Goal: Communication & Community: Answer question/provide support

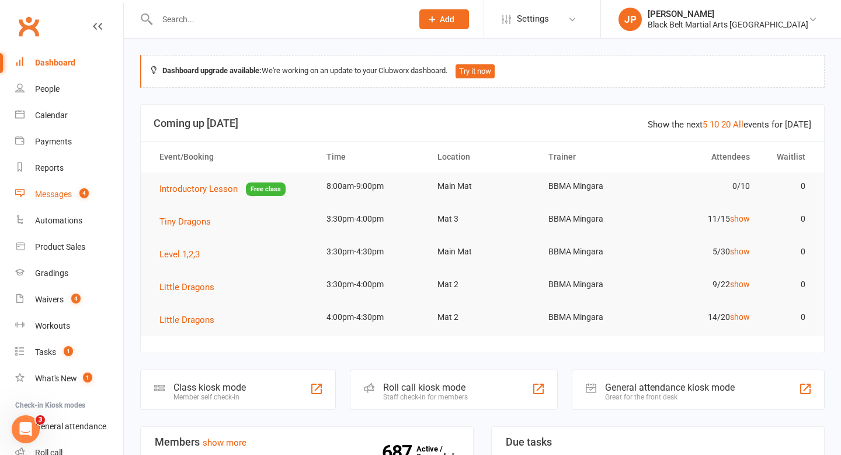
click at [60, 193] on div "Messages" at bounding box center [53, 193] width 37 height 9
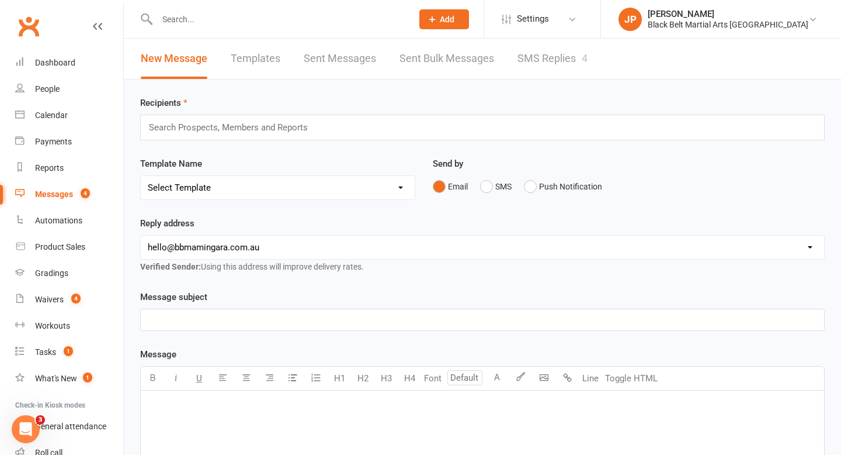
click at [558, 56] on link "SMS Replies 4" at bounding box center [553, 59] width 70 height 40
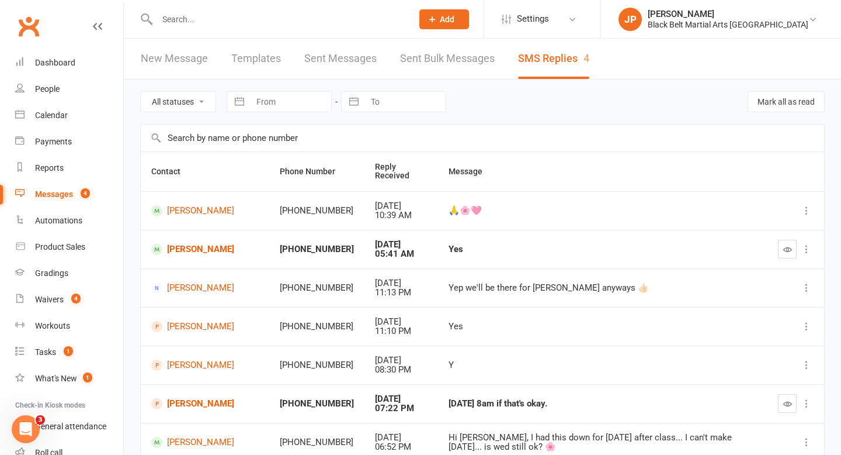
click at [57, 197] on div "Messages" at bounding box center [54, 193] width 38 height 9
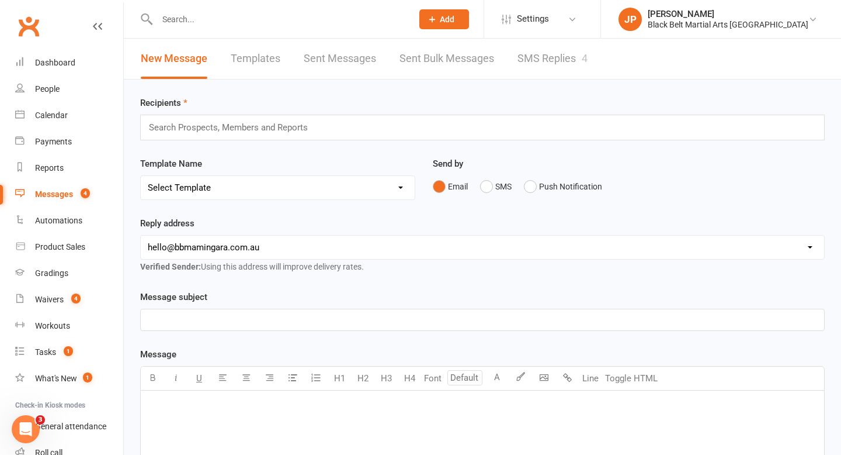
click at [254, 125] on input "text" at bounding box center [233, 127] width 171 height 15
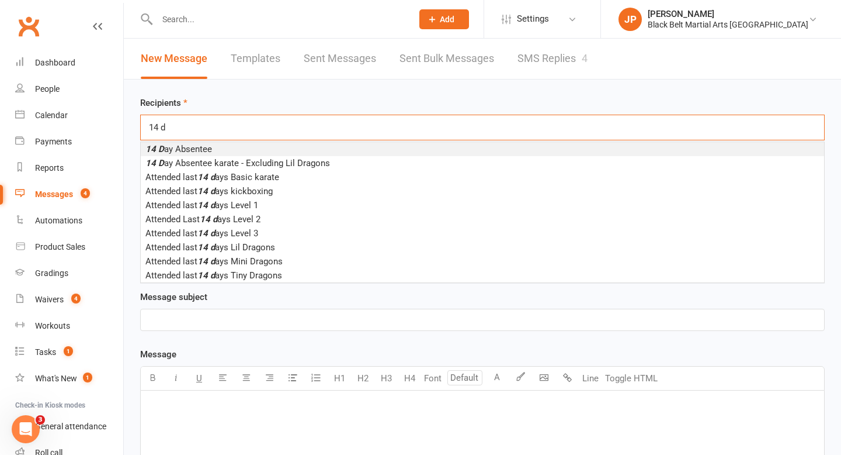
type input "14 d"
click at [229, 144] on li "14 D ay Absentee" at bounding box center [483, 149] width 684 height 14
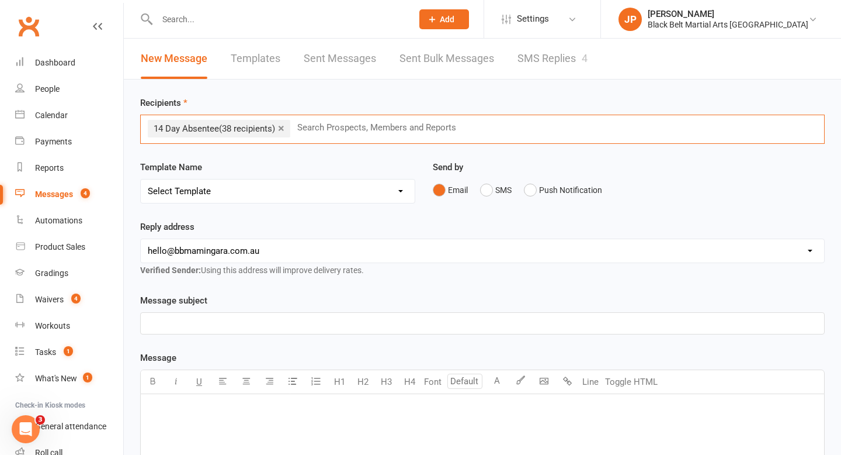
click at [245, 198] on select "Select Template [SMS] 14 Day Absentee AFU Lil Dragons [SMS] 14 day Absentee AFU…" at bounding box center [278, 190] width 274 height 23
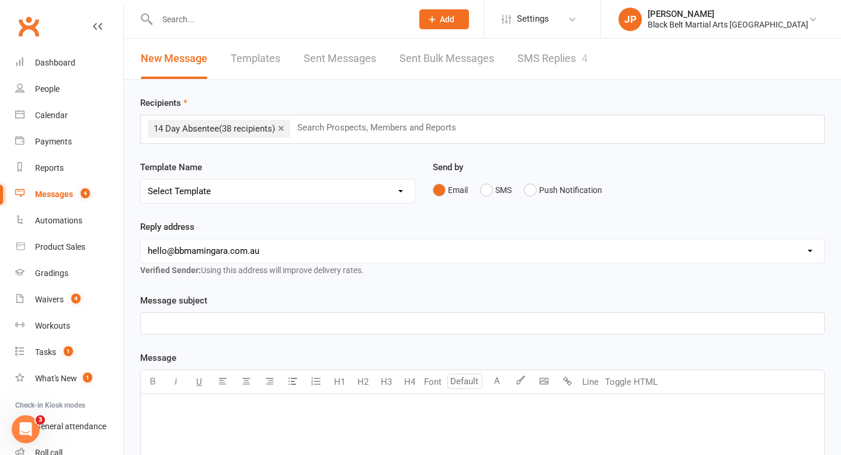
select select "1"
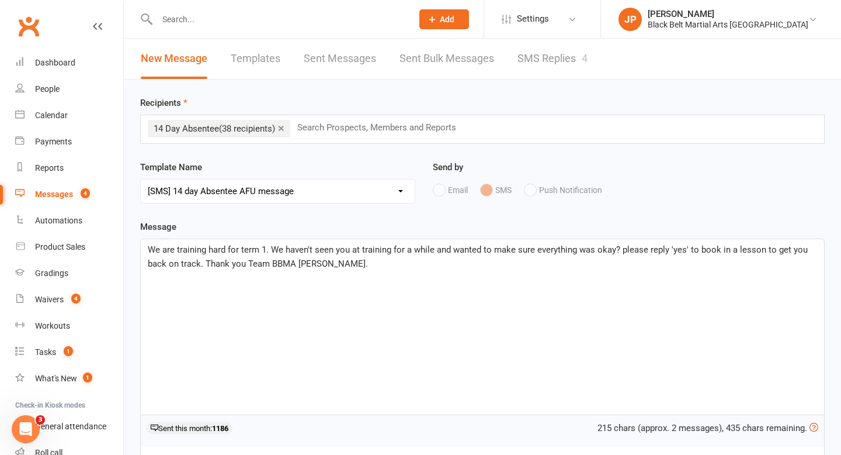
click at [265, 250] on span "We are training hard for term 1. We haven't seen you at training for a while an…" at bounding box center [479, 256] width 663 height 25
click at [150, 251] on span "We are training hard for term 3. We haven't seen you at training for a while an…" at bounding box center [479, 256] width 663 height 25
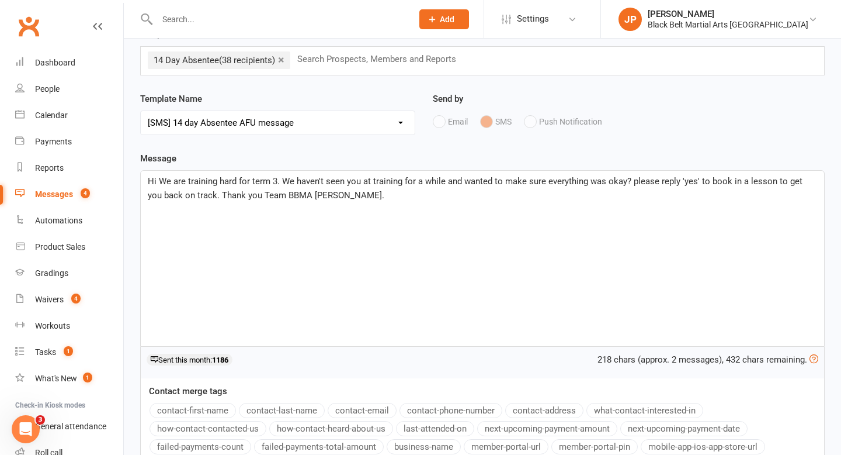
scroll to position [101, 0]
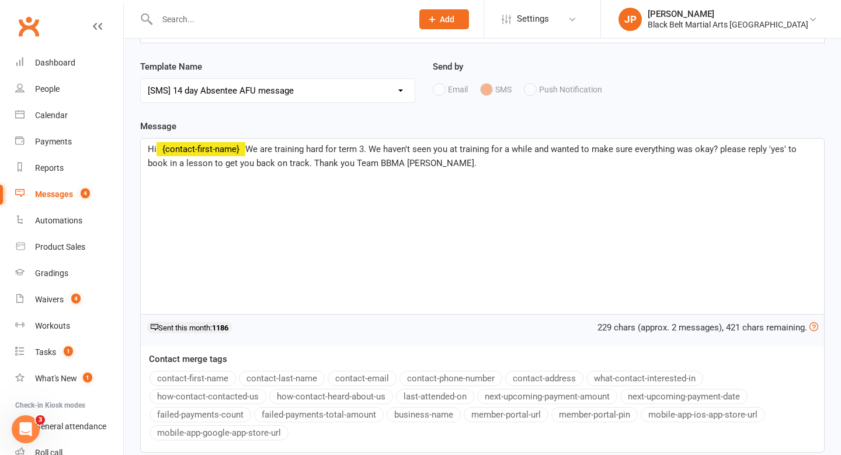
click at [212, 377] on button "contact-first-name" at bounding box center [193, 377] width 86 height 15
click at [725, 150] on span ". We are training hard for term 3. We haven't seen you at training for a while …" at bounding box center [476, 156] width 656 height 25
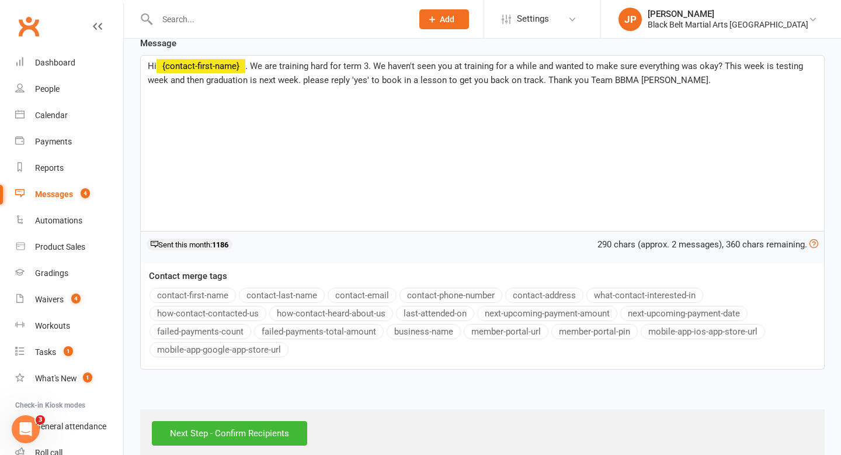
scroll to position [203, 0]
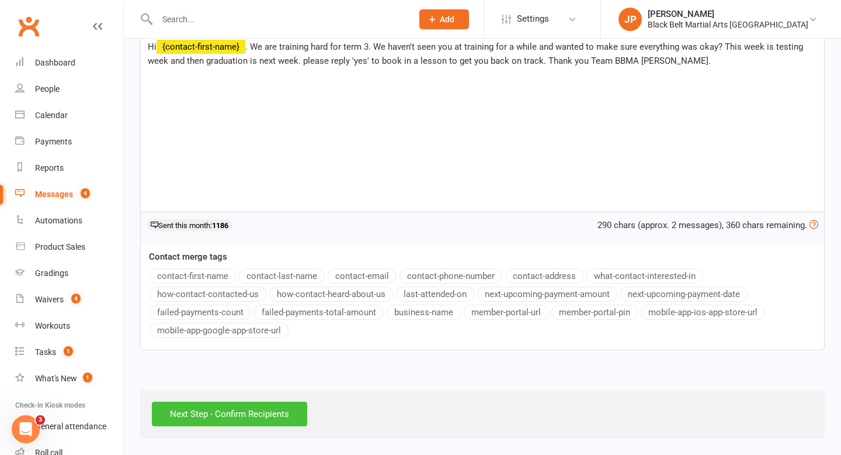
click at [232, 420] on input "Next Step - Confirm Recipients" at bounding box center [229, 413] width 155 height 25
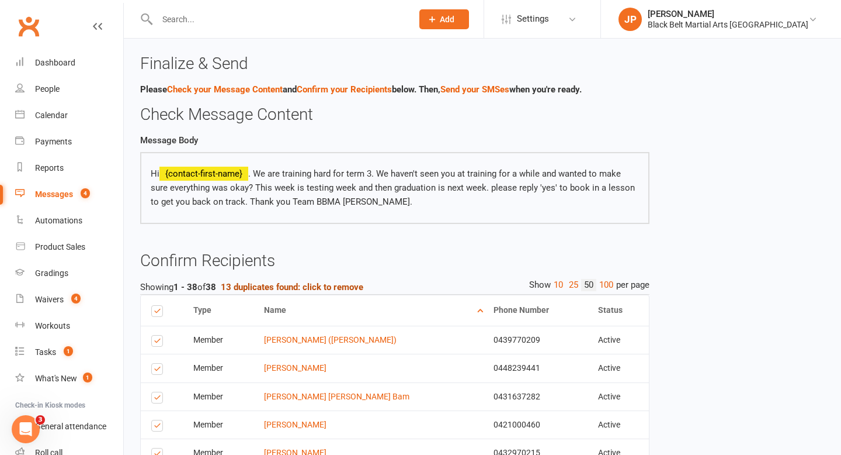
click at [317, 292] on strong "13 duplicates found: click to remove" at bounding box center [292, 287] width 143 height 11
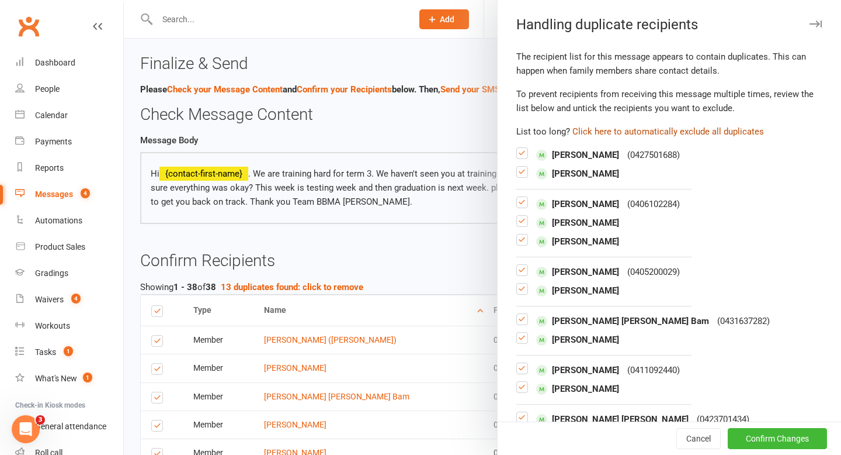
click at [670, 131] on button "Click here to automatically exclude all duplicates" at bounding box center [669, 131] width 192 height 14
click at [777, 432] on button "Confirm Changes" at bounding box center [777, 438] width 99 height 21
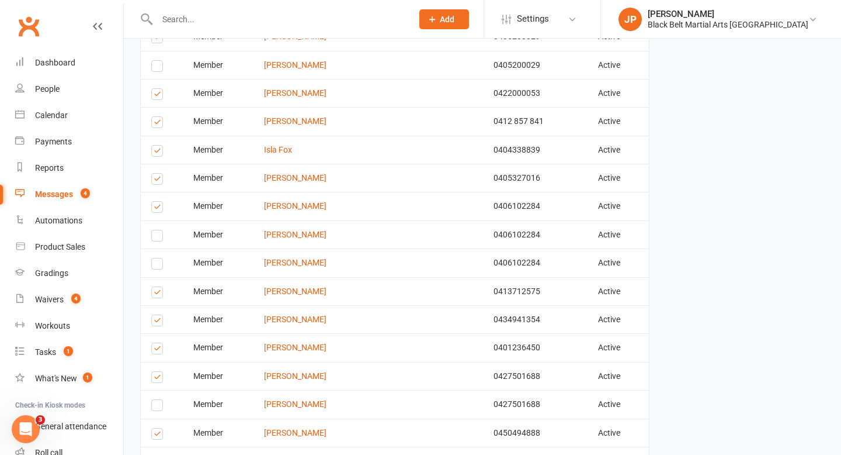
scroll to position [476, 0]
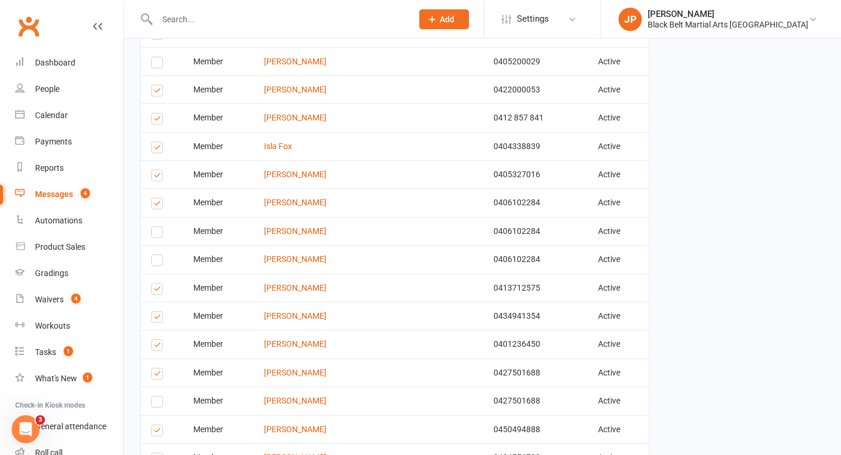
click at [151, 120] on label at bounding box center [159, 120] width 16 height 0
click at [151, 113] on input "checkbox" at bounding box center [155, 113] width 8 height 0
click at [157, 205] on label at bounding box center [159, 205] width 16 height 0
click at [157, 198] on input "checkbox" at bounding box center [155, 198] width 8 height 0
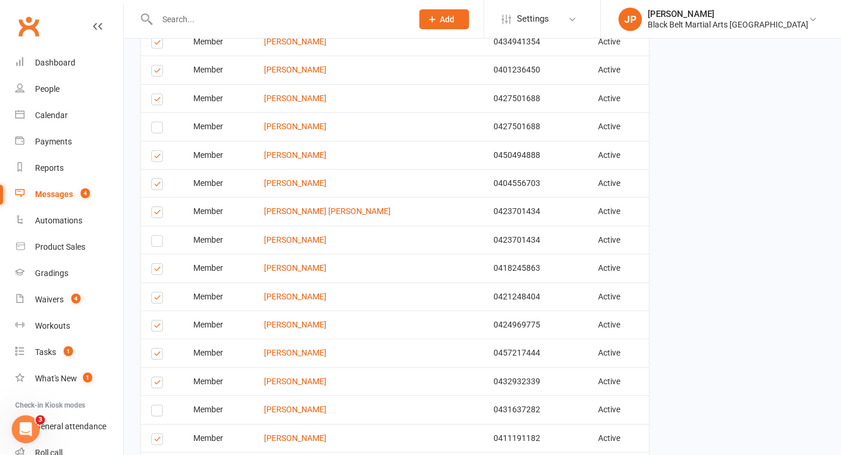
scroll to position [752, 0]
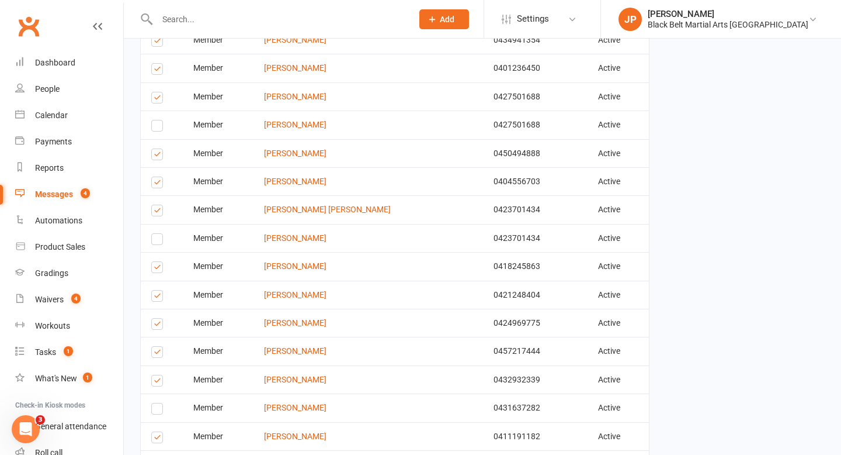
click at [157, 212] on label at bounding box center [159, 212] width 16 height 0
click at [157, 205] on input "checkbox" at bounding box center [155, 205] width 8 height 0
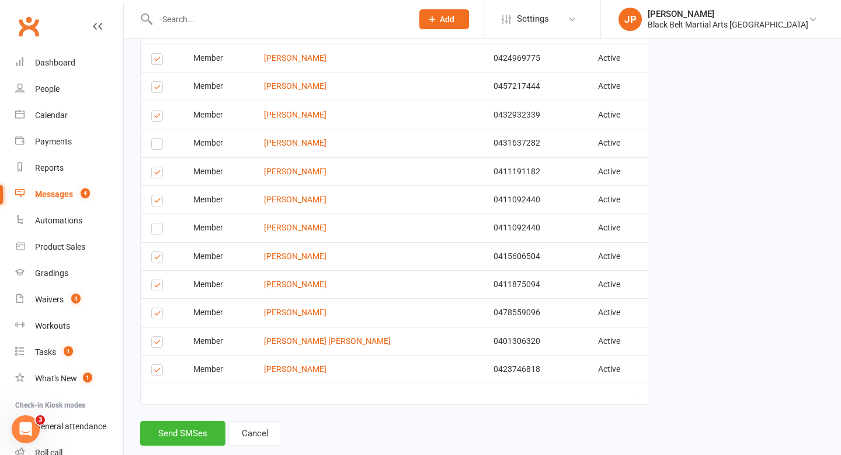
scroll to position [1026, 0]
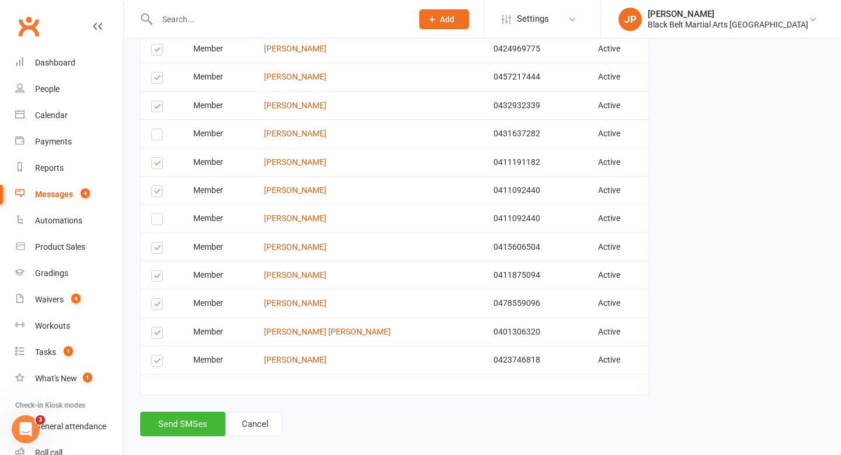
click at [158, 250] on label at bounding box center [159, 250] width 16 height 0
click at [158, 242] on input "checkbox" at bounding box center [155, 242] width 8 height 0
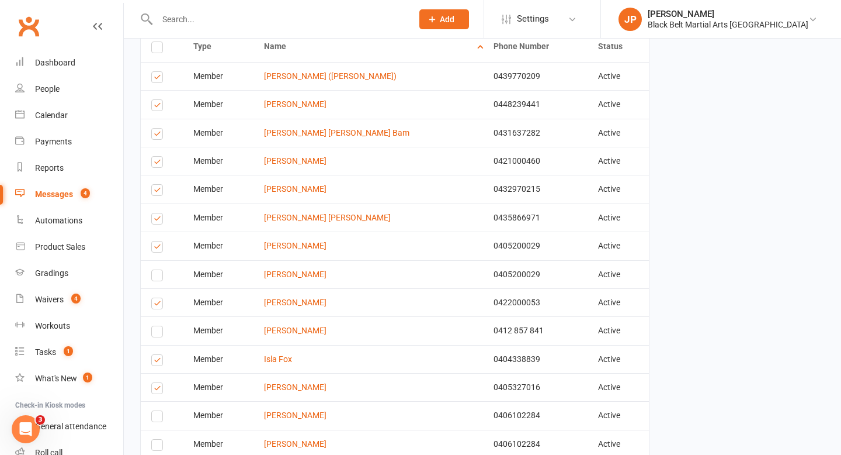
scroll to position [267, 0]
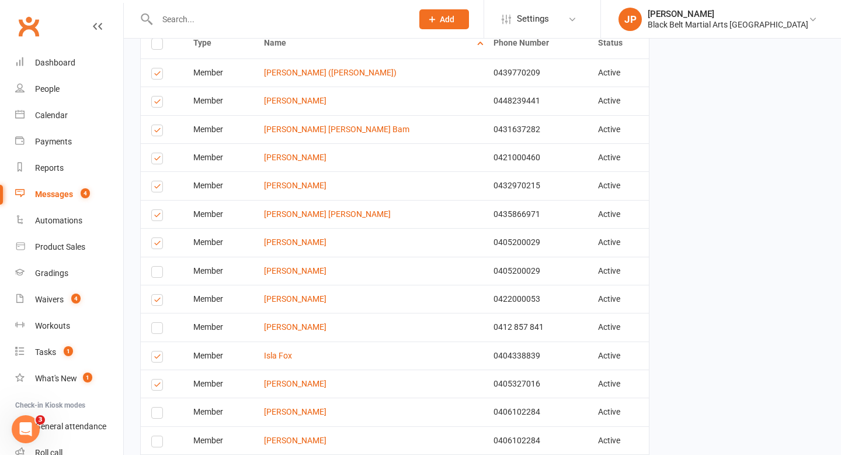
click at [157, 132] on label at bounding box center [159, 132] width 16 height 0
click at [157, 125] on input "checkbox" at bounding box center [155, 125] width 8 height 0
click at [158, 160] on label at bounding box center [159, 160] width 16 height 0
click at [158, 153] on input "checkbox" at bounding box center [155, 153] width 8 height 0
click at [158, 188] on label at bounding box center [159, 188] width 16 height 0
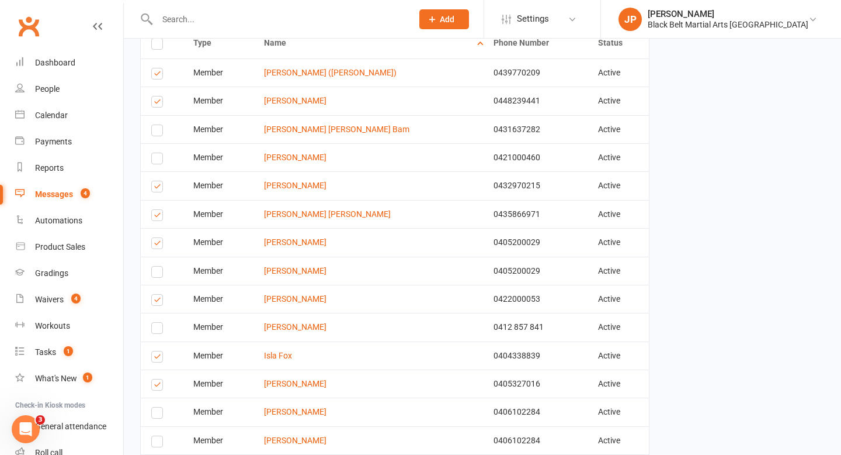
click at [158, 181] on input "checkbox" at bounding box center [155, 181] width 8 height 0
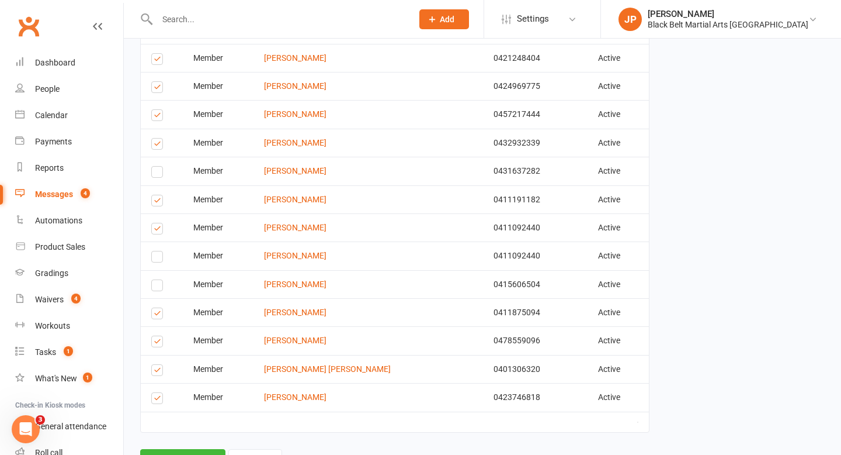
scroll to position [990, 0]
click at [157, 60] on label at bounding box center [159, 60] width 16 height 0
click at [157, 53] on input "checkbox" at bounding box center [155, 53] width 8 height 0
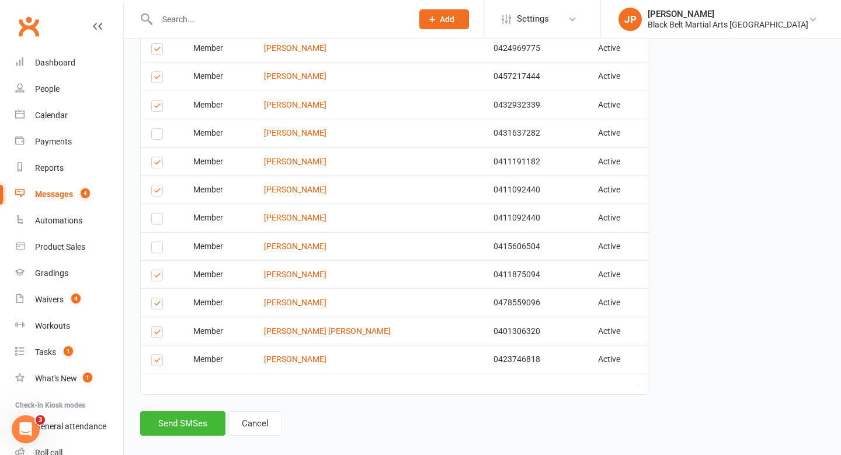
scroll to position [1041, 0]
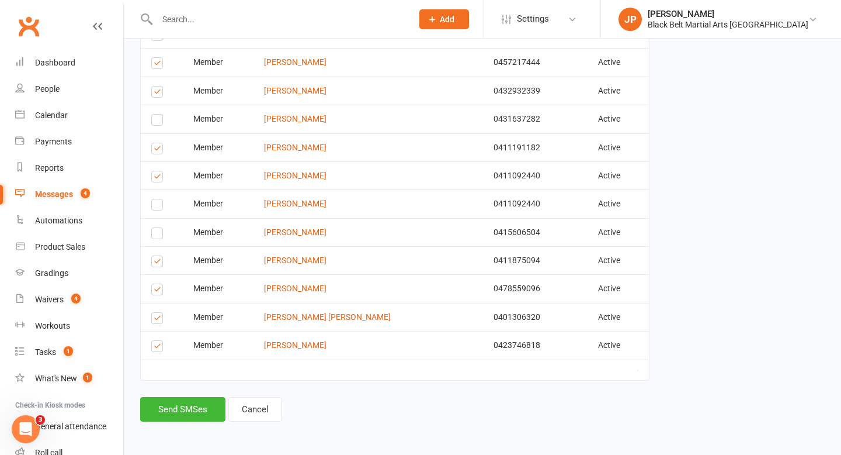
click at [155, 65] on label at bounding box center [159, 65] width 16 height 0
click at [155, 58] on input "checkbox" at bounding box center [155, 58] width 8 height 0
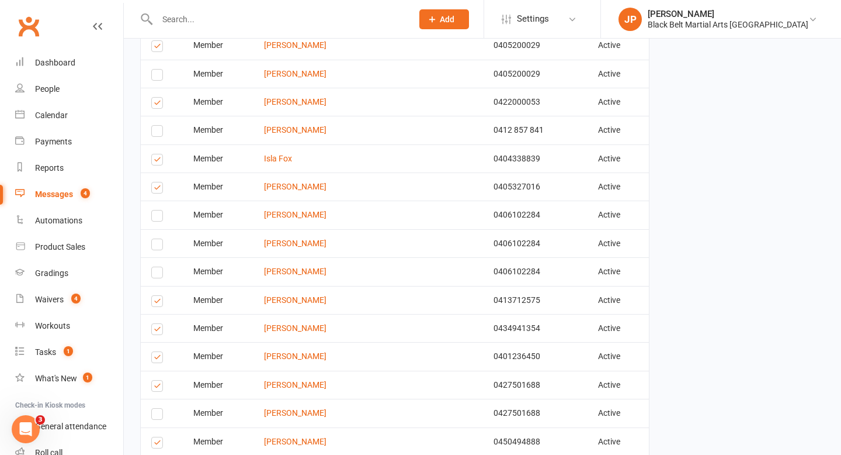
scroll to position [468, 0]
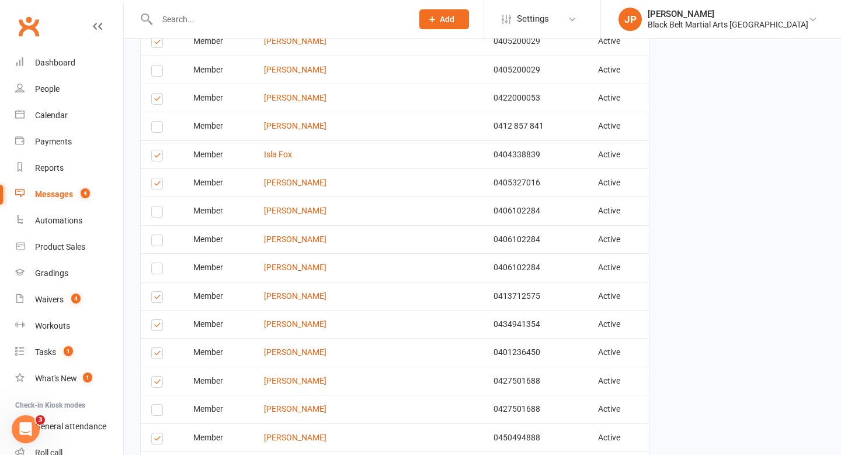
click at [157, 101] on label at bounding box center [159, 101] width 16 height 0
click at [157, 93] on input "checkbox" at bounding box center [155, 93] width 8 height 0
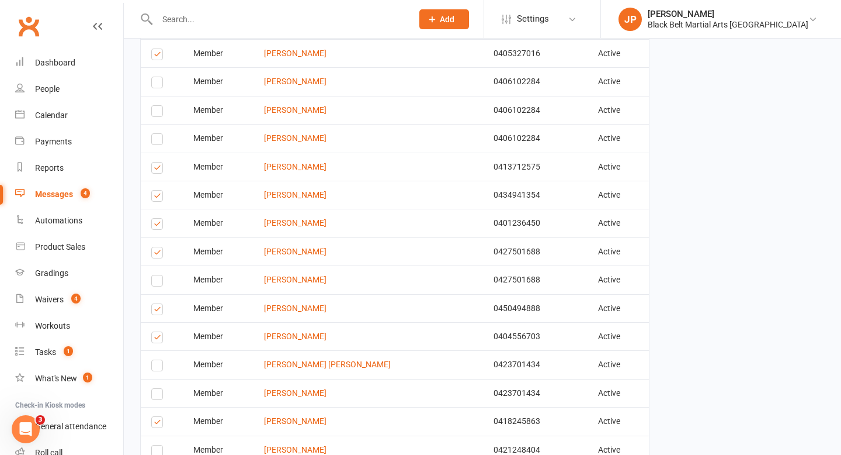
scroll to position [599, 0]
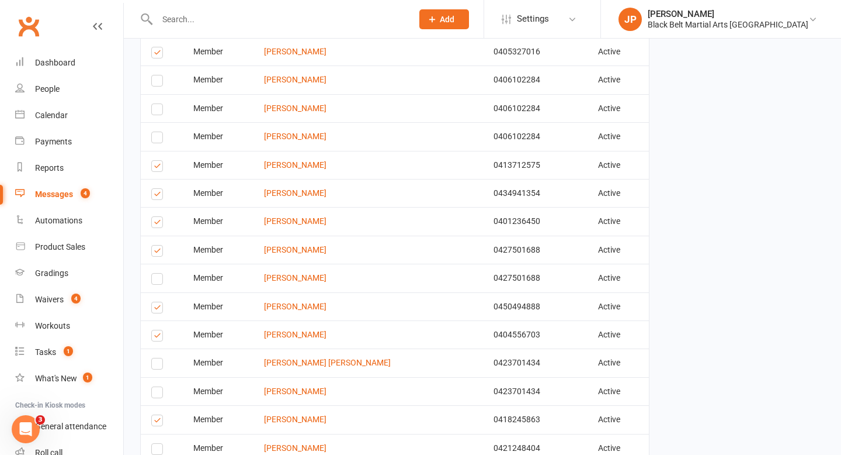
click at [154, 54] on label at bounding box center [159, 54] width 16 height 0
click at [154, 47] on input "checkbox" at bounding box center [155, 47] width 8 height 0
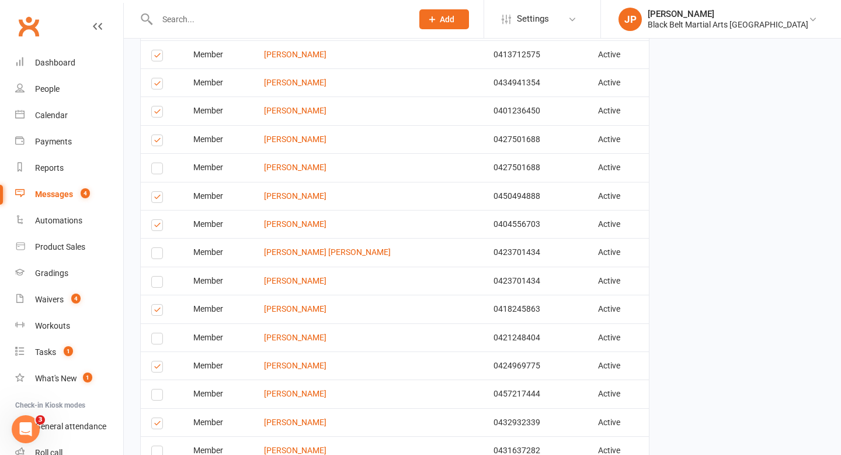
scroll to position [716, 0]
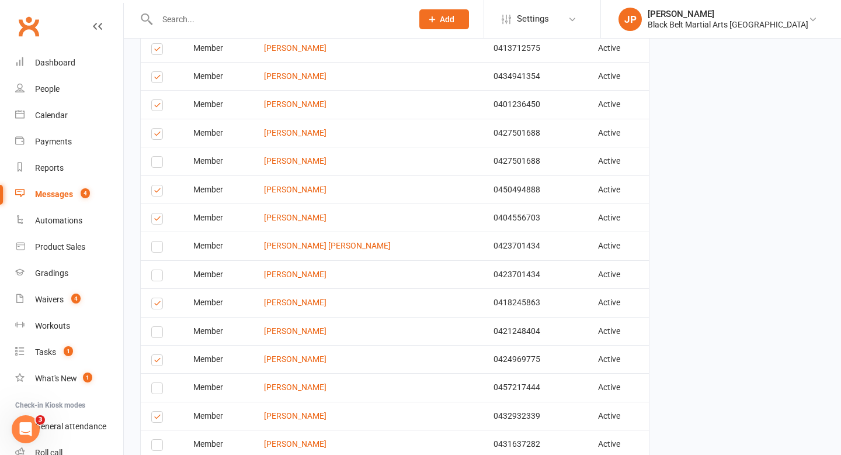
click at [160, 51] on label at bounding box center [159, 51] width 16 height 0
click at [159, 44] on input "checkbox" at bounding box center [155, 44] width 8 height 0
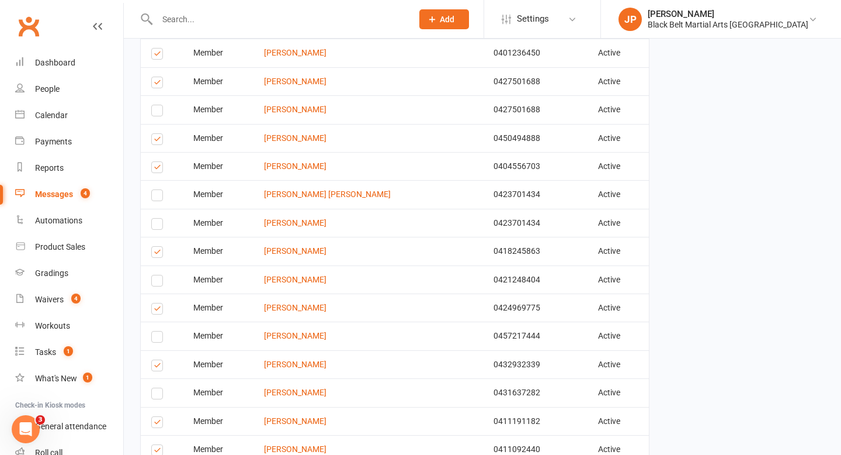
scroll to position [768, 0]
click at [162, 55] on label at bounding box center [159, 55] width 16 height 0
click at [159, 48] on input "checkbox" at bounding box center [155, 48] width 8 height 0
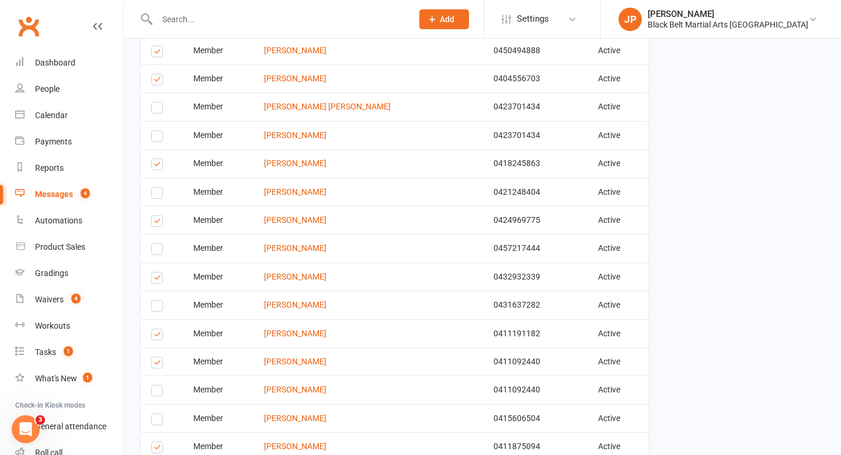
scroll to position [857, 0]
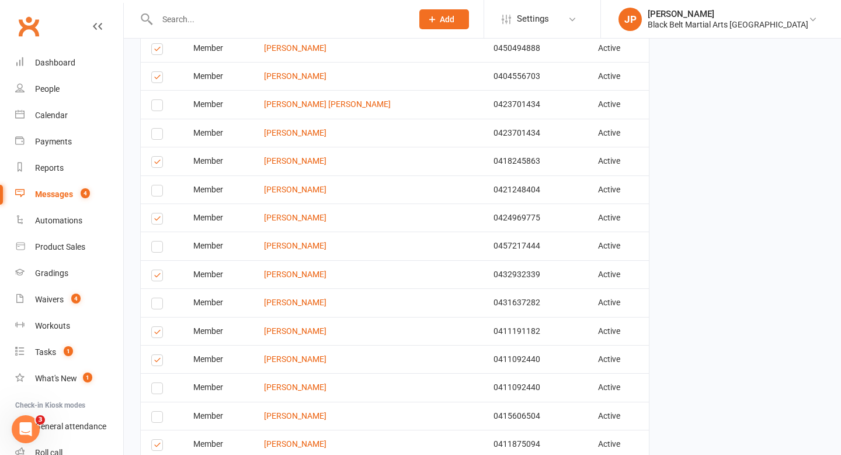
click at [159, 79] on label at bounding box center [159, 79] width 16 height 0
click at [159, 72] on input "checkbox" at bounding box center [155, 72] width 8 height 0
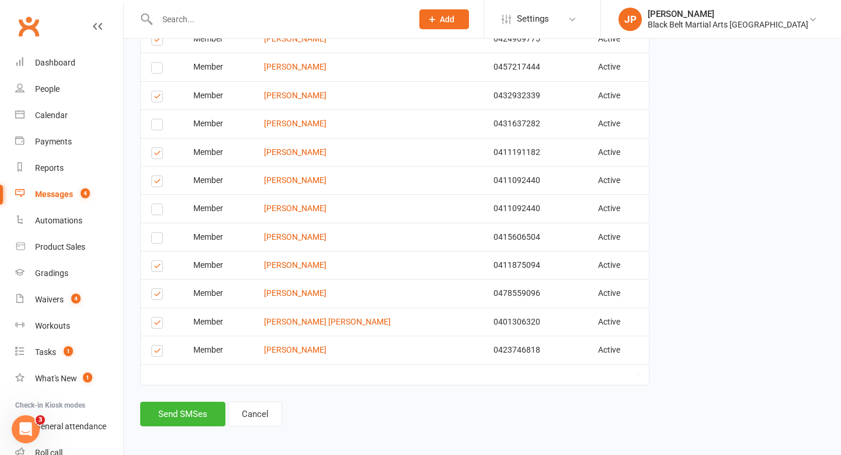
scroll to position [1041, 0]
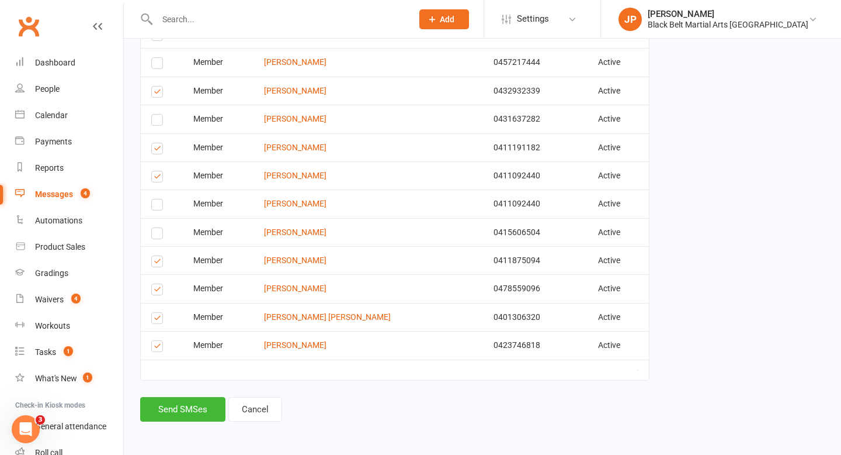
click at [156, 122] on label at bounding box center [159, 122] width 16 height 0
click at [156, 115] on input "checkbox" at bounding box center [155, 115] width 8 height 0
click at [161, 150] on label at bounding box center [159, 150] width 16 height 0
click at [159, 143] on input "checkbox" at bounding box center [155, 143] width 8 height 0
click at [159, 320] on label at bounding box center [159, 320] width 16 height 0
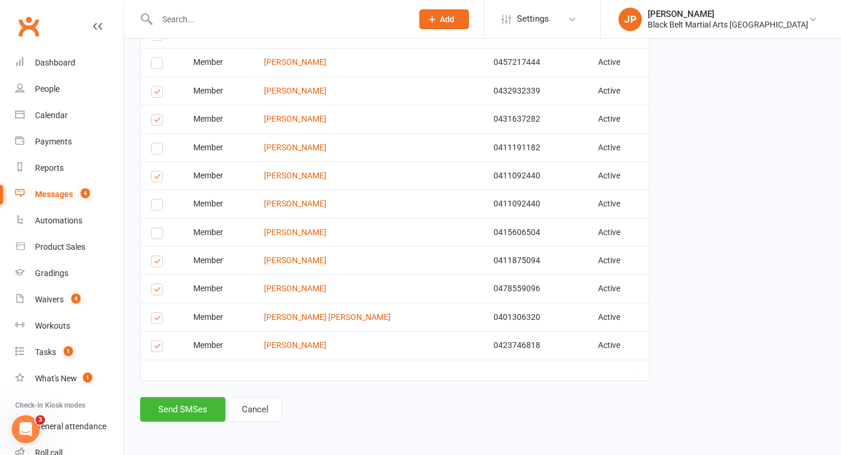
click at [159, 313] on input "checkbox" at bounding box center [155, 313] width 8 height 0
click at [174, 409] on button "Send SMSes" at bounding box center [182, 409] width 85 height 25
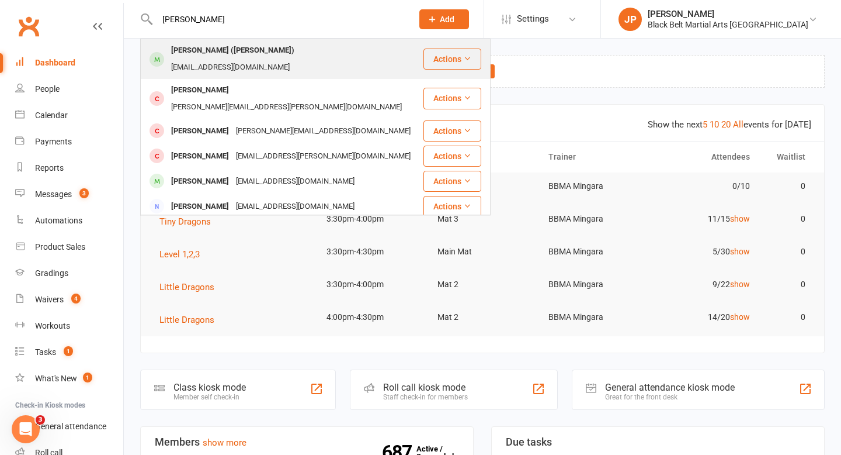
type input "[PERSON_NAME]"
click at [181, 46] on div "[PERSON_NAME] ([PERSON_NAME])" at bounding box center [233, 50] width 130 height 17
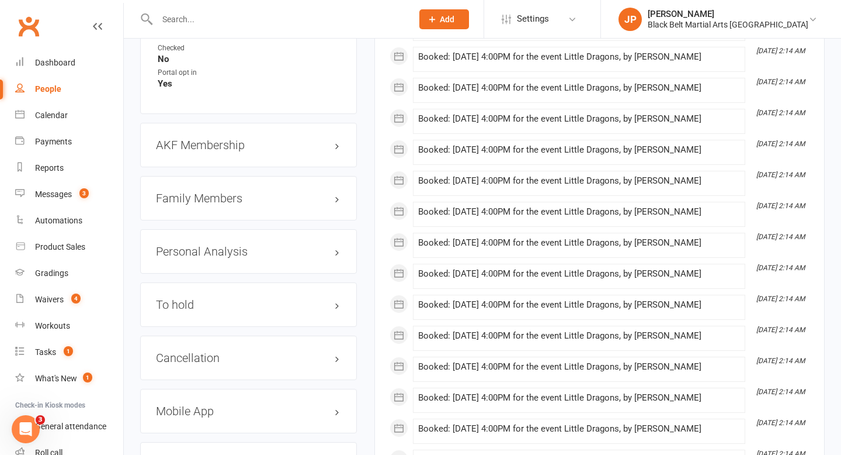
scroll to position [1241, 0]
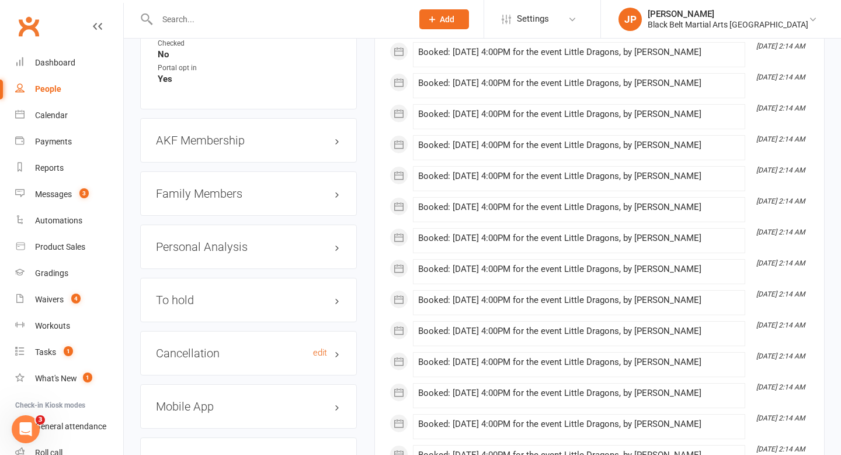
click at [181, 347] on h3 "Cancellation edit" at bounding box center [248, 353] width 185 height 13
click at [192, 293] on h3 "To hold edit" at bounding box center [248, 299] width 185 height 13
click at [248, 18] on input "text" at bounding box center [279, 19] width 251 height 16
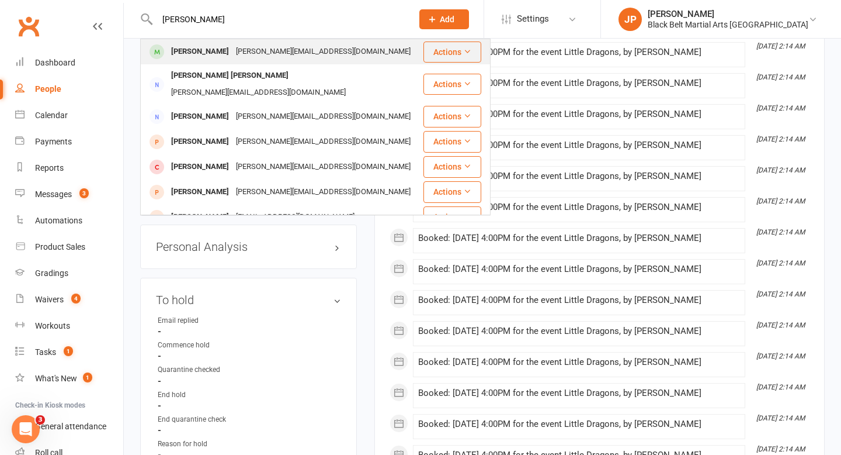
type input "[PERSON_NAME]"
click at [190, 52] on div "[PERSON_NAME]" at bounding box center [200, 51] width 65 height 17
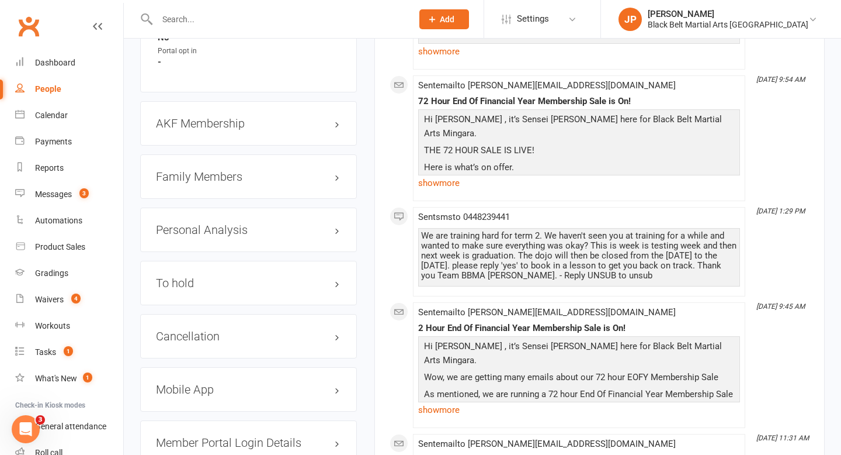
scroll to position [1332, 0]
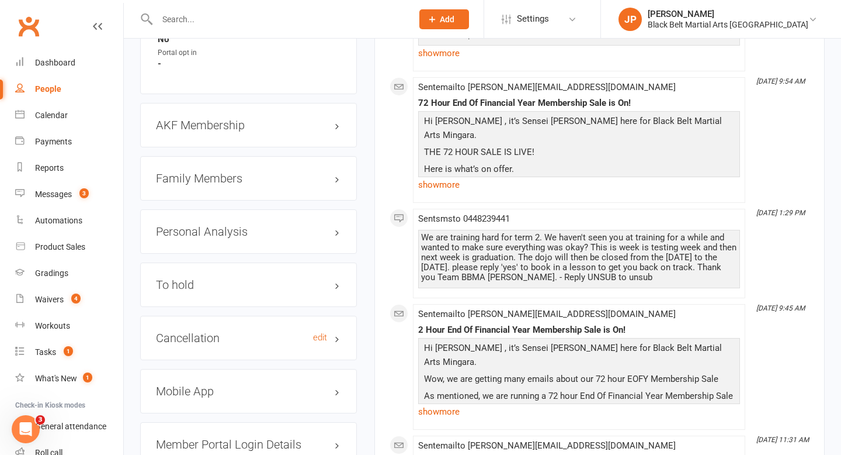
click at [229, 331] on h3 "Cancellation edit" at bounding box center [248, 337] width 185 height 13
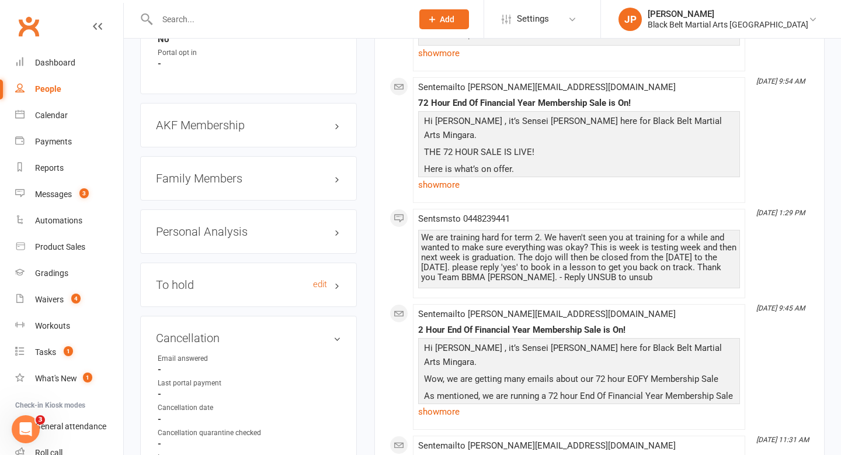
click at [226, 278] on h3 "To hold edit" at bounding box center [248, 284] width 185 height 13
click at [324, 18] on input "text" at bounding box center [279, 19] width 251 height 16
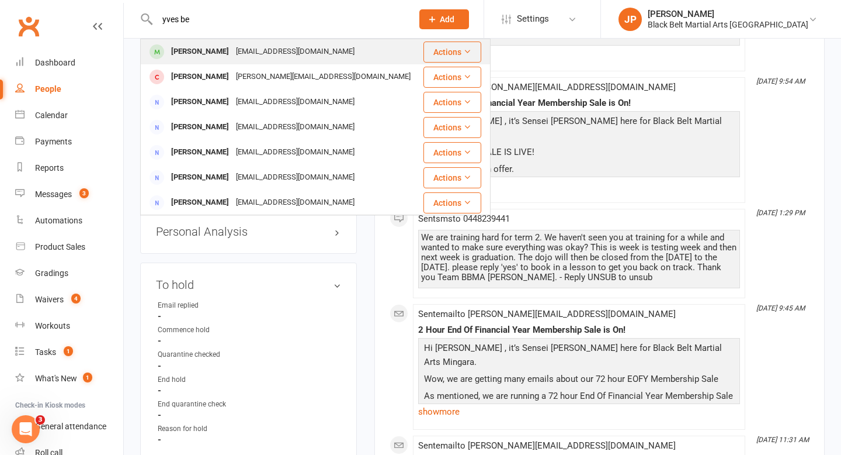
type input "yves be"
click at [254, 48] on div "[EMAIL_ADDRESS][DOMAIN_NAME]" at bounding box center [296, 51] width 126 height 17
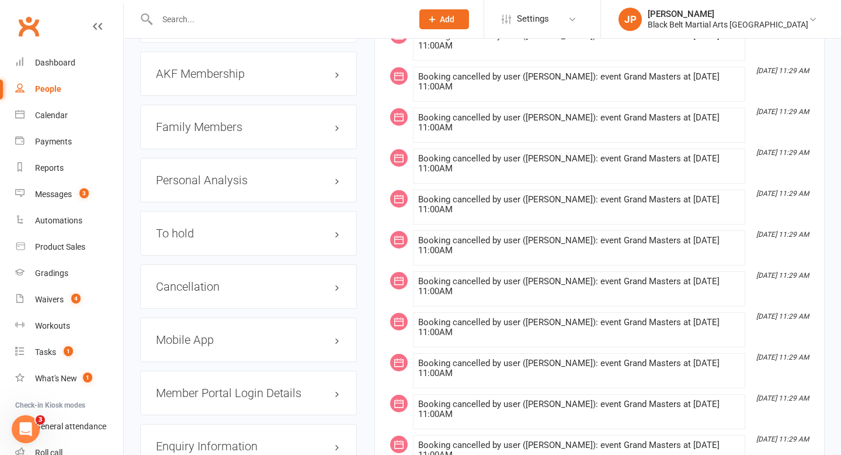
scroll to position [1323, 0]
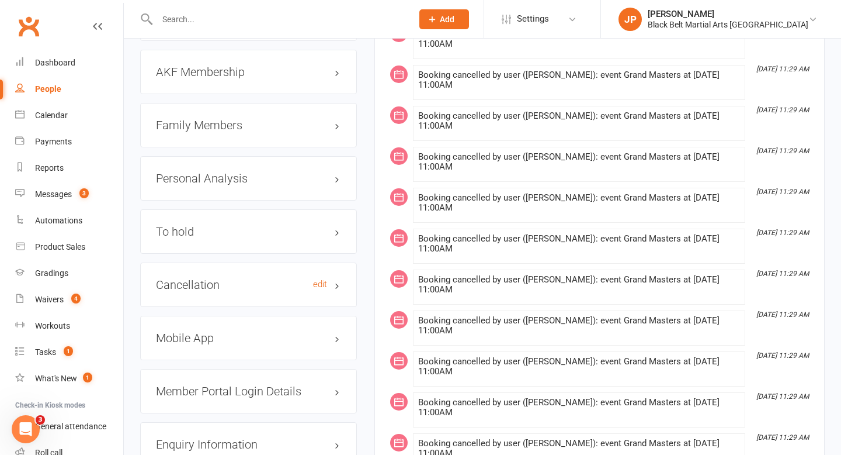
click at [257, 280] on h3 "Cancellation edit" at bounding box center [248, 284] width 185 height 13
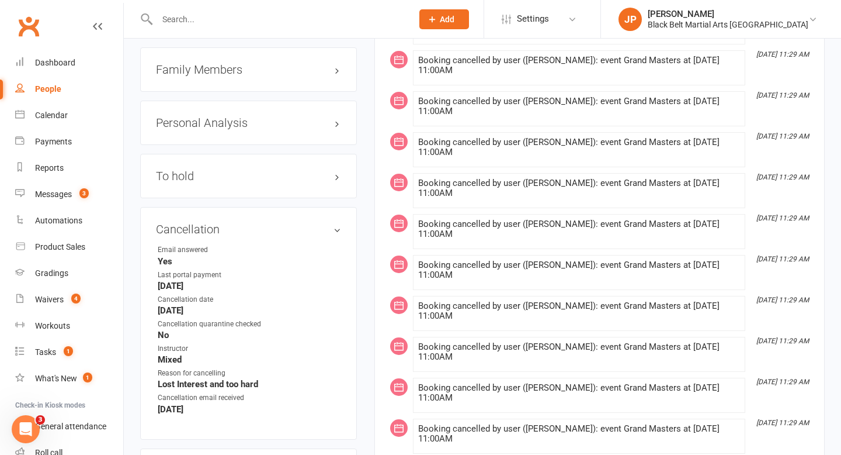
scroll to position [1381, 0]
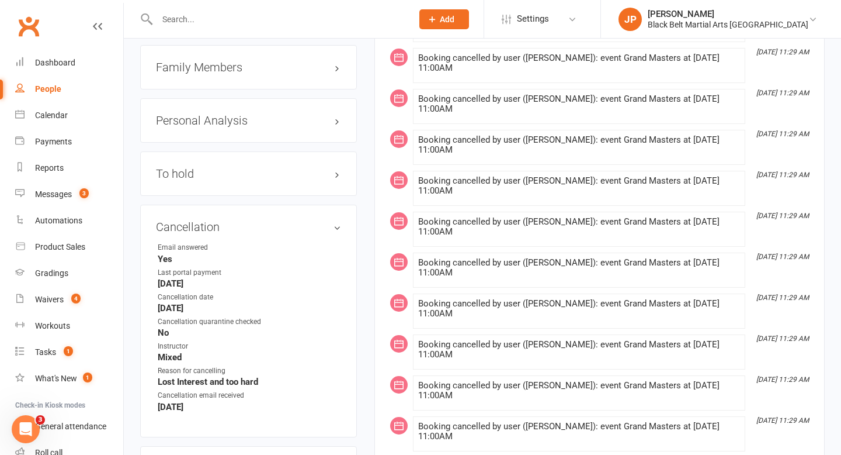
click at [303, 20] on input "text" at bounding box center [279, 19] width 251 height 16
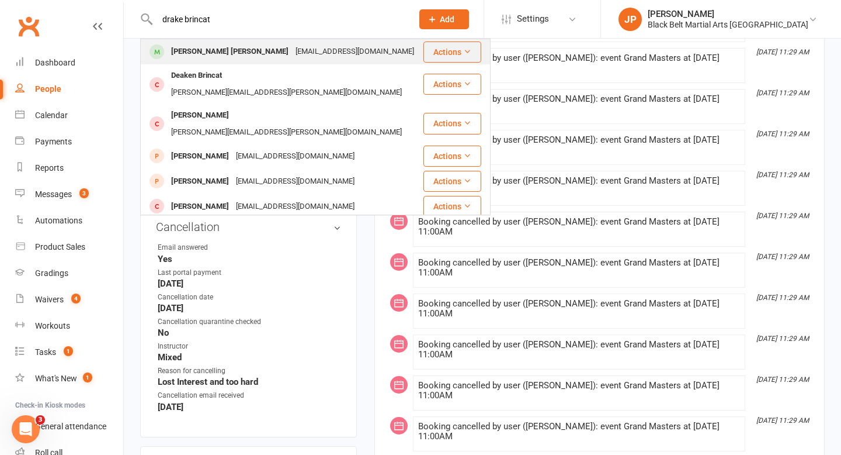
type input "drake brincat"
click at [186, 47] on div "[PERSON_NAME] [PERSON_NAME]" at bounding box center [230, 51] width 124 height 17
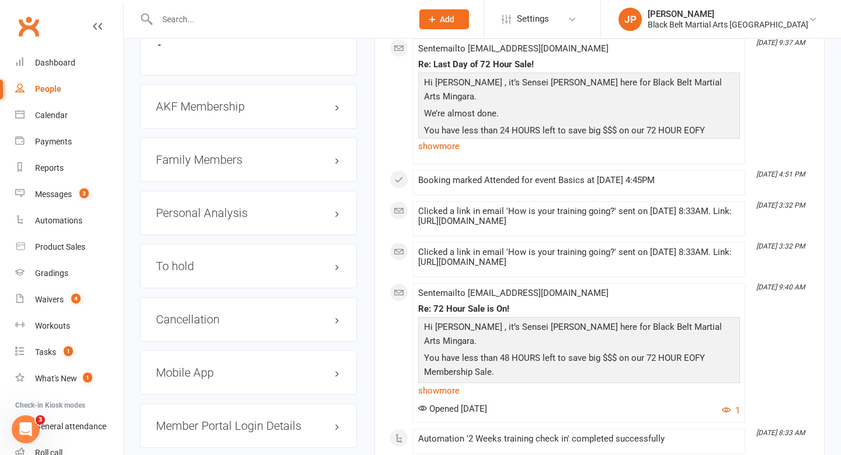
scroll to position [1295, 0]
click at [213, 313] on h3 "Cancellation edit" at bounding box center [248, 319] width 185 height 13
click at [209, 260] on h3 "To hold edit" at bounding box center [248, 266] width 185 height 13
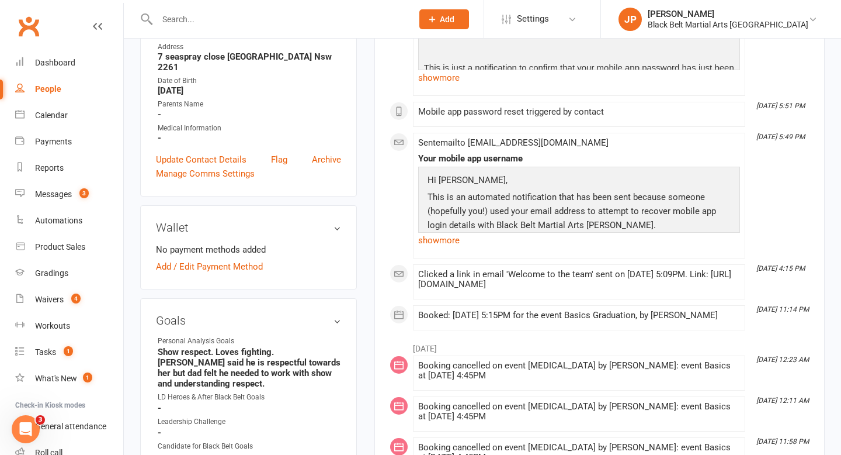
scroll to position [0, 0]
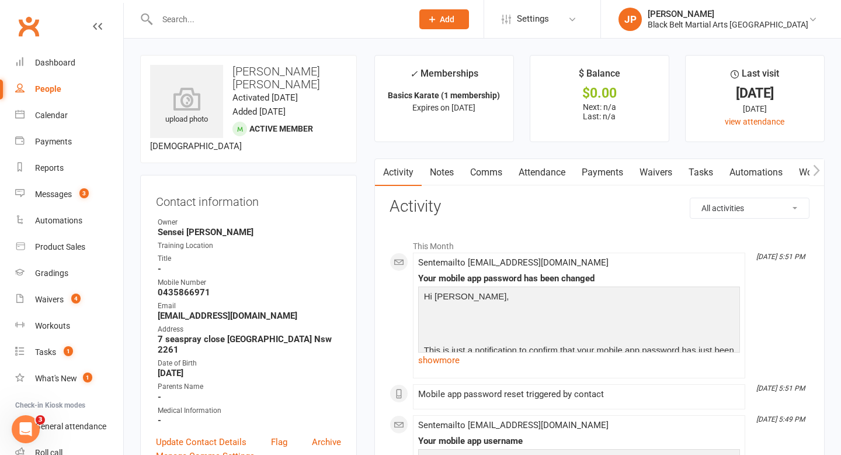
click at [265, 23] on input "text" at bounding box center [279, 19] width 251 height 16
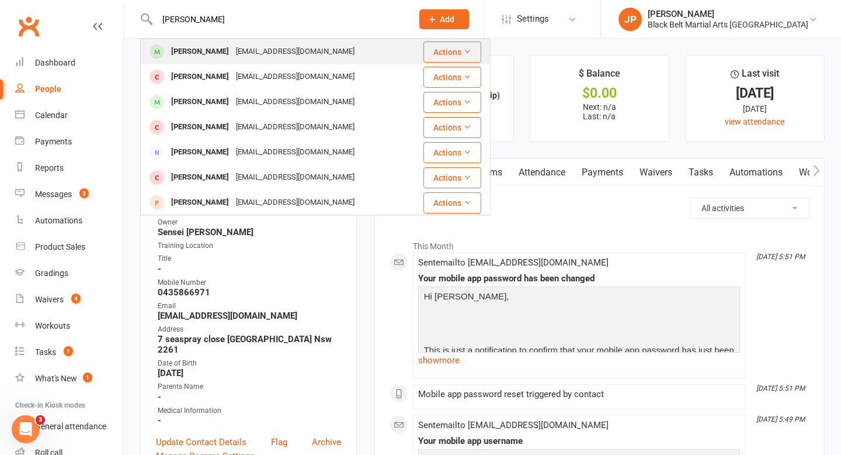
type input "[PERSON_NAME]"
click at [183, 55] on div "[PERSON_NAME]" at bounding box center [200, 51] width 65 height 17
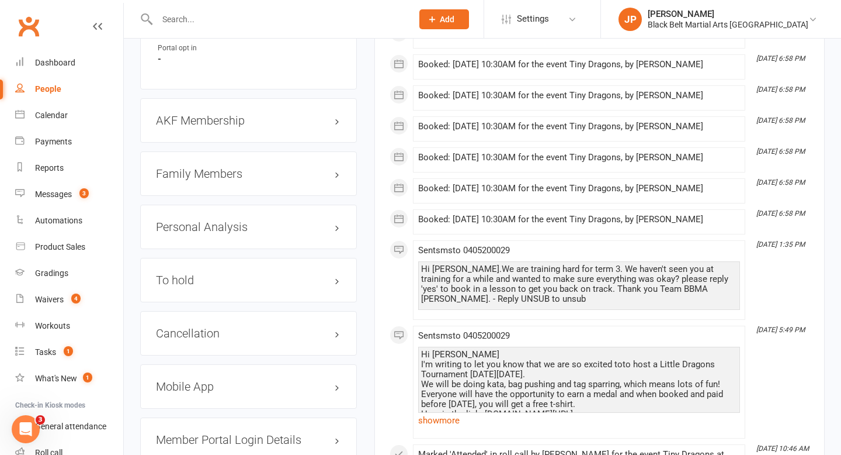
scroll to position [1283, 0]
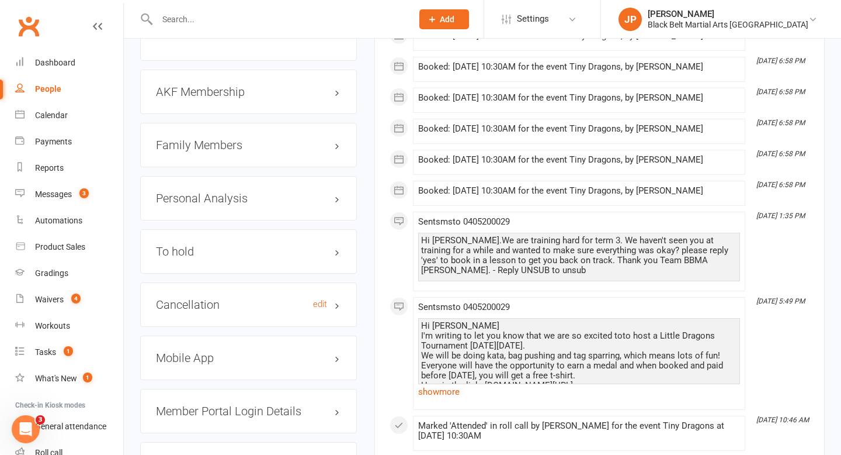
click at [226, 299] on h3 "Cancellation edit" at bounding box center [248, 304] width 185 height 13
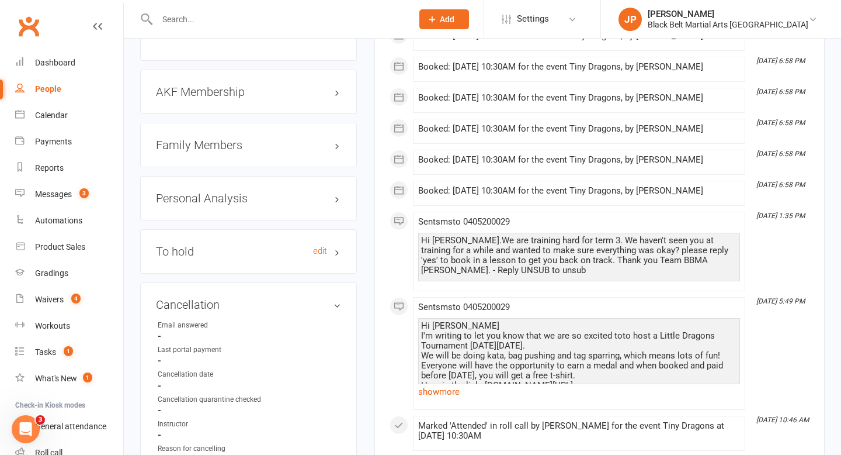
click at [219, 247] on h3 "To hold edit" at bounding box center [248, 251] width 185 height 13
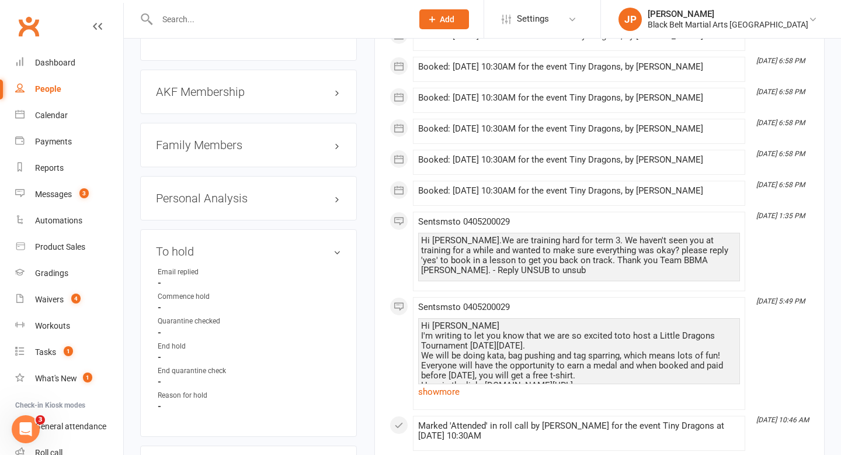
click at [351, 19] on input "text" at bounding box center [279, 19] width 251 height 16
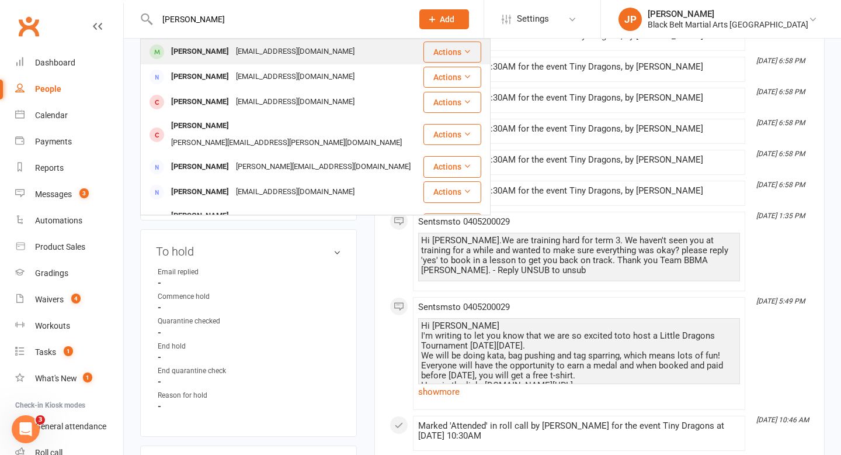
type input "helmut"
click at [225, 49] on div "Helmut Dietschi" at bounding box center [200, 51] width 65 height 17
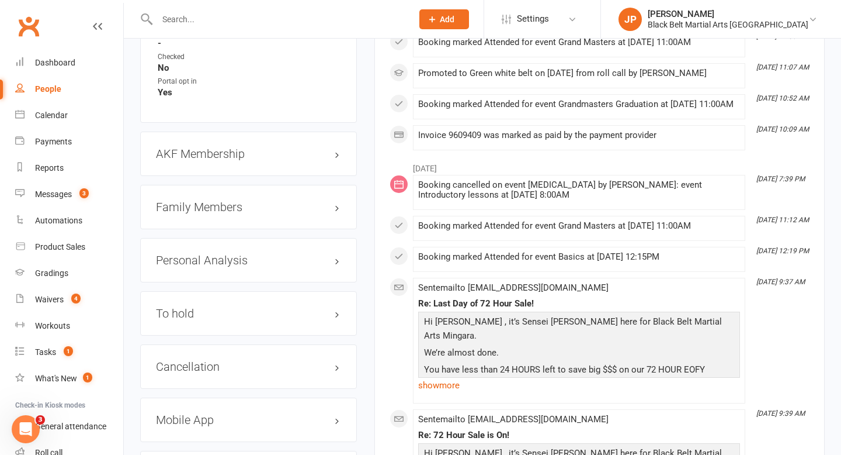
scroll to position [1219, 0]
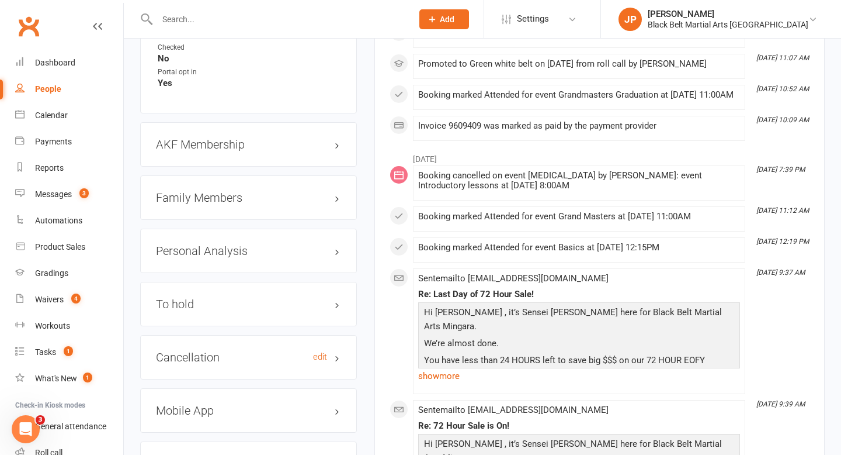
click at [219, 351] on h3 "Cancellation edit" at bounding box center [248, 357] width 185 height 13
click at [205, 302] on h3 "To hold edit" at bounding box center [248, 303] width 185 height 13
click at [266, 20] on input "text" at bounding box center [279, 19] width 251 height 16
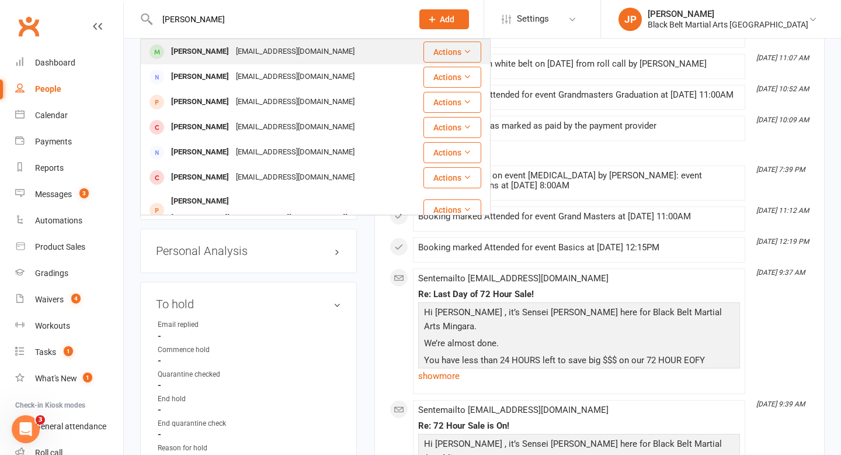
type input "william froggart"
click at [177, 44] on div "William Froggatt-Brown" at bounding box center [200, 51] width 65 height 17
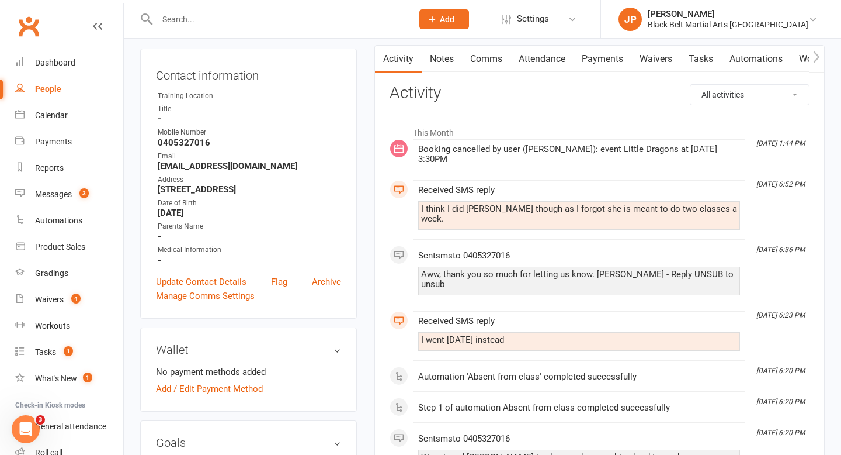
scroll to position [114, 0]
click at [297, 23] on input "text" at bounding box center [279, 19] width 251 height 16
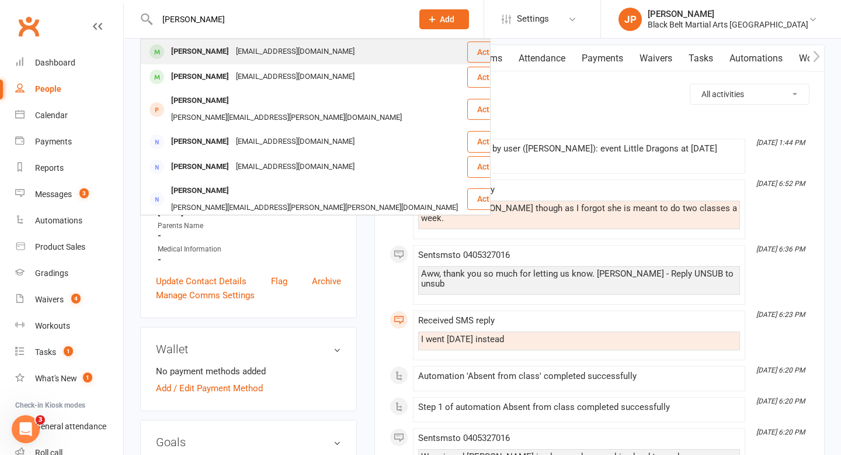
type input "angela jones"
click at [233, 54] on div "angelaoztag@gmail.com" at bounding box center [296, 51] width 126 height 17
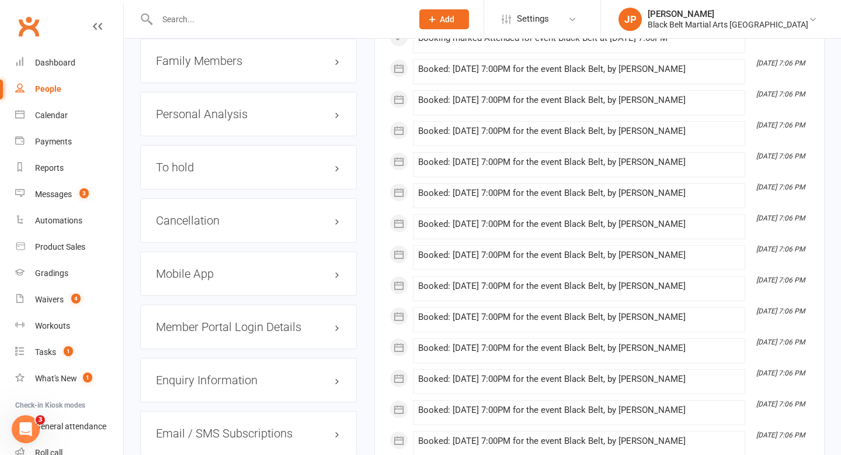
scroll to position [1350, 0]
click at [220, 217] on h3 "Cancellation edit" at bounding box center [248, 219] width 185 height 13
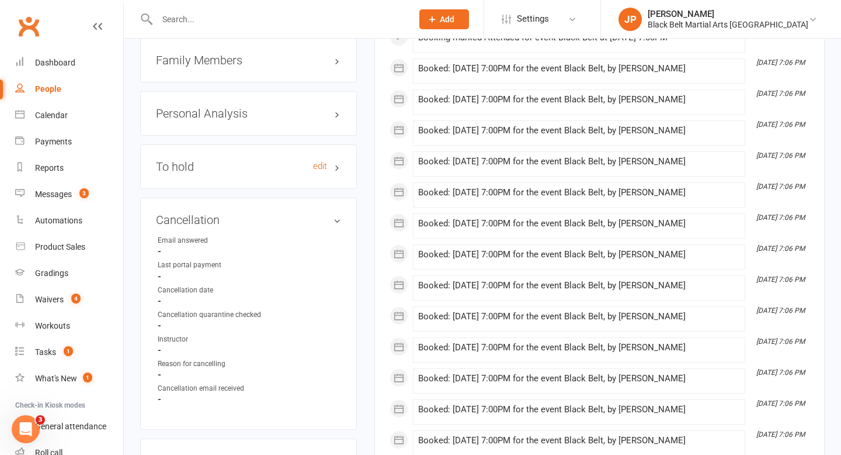
click at [218, 164] on h3 "To hold edit" at bounding box center [248, 166] width 185 height 13
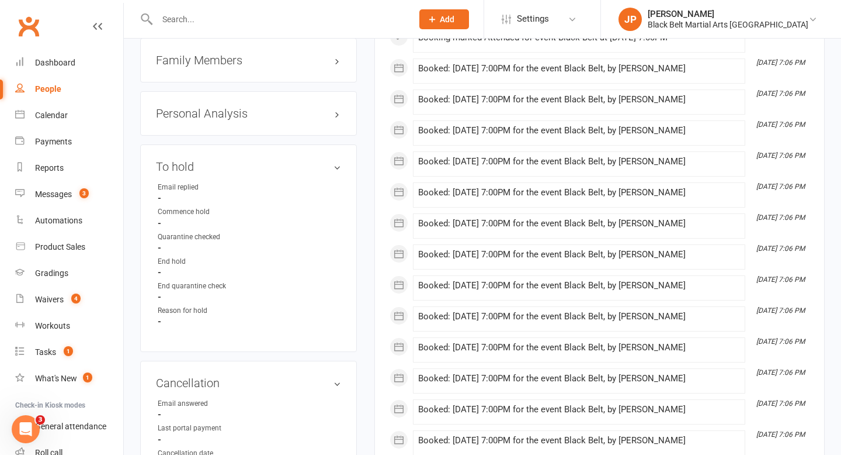
click at [366, 21] on input "text" at bounding box center [279, 19] width 251 height 16
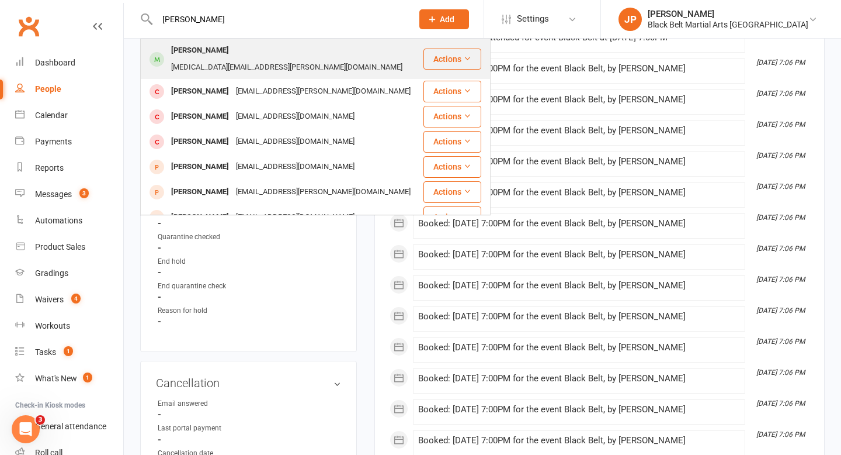
type input "charli ker"
click at [276, 59] on div "nikita.l.kersten@gmail.com" at bounding box center [287, 67] width 238 height 17
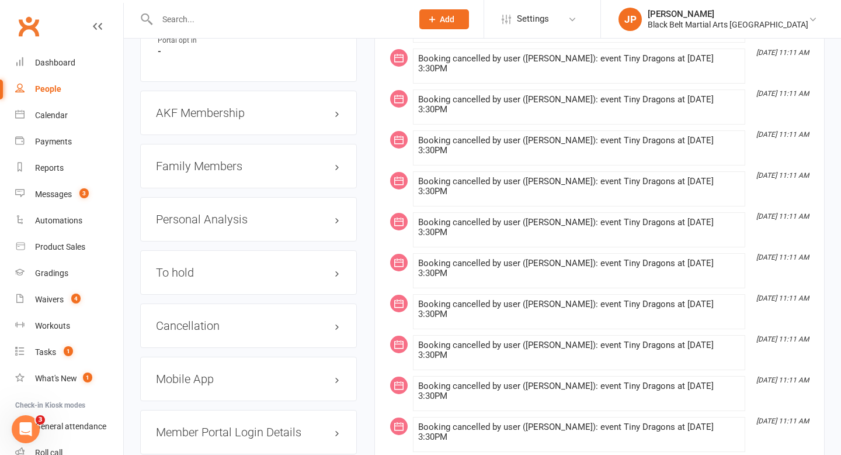
scroll to position [1309, 0]
click at [204, 318] on h3 "Cancellation edit" at bounding box center [248, 324] width 185 height 13
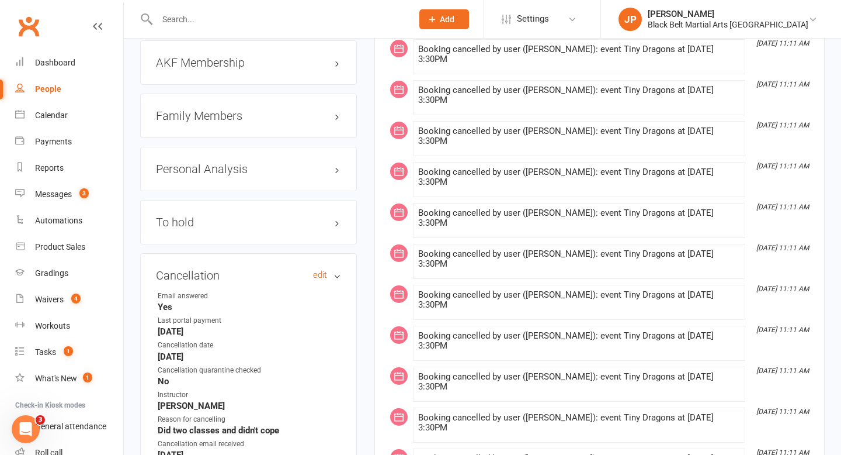
scroll to position [1360, 0]
click at [333, 15] on input "text" at bounding box center [279, 19] width 251 height 16
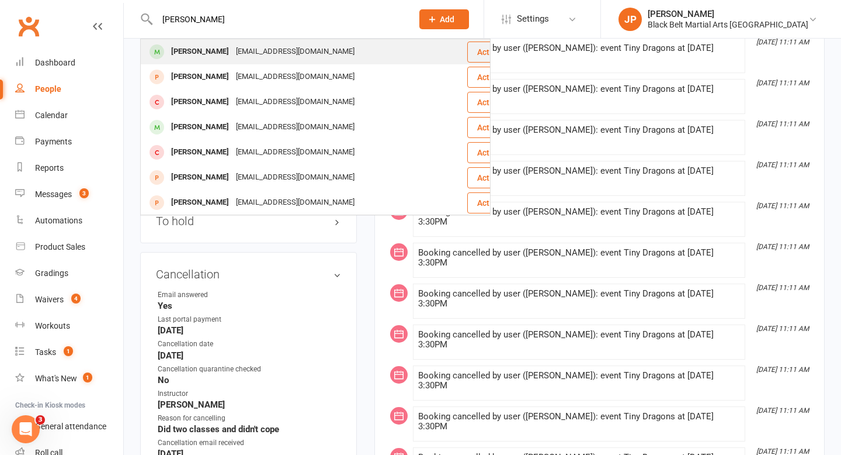
type input "arlo marks"
click at [233, 56] on div "alison.tindale88@gmail.com" at bounding box center [296, 51] width 126 height 17
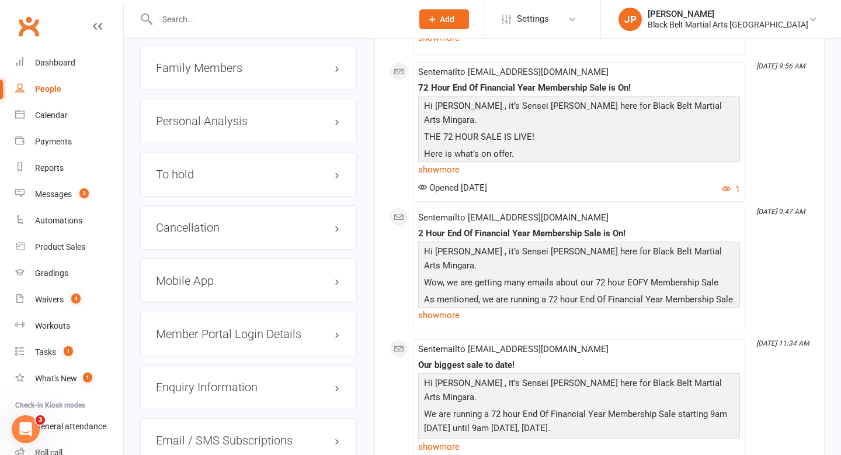
scroll to position [1340, 0]
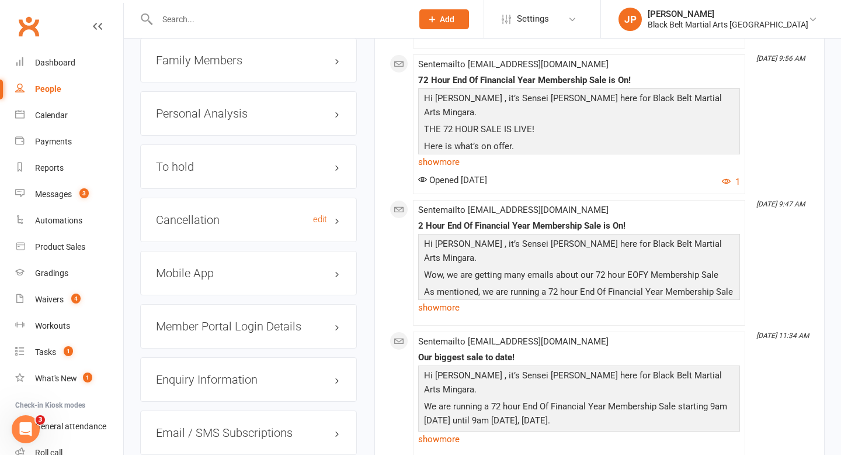
click at [234, 226] on h3 "Cancellation edit" at bounding box center [248, 219] width 185 height 13
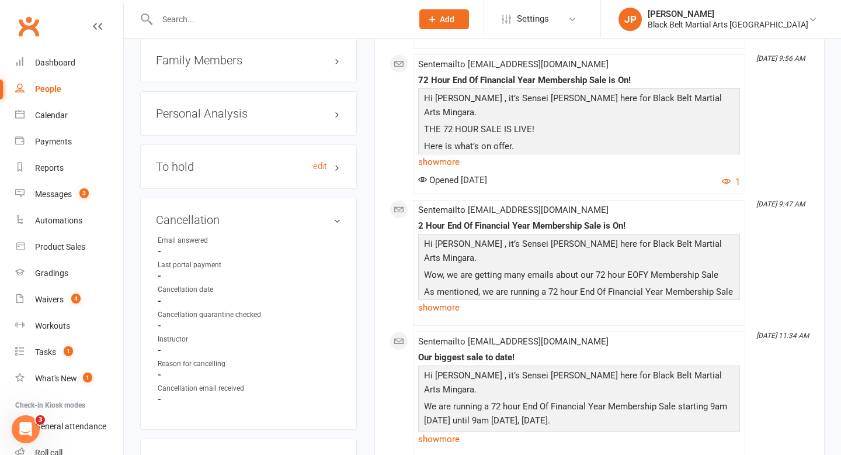
click at [221, 173] on h3 "To hold edit" at bounding box center [248, 166] width 185 height 13
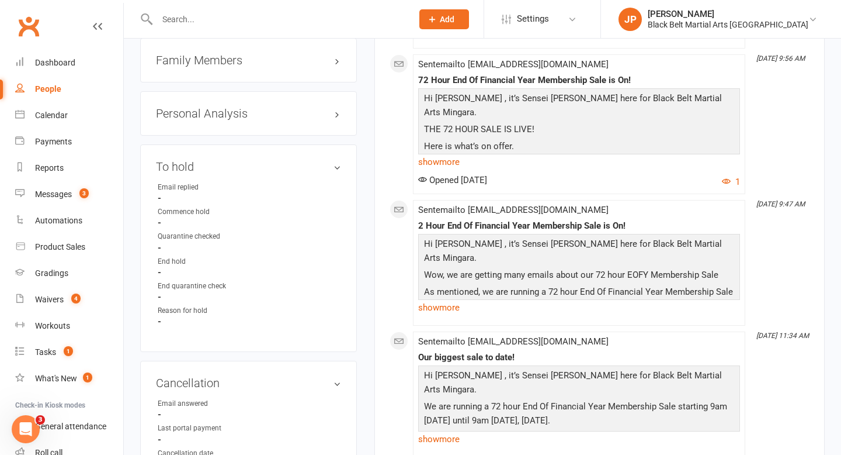
click at [354, 17] on input "text" at bounding box center [279, 19] width 251 height 16
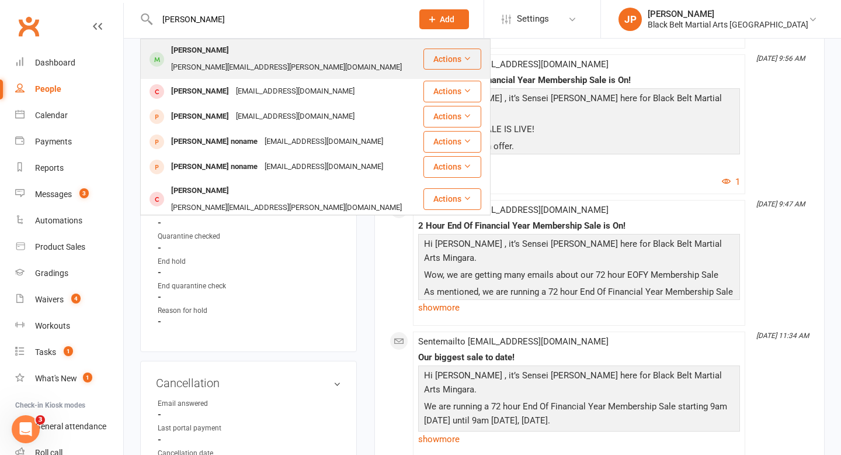
type input "finn mcb"
click at [199, 46] on div "Finn McBeath" at bounding box center [200, 50] width 65 height 17
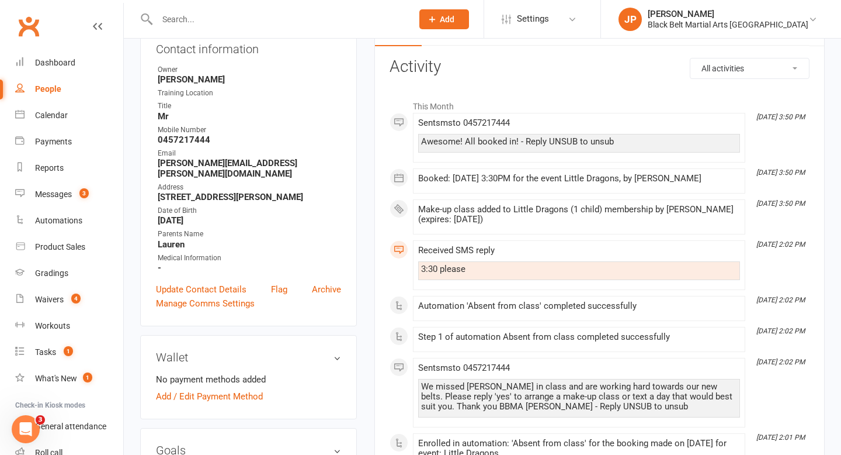
scroll to position [142, 0]
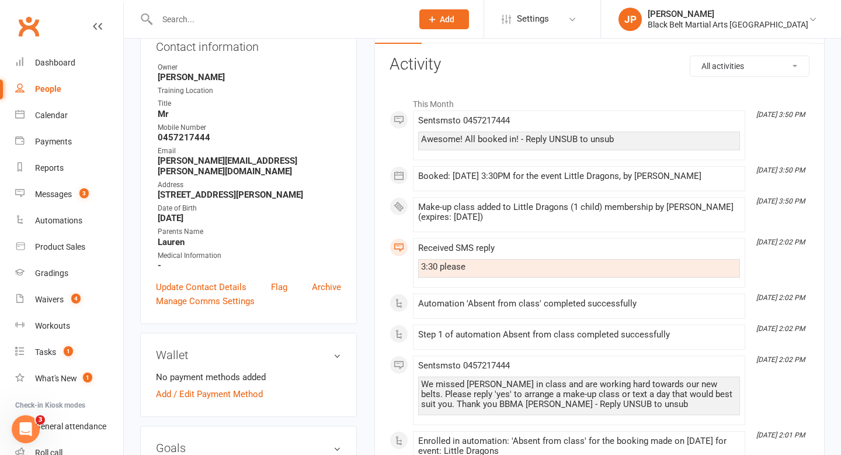
click at [321, 22] on input "text" at bounding box center [279, 19] width 251 height 16
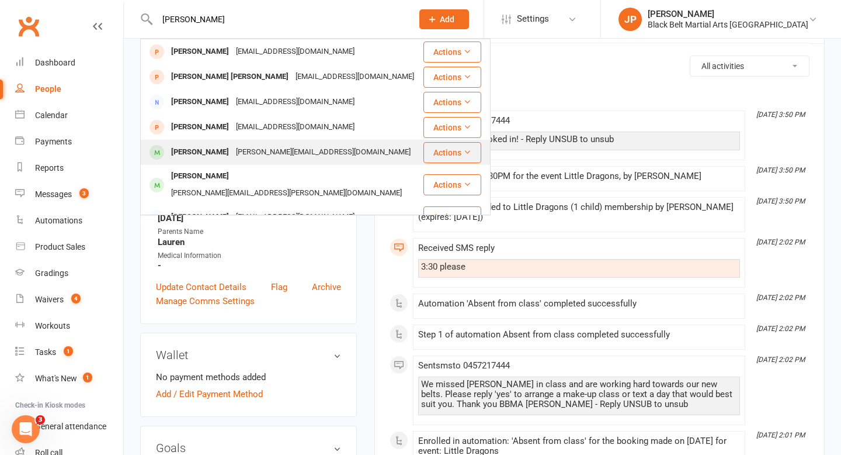
type input "harry n"
click at [220, 154] on div "Harry Northover" at bounding box center [200, 152] width 65 height 17
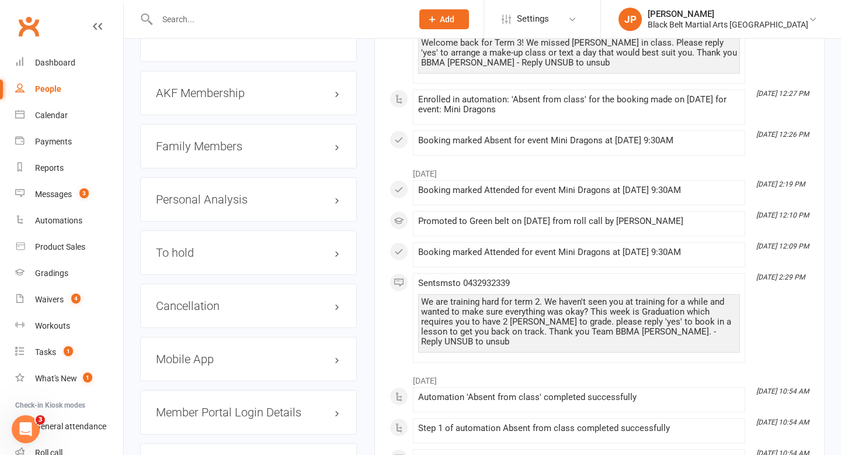
scroll to position [1276, 0]
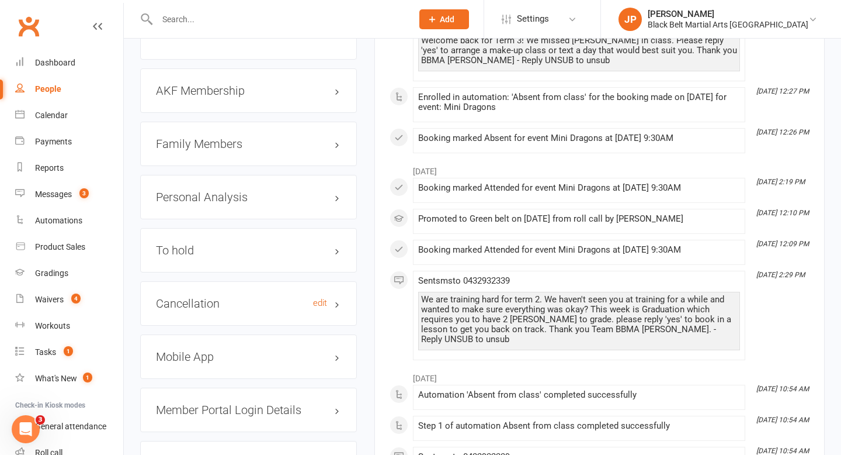
click at [185, 297] on h3 "Cancellation edit" at bounding box center [248, 303] width 185 height 13
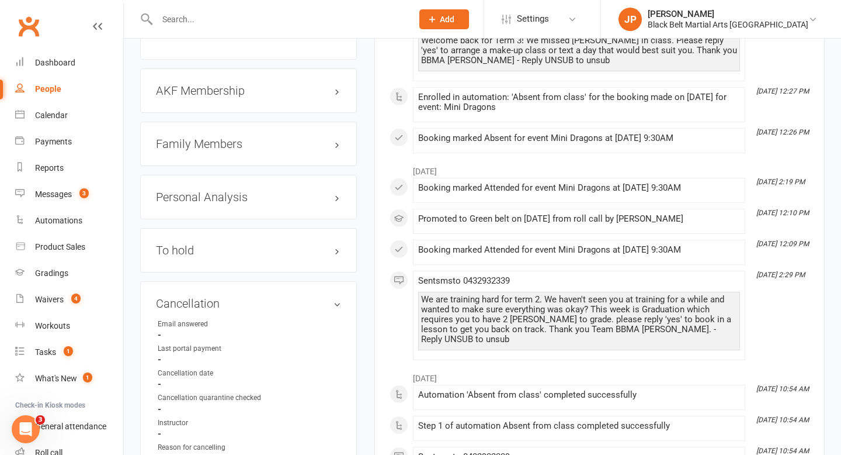
click at [199, 228] on div "To hold edit" at bounding box center [248, 250] width 217 height 44
click at [194, 244] on h3 "To hold edit" at bounding box center [248, 250] width 185 height 13
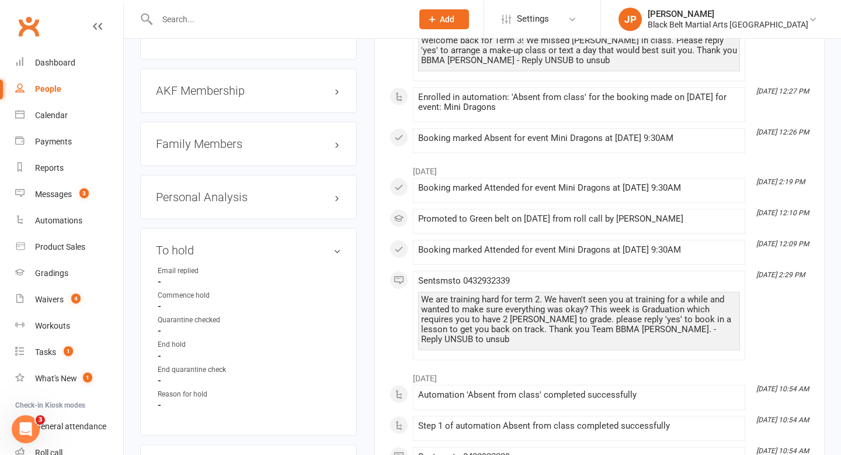
click at [351, 23] on input "text" at bounding box center [279, 19] width 251 height 16
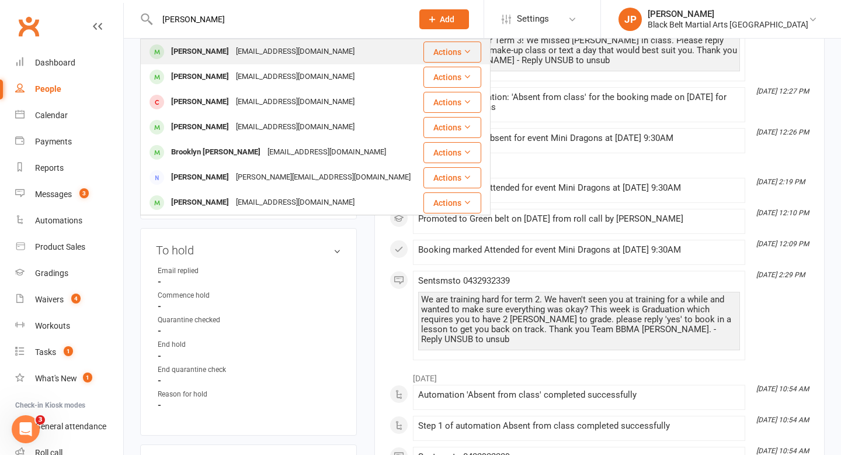
type input "lincoln ricketts"
click at [171, 54] on div "Lincoln Ricketts" at bounding box center [200, 51] width 65 height 17
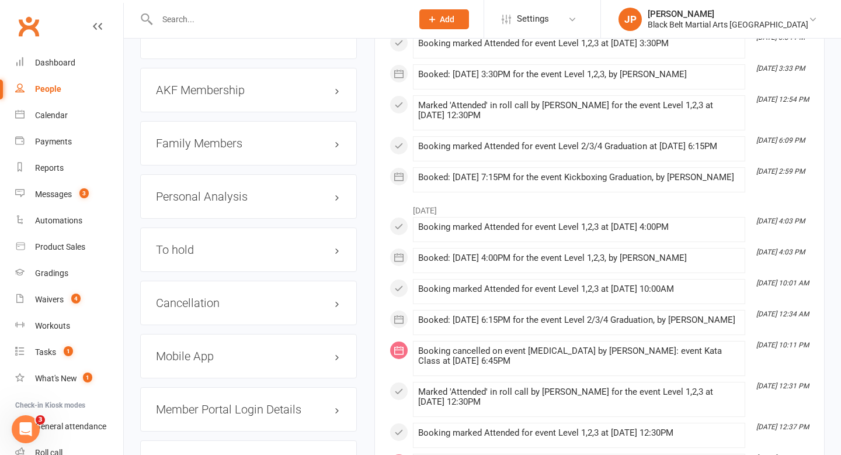
scroll to position [1436, 0]
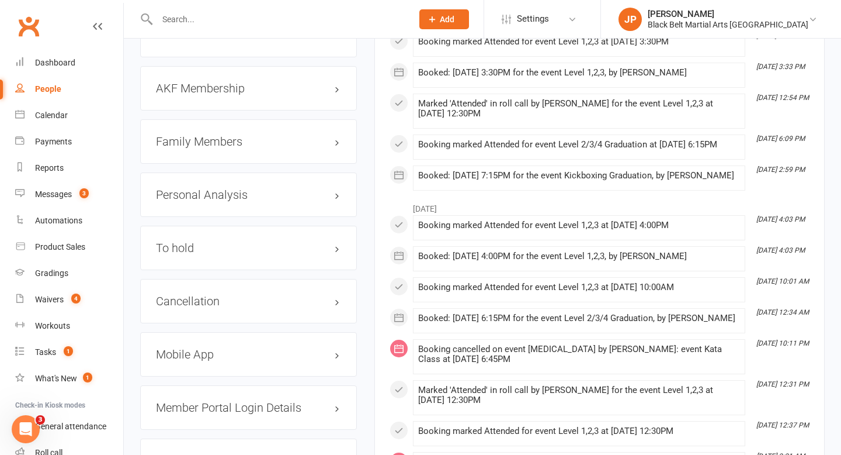
click at [173, 304] on div "Cancellation edit" at bounding box center [248, 301] width 217 height 44
click at [176, 297] on h3 "Cancellation edit" at bounding box center [248, 301] width 185 height 13
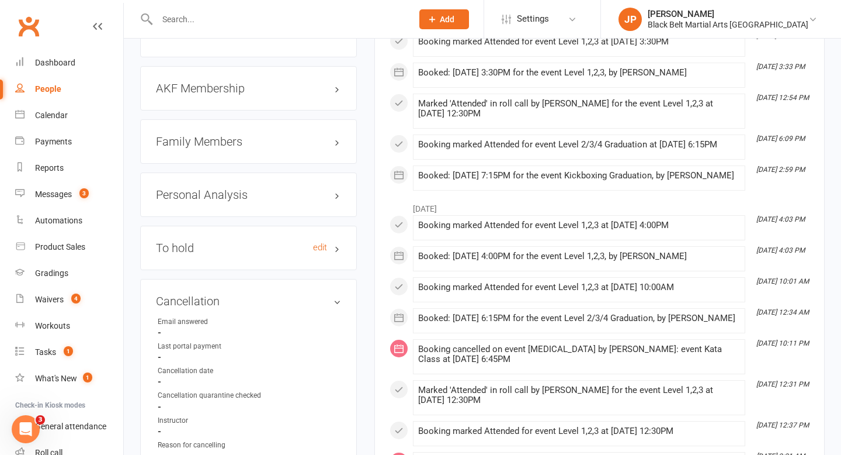
click at [188, 247] on h3 "To hold edit" at bounding box center [248, 247] width 185 height 13
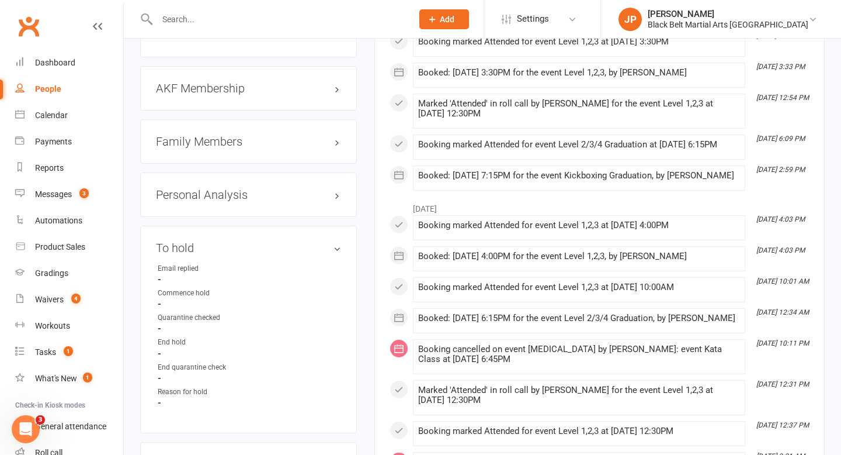
click at [301, 19] on input "text" at bounding box center [279, 19] width 251 height 16
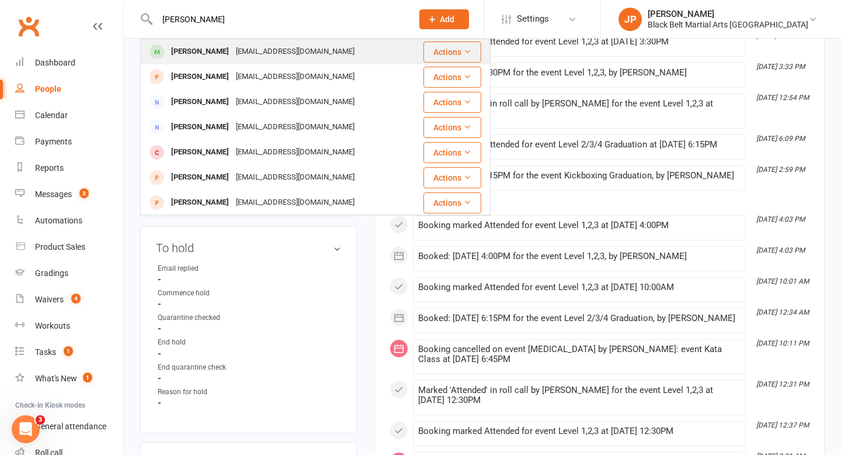
type input "emily scott"
click at [168, 59] on div "Emily Scott" at bounding box center [200, 51] width 65 height 17
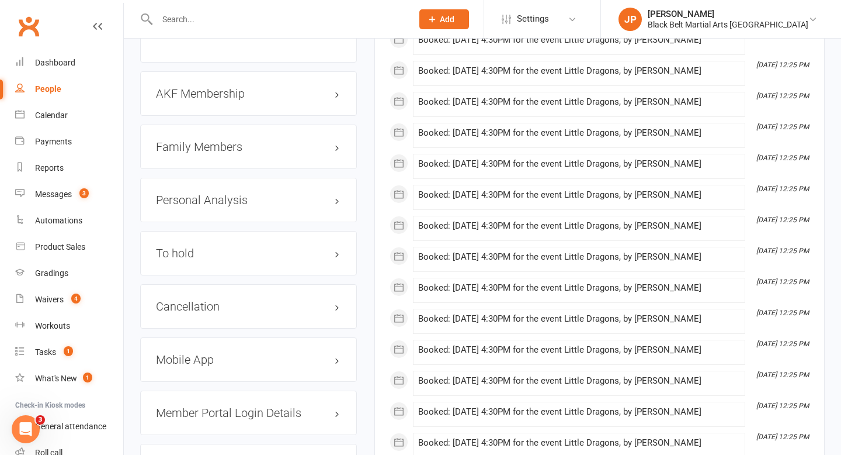
scroll to position [1380, 0]
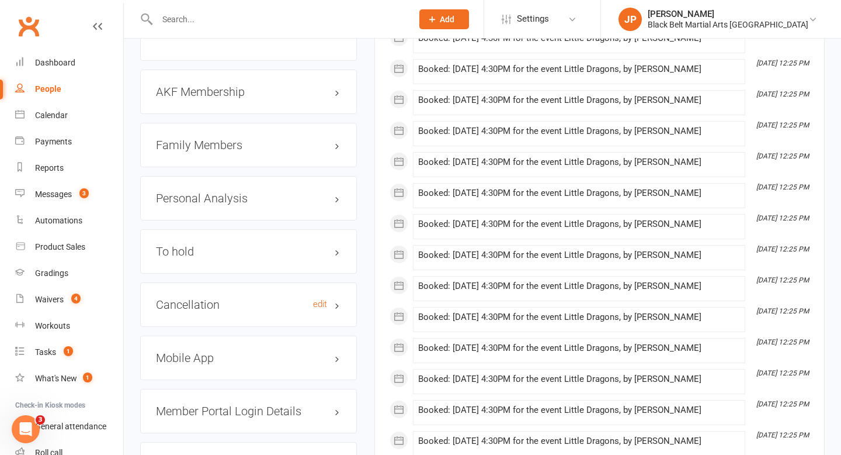
click at [213, 298] on h3 "Cancellation edit" at bounding box center [248, 304] width 185 height 13
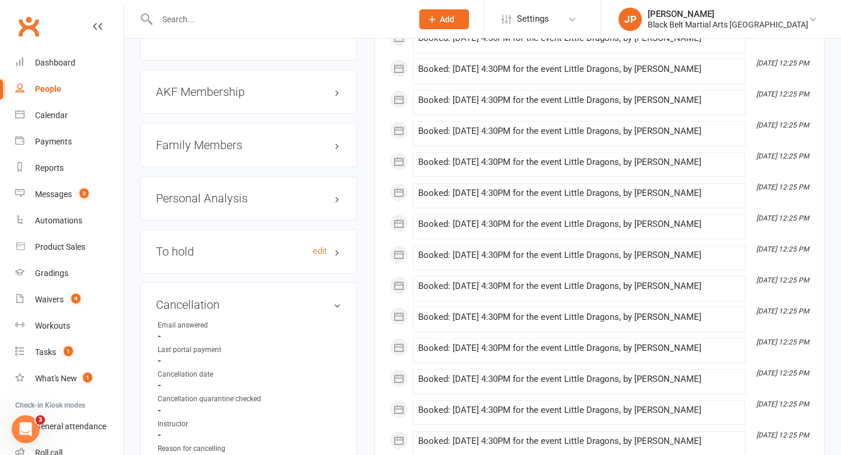
click at [203, 246] on h3 "To hold edit" at bounding box center [248, 251] width 185 height 13
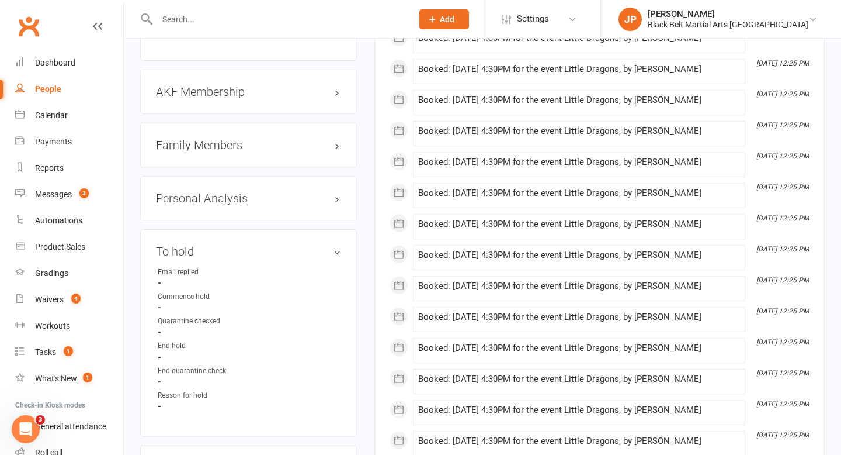
click at [315, 19] on input "text" at bounding box center [279, 19] width 251 height 16
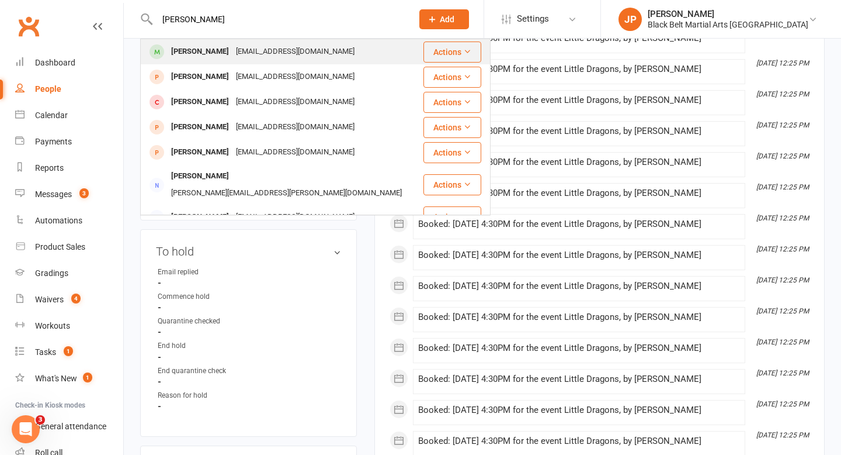
type input "cassian sutton"
click at [191, 53] on div "Cassian Sutton" at bounding box center [200, 51] width 65 height 17
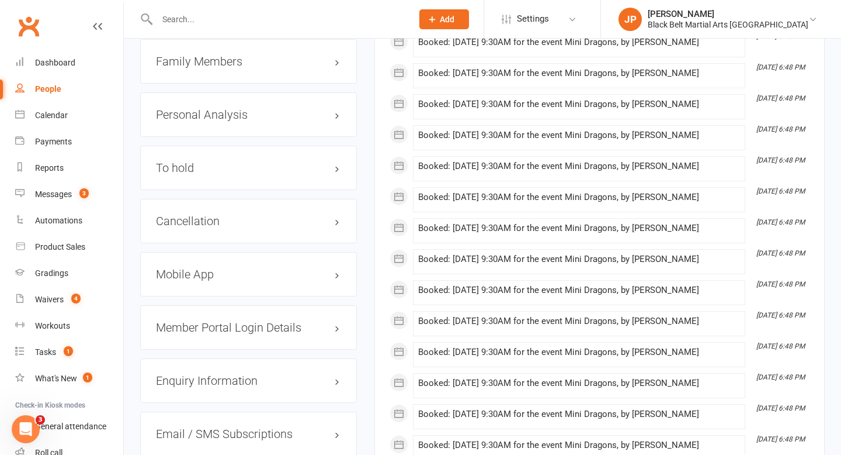
scroll to position [1438, 0]
click at [203, 214] on h3 "Cancellation edit" at bounding box center [248, 220] width 185 height 13
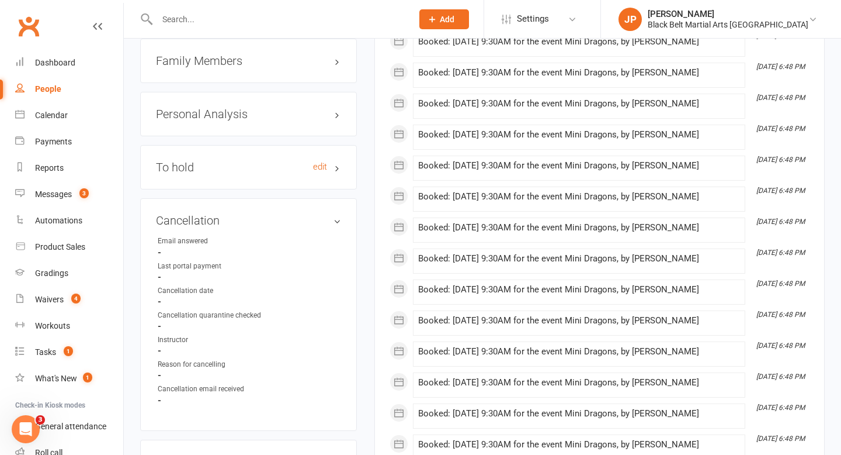
click at [203, 161] on h3 "To hold edit" at bounding box center [248, 167] width 185 height 13
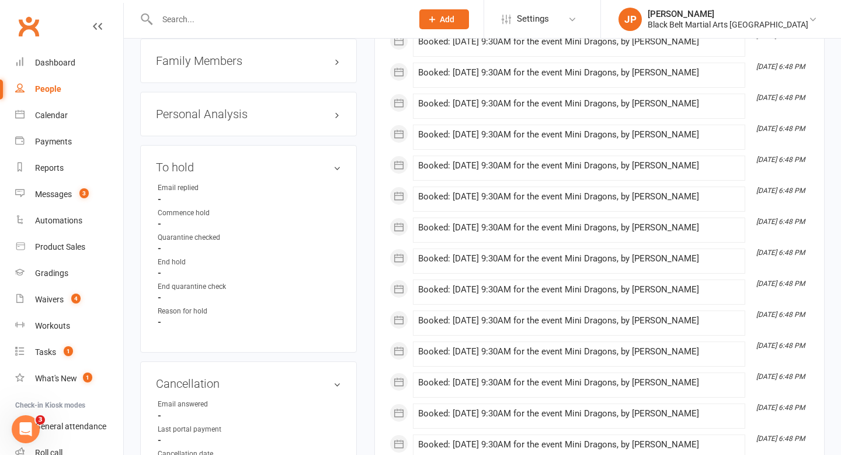
click at [348, 18] on input "text" at bounding box center [279, 19] width 251 height 16
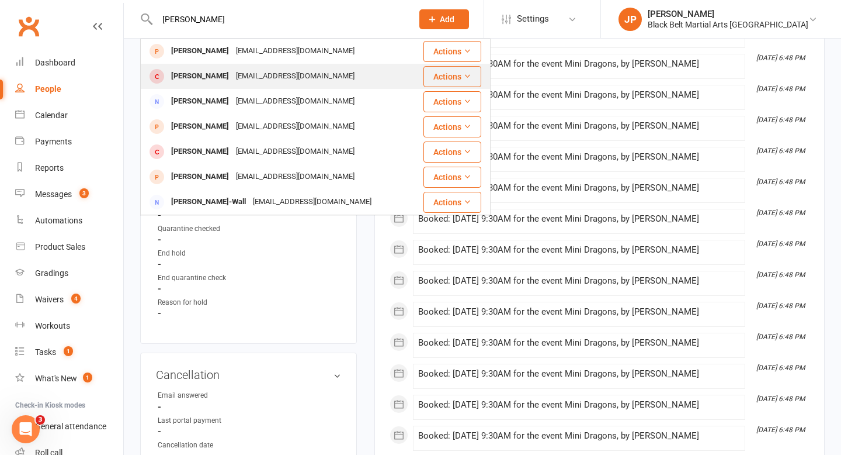
scroll to position [0, 0]
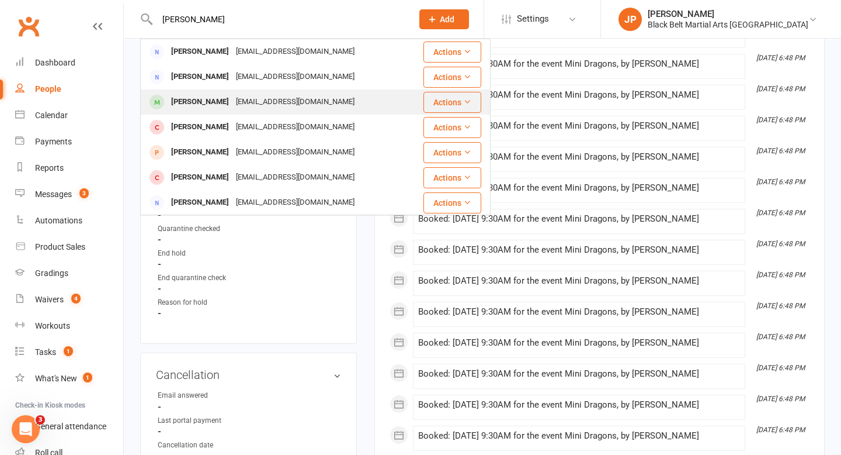
type input "marcia randall"
click at [209, 96] on div "Marica Tanumi-randall" at bounding box center [200, 101] width 65 height 17
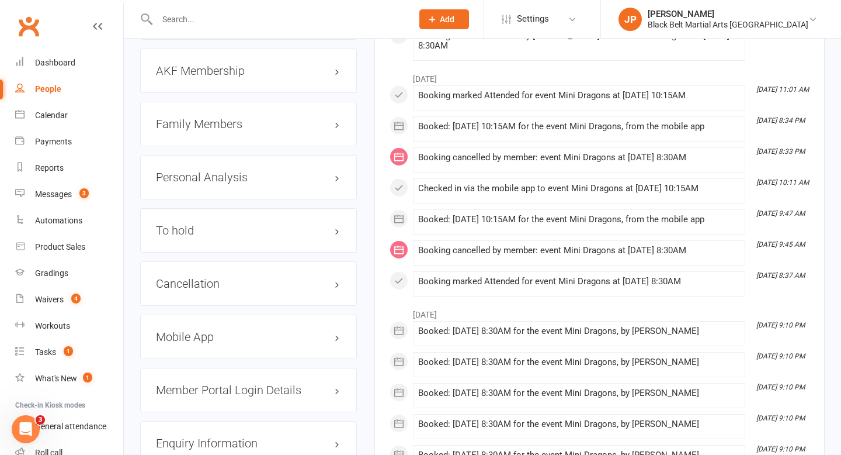
scroll to position [1374, 0]
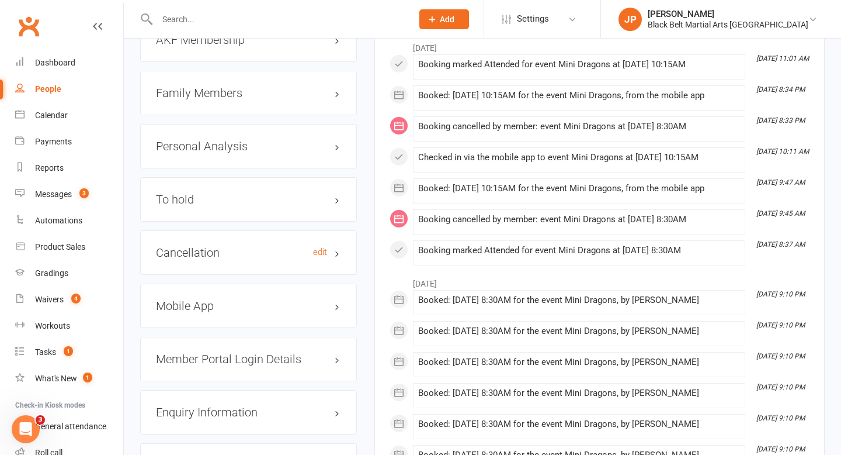
click at [228, 258] on h3 "Cancellation edit" at bounding box center [248, 252] width 185 height 13
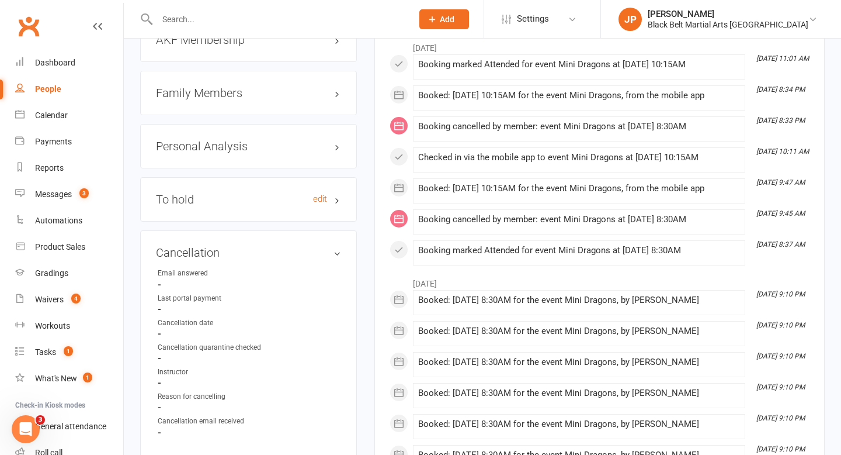
click at [222, 200] on h3 "To hold edit" at bounding box center [248, 199] width 185 height 13
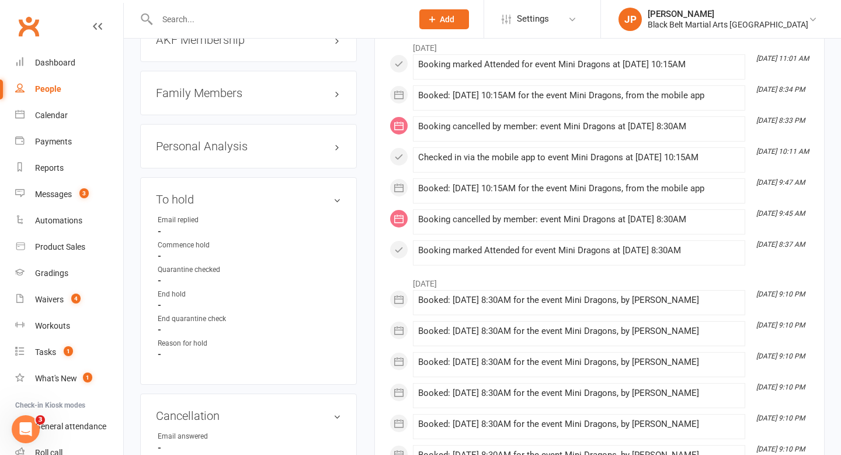
click at [362, 15] on input "text" at bounding box center [279, 19] width 251 height 16
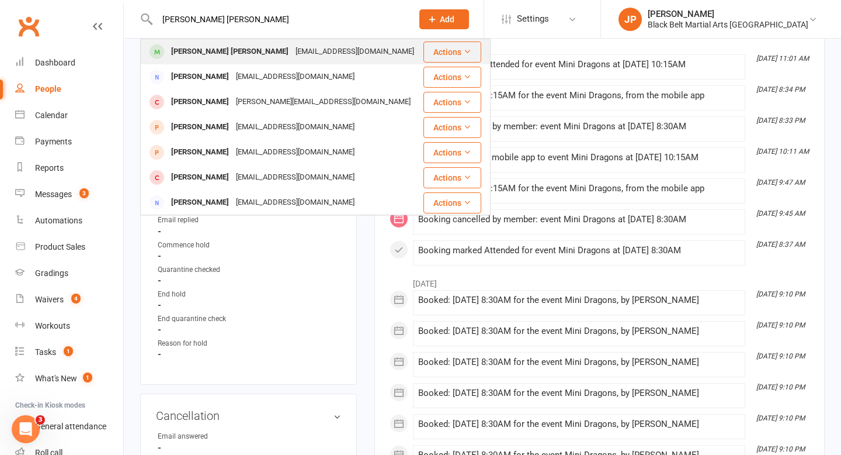
type input "bowie thompson"
click at [209, 56] on div "Bowie Thompson" at bounding box center [230, 51] width 124 height 17
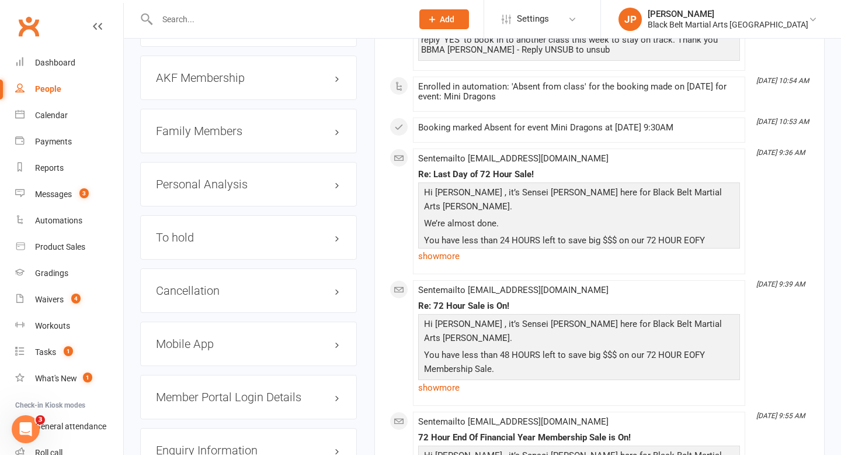
scroll to position [1295, 0]
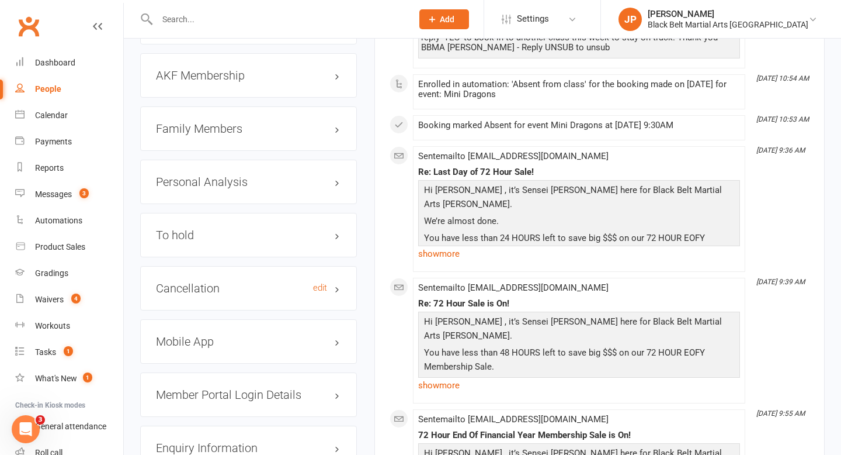
click at [192, 282] on h3 "Cancellation edit" at bounding box center [248, 288] width 185 height 13
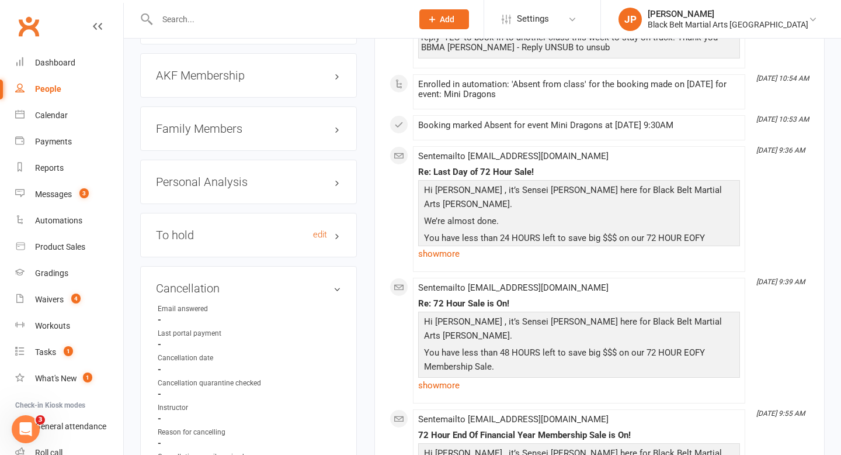
click at [198, 228] on h3 "To hold edit" at bounding box center [248, 234] width 185 height 13
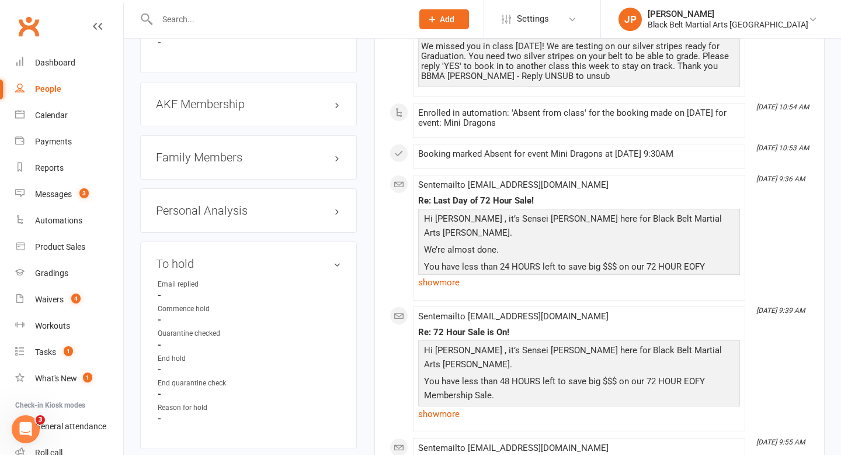
scroll to position [1266, 0]
click at [340, 18] on input "text" at bounding box center [279, 19] width 251 height 16
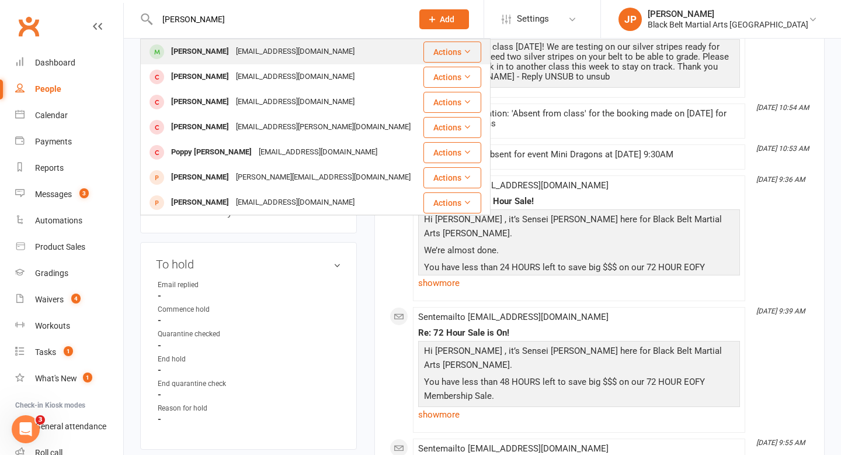
type input "jacob vella"
click at [205, 43] on div "Jacob Vella kirstxx@outlook.com" at bounding box center [281, 52] width 281 height 24
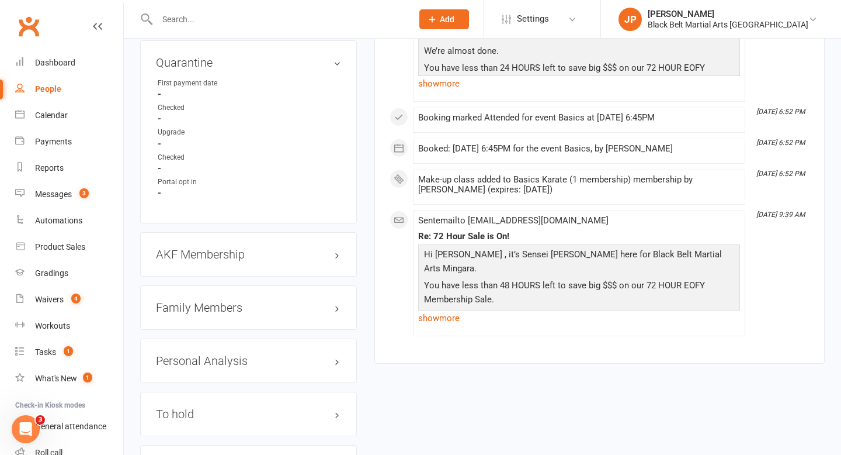
scroll to position [1150, 0]
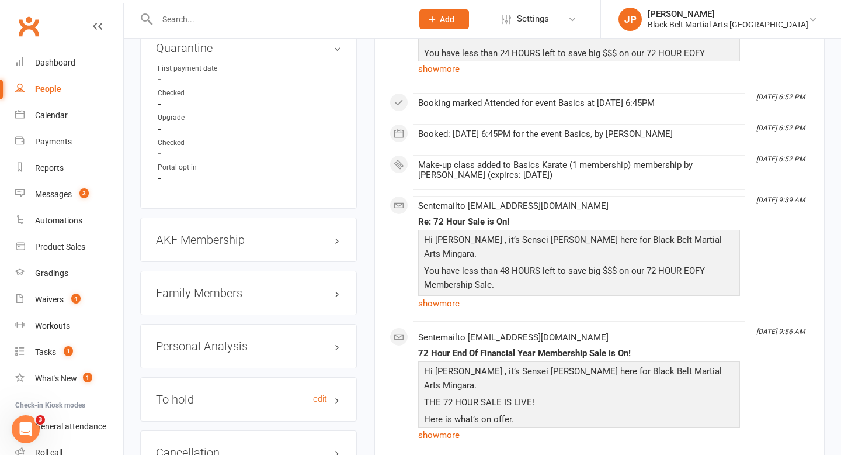
click at [178, 393] on h3 "To hold edit" at bounding box center [248, 399] width 185 height 13
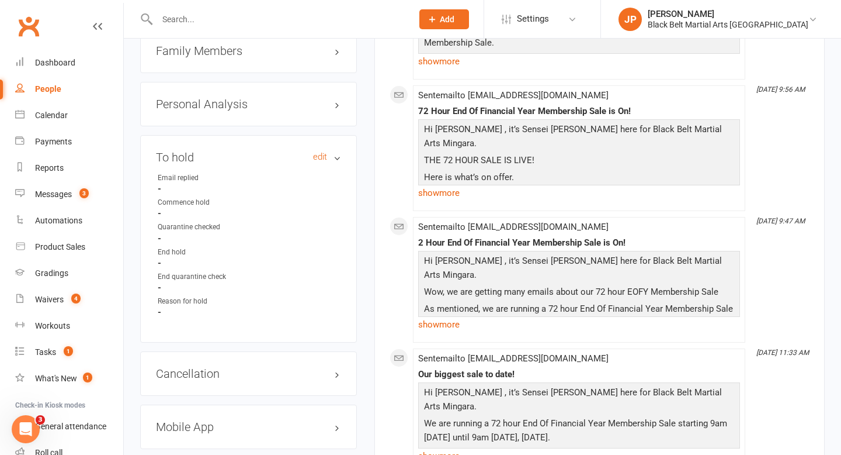
scroll to position [1402, 0]
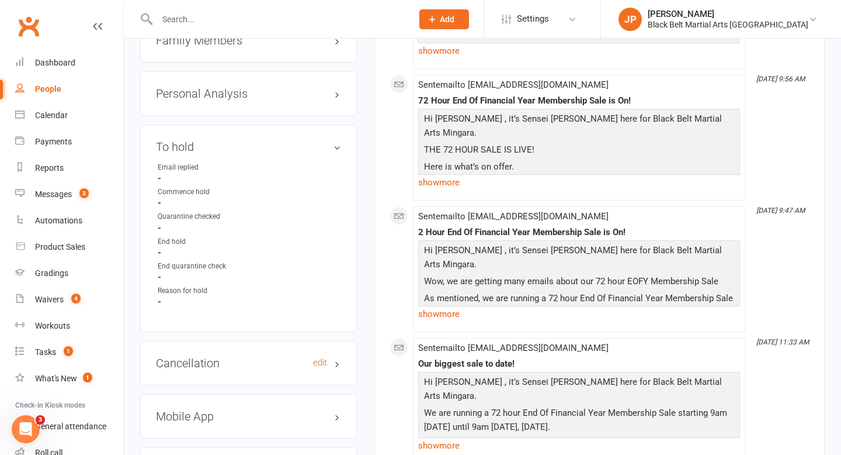
click at [189, 356] on h3 "Cancellation edit" at bounding box center [248, 362] width 185 height 13
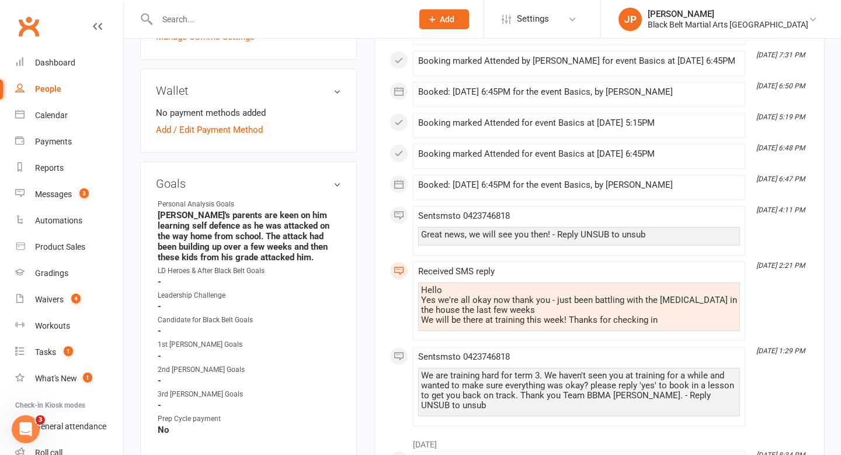
scroll to position [0, 0]
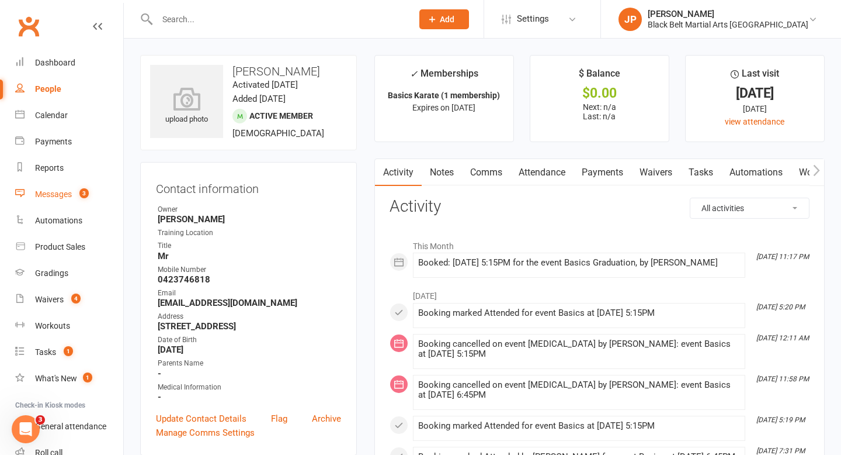
click at [46, 192] on div "Messages" at bounding box center [53, 193] width 37 height 9
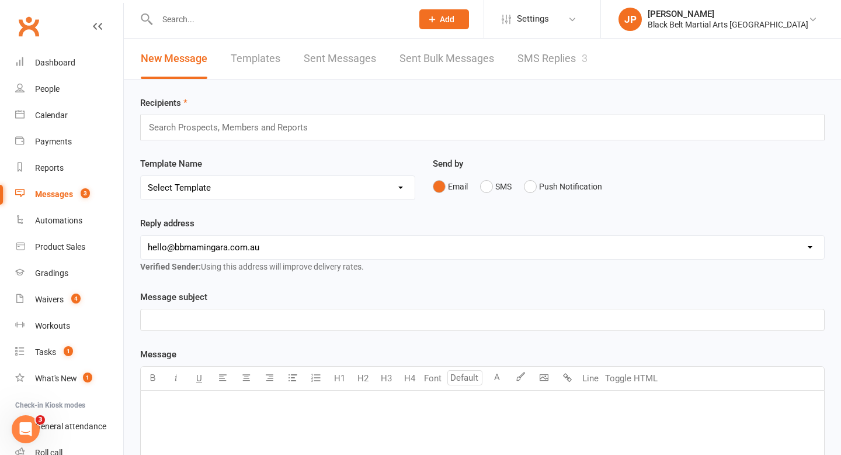
click at [361, 123] on div "Search Prospects, Members and Reports" at bounding box center [482, 128] width 685 height 26
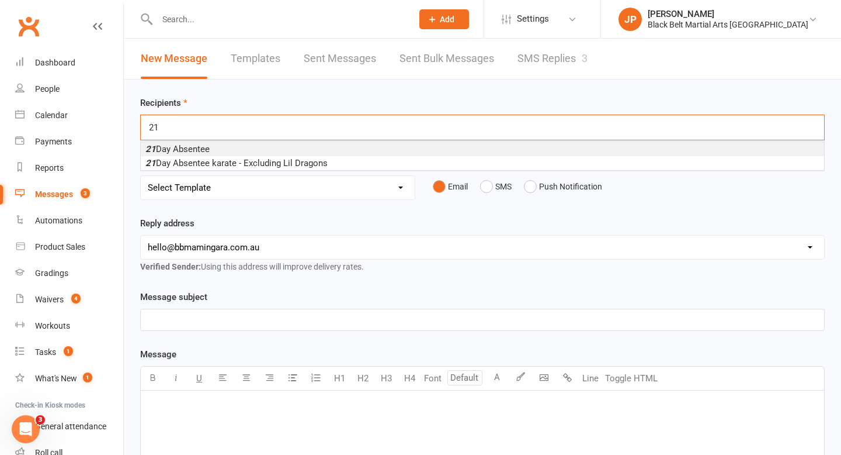
type input "21"
click at [233, 145] on li "21 Day Absentee" at bounding box center [483, 149] width 684 height 14
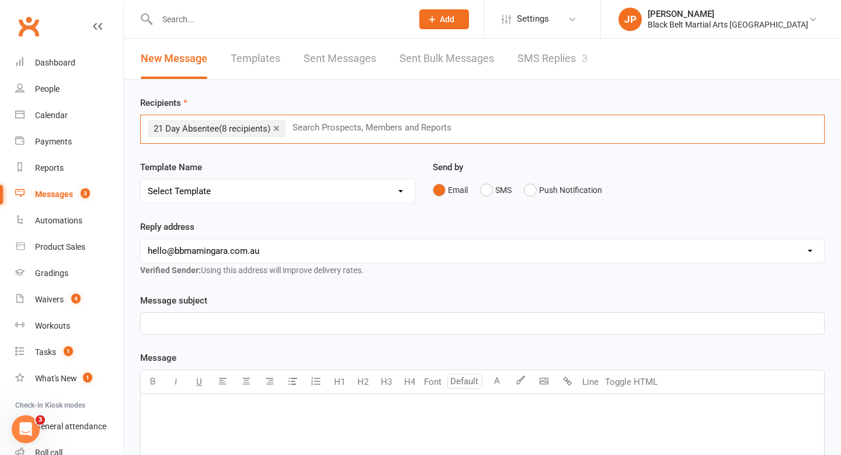
click at [228, 193] on select "Select Template [SMS] 14 Day Absentee AFU Lil Dragons [SMS] 14 day Absentee AFU…" at bounding box center [278, 190] width 274 height 23
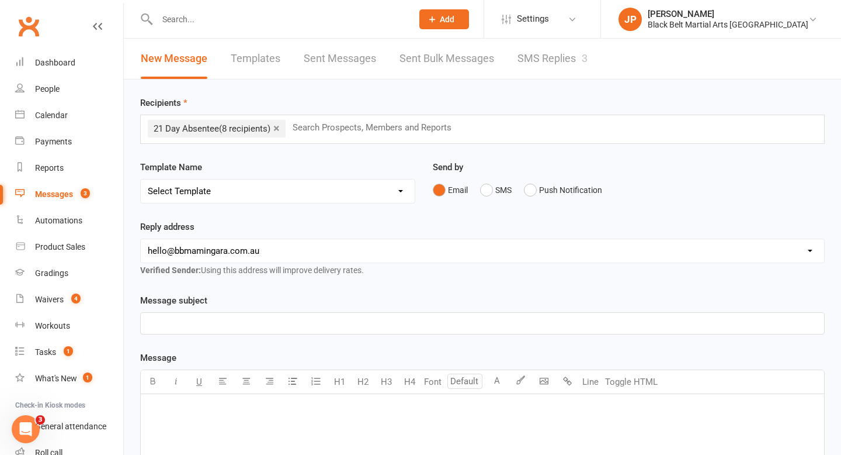
select select "1"
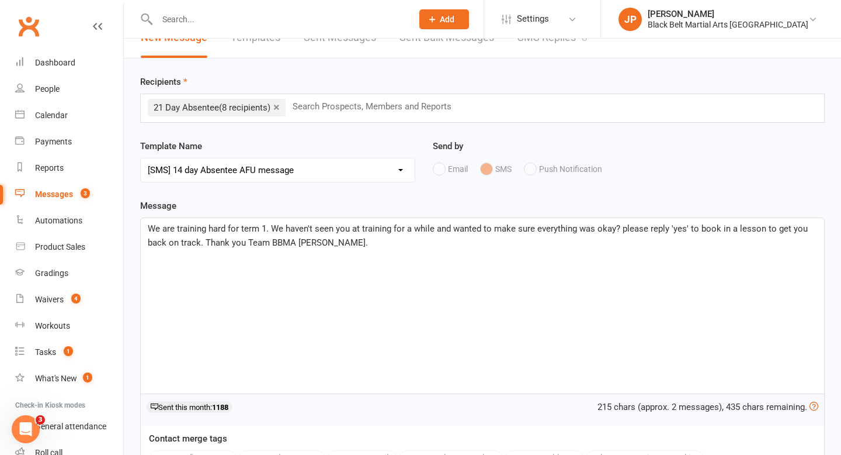
scroll to position [27, 0]
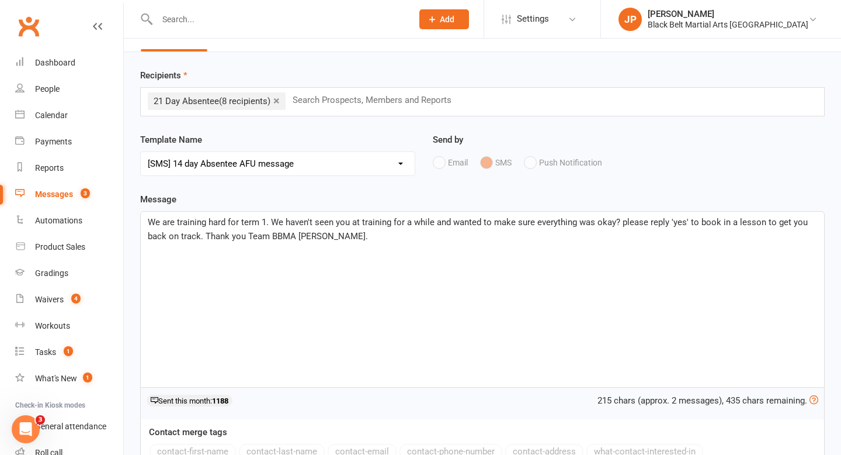
click at [268, 223] on span "We are training hard for term 1. We haven't seen you at training for a while an…" at bounding box center [479, 229] width 663 height 25
click at [147, 220] on div "We are training hard for term 3. We haven't seen you at training for a while an…" at bounding box center [483, 299] width 684 height 175
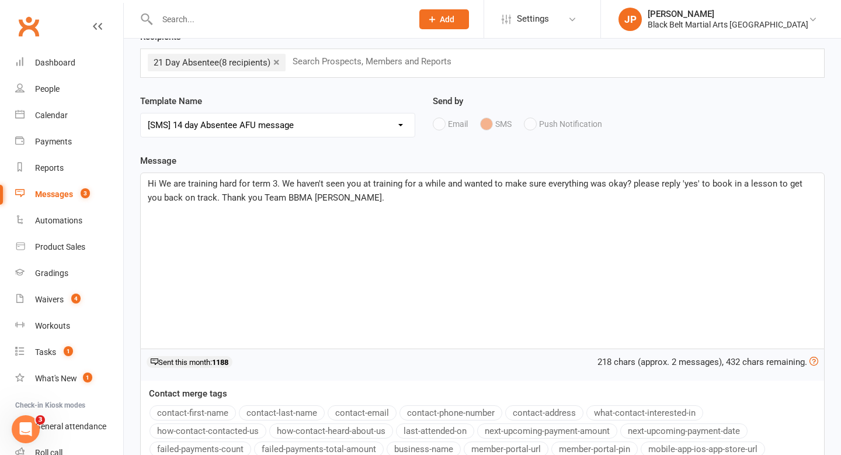
scroll to position [75, 0]
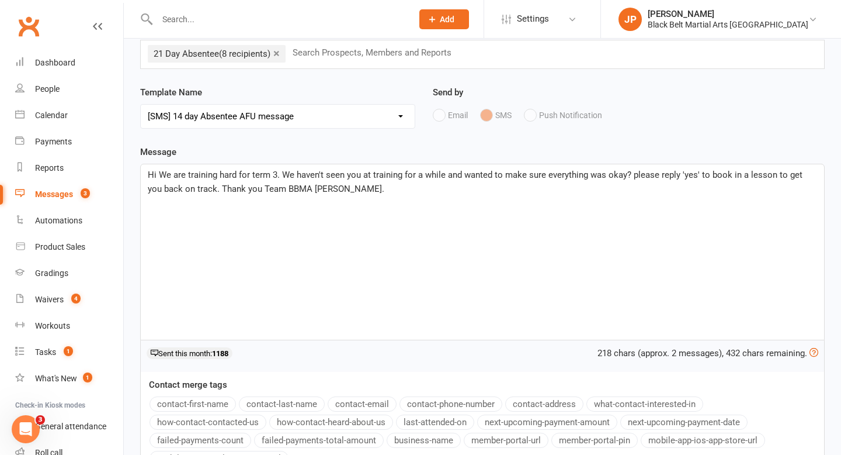
click at [192, 400] on button "contact-first-name" at bounding box center [193, 403] width 86 height 15
click at [723, 174] on span ".We are training hard for term 3. We haven't seen you at training for a while a…" at bounding box center [475, 181] width 654 height 25
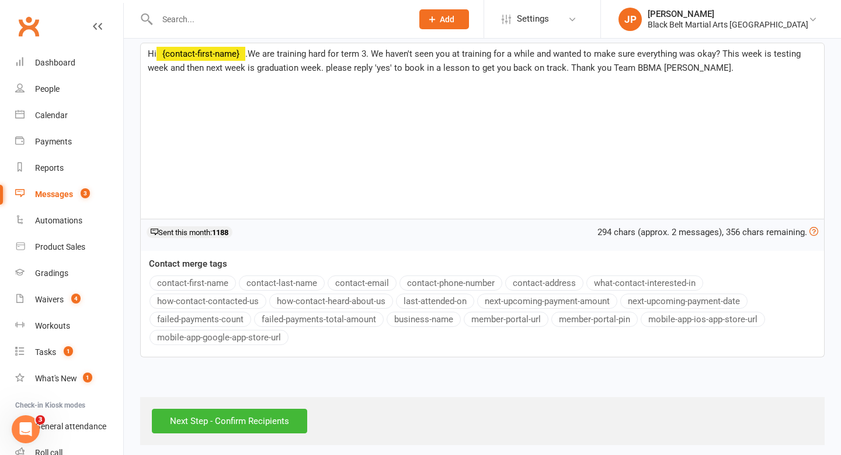
scroll to position [199, 0]
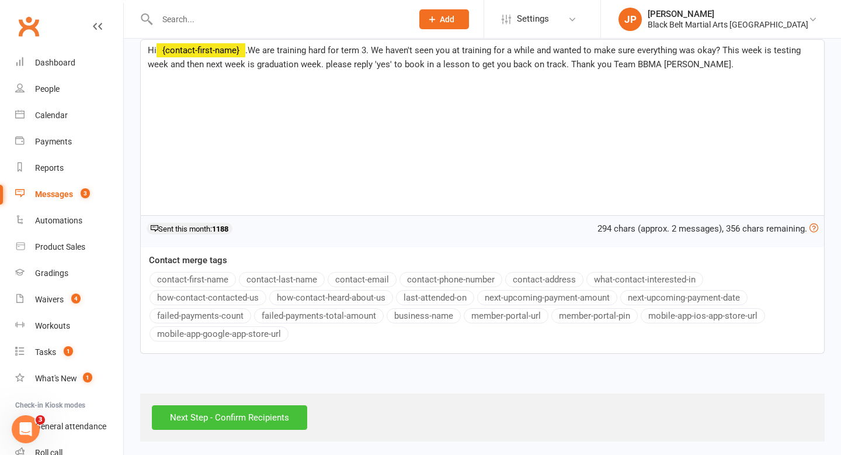
click at [267, 422] on input "Next Step - Confirm Recipients" at bounding box center [229, 417] width 155 height 25
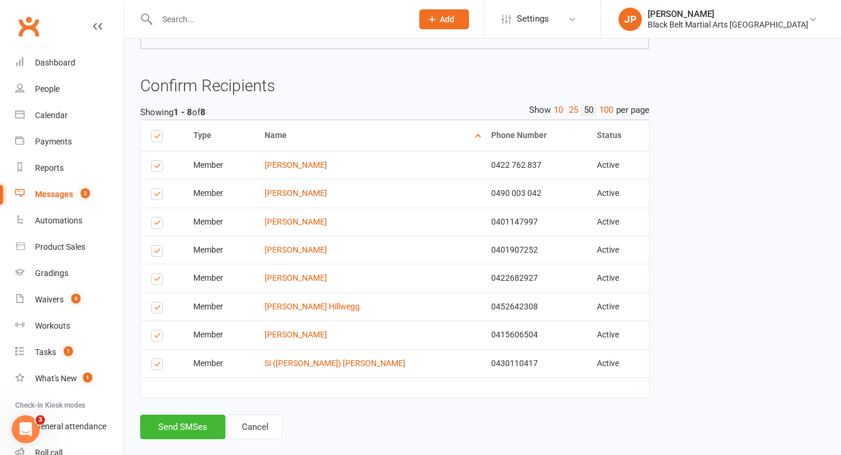
scroll to position [192, 0]
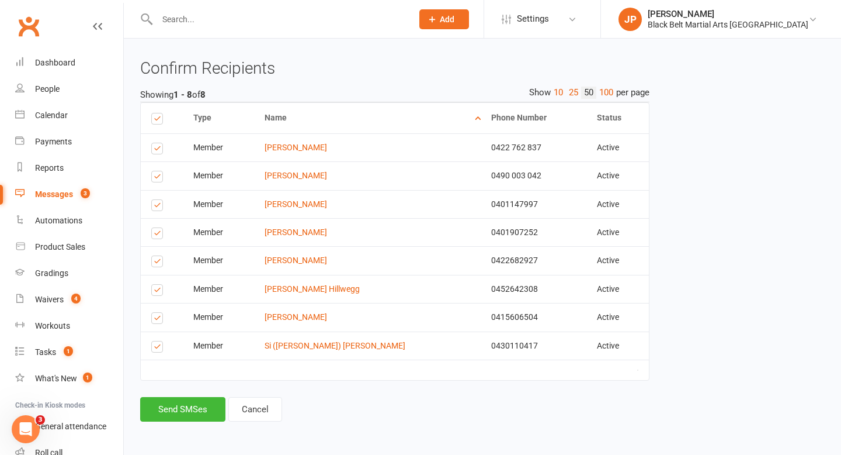
click at [157, 235] on label at bounding box center [159, 235] width 16 height 0
click at [157, 228] on input "checkbox" at bounding box center [155, 228] width 8 height 0
click at [158, 263] on label at bounding box center [159, 263] width 16 height 0
click at [158, 256] on input "checkbox" at bounding box center [155, 256] width 8 height 0
click at [152, 320] on label at bounding box center [159, 320] width 16 height 0
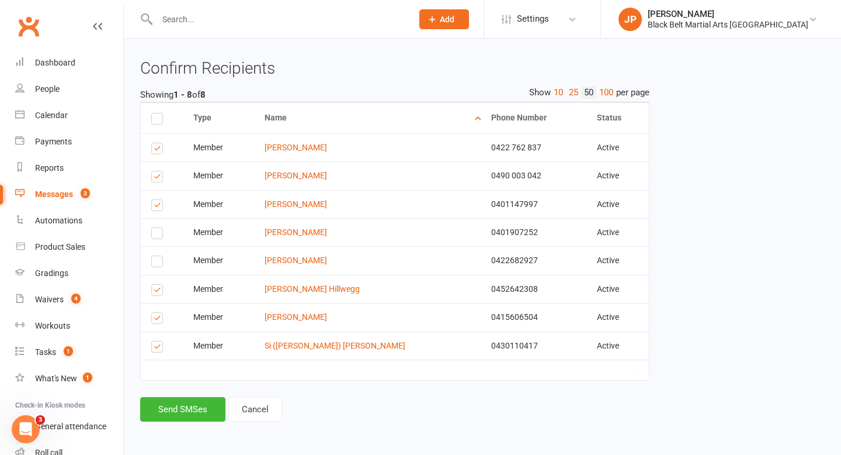
click at [152, 313] on input "checkbox" at bounding box center [155, 313] width 8 height 0
click at [186, 404] on button "Send SMSes" at bounding box center [182, 409] width 85 height 25
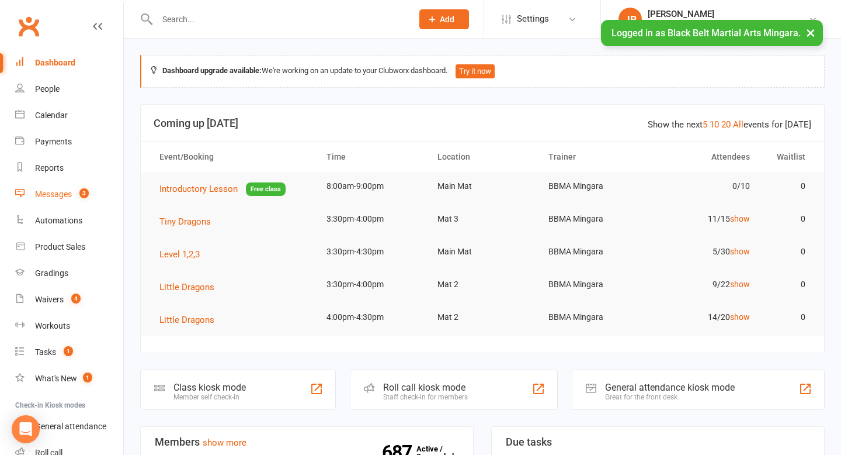
click at [57, 199] on link "Messages 3" at bounding box center [69, 194] width 108 height 26
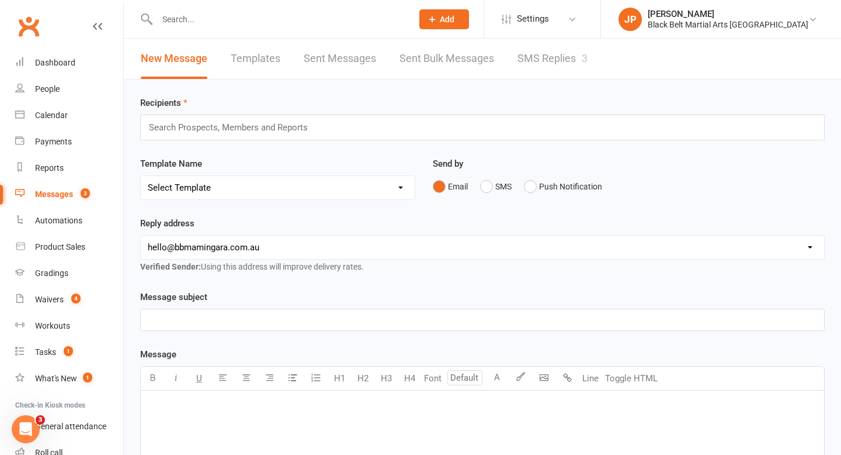
click at [206, 129] on input "text" at bounding box center [233, 127] width 171 height 15
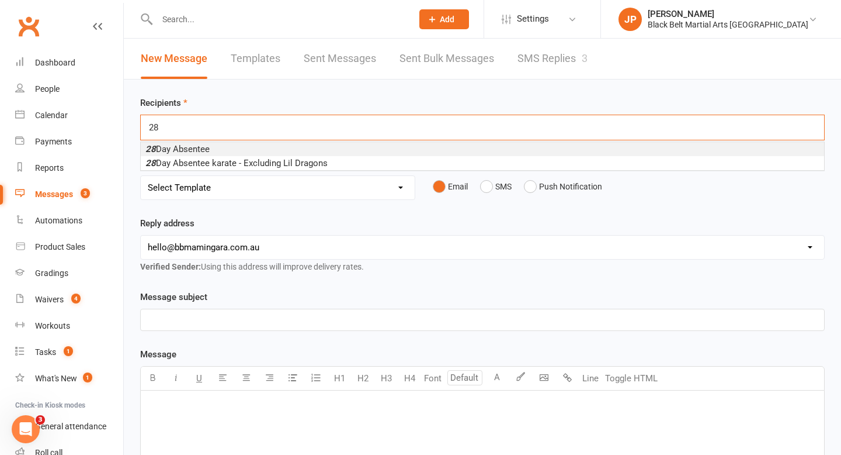
type input "28"
click at [196, 148] on span "28 Day Absentee" at bounding box center [177, 149] width 64 height 11
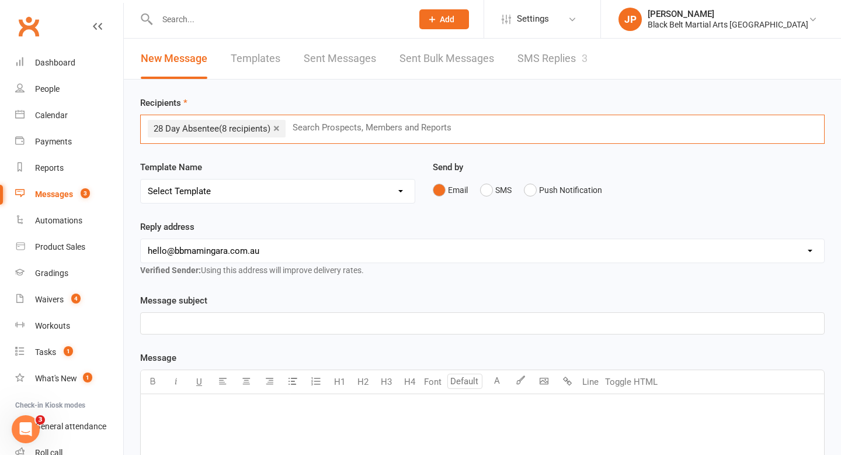
click at [214, 189] on select "Select Template [SMS] 14 Day Absentee AFU Lil Dragons [SMS] 14 day Absentee AFU…" at bounding box center [278, 190] width 274 height 23
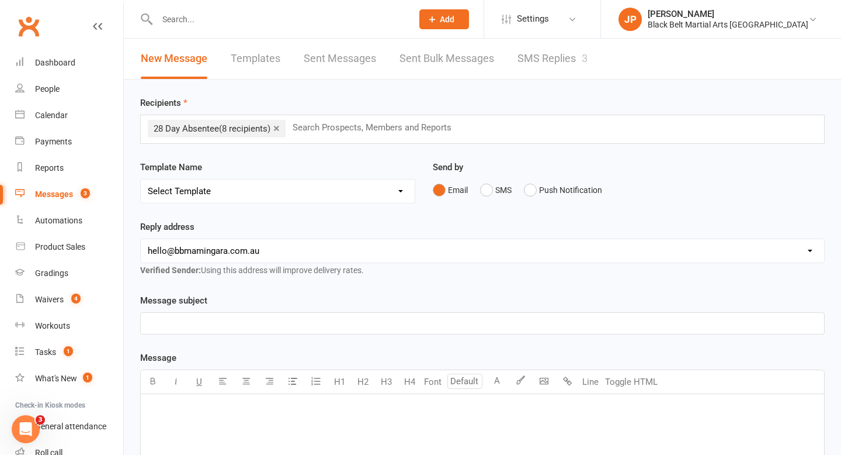
select select "2"
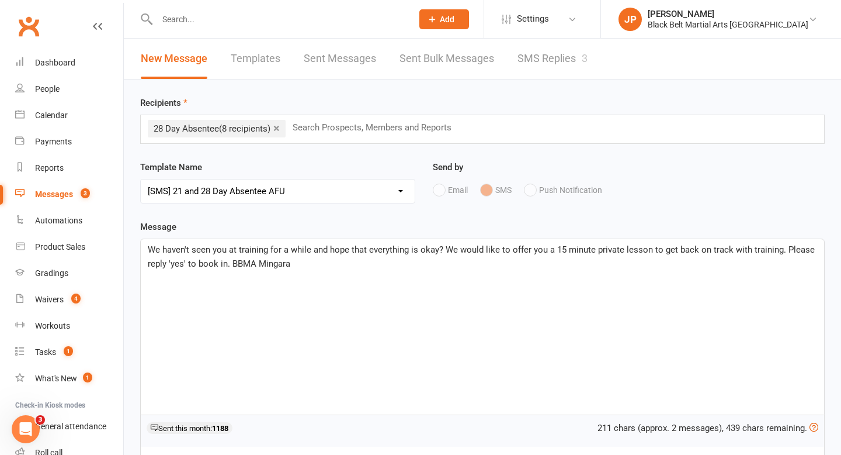
scroll to position [22, 0]
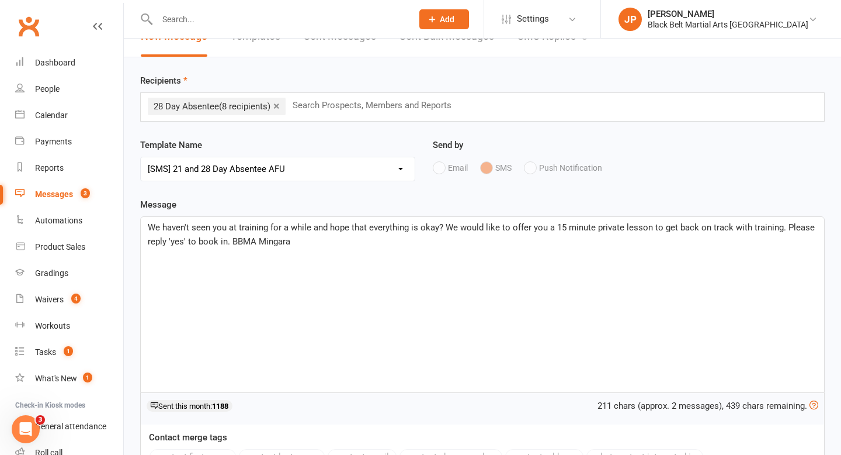
click at [148, 230] on span "We haven't seen you at training for a while and hope that everything is okay? W…" at bounding box center [483, 234] width 670 height 25
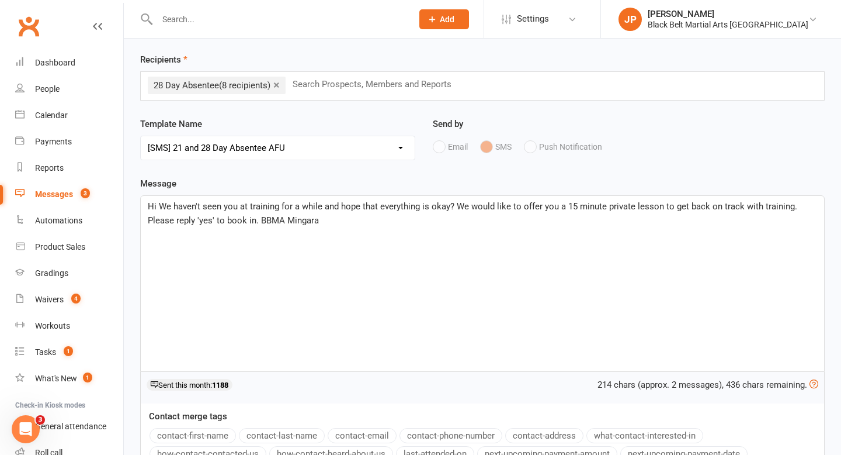
scroll to position [53, 0]
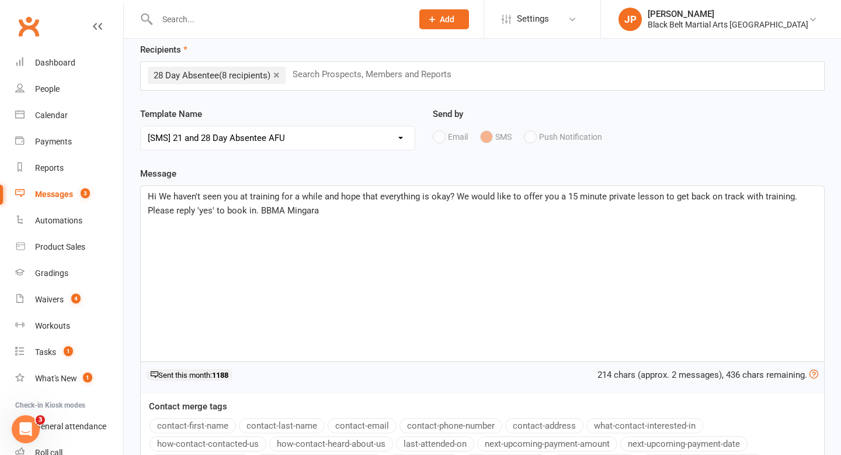
click at [193, 424] on button "contact-first-name" at bounding box center [193, 425] width 86 height 15
click at [383, 137] on select "Select Template [SMS] 14 Day Absentee AFU Lil Dragons [SMS] 14 day Absentee AFU…" at bounding box center [278, 137] width 274 height 23
select select "1"
click at [145, 196] on div "We are training hard for term 1. We haven't seen you at training for a while an…" at bounding box center [483, 273] width 684 height 175
click at [189, 421] on button "contact-first-name" at bounding box center [193, 425] width 86 height 15
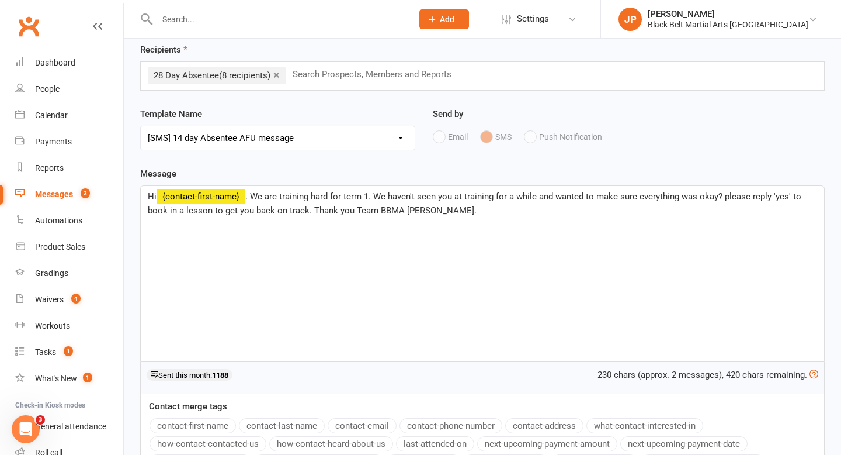
click at [368, 192] on span ". We are training hard for term 1. We haven't seen you at training for a while …" at bounding box center [476, 203] width 656 height 25
click at [723, 199] on span ". We are training hard for term 3. We haven't seen you at training for a while …" at bounding box center [476, 203] width 656 height 25
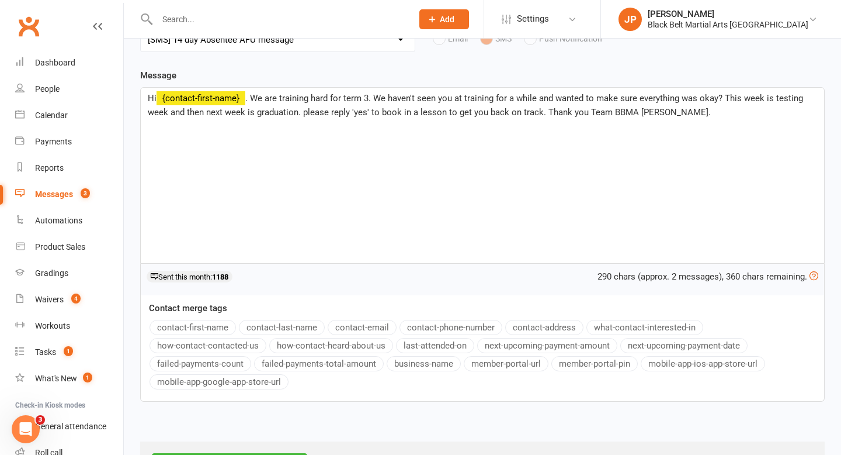
scroll to position [198, 0]
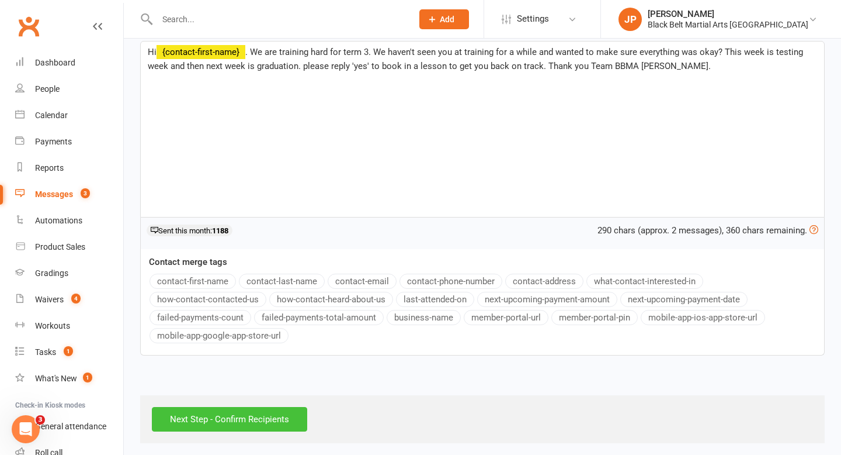
click at [263, 414] on input "Next Step - Confirm Recipients" at bounding box center [229, 419] width 155 height 25
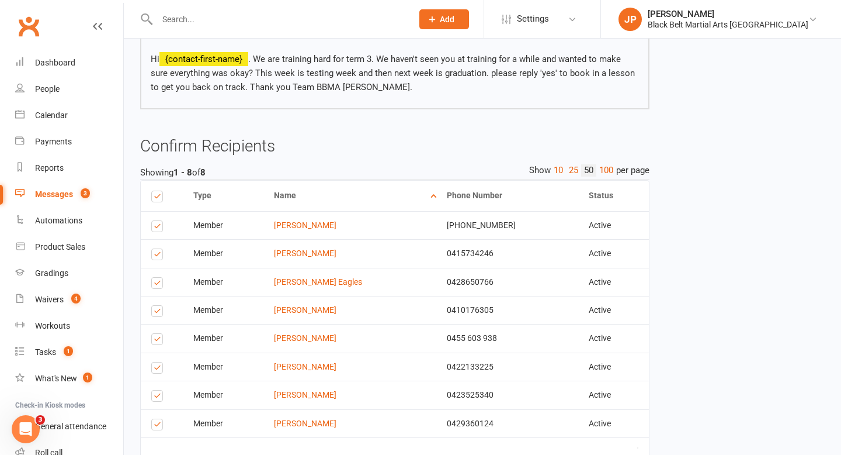
scroll to position [116, 0]
click at [155, 227] on label at bounding box center [159, 227] width 16 height 0
click at [155, 220] on input "checkbox" at bounding box center [155, 220] width 8 height 0
click at [154, 255] on label at bounding box center [159, 255] width 16 height 0
click at [154, 248] on input "checkbox" at bounding box center [155, 248] width 8 height 0
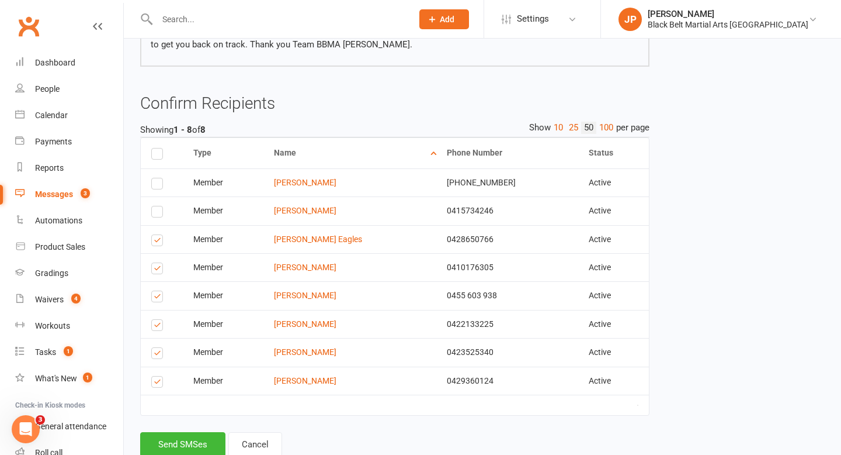
scroll to position [161, 0]
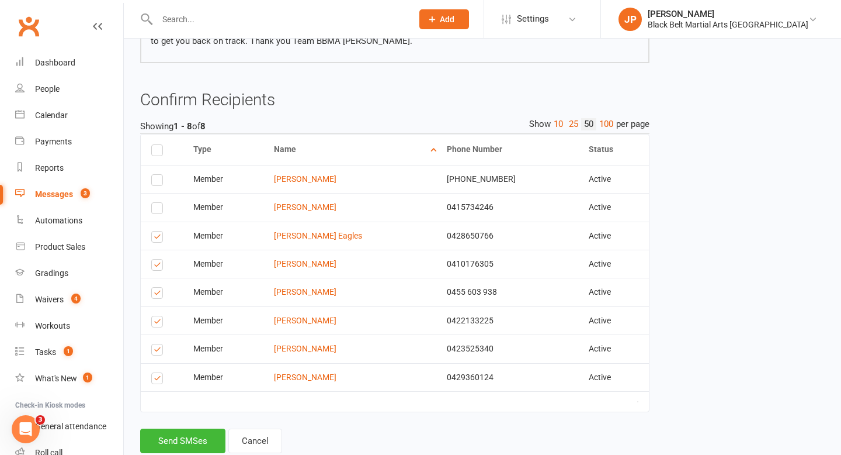
click at [157, 266] on label at bounding box center [159, 266] width 16 height 0
click at [157, 259] on input "checkbox" at bounding box center [155, 259] width 8 height 0
click at [155, 295] on label at bounding box center [159, 295] width 16 height 0
click at [155, 287] on input "checkbox" at bounding box center [155, 287] width 8 height 0
click at [156, 323] on label at bounding box center [159, 323] width 16 height 0
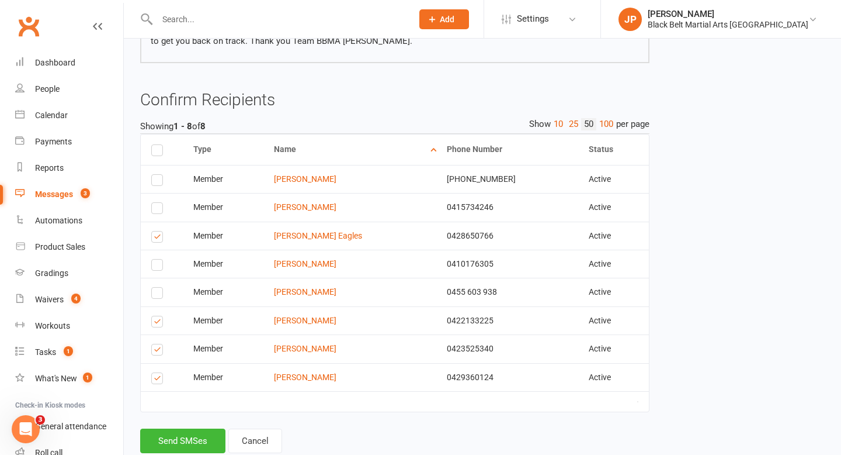
click at [156, 316] on input "checkbox" at bounding box center [155, 316] width 8 height 0
click at [155, 351] on label at bounding box center [159, 351] width 16 height 0
click at [155, 344] on input "checkbox" at bounding box center [155, 344] width 8 height 0
click at [157, 380] on label at bounding box center [159, 380] width 16 height 0
click at [157, 373] on input "checkbox" at bounding box center [155, 373] width 8 height 0
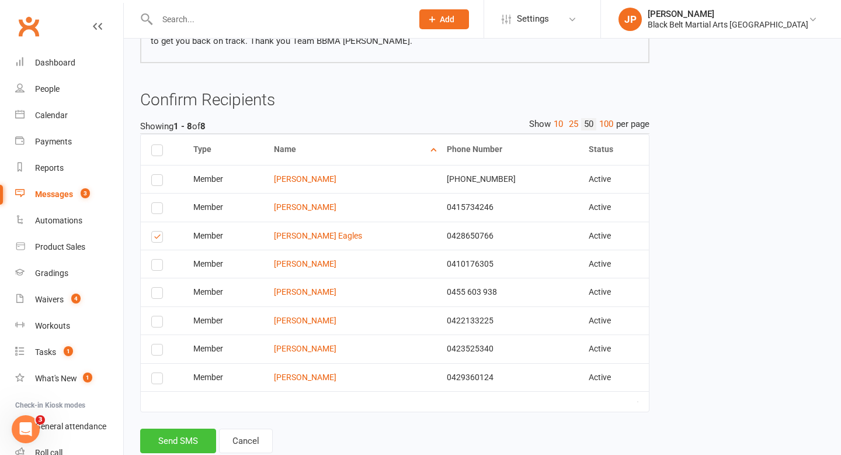
click at [171, 442] on button "Send SMS" at bounding box center [178, 440] width 76 height 25
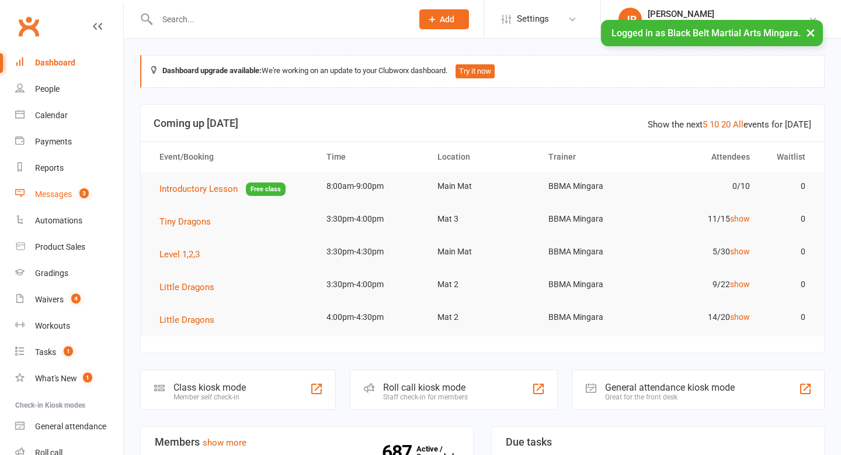
click at [54, 195] on div "Messages" at bounding box center [53, 193] width 37 height 9
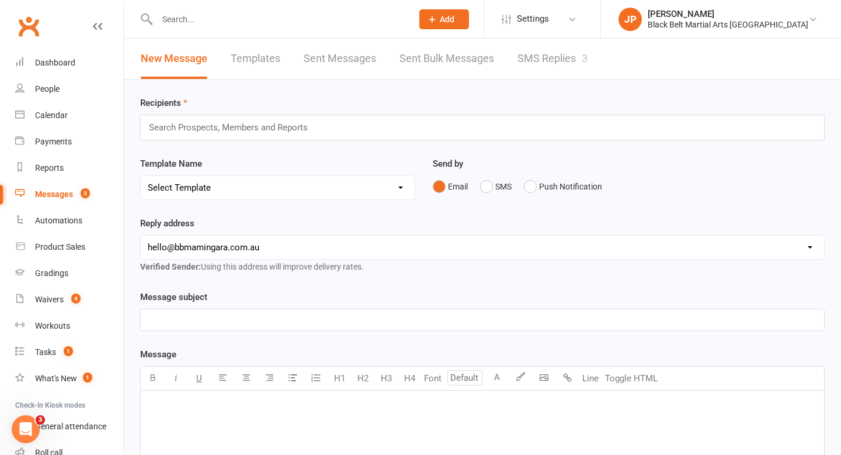
click at [199, 122] on input "text" at bounding box center [233, 127] width 171 height 15
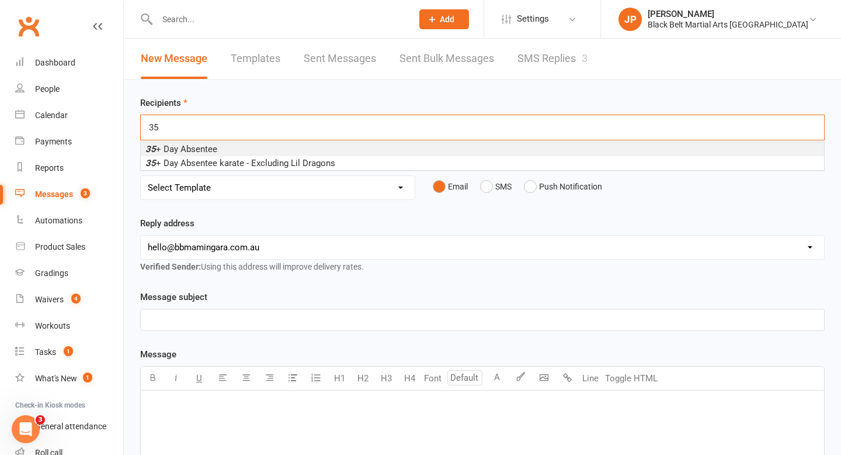
type input "35"
click at [210, 154] on span "35 + Day Absentee" at bounding box center [181, 149] width 72 height 11
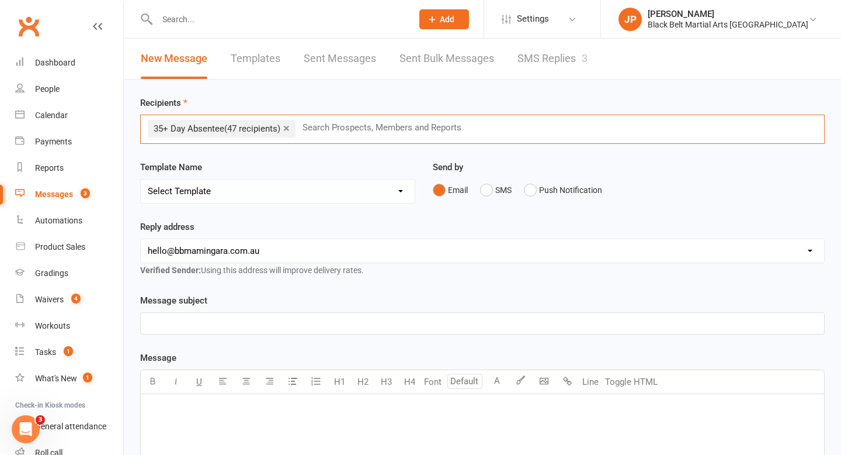
click at [231, 186] on select "Select Template [SMS] 14 Day Absentee AFU Lil Dragons [SMS] 14 day Absentee AFU…" at bounding box center [278, 190] width 274 height 23
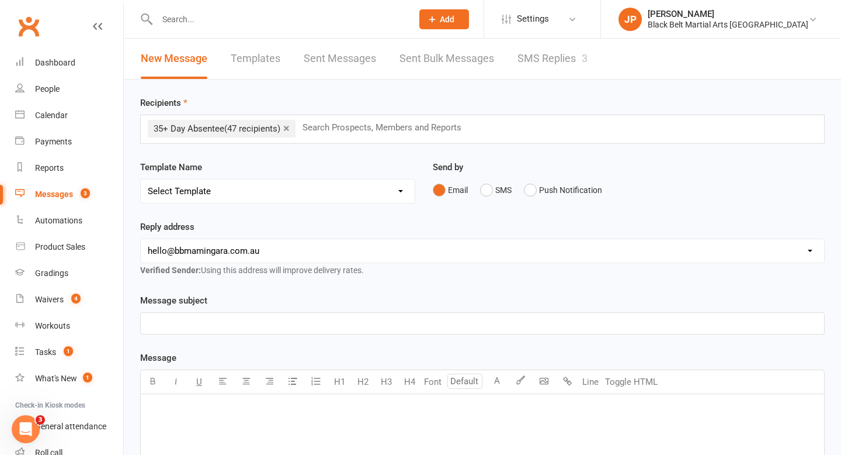
select select "4"
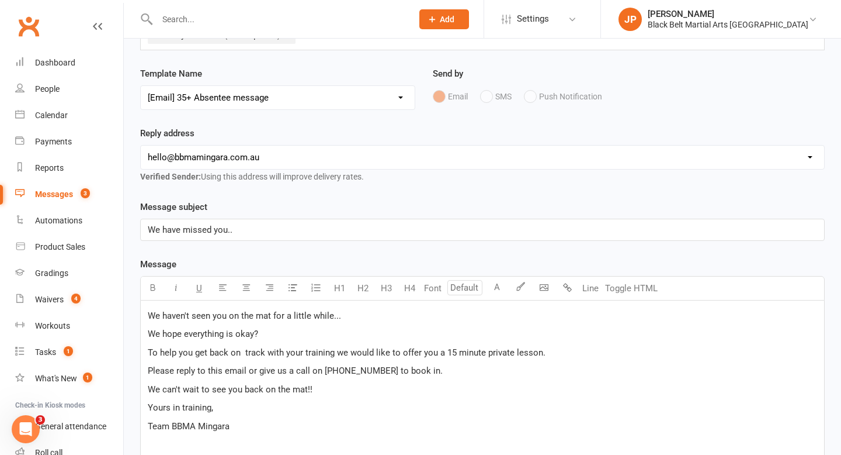
scroll to position [102, 0]
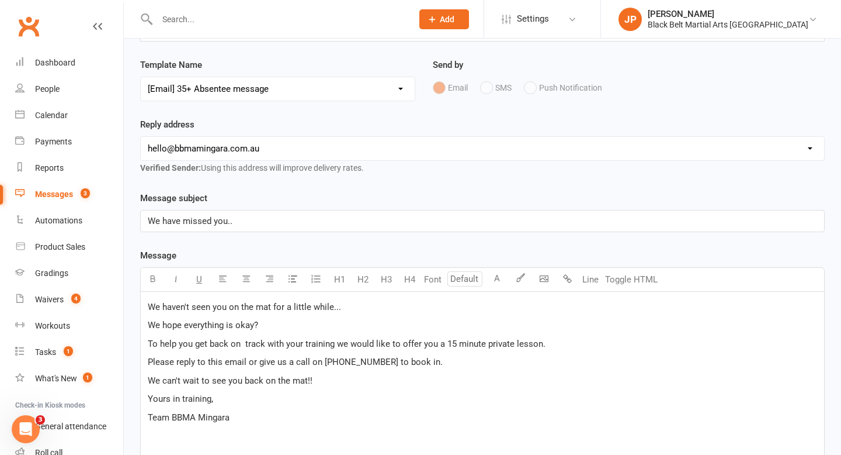
click at [150, 304] on span "We haven't seen you on the mat for a little while..." at bounding box center [244, 307] width 193 height 11
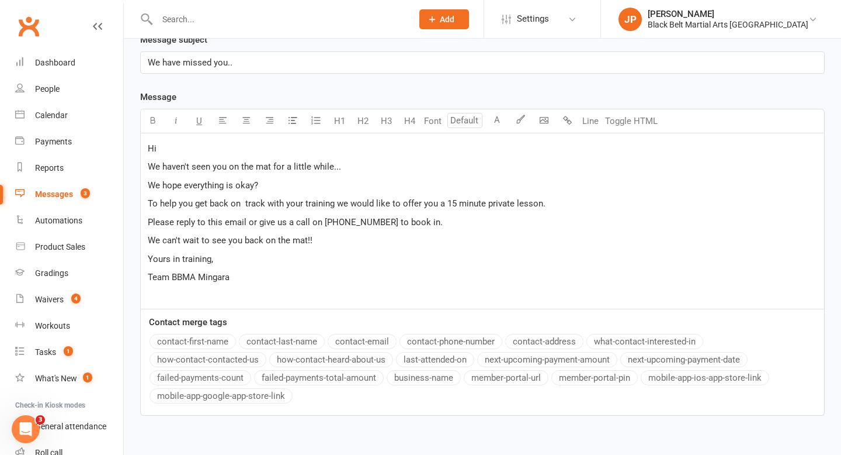
scroll to position [265, 0]
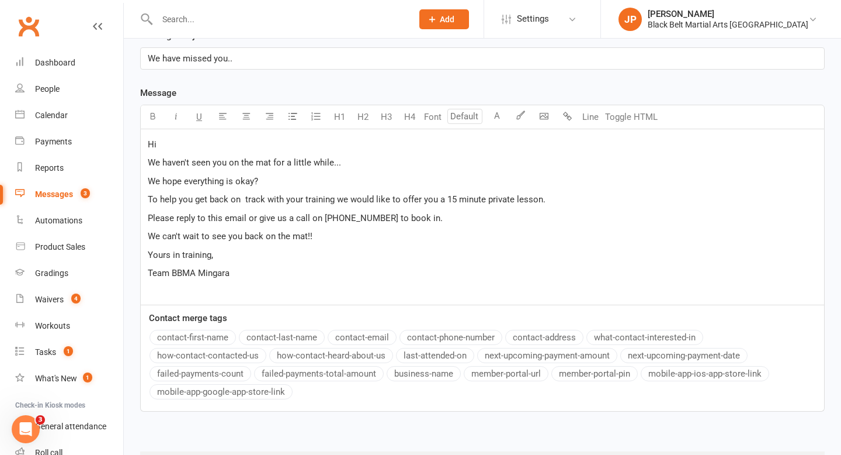
click at [181, 339] on button "contact-first-name" at bounding box center [193, 337] width 86 height 15
click at [455, 205] on p "To help you get back on track with your training we would like to offer you a 1…" at bounding box center [483, 199] width 670 height 14
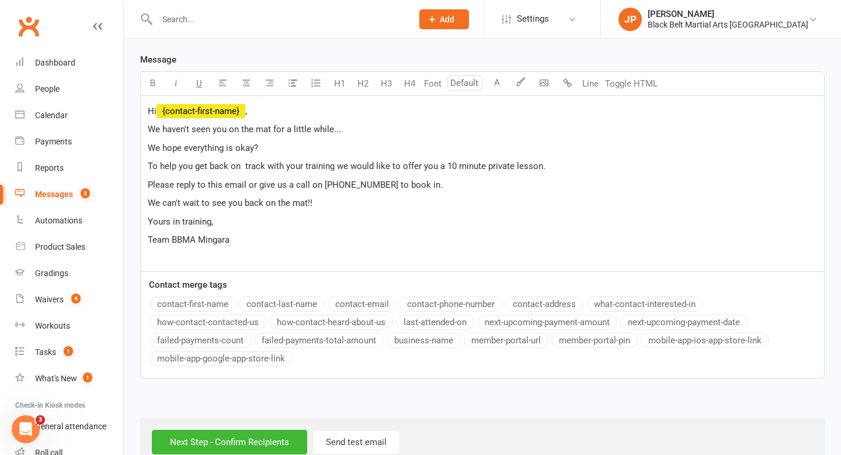
scroll to position [326, 0]
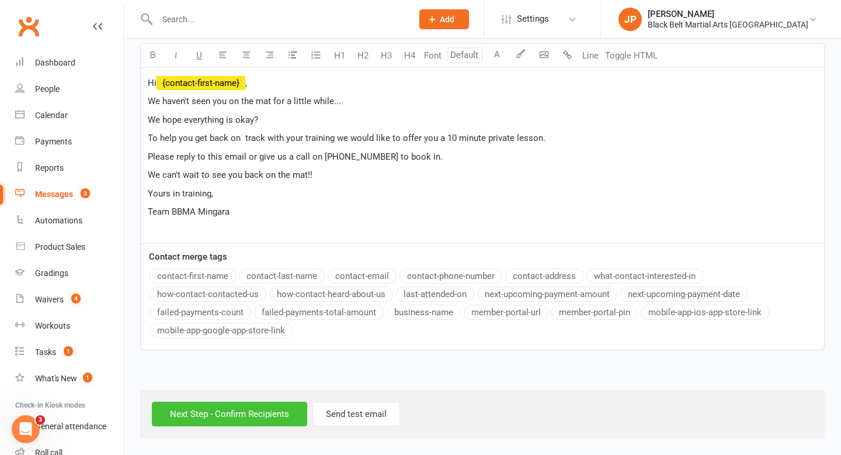
click at [239, 405] on input "Next Step - Confirm Recipients" at bounding box center [229, 413] width 155 height 25
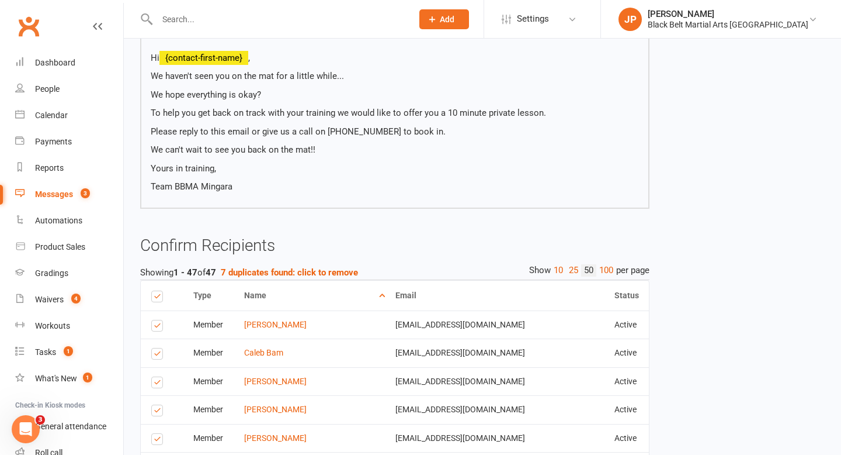
scroll to position [164, 0]
click at [332, 269] on strong "7 duplicates found: click to remove" at bounding box center [289, 271] width 137 height 11
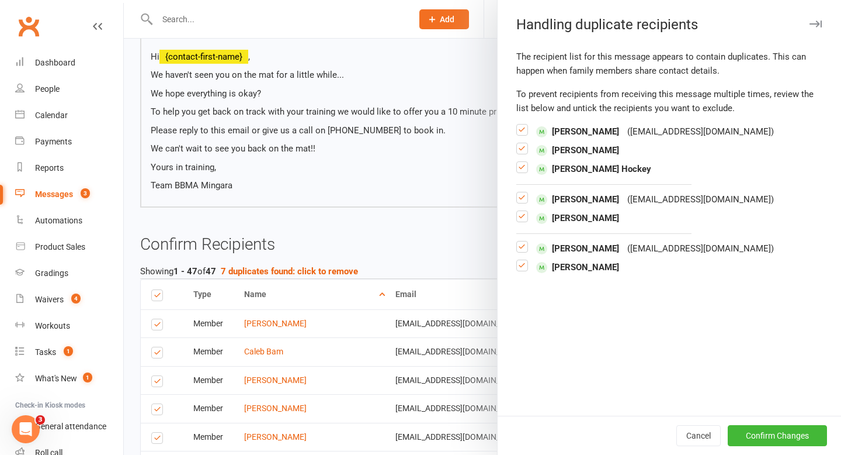
click at [522, 134] on label at bounding box center [523, 134] width 12 height 0
click at [522, 124] on input "checkbox" at bounding box center [523, 124] width 12 height 0
click at [518, 153] on label at bounding box center [523, 153] width 12 height 0
click at [518, 143] on input "checkbox" at bounding box center [523, 143] width 12 height 0
click at [521, 251] on label at bounding box center [523, 251] width 12 height 0
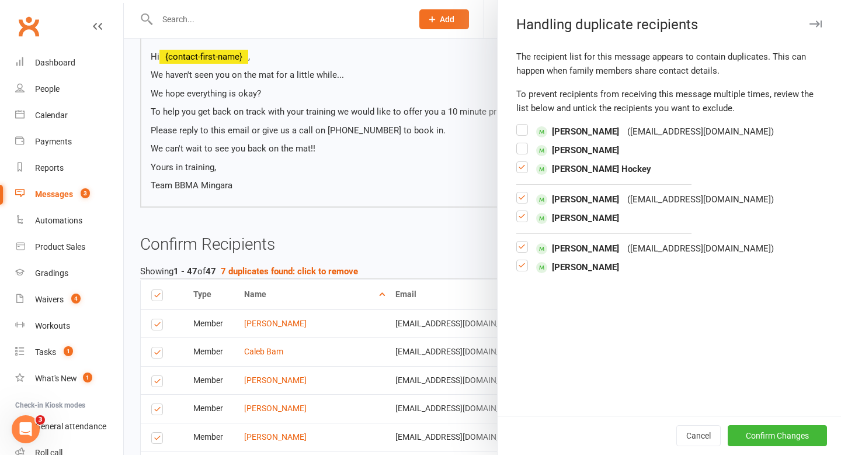
click at [521, 241] on input "checkbox" at bounding box center [523, 241] width 12 height 0
click at [524, 270] on label at bounding box center [523, 270] width 12 height 0
click at [524, 260] on input "checkbox" at bounding box center [523, 260] width 12 height 0
click at [787, 426] on button "Confirm Changes" at bounding box center [777, 435] width 99 height 21
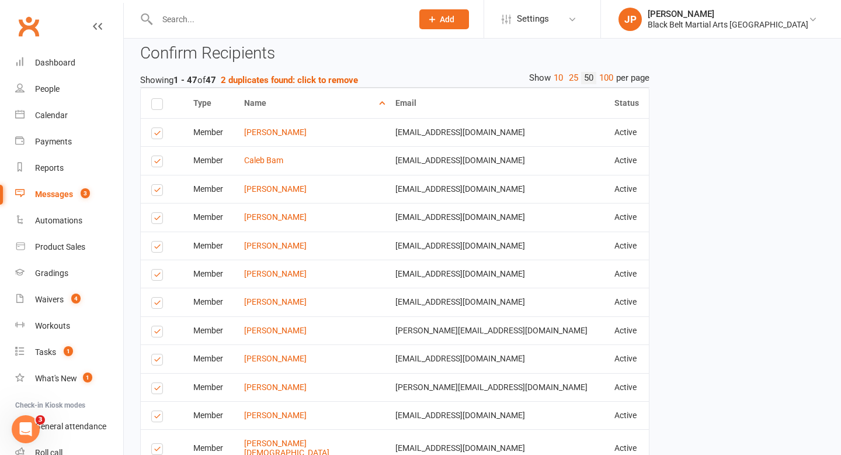
scroll to position [355, 0]
click at [158, 134] on label at bounding box center [159, 134] width 16 height 0
click at [158, 127] on input "checkbox" at bounding box center [155, 127] width 8 height 0
click at [157, 162] on label at bounding box center [159, 162] width 16 height 0
click at [157, 155] on input "checkbox" at bounding box center [155, 155] width 8 height 0
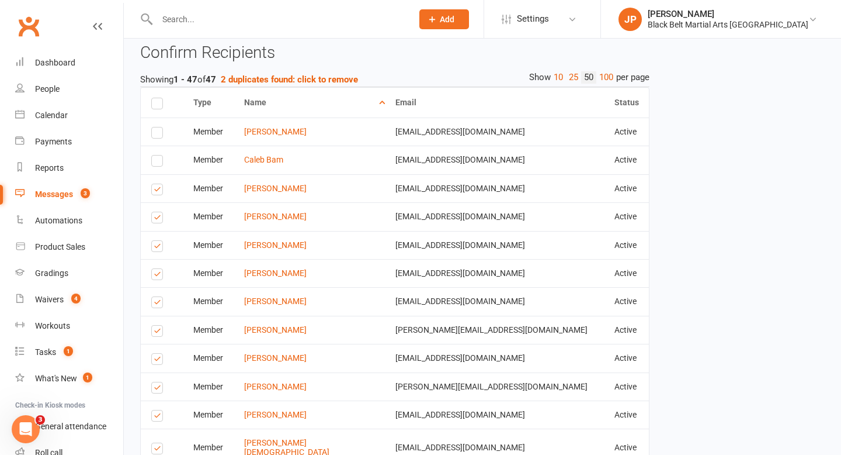
click at [157, 191] on label at bounding box center [159, 191] width 16 height 0
click at [157, 184] on input "checkbox" at bounding box center [155, 184] width 8 height 0
click at [158, 219] on label at bounding box center [159, 219] width 16 height 0
click at [158, 212] on input "checkbox" at bounding box center [155, 212] width 8 height 0
click at [155, 248] on label at bounding box center [159, 248] width 16 height 0
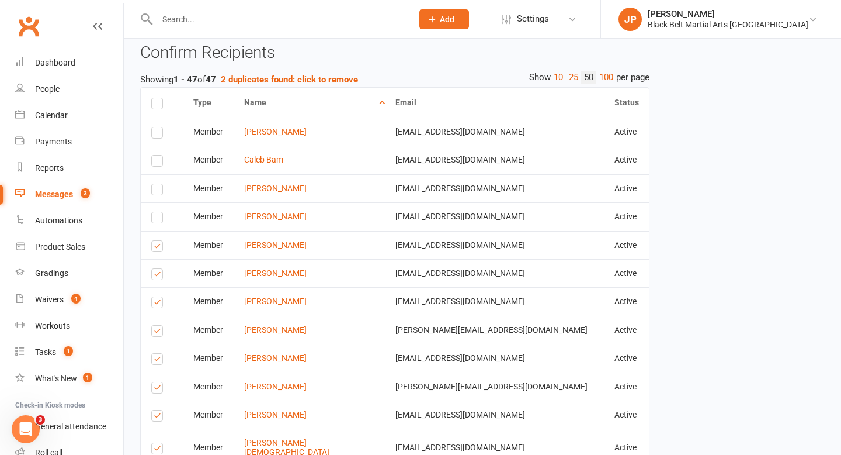
click at [155, 241] on input "checkbox" at bounding box center [155, 241] width 8 height 0
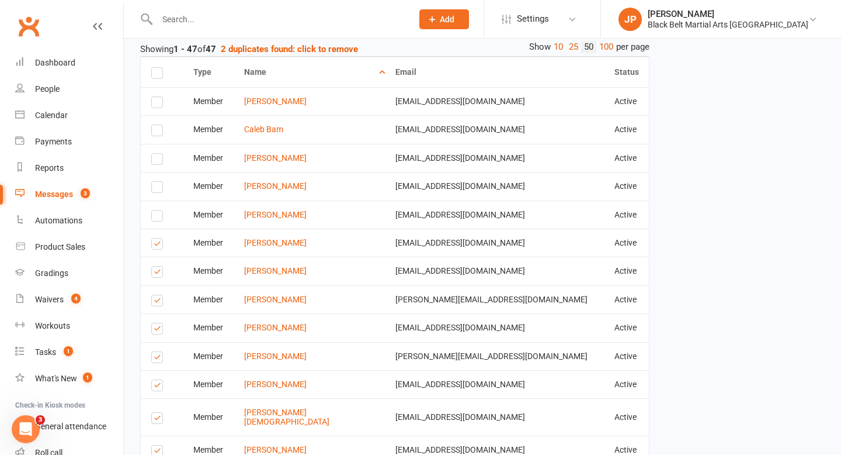
click at [155, 245] on label at bounding box center [159, 245] width 16 height 0
click at [155, 238] on input "checkbox" at bounding box center [155, 238] width 8 height 0
click at [157, 273] on label at bounding box center [159, 273] width 16 height 0
click at [157, 266] on input "checkbox" at bounding box center [155, 266] width 8 height 0
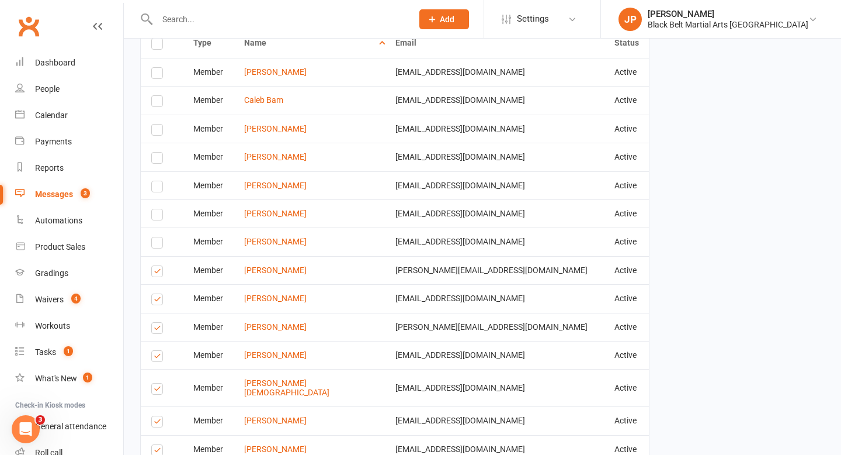
scroll to position [415, 0]
click at [157, 272] on label at bounding box center [159, 272] width 16 height 0
click at [157, 265] on input "checkbox" at bounding box center [155, 265] width 8 height 0
click at [155, 300] on label at bounding box center [159, 300] width 16 height 0
click at [155, 293] on input "checkbox" at bounding box center [155, 293] width 8 height 0
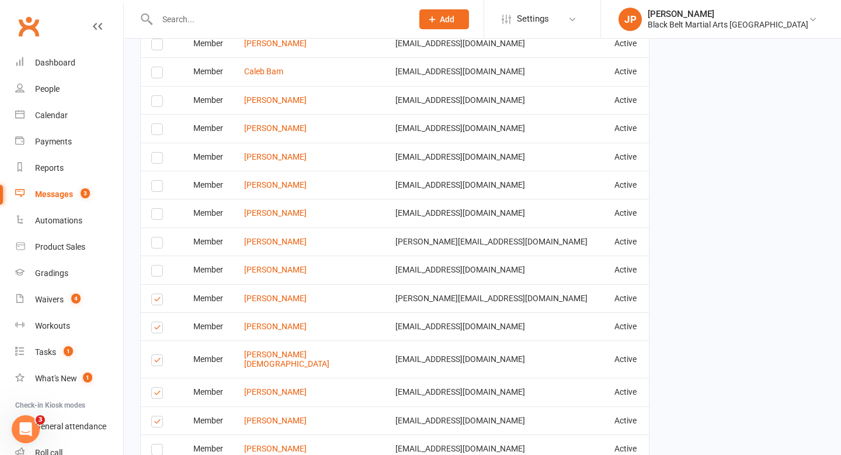
click at [155, 301] on label at bounding box center [159, 301] width 16 height 0
click at [155, 294] on input "checkbox" at bounding box center [155, 294] width 8 height 0
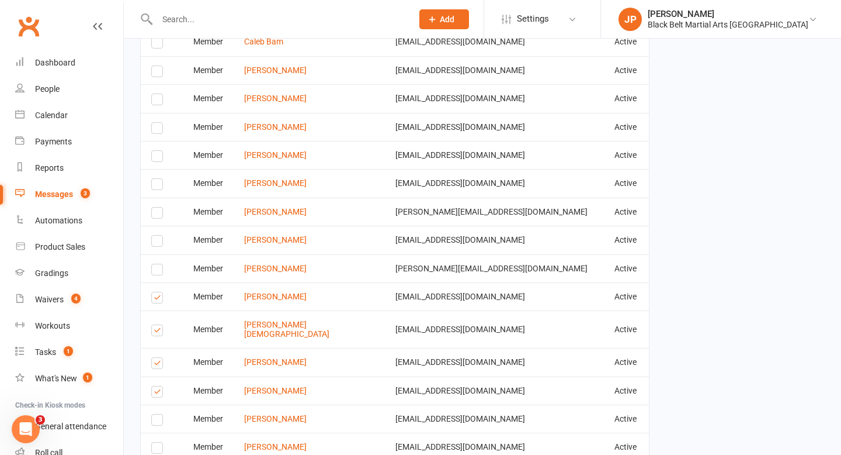
scroll to position [474, 0]
click at [155, 298] on label at bounding box center [159, 298] width 16 height 0
click at [155, 291] on input "checkbox" at bounding box center [155, 291] width 8 height 0
click at [157, 331] on label at bounding box center [159, 331] width 16 height 0
click at [157, 324] on input "checkbox" at bounding box center [155, 324] width 8 height 0
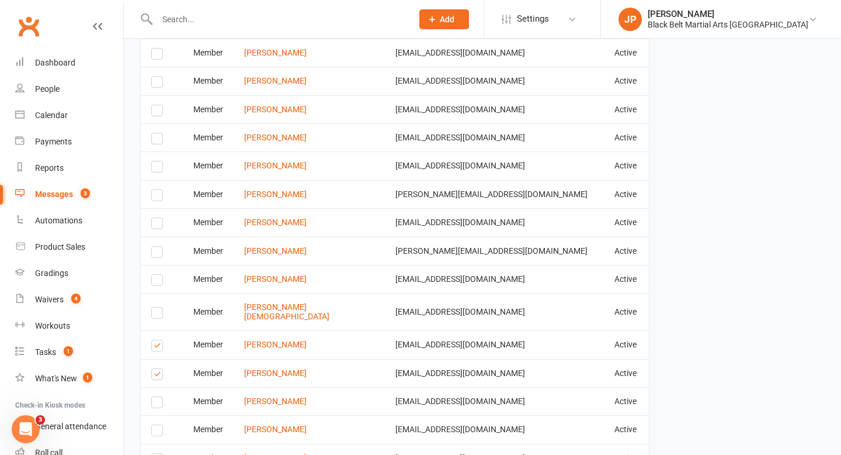
scroll to position [499, 0]
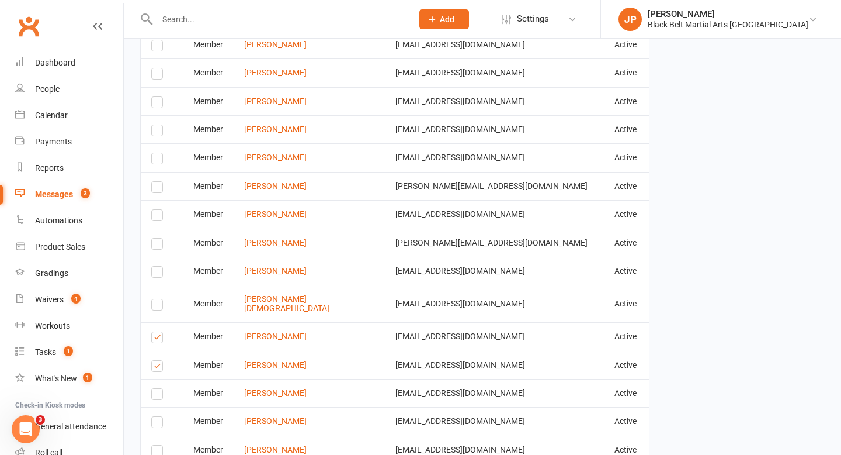
click at [157, 339] on label at bounding box center [159, 339] width 16 height 0
click at [157, 332] on input "checkbox" at bounding box center [155, 332] width 8 height 0
click at [156, 368] on label at bounding box center [159, 368] width 16 height 0
click at [156, 361] on input "checkbox" at bounding box center [155, 361] width 8 height 0
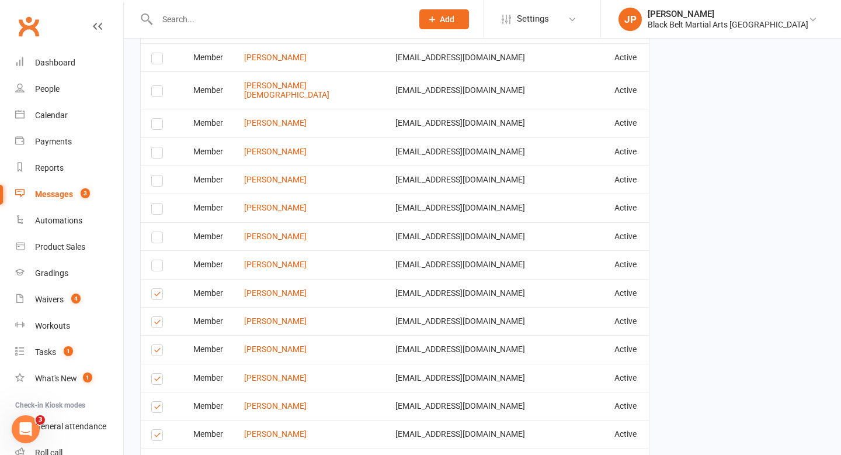
scroll to position [716, 0]
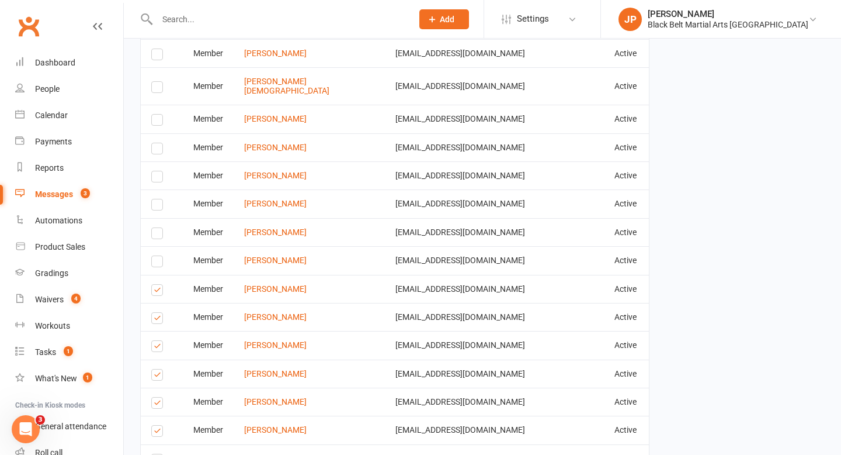
click at [160, 292] on label at bounding box center [159, 292] width 16 height 0
click at [159, 285] on input "checkbox" at bounding box center [155, 285] width 8 height 0
click at [155, 320] on label at bounding box center [159, 320] width 16 height 0
click at [155, 313] on input "checkbox" at bounding box center [155, 313] width 8 height 0
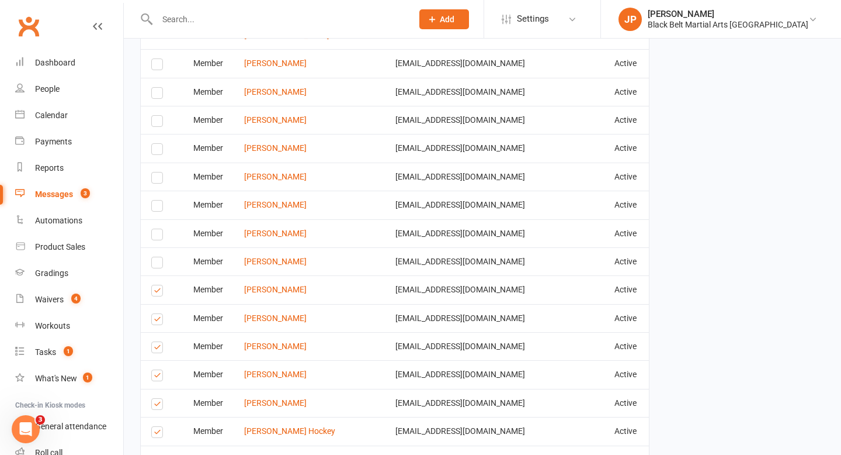
scroll to position [775, 0]
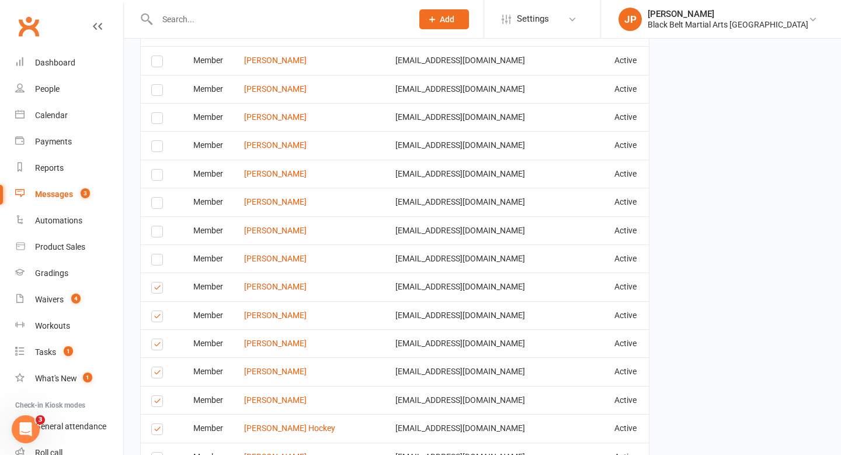
click at [157, 346] on label at bounding box center [159, 346] width 16 height 0
click at [157, 339] on input "checkbox" at bounding box center [155, 339] width 8 height 0
click at [161, 374] on label at bounding box center [159, 374] width 16 height 0
click at [159, 367] on input "checkbox" at bounding box center [155, 367] width 8 height 0
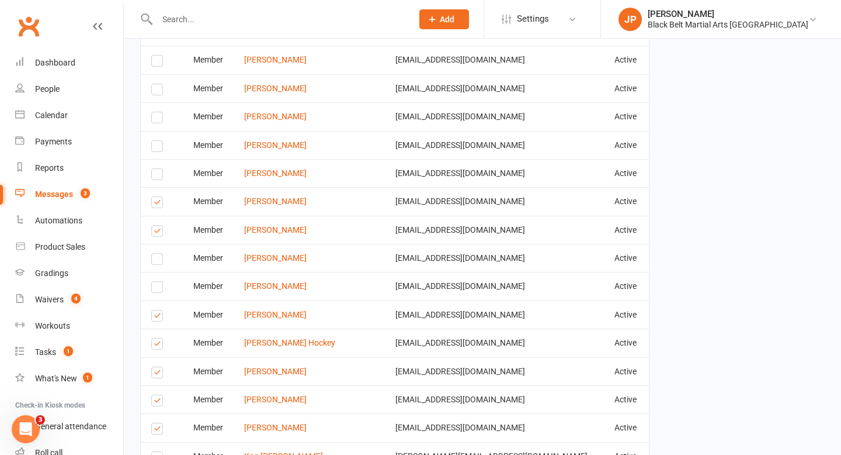
click at [156, 374] on label at bounding box center [159, 374] width 16 height 0
click at [156, 367] on input "checkbox" at bounding box center [155, 367] width 8 height 0
click at [158, 397] on td "Select this" at bounding box center [162, 399] width 42 height 28
click at [158, 402] on label at bounding box center [159, 402] width 16 height 0
click at [158, 395] on input "checkbox" at bounding box center [155, 395] width 8 height 0
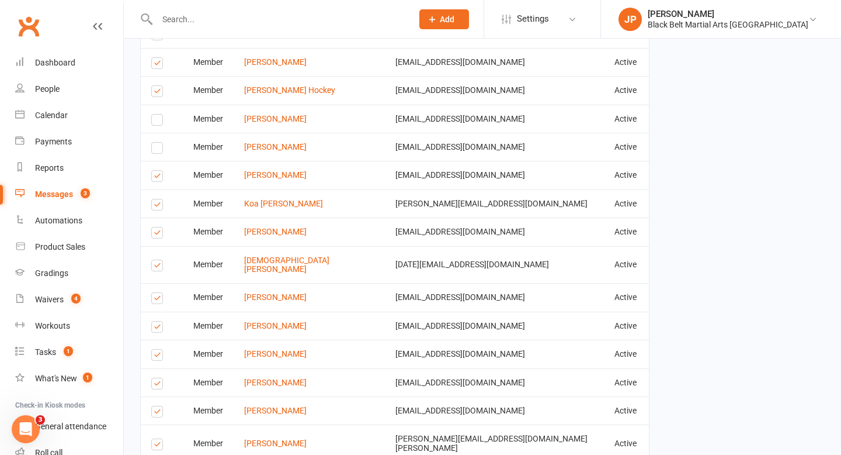
scroll to position [1131, 0]
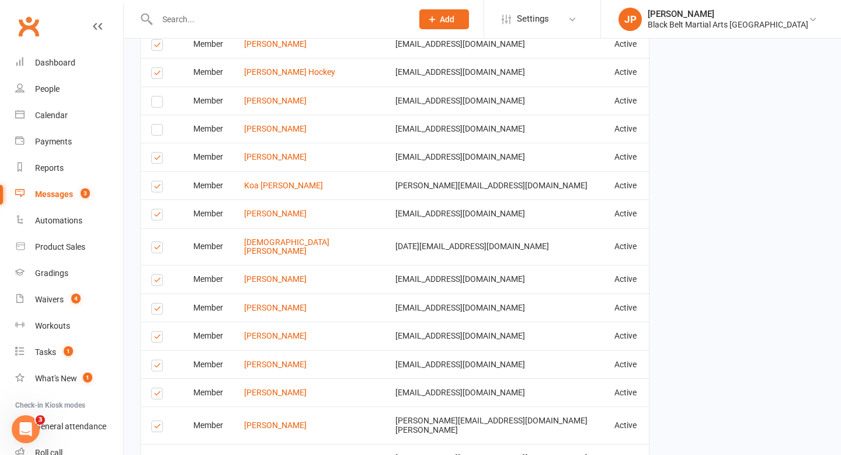
click at [158, 188] on label at bounding box center [159, 188] width 16 height 0
click at [158, 181] on input "checkbox" at bounding box center [155, 181] width 8 height 0
click at [158, 216] on label at bounding box center [159, 216] width 16 height 0
click at [158, 209] on input "checkbox" at bounding box center [155, 209] width 8 height 0
click at [158, 249] on label at bounding box center [159, 249] width 16 height 0
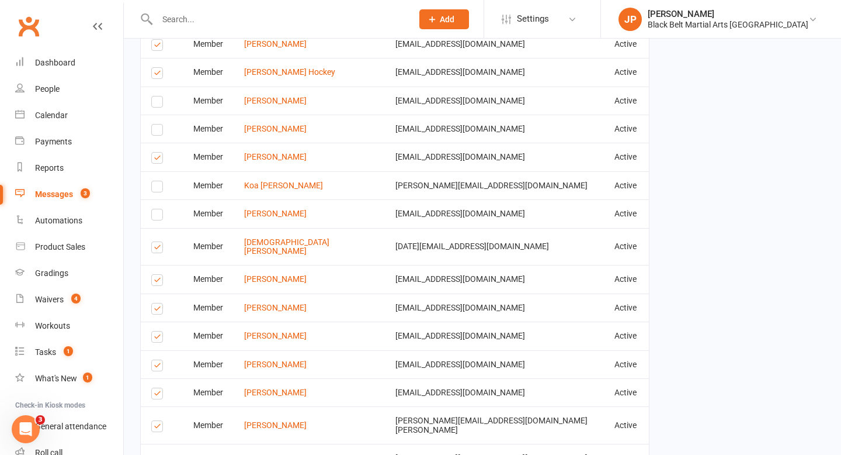
click at [158, 242] on input "checkbox" at bounding box center [155, 242] width 8 height 0
click at [158, 282] on label at bounding box center [159, 282] width 16 height 0
click at [158, 275] on input "checkbox" at bounding box center [155, 275] width 8 height 0
click at [158, 310] on label at bounding box center [159, 310] width 16 height 0
click at [158, 303] on input "checkbox" at bounding box center [155, 303] width 8 height 0
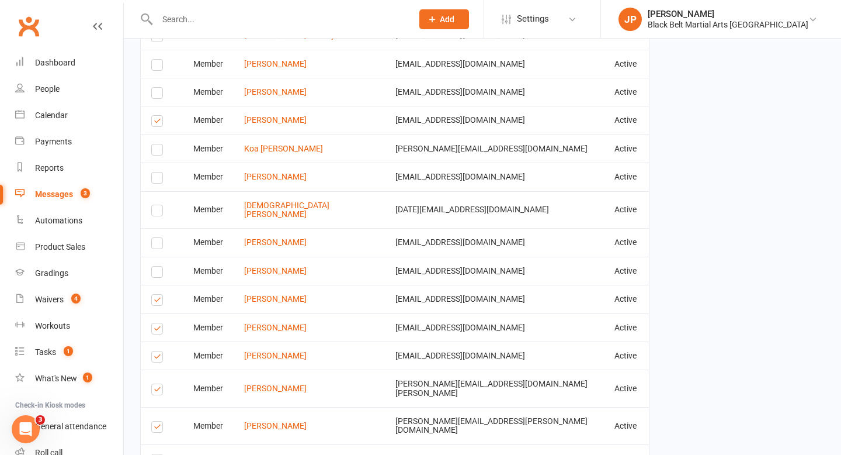
scroll to position [1169, 0]
click at [158, 272] on label at bounding box center [159, 272] width 16 height 0
click at [158, 265] on input "checkbox" at bounding box center [155, 265] width 8 height 0
click at [155, 329] on label at bounding box center [159, 329] width 16 height 0
click at [155, 322] on input "checkbox" at bounding box center [155, 322] width 8 height 0
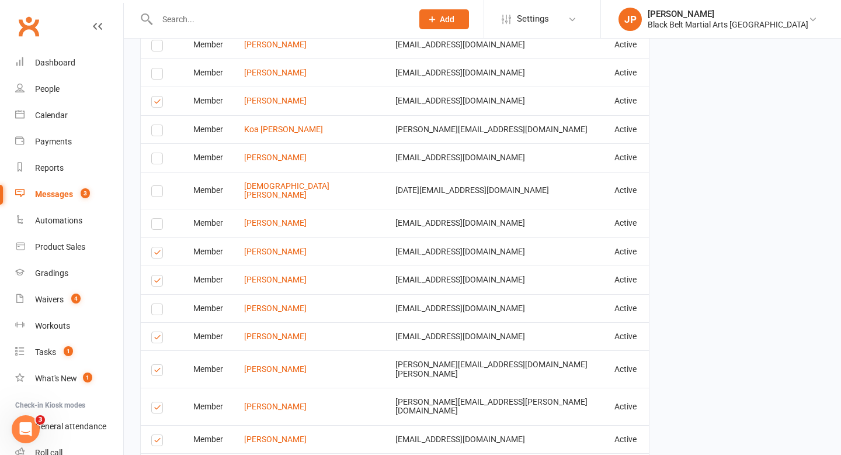
scroll to position [1191, 0]
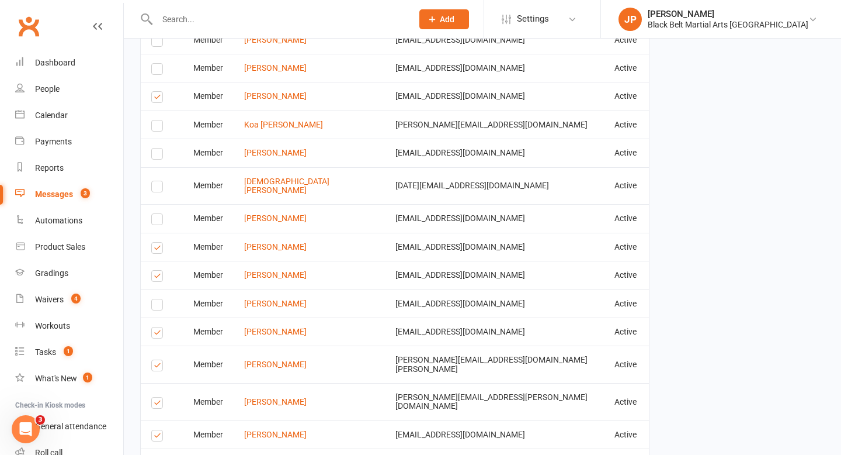
click at [155, 334] on label at bounding box center [159, 334] width 16 height 0
click at [155, 327] on input "checkbox" at bounding box center [155, 327] width 8 height 0
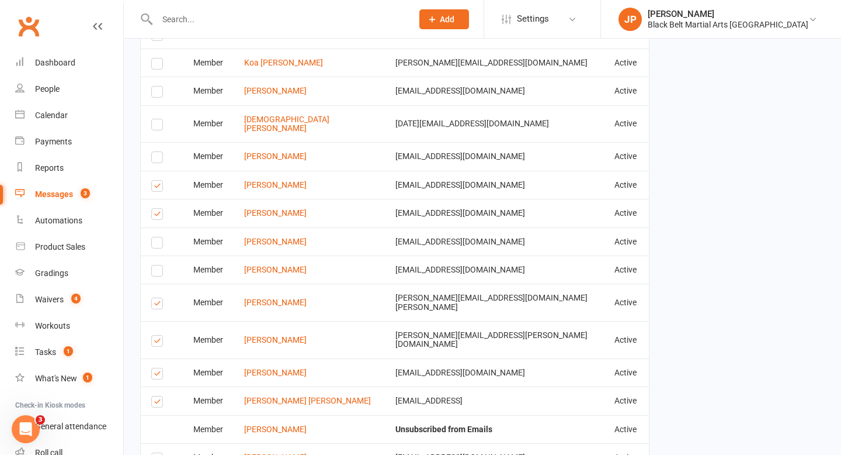
scroll to position [1254, 0]
click at [155, 342] on label at bounding box center [159, 342] width 16 height 0
click at [155, 335] on input "checkbox" at bounding box center [155, 335] width 8 height 0
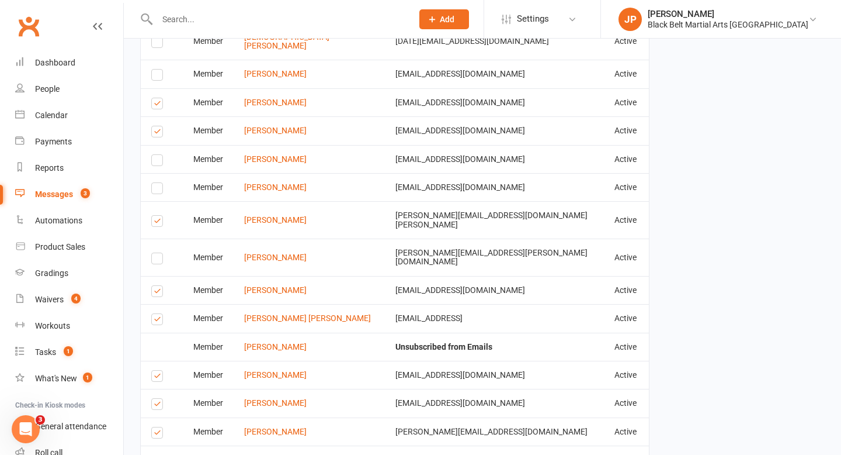
scroll to position [1339, 0]
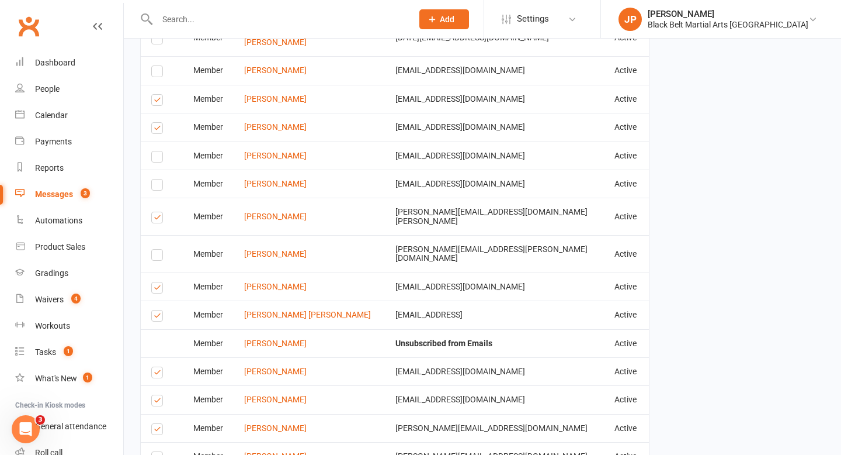
click at [157, 374] on label at bounding box center [159, 374] width 16 height 0
click at [157, 367] on input "checkbox" at bounding box center [155, 367] width 8 height 0
click at [156, 402] on label at bounding box center [159, 402] width 16 height 0
click at [156, 395] on input "checkbox" at bounding box center [155, 395] width 8 height 0
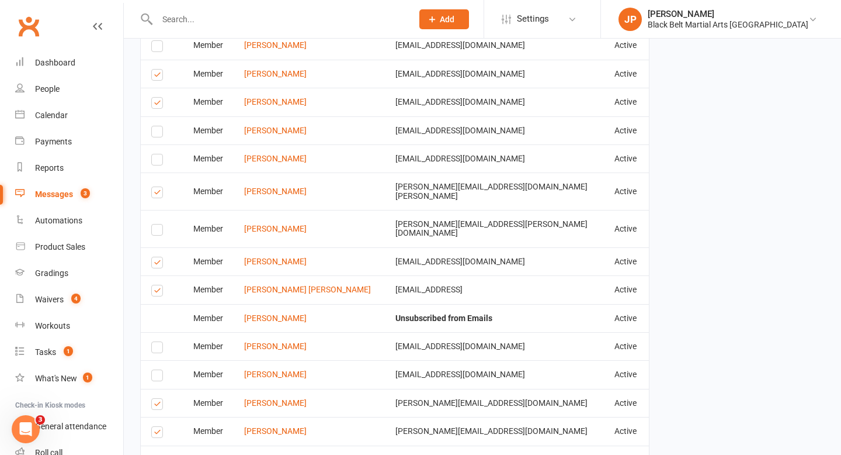
scroll to position [1369, 0]
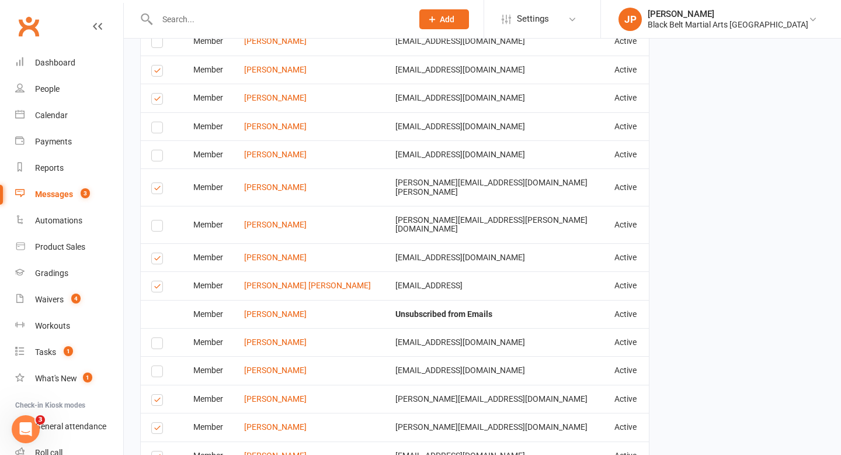
click at [156, 401] on label at bounding box center [159, 401] width 16 height 0
click at [156, 394] on input "checkbox" at bounding box center [155, 394] width 8 height 0
click at [158, 429] on label at bounding box center [159, 429] width 16 height 0
click at [158, 422] on input "checkbox" at bounding box center [155, 422] width 8 height 0
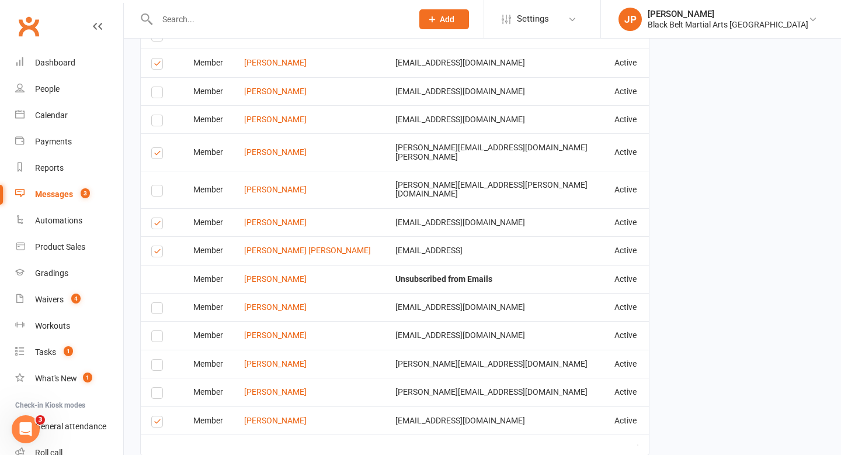
scroll to position [1404, 0]
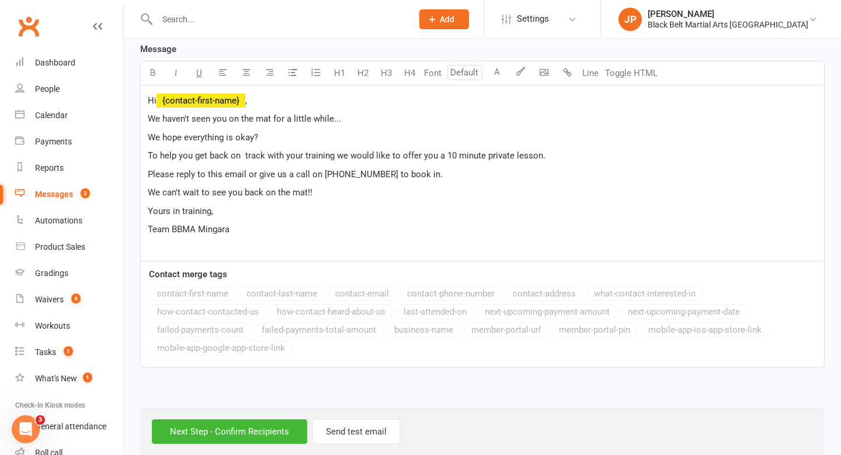
scroll to position [326, 0]
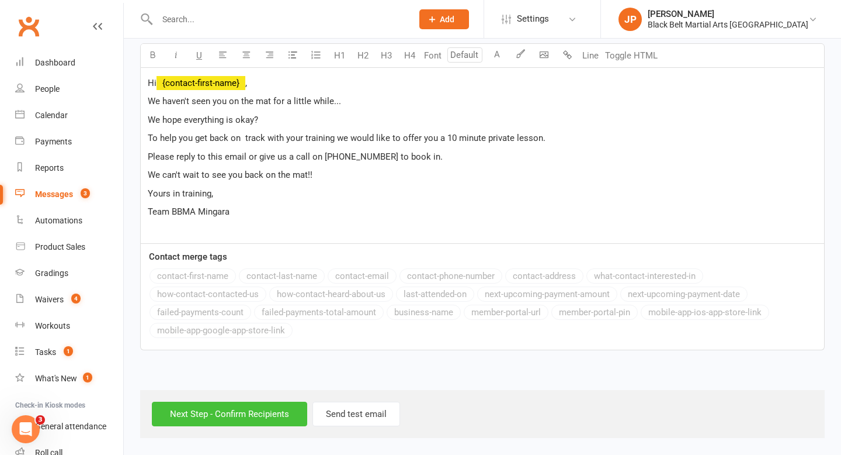
click at [225, 415] on input "Next Step - Confirm Recipients" at bounding box center [229, 413] width 155 height 25
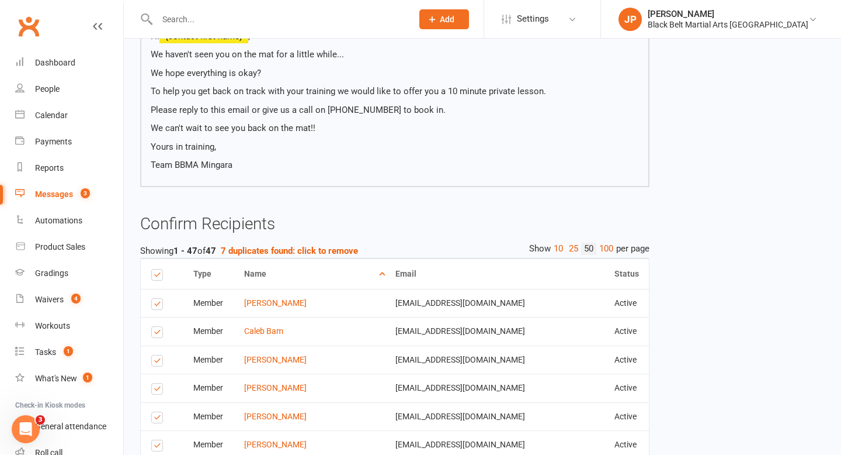
scroll to position [238, 0]
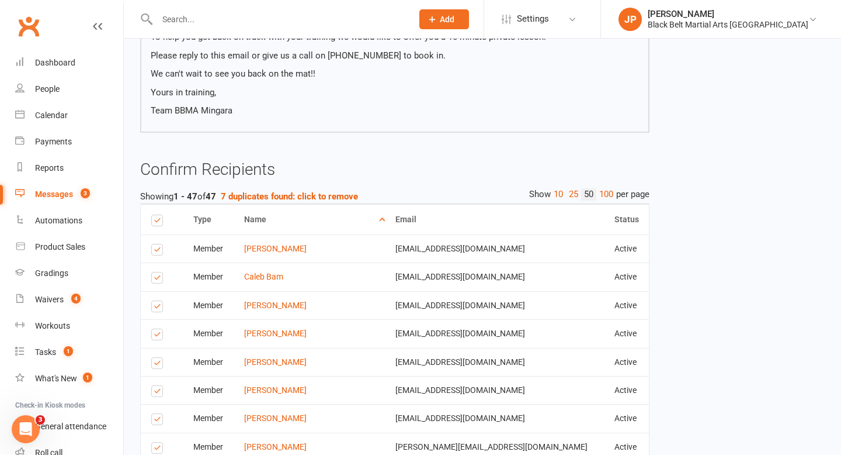
click at [159, 219] on label at bounding box center [159, 219] width 16 height 9
click at [159, 215] on input "checkbox" at bounding box center [155, 215] width 8 height 0
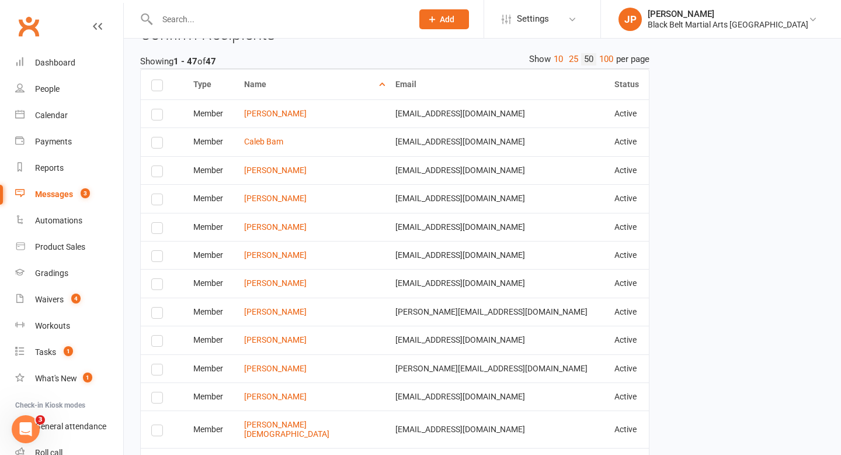
scroll to position [370, 0]
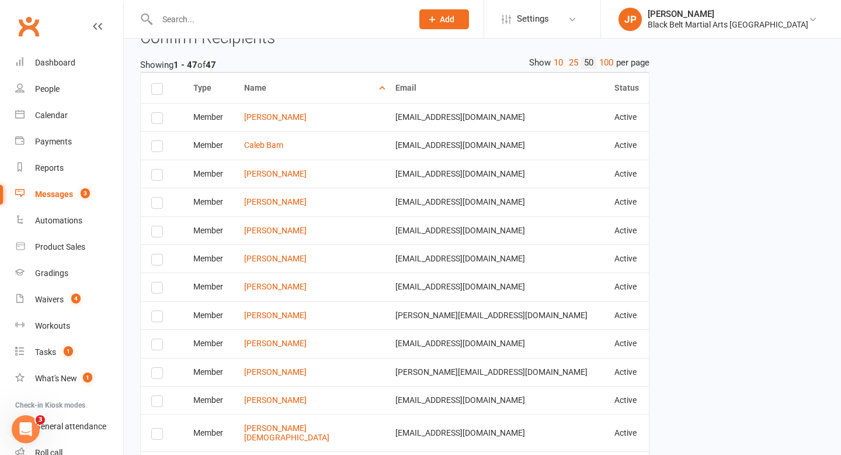
click at [156, 88] on label at bounding box center [159, 88] width 16 height 9
click at [156, 84] on input "checkbox" at bounding box center [155, 84] width 8 height 0
click at [157, 120] on label at bounding box center [159, 120] width 16 height 0
click at [157, 113] on input "checkbox" at bounding box center [155, 113] width 8 height 0
click at [155, 148] on label at bounding box center [159, 148] width 16 height 0
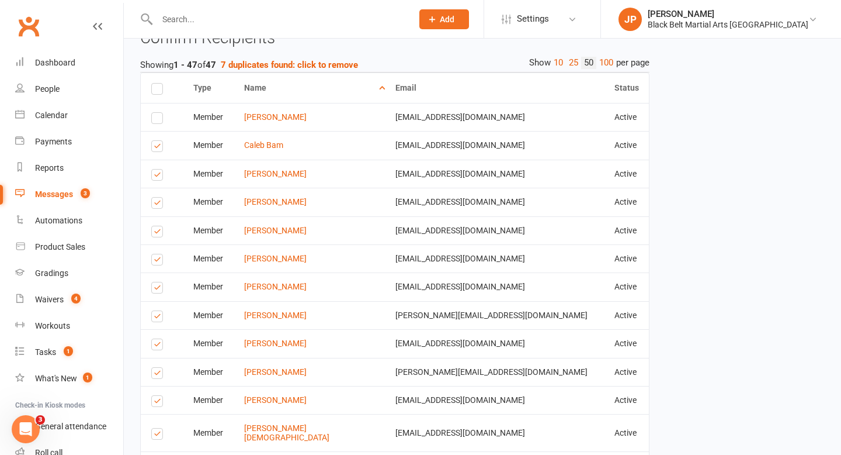
click at [155, 141] on input "checkbox" at bounding box center [155, 141] width 8 height 0
click at [159, 176] on label at bounding box center [159, 176] width 16 height 0
click at [159, 169] on input "checkbox" at bounding box center [155, 169] width 8 height 0
click at [158, 205] on label at bounding box center [159, 205] width 16 height 0
click at [158, 198] on input "checkbox" at bounding box center [155, 198] width 8 height 0
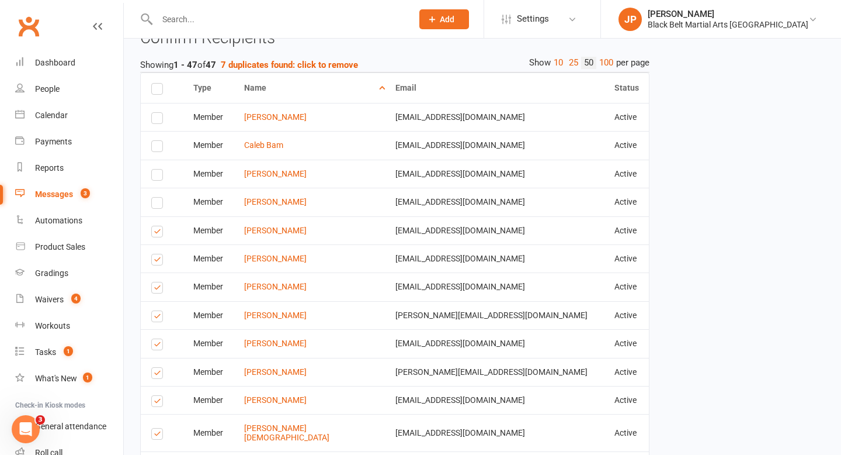
click at [157, 233] on label at bounding box center [159, 233] width 16 height 0
click at [157, 226] on input "checkbox" at bounding box center [155, 226] width 8 height 0
click at [156, 261] on label at bounding box center [159, 261] width 16 height 0
click at [156, 254] on input "checkbox" at bounding box center [155, 254] width 8 height 0
click at [157, 289] on label at bounding box center [159, 289] width 16 height 0
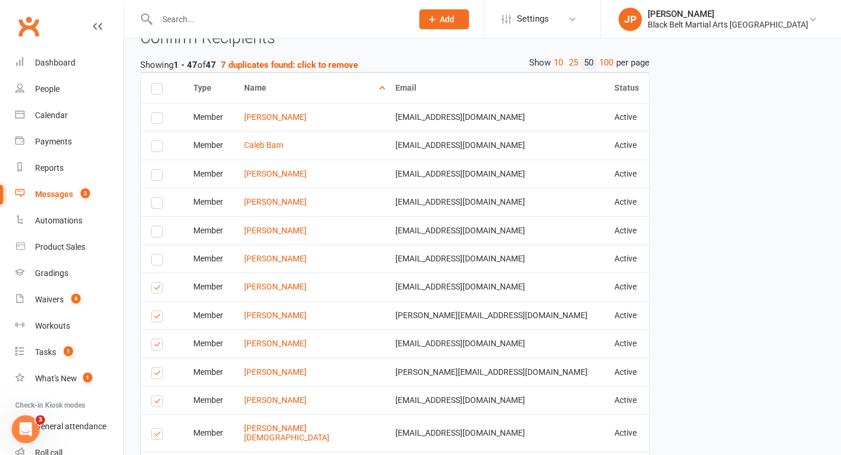
click at [157, 282] on input "checkbox" at bounding box center [155, 282] width 8 height 0
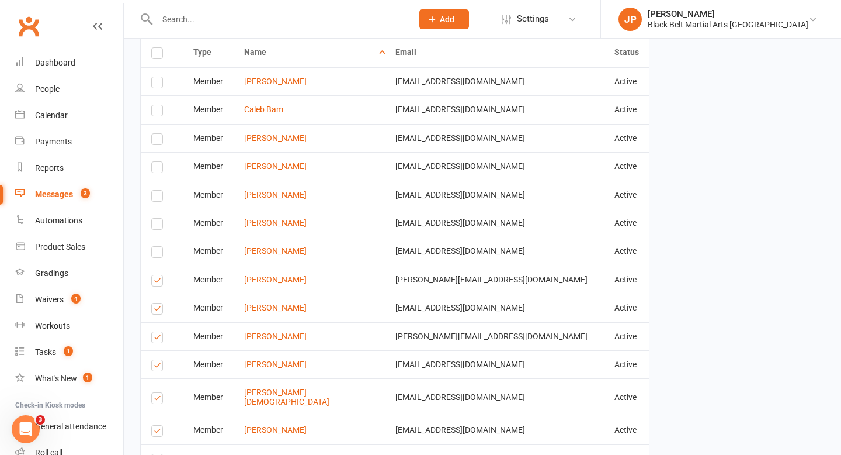
scroll to position [418, 0]
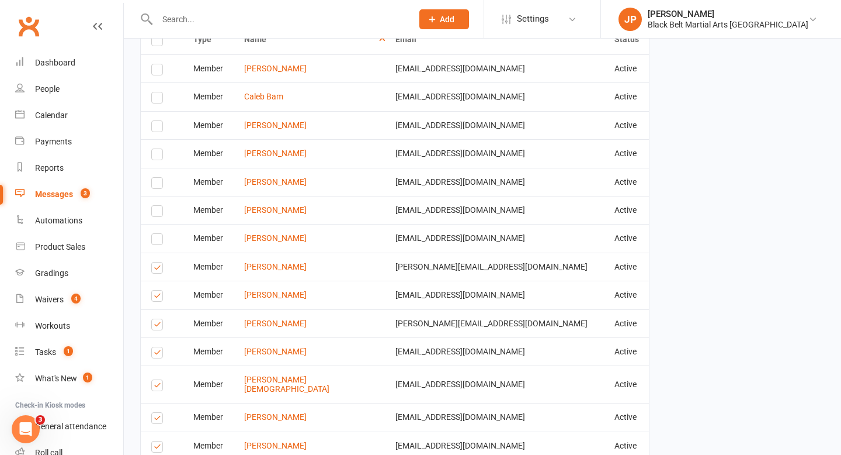
click at [155, 269] on label at bounding box center [159, 269] width 16 height 0
click at [155, 262] on input "checkbox" at bounding box center [155, 262] width 8 height 0
click at [158, 297] on label at bounding box center [159, 297] width 16 height 0
click at [158, 290] on input "checkbox" at bounding box center [155, 290] width 8 height 0
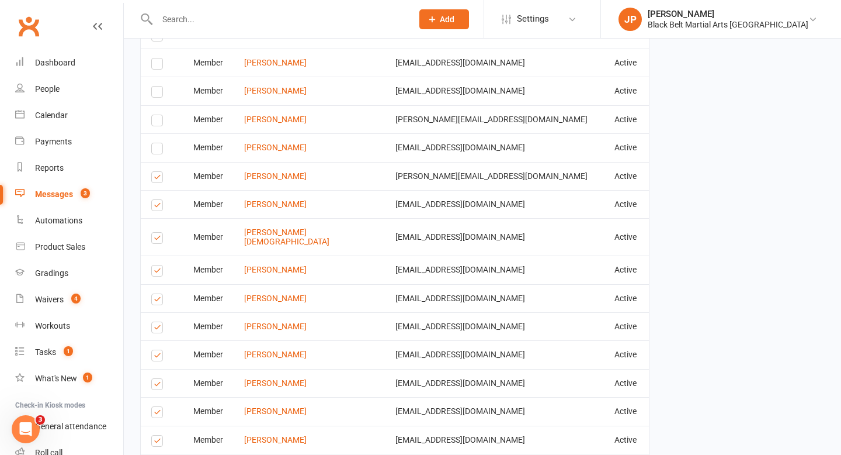
scroll to position [582, 0]
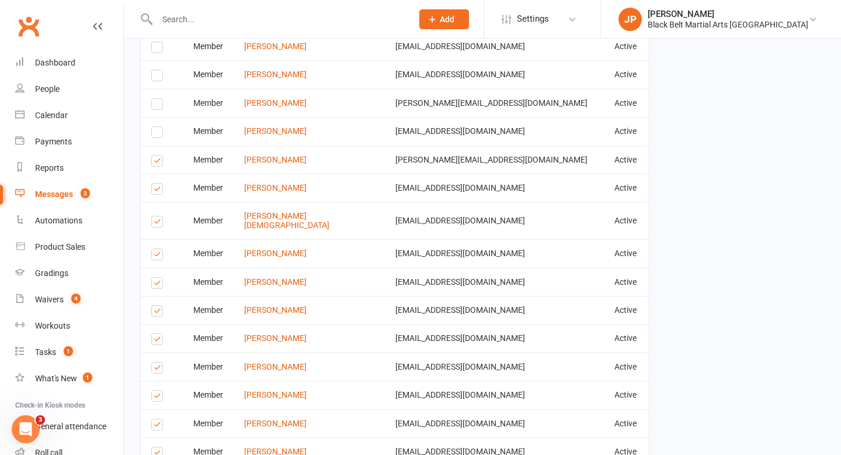
click at [157, 162] on label at bounding box center [159, 162] width 16 height 0
click at [157, 155] on input "checkbox" at bounding box center [155, 155] width 8 height 0
click at [158, 190] on label at bounding box center [159, 190] width 16 height 0
click at [158, 183] on input "checkbox" at bounding box center [155, 183] width 8 height 0
click at [156, 223] on label at bounding box center [159, 223] width 16 height 0
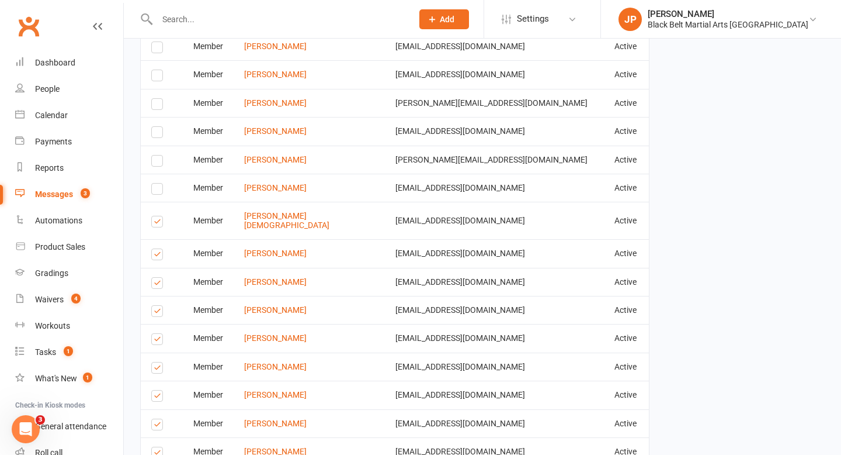
click at [156, 216] on input "checkbox" at bounding box center [155, 216] width 8 height 0
click at [155, 256] on label at bounding box center [159, 256] width 16 height 0
click at [155, 249] on input "checkbox" at bounding box center [155, 249] width 8 height 0
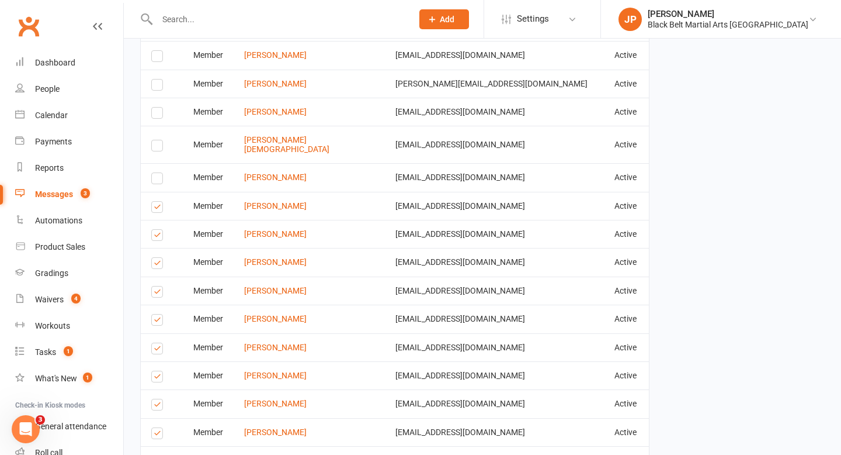
scroll to position [661, 0]
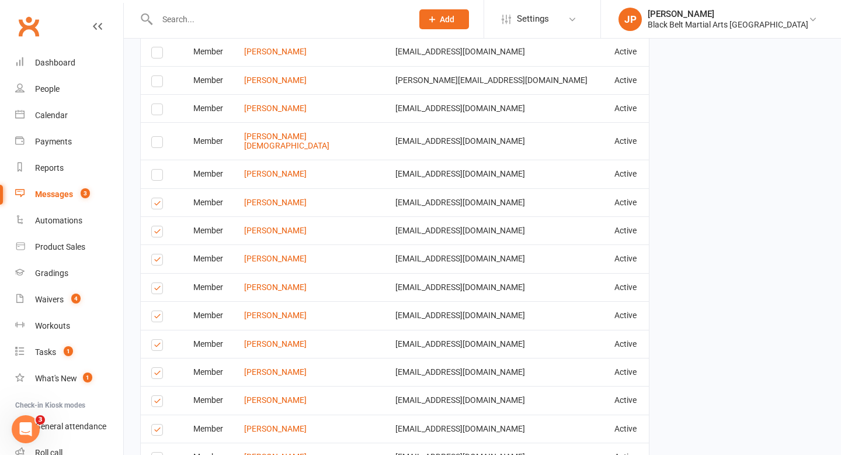
click at [154, 205] on label at bounding box center [159, 205] width 16 height 0
click at [154, 198] on input "checkbox" at bounding box center [155, 198] width 8 height 0
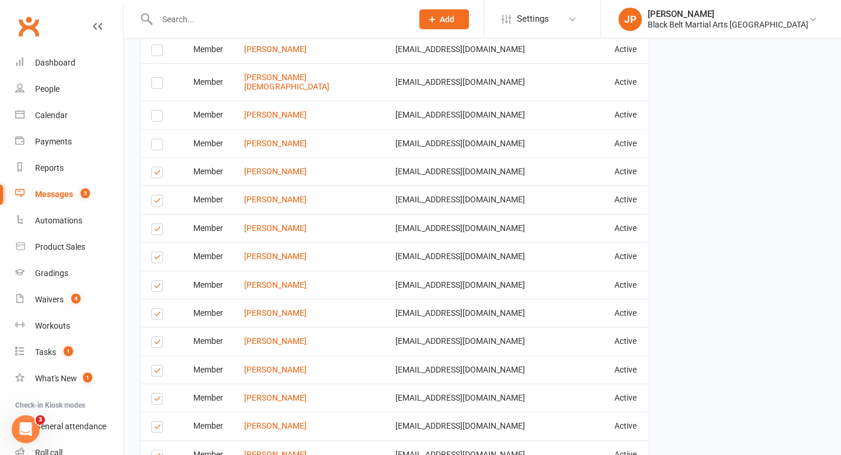
scroll to position [766, 0]
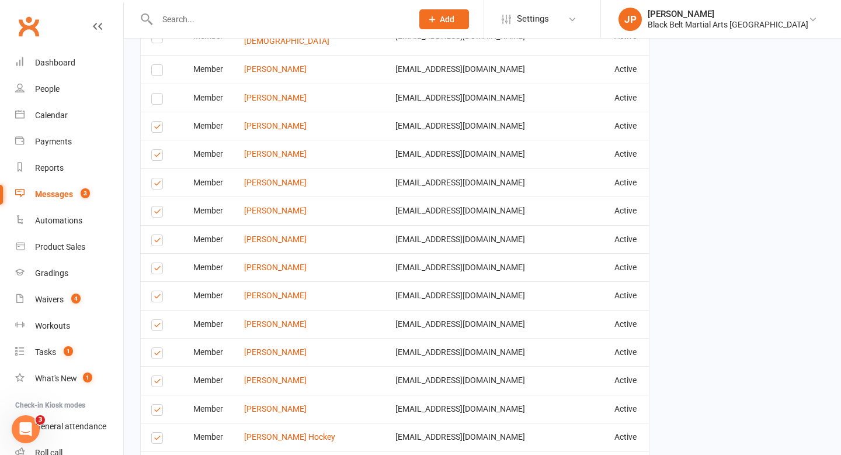
click at [158, 185] on label at bounding box center [159, 185] width 16 height 0
click at [158, 178] on input "checkbox" at bounding box center [155, 178] width 8 height 0
click at [156, 213] on label at bounding box center [159, 213] width 16 height 0
click at [156, 206] on input "checkbox" at bounding box center [155, 206] width 8 height 0
click at [155, 242] on label at bounding box center [159, 242] width 16 height 0
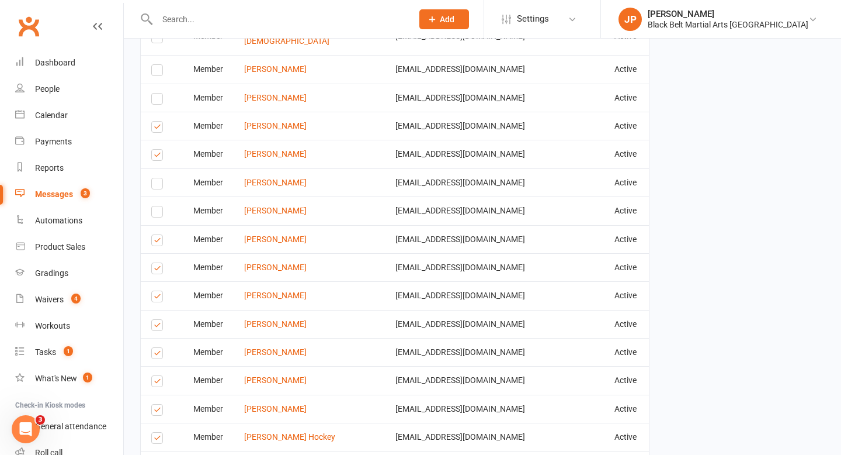
click at [155, 235] on input "checkbox" at bounding box center [155, 235] width 8 height 0
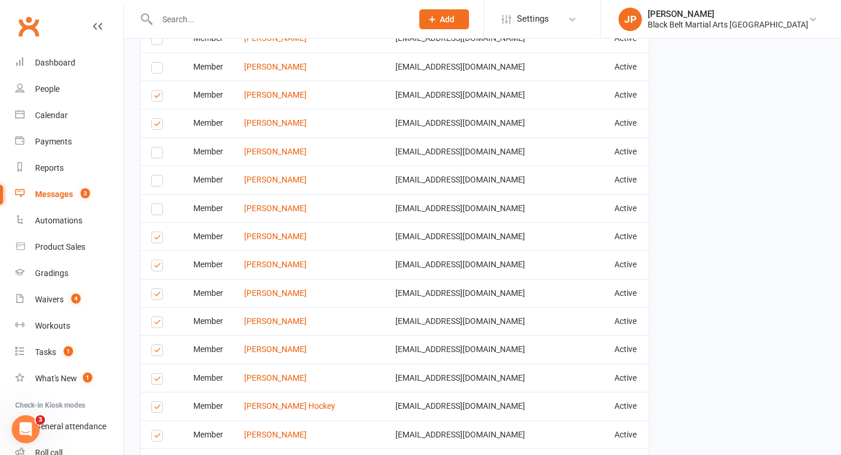
click at [155, 239] on label at bounding box center [159, 239] width 16 height 0
click at [155, 232] on input "checkbox" at bounding box center [155, 232] width 8 height 0
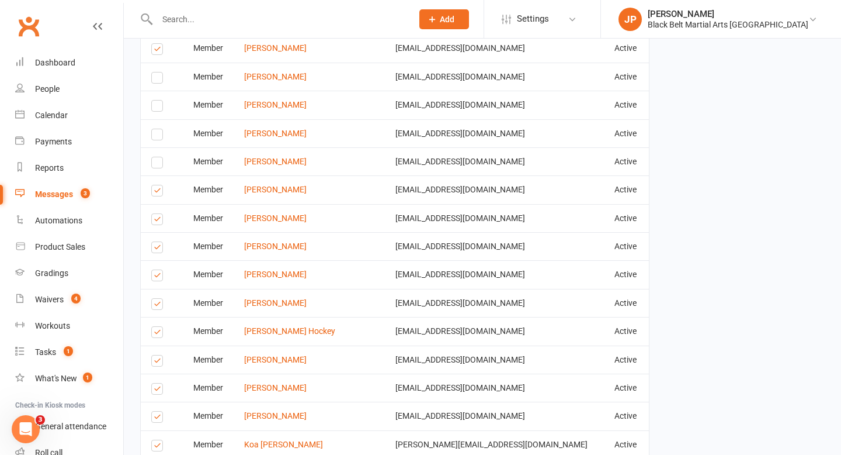
scroll to position [874, 0]
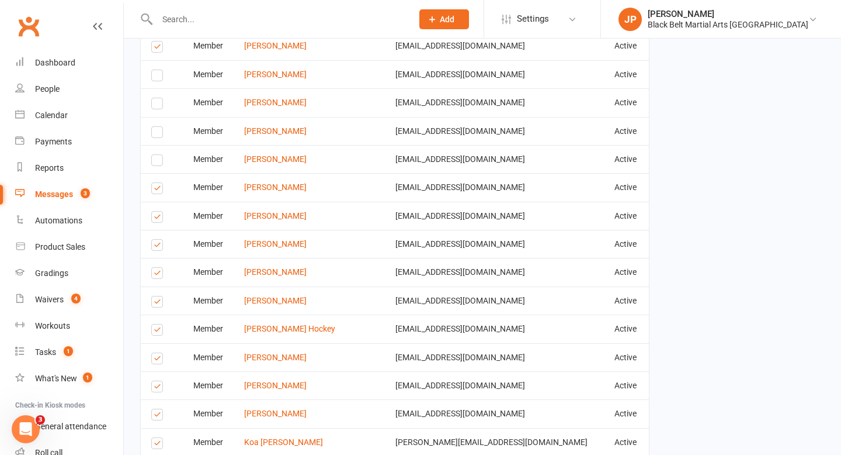
click at [157, 219] on label at bounding box center [159, 219] width 16 height 0
click at [157, 212] on input "checkbox" at bounding box center [155, 212] width 8 height 0
click at [158, 190] on label at bounding box center [159, 190] width 16 height 0
click at [158, 183] on input "checkbox" at bounding box center [155, 183] width 8 height 0
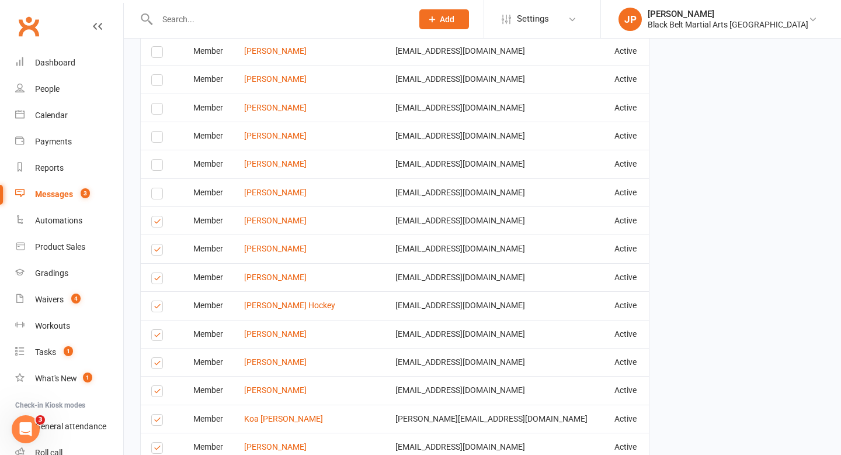
scroll to position [920, 0]
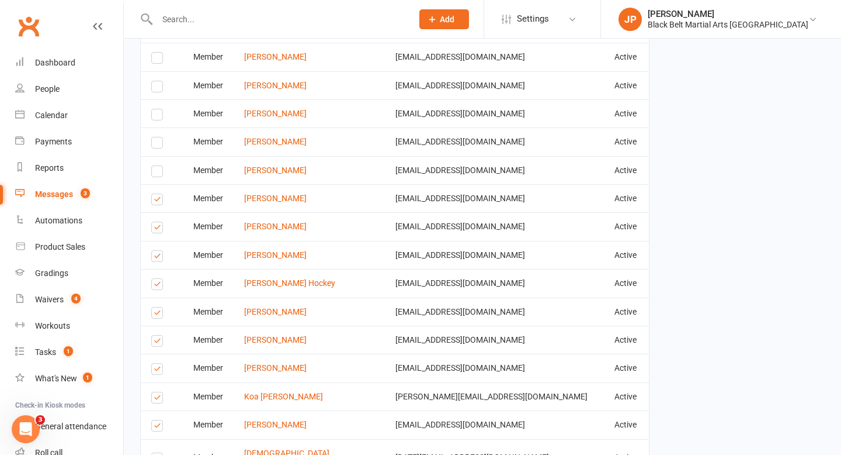
click at [156, 201] on label at bounding box center [159, 201] width 16 height 0
click at [156, 194] on input "checkbox" at bounding box center [155, 194] width 8 height 0
click at [155, 229] on label at bounding box center [159, 229] width 16 height 0
click at [155, 222] on input "checkbox" at bounding box center [155, 222] width 8 height 0
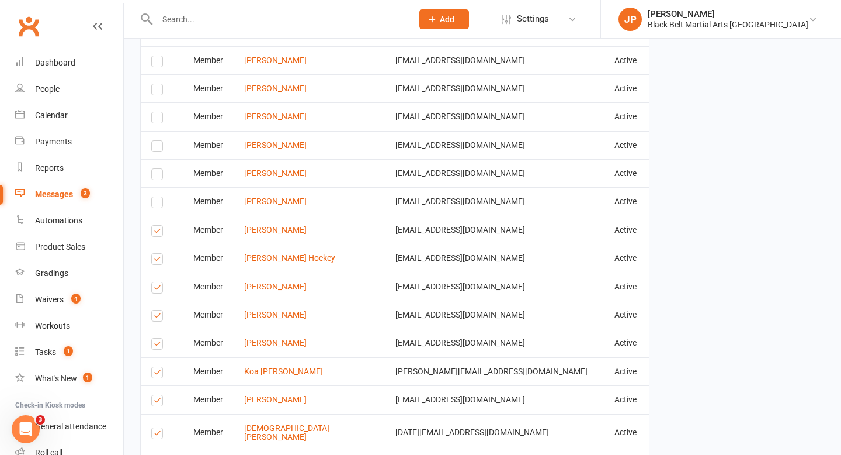
scroll to position [951, 0]
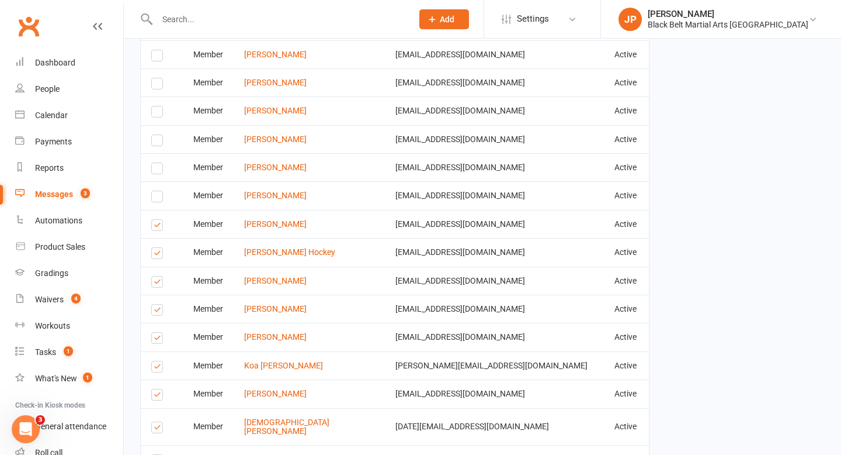
click at [155, 227] on label at bounding box center [159, 227] width 16 height 0
click at [155, 220] on input "checkbox" at bounding box center [155, 220] width 8 height 0
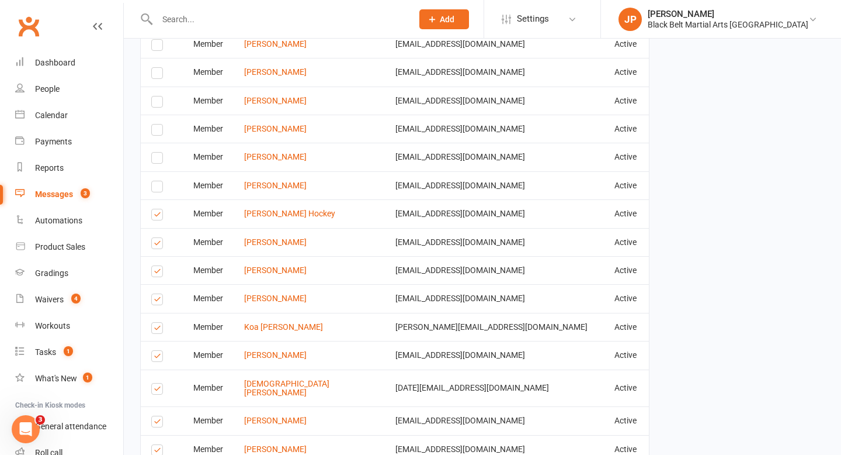
scroll to position [990, 0]
click at [153, 244] on label at bounding box center [159, 244] width 16 height 0
click at [153, 237] on input "checkbox" at bounding box center [155, 237] width 8 height 0
click at [157, 272] on label at bounding box center [159, 272] width 16 height 0
click at [157, 265] on input "checkbox" at bounding box center [155, 265] width 8 height 0
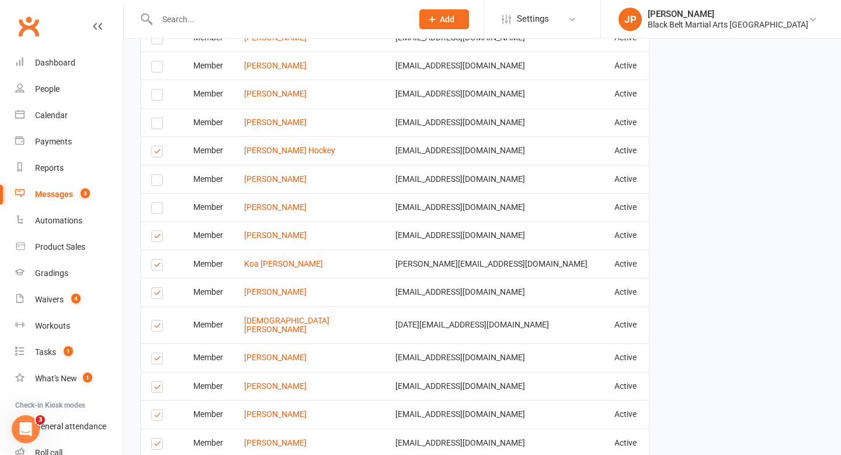
scroll to position [1055, 0]
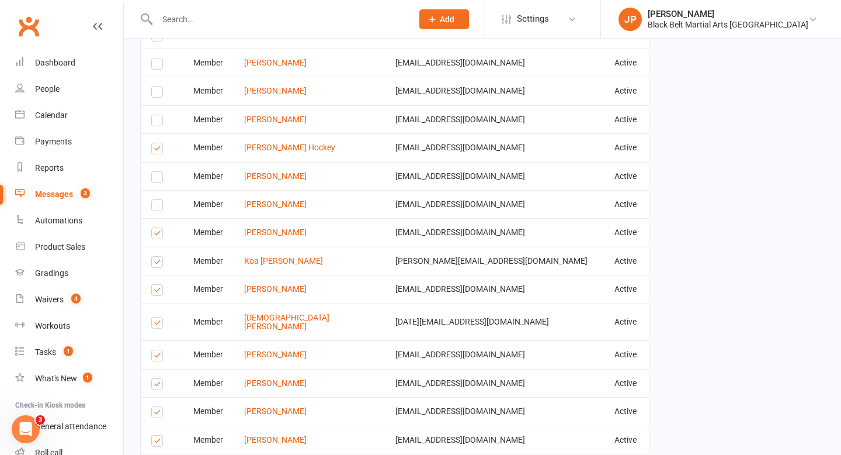
click at [160, 264] on label at bounding box center [159, 264] width 16 height 0
click at [159, 257] on input "checkbox" at bounding box center [155, 257] width 8 height 0
click at [154, 292] on label at bounding box center [159, 292] width 16 height 0
click at [154, 285] on input "checkbox" at bounding box center [155, 285] width 8 height 0
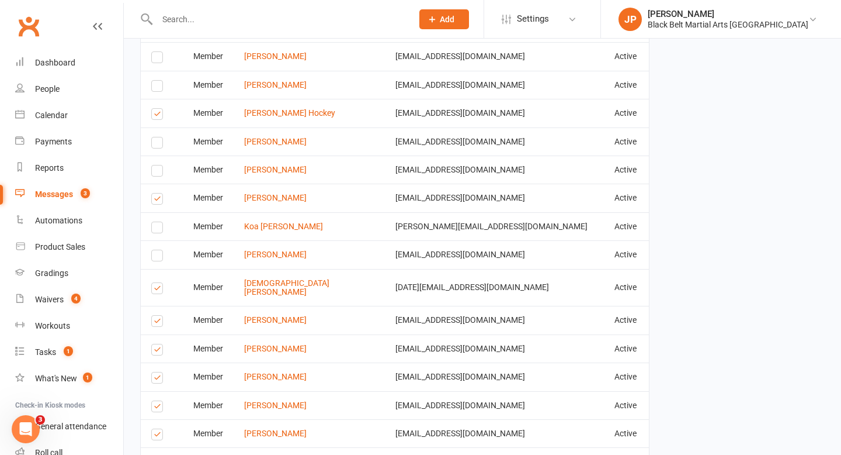
scroll to position [1092, 0]
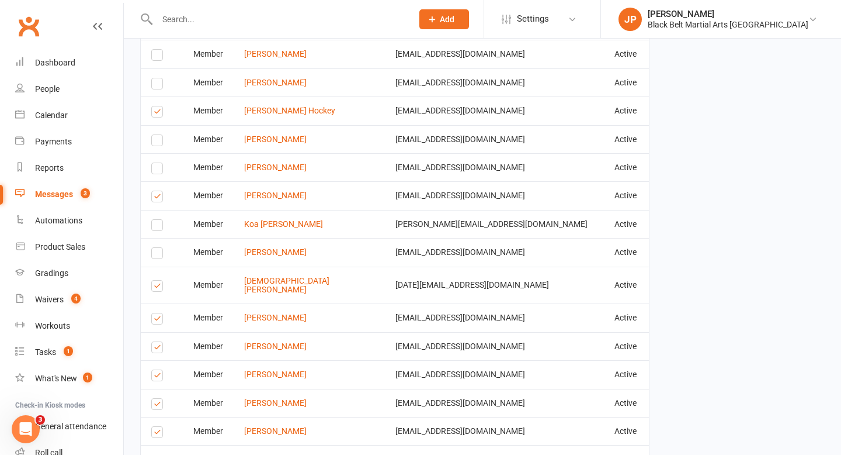
click at [154, 287] on label at bounding box center [159, 287] width 16 height 0
click at [154, 280] on input "checkbox" at bounding box center [155, 280] width 8 height 0
click at [156, 320] on label at bounding box center [159, 320] width 16 height 0
click at [156, 313] on input "checkbox" at bounding box center [155, 313] width 8 height 0
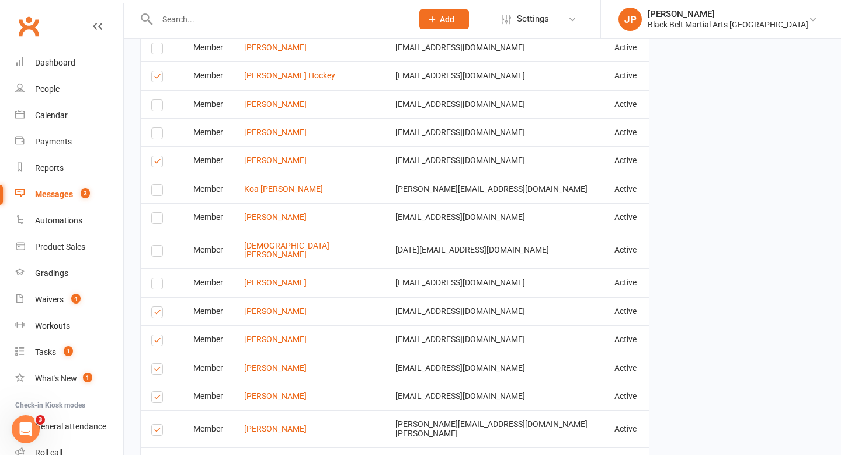
scroll to position [1175, 0]
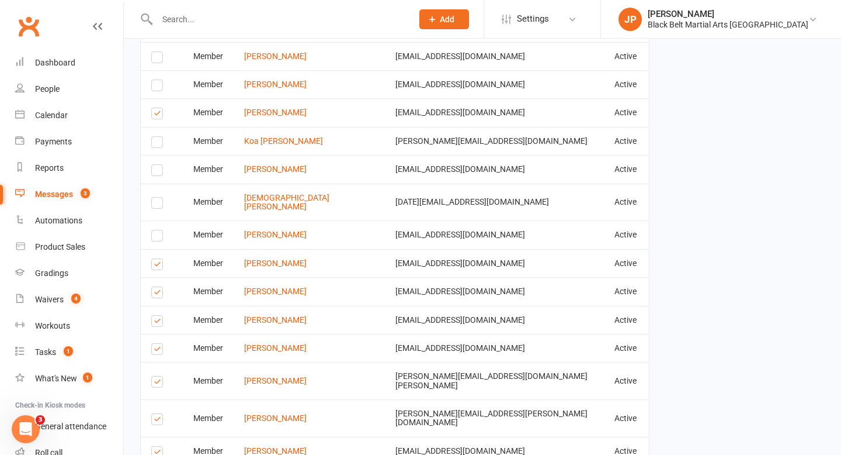
click at [157, 323] on label at bounding box center [159, 323] width 16 height 0
click at [157, 316] on input "checkbox" at bounding box center [155, 316] width 8 height 0
click at [157, 351] on label at bounding box center [159, 351] width 16 height 0
click at [157, 344] on input "checkbox" at bounding box center [155, 344] width 8 height 0
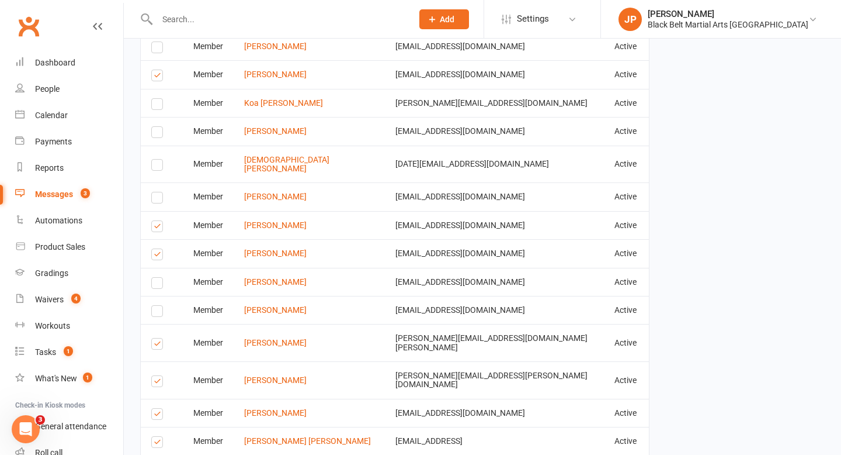
scroll to position [1215, 0]
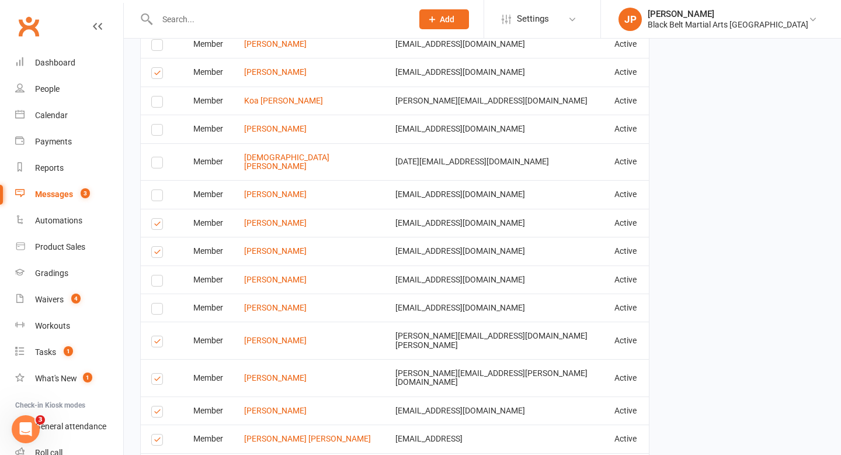
click at [157, 380] on label at bounding box center [159, 380] width 16 height 0
click at [157, 373] on input "checkbox" at bounding box center [155, 373] width 8 height 0
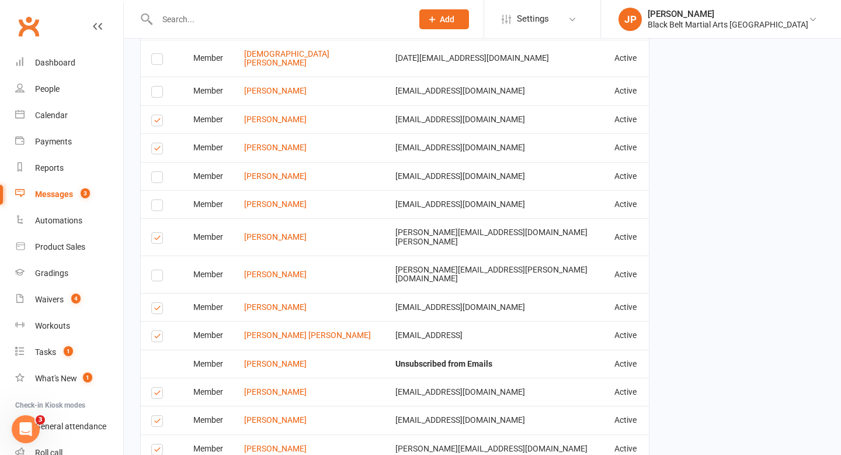
scroll to position [1321, 0]
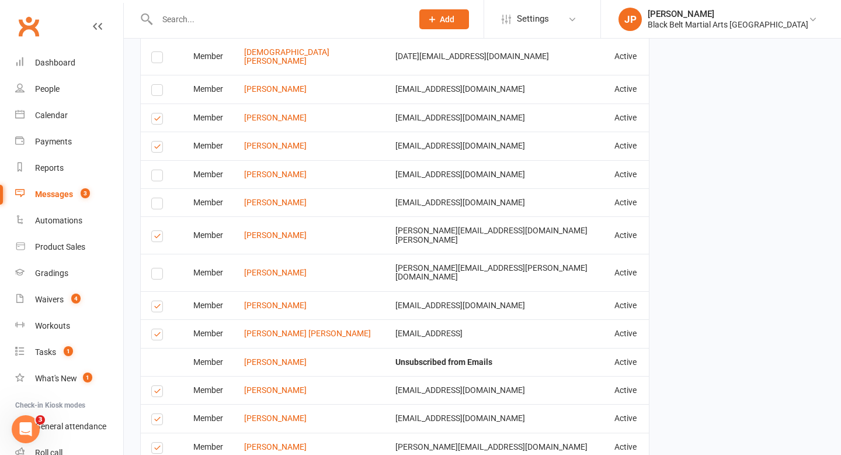
click at [155, 393] on label at bounding box center [159, 393] width 16 height 0
click at [155, 386] on input "checkbox" at bounding box center [155, 386] width 8 height 0
click at [155, 421] on label at bounding box center [159, 421] width 16 height 0
click at [155, 414] on input "checkbox" at bounding box center [155, 414] width 8 height 0
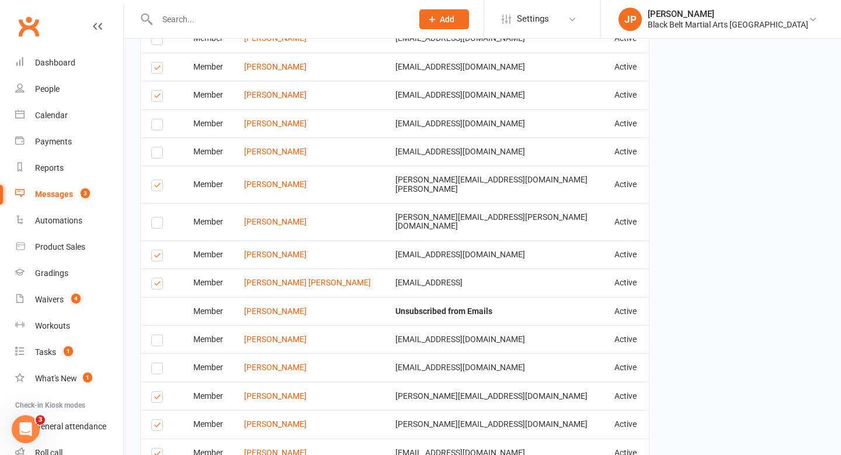
scroll to position [1372, 0]
click at [155, 426] on label at bounding box center [159, 426] width 16 height 0
click at [155, 419] on input "checkbox" at bounding box center [155, 419] width 8 height 0
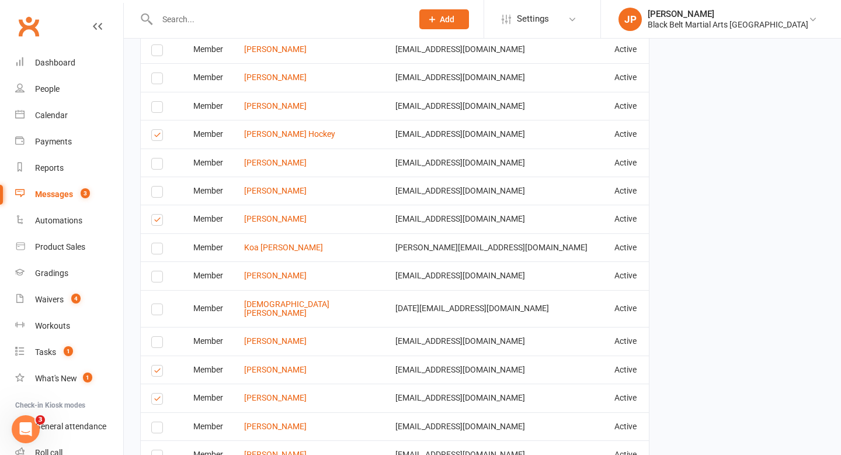
scroll to position [1076, 0]
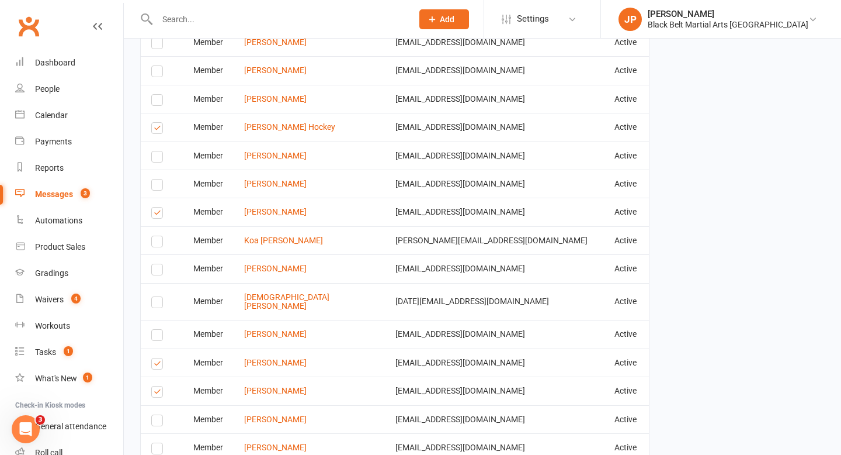
click at [158, 214] on label at bounding box center [159, 214] width 16 height 0
click at [158, 207] on input "checkbox" at bounding box center [155, 207] width 8 height 0
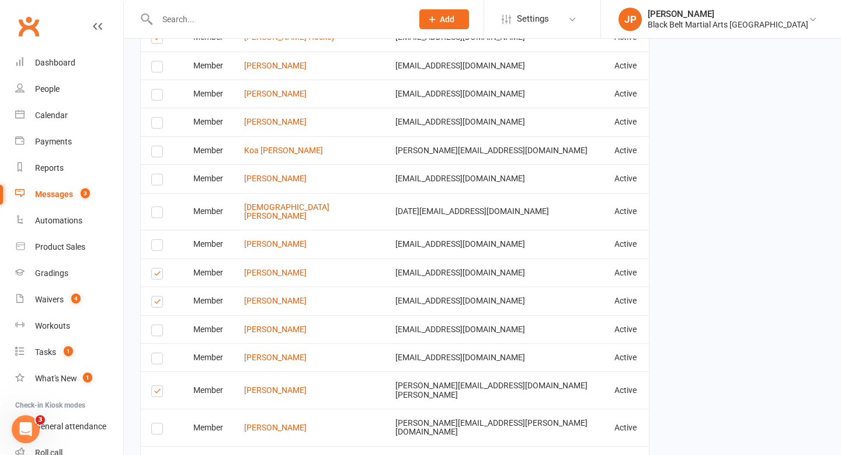
scroll to position [1215, 0]
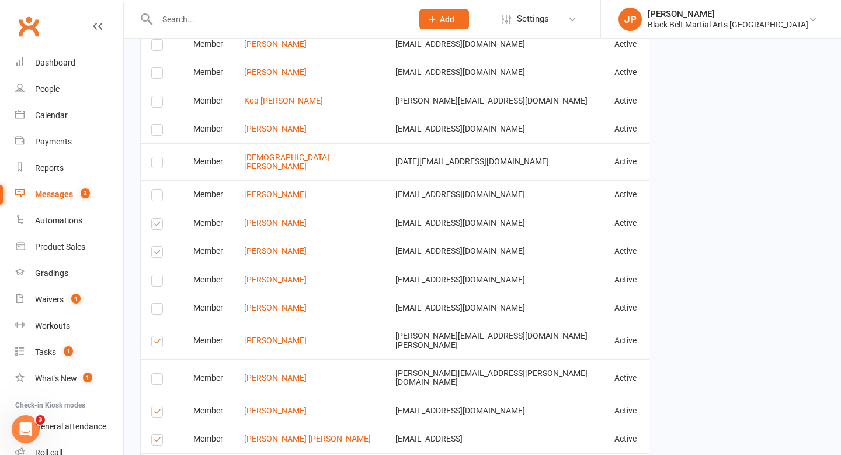
click at [156, 254] on label at bounding box center [159, 254] width 16 height 0
click at [156, 247] on input "checkbox" at bounding box center [155, 247] width 8 height 0
click at [158, 226] on label at bounding box center [159, 226] width 16 height 0
click at [158, 219] on input "checkbox" at bounding box center [155, 219] width 8 height 0
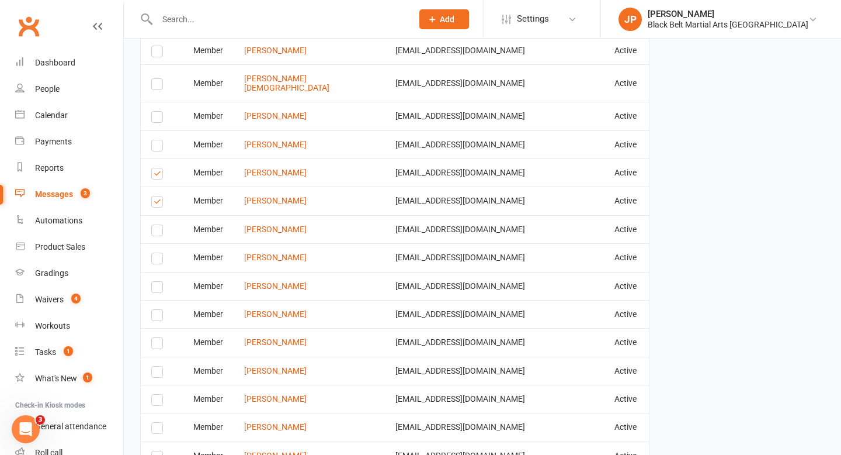
scroll to position [718, 0]
click at [154, 205] on label at bounding box center [159, 205] width 16 height 0
click at [154, 198] on input "checkbox" at bounding box center [155, 198] width 8 height 0
click at [157, 176] on label at bounding box center [159, 176] width 16 height 0
click at [157, 169] on input "checkbox" at bounding box center [155, 169] width 8 height 0
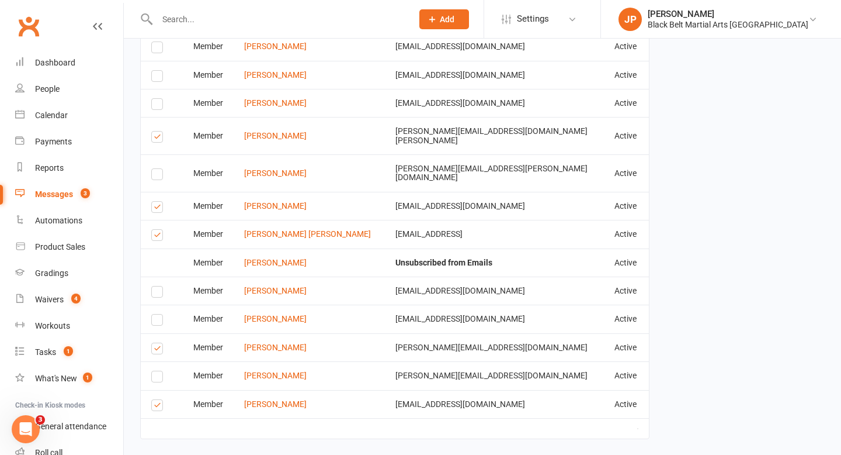
scroll to position [1443, 0]
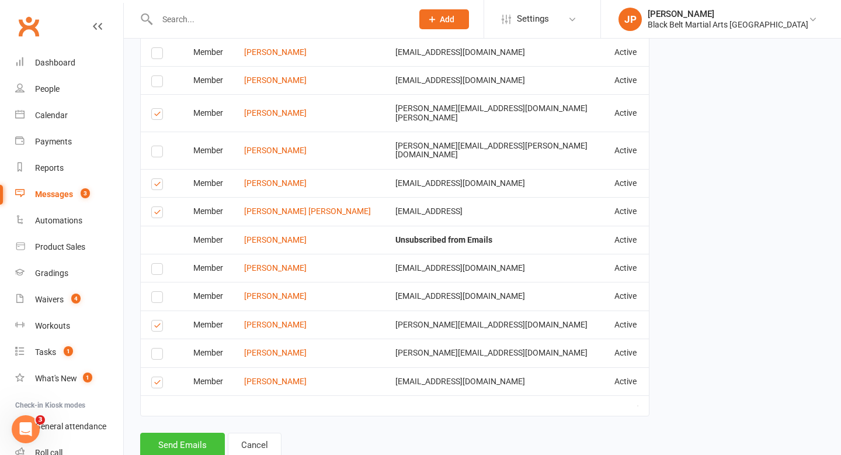
click at [180, 432] on button "Send Emails" at bounding box center [182, 444] width 85 height 25
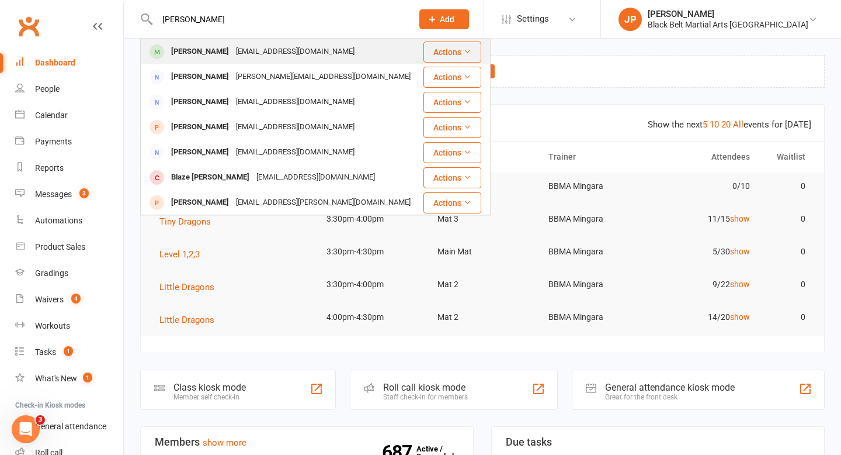
type input "[PERSON_NAME]"
click at [181, 58] on div "[PERSON_NAME]" at bounding box center [200, 51] width 65 height 17
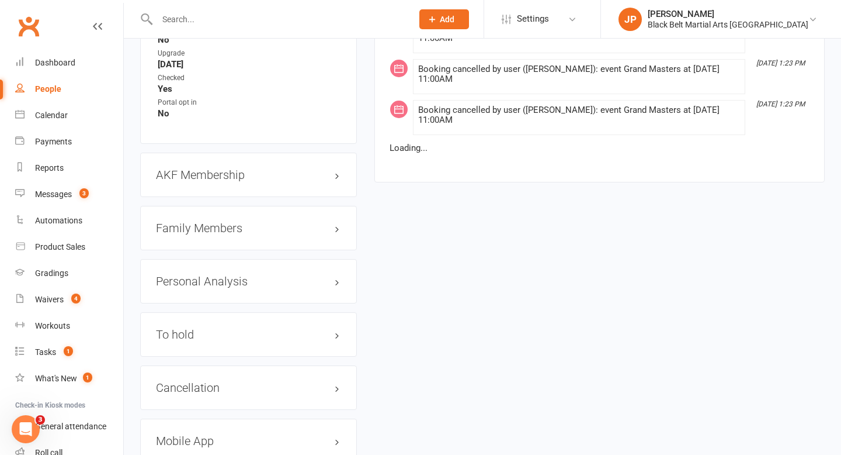
scroll to position [1265, 0]
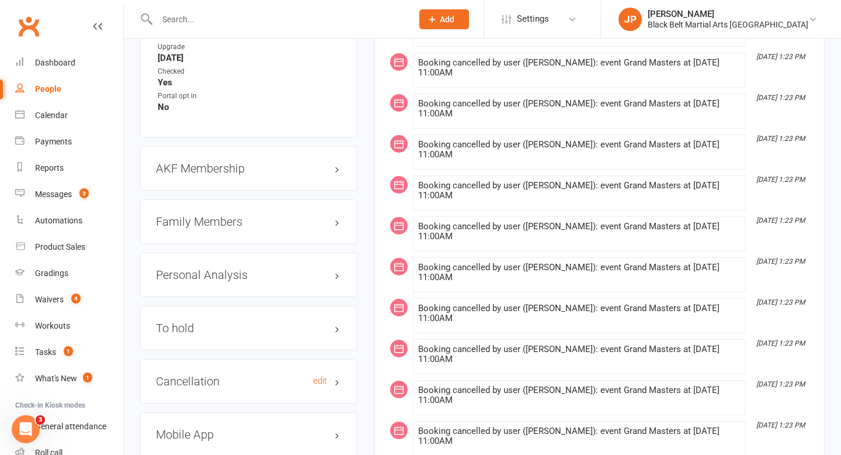
click at [258, 387] on h3 "Cancellation edit" at bounding box center [248, 381] width 185 height 13
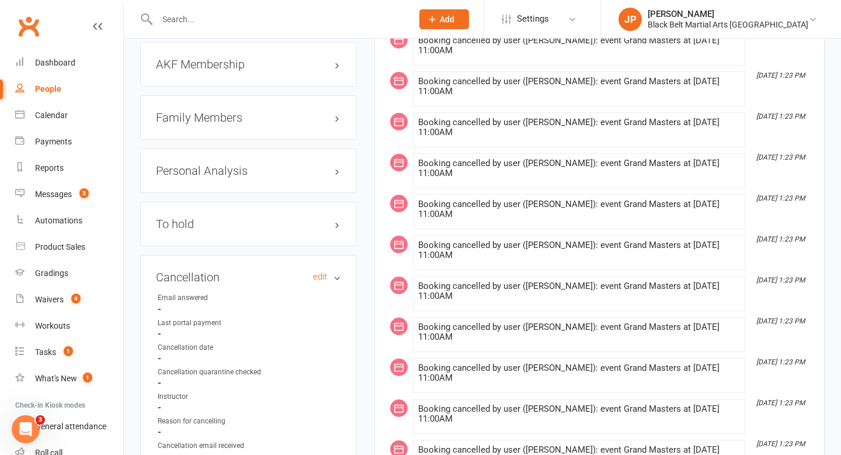
scroll to position [1378, 0]
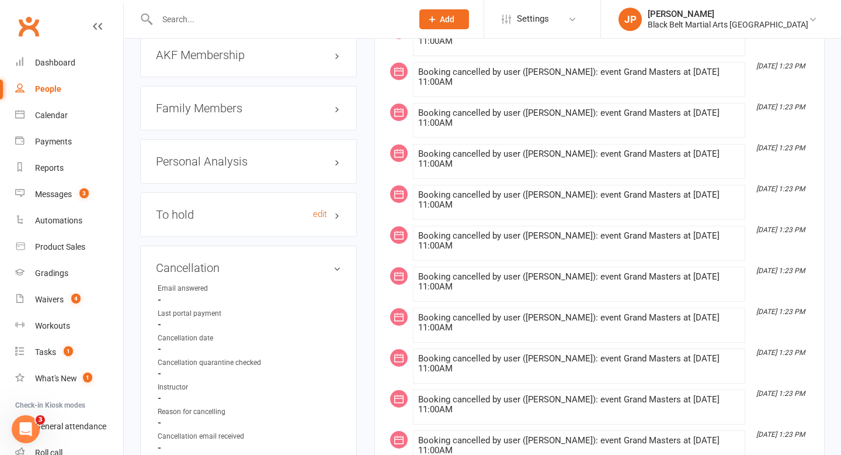
click at [257, 221] on h3 "To hold edit" at bounding box center [248, 214] width 185 height 13
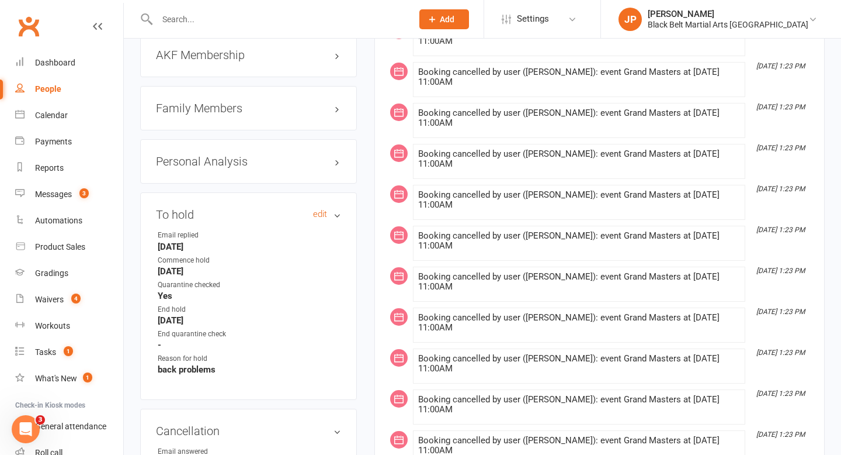
click at [339, 220] on h3 "To hold edit" at bounding box center [248, 214] width 185 height 13
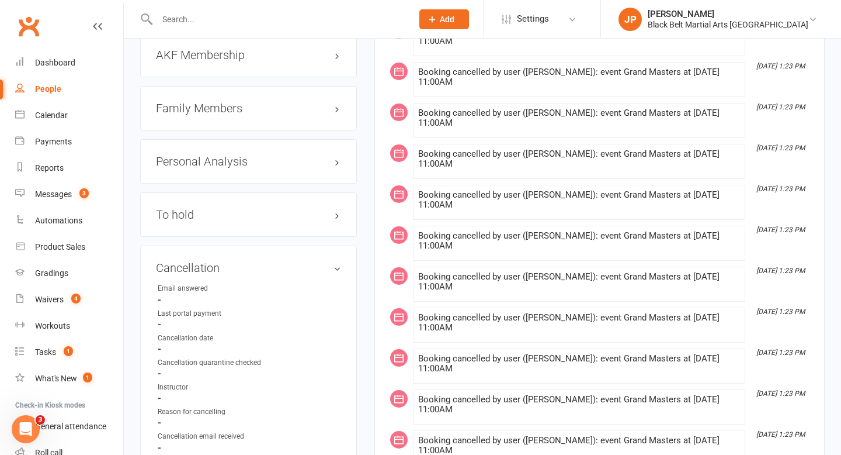
click at [334, 20] on input "text" at bounding box center [279, 19] width 251 height 16
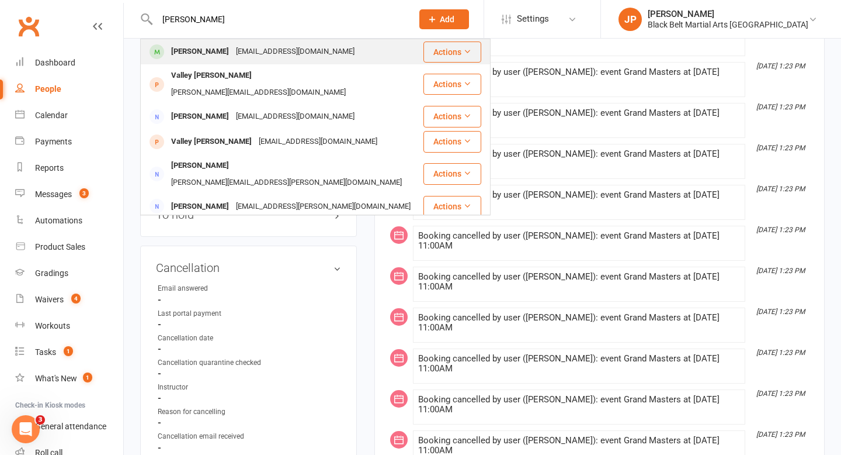
type input "[PERSON_NAME]"
click at [238, 47] on div "[EMAIL_ADDRESS][DOMAIN_NAME]" at bounding box center [296, 51] width 126 height 17
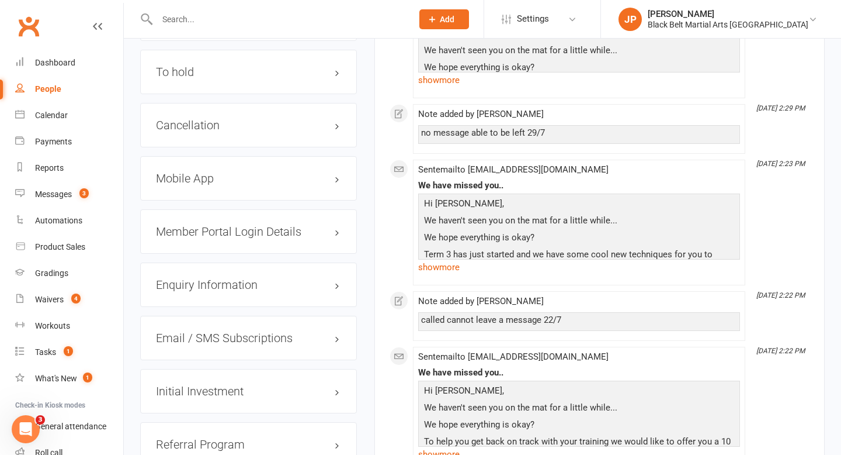
scroll to position [1446, 0]
click at [207, 122] on h3 "Cancellation edit" at bounding box center [248, 124] width 185 height 13
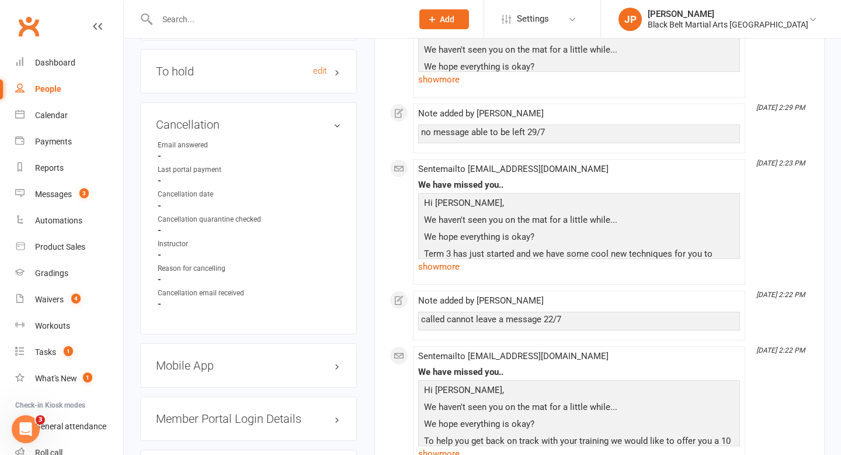
click at [220, 70] on h3 "To hold edit" at bounding box center [248, 71] width 185 height 13
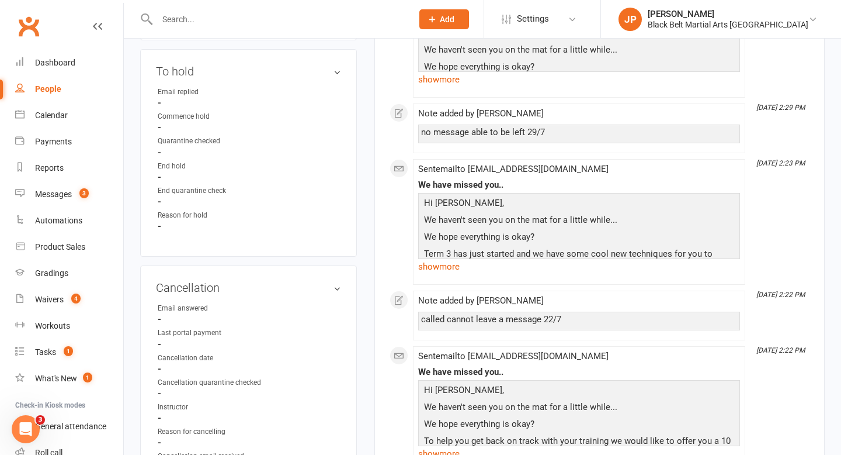
click at [355, 16] on input "text" at bounding box center [279, 19] width 251 height 16
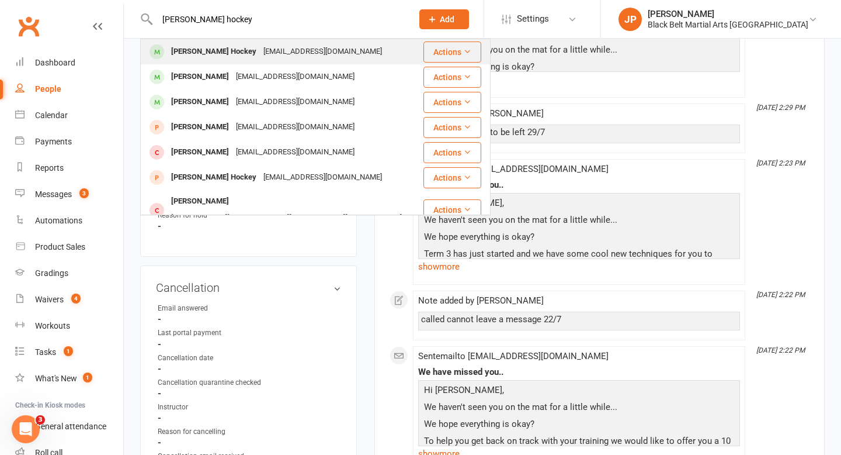
type input "[PERSON_NAME] hockey"
click at [183, 47] on div "[PERSON_NAME] Hockey" at bounding box center [214, 51] width 92 height 17
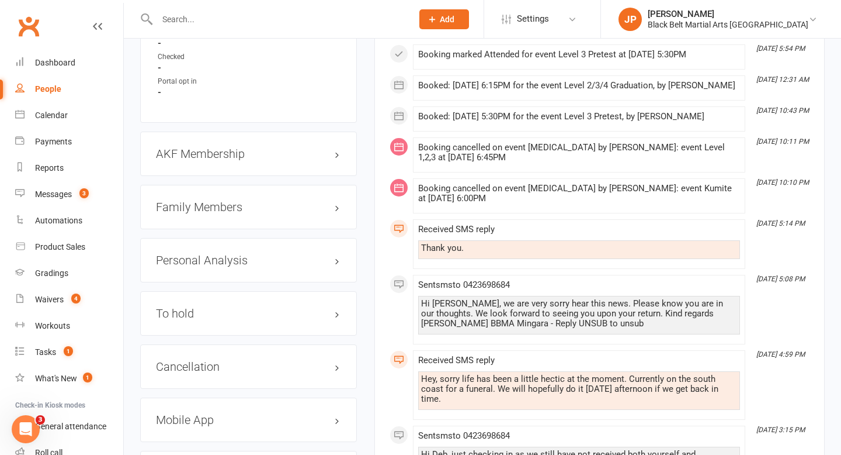
scroll to position [1387, 0]
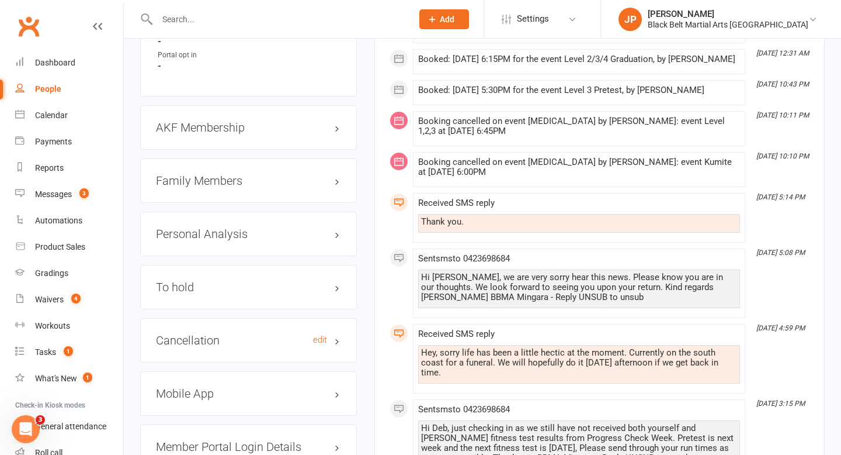
click at [225, 334] on h3 "Cancellation edit" at bounding box center [248, 340] width 185 height 13
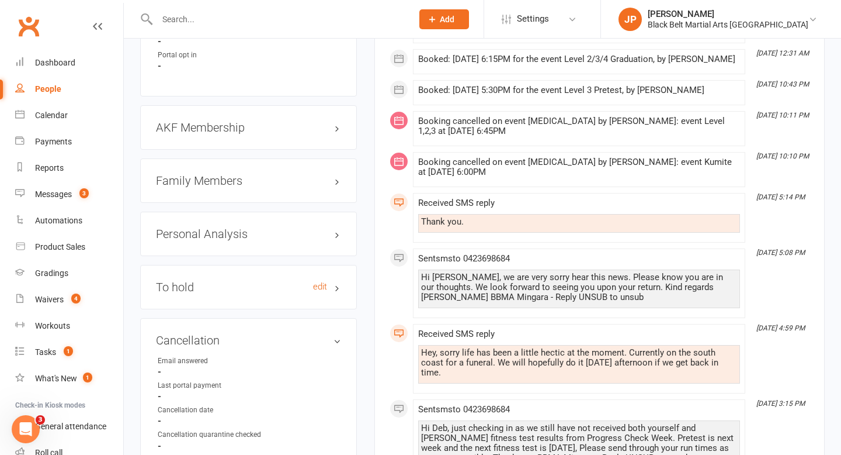
click at [228, 280] on h3 "To hold edit" at bounding box center [248, 286] width 185 height 13
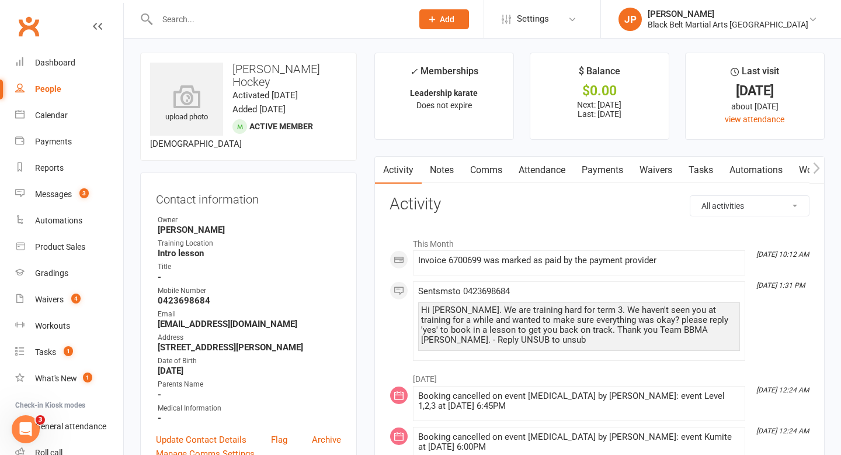
scroll to position [0, 0]
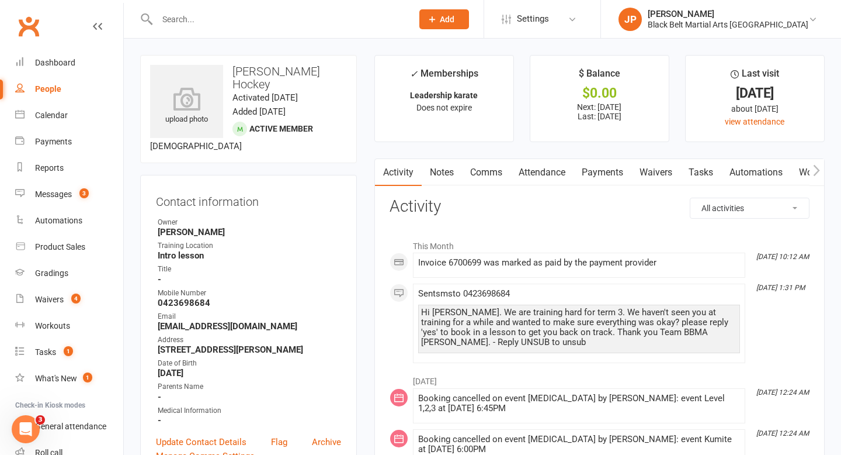
click at [439, 170] on link "Notes" at bounding box center [442, 172] width 40 height 27
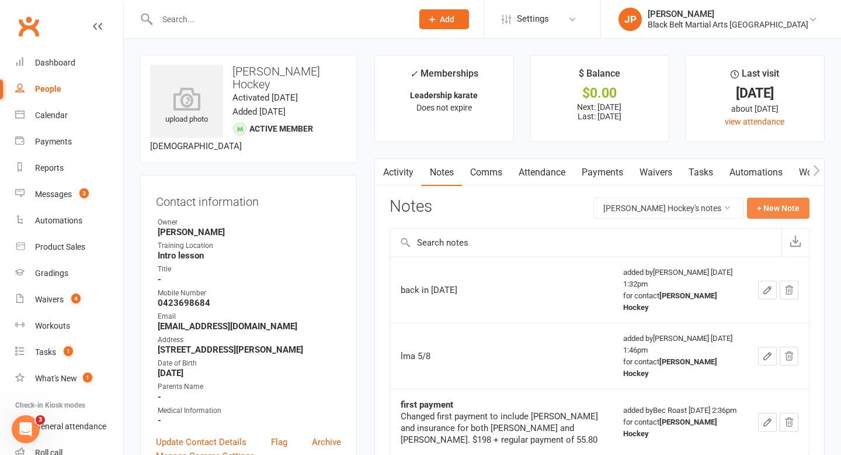
click at [772, 210] on button "+ New Note" at bounding box center [778, 208] width 63 height 21
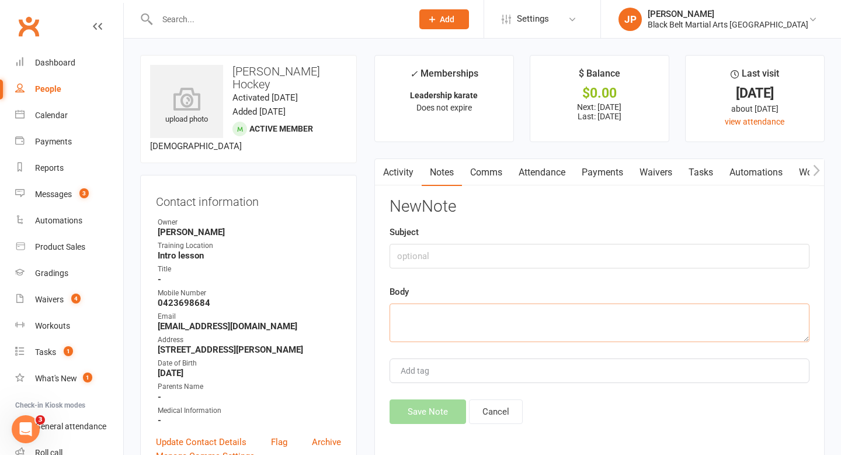
click at [421, 315] on textarea at bounding box center [600, 322] width 420 height 39
type textarea "lma 16/9"
click at [413, 418] on button "Save Note" at bounding box center [428, 411] width 77 height 25
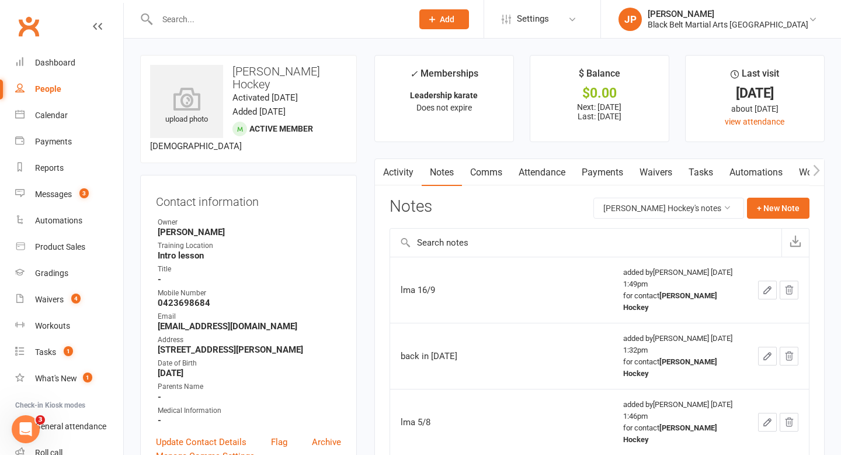
click at [361, 22] on input "text" at bounding box center [279, 19] width 251 height 16
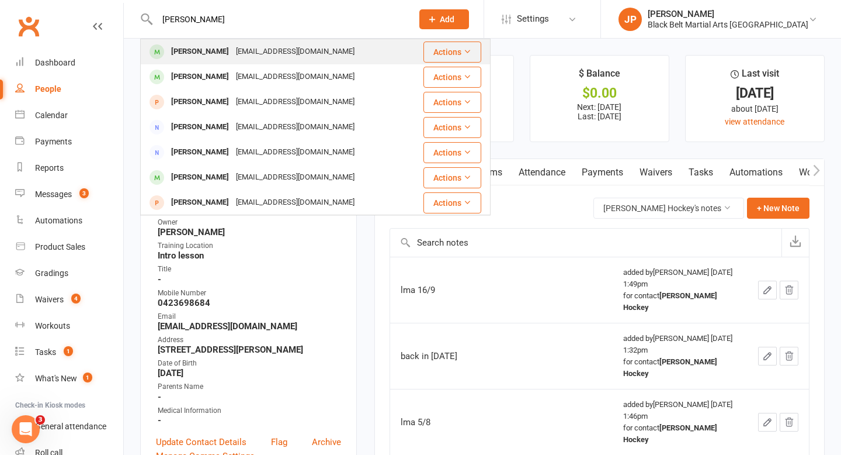
type input "[PERSON_NAME]"
click at [237, 50] on div "[EMAIL_ADDRESS][DOMAIN_NAME]" at bounding box center [296, 51] width 126 height 17
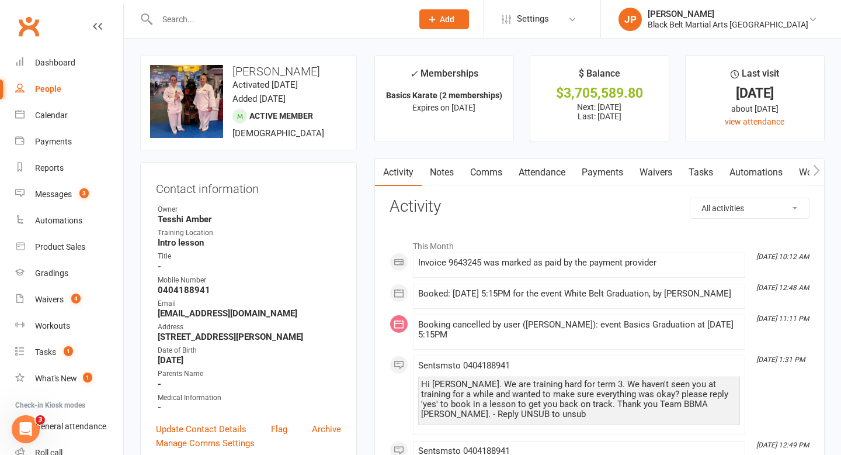
click at [535, 171] on link "Attendance" at bounding box center [542, 172] width 63 height 27
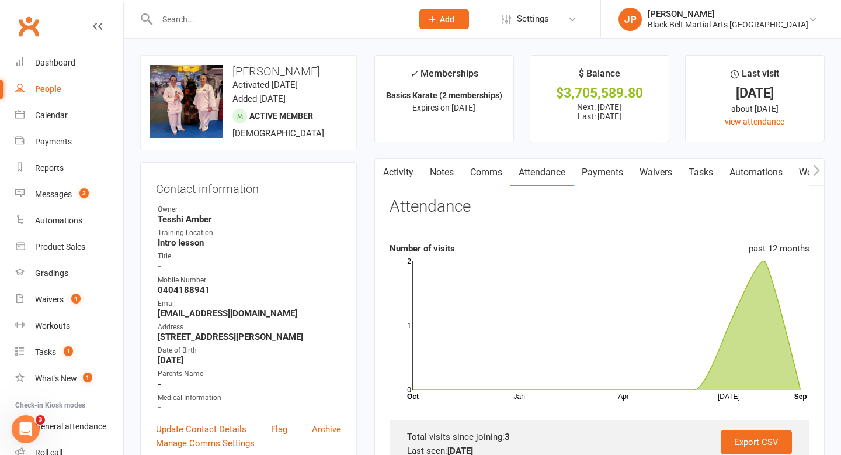
click at [397, 162] on link "Activity" at bounding box center [398, 172] width 47 height 27
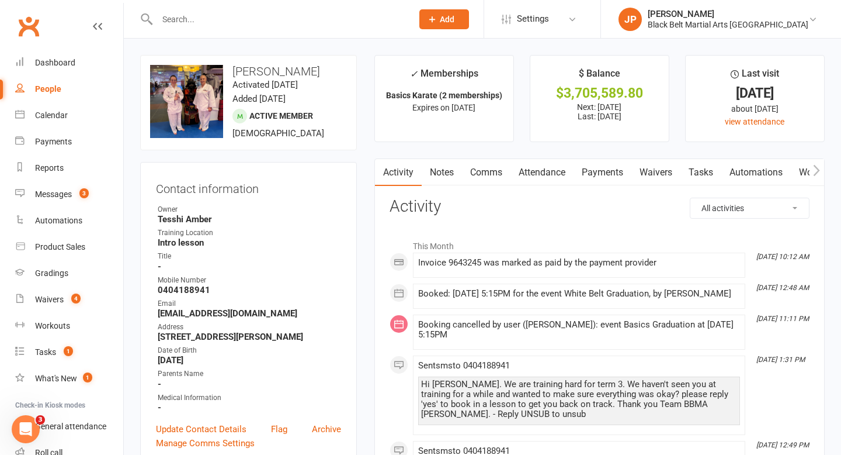
click at [442, 176] on link "Notes" at bounding box center [442, 172] width 40 height 27
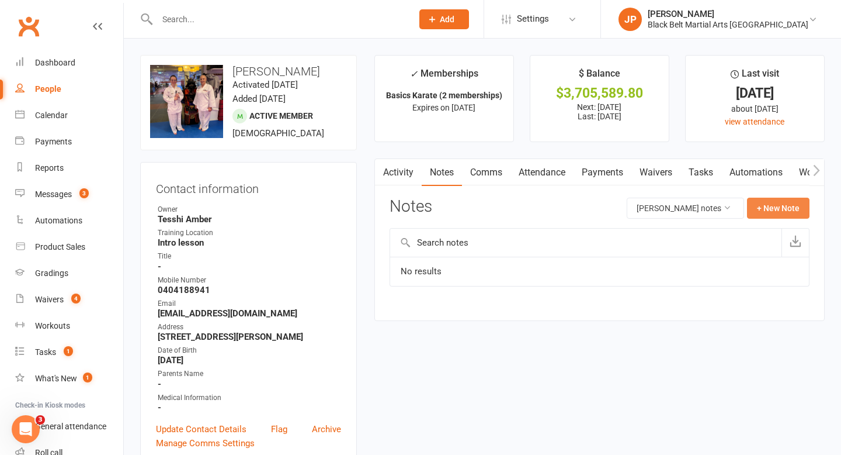
click at [771, 207] on button "+ New Note" at bounding box center [778, 208] width 63 height 21
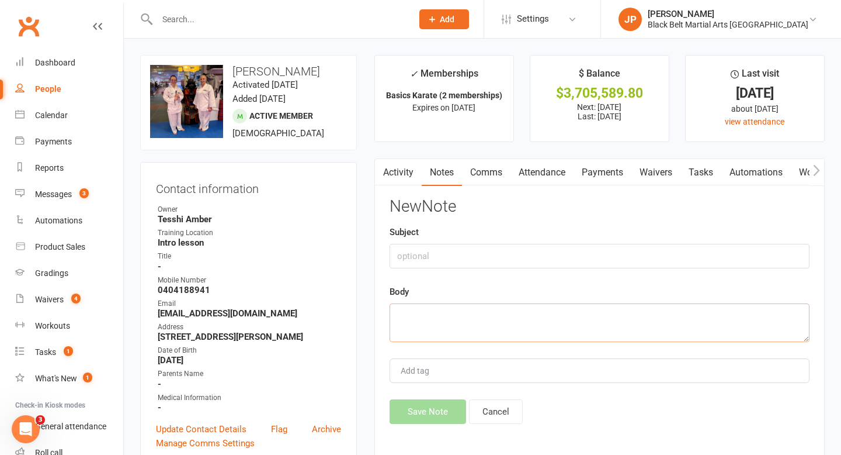
click at [431, 318] on textarea at bounding box center [600, 322] width 420 height 39
type textarea "going to quit"
click at [413, 407] on button "Save Note" at bounding box center [428, 411] width 77 height 25
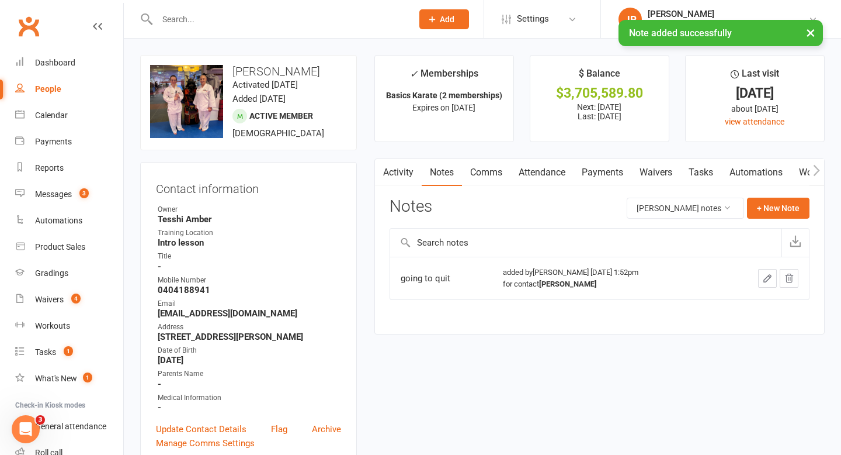
click at [486, 176] on link "Comms" at bounding box center [486, 172] width 48 height 27
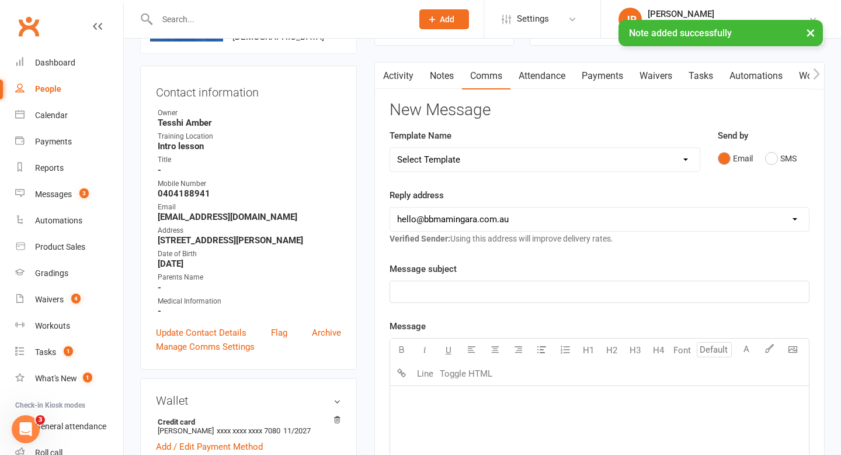
scroll to position [110, 0]
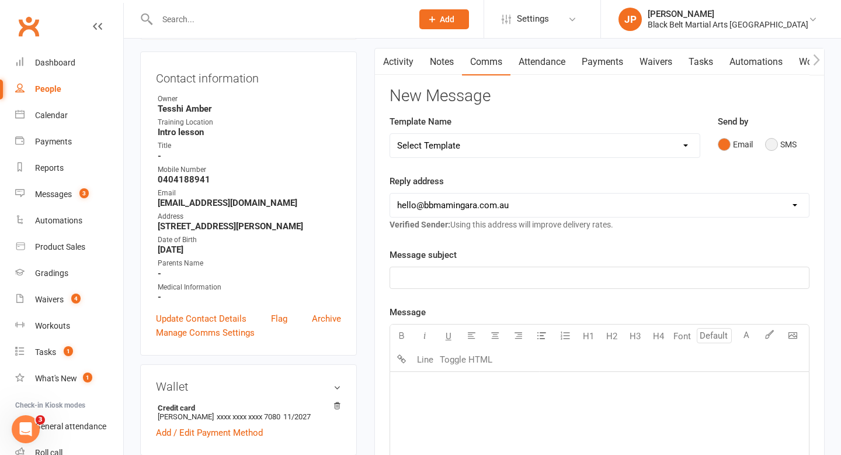
click at [772, 145] on button "SMS" at bounding box center [781, 144] width 32 height 22
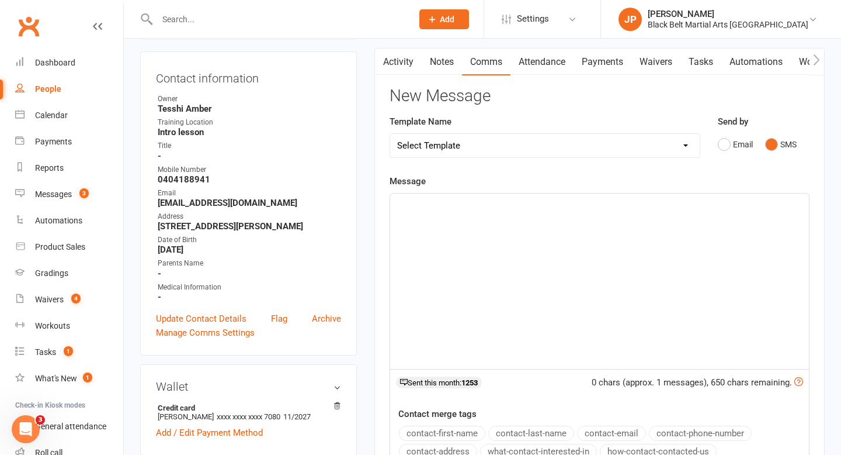
click at [428, 206] on p "﻿" at bounding box center [599, 204] width 405 height 14
click at [513, 205] on span "Hi [PERSON_NAME]. The email address is [EMAIL_ADDRESS][DOMAIN_NAME]." at bounding box center [552, 204] width 310 height 11
click at [699, 206] on p "Hi [PERSON_NAME]. The email address is to respond to is [EMAIL_ADDRESS][DOMAIN_…" at bounding box center [599, 204] width 405 height 14
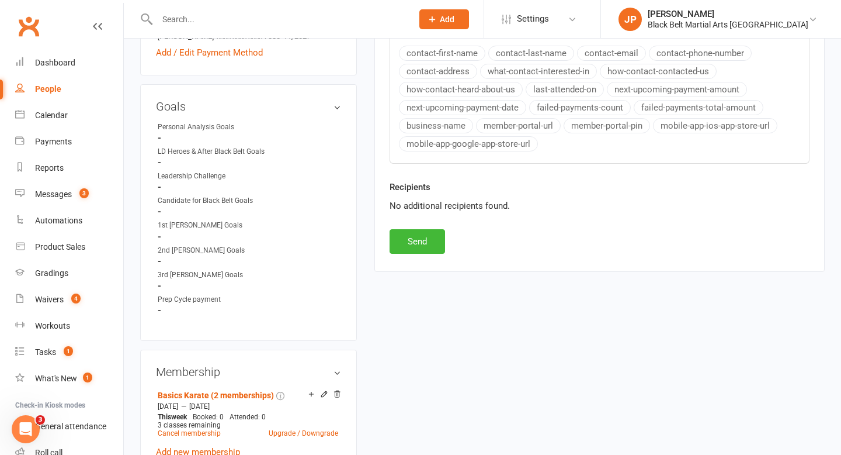
scroll to position [505, 0]
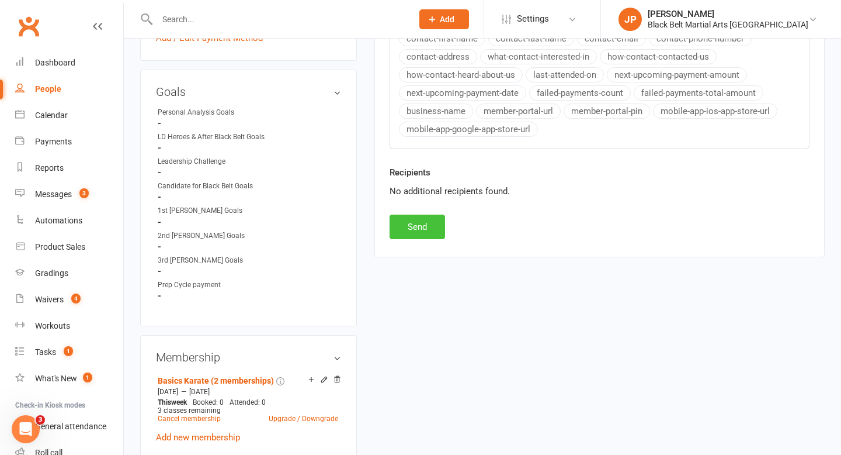
click at [418, 225] on button "Send" at bounding box center [418, 226] width 56 height 25
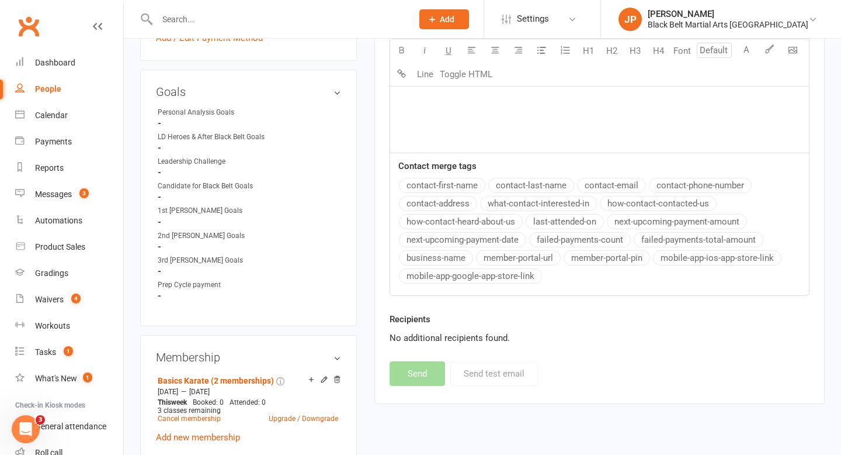
click at [341, 16] on input "text" at bounding box center [279, 19] width 251 height 16
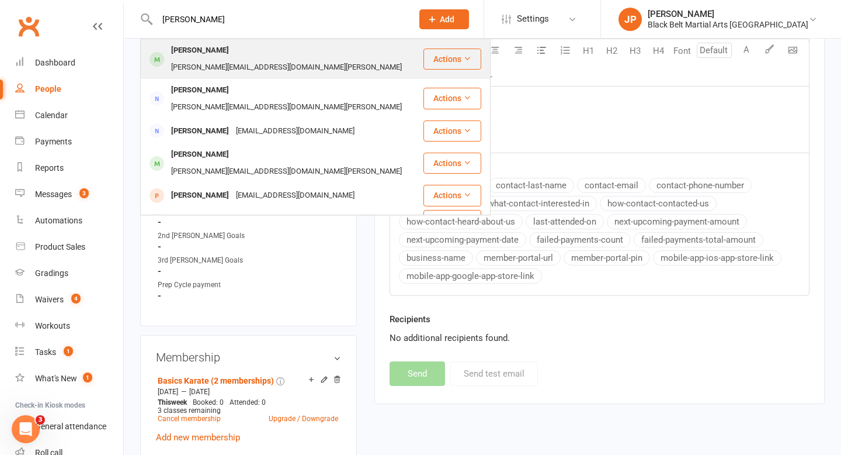
type input "[PERSON_NAME]"
click at [228, 59] on div "[PERSON_NAME][EMAIL_ADDRESS][DOMAIN_NAME][PERSON_NAME]" at bounding box center [287, 67] width 238 height 17
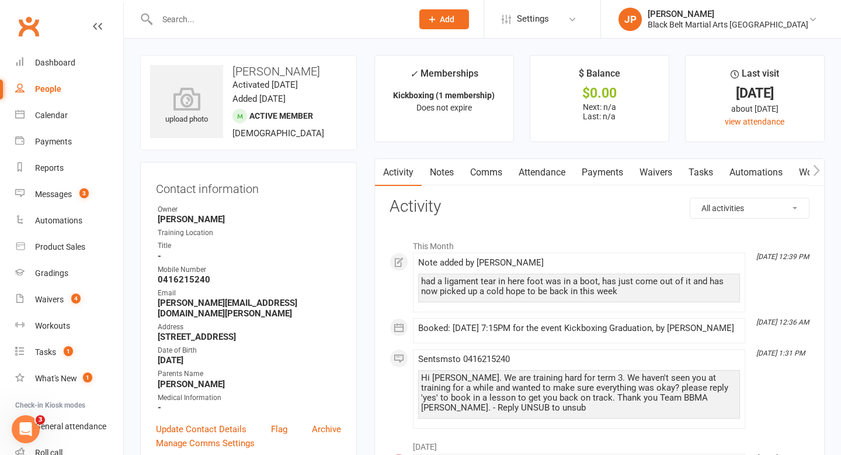
click at [437, 167] on link "Notes" at bounding box center [442, 172] width 40 height 27
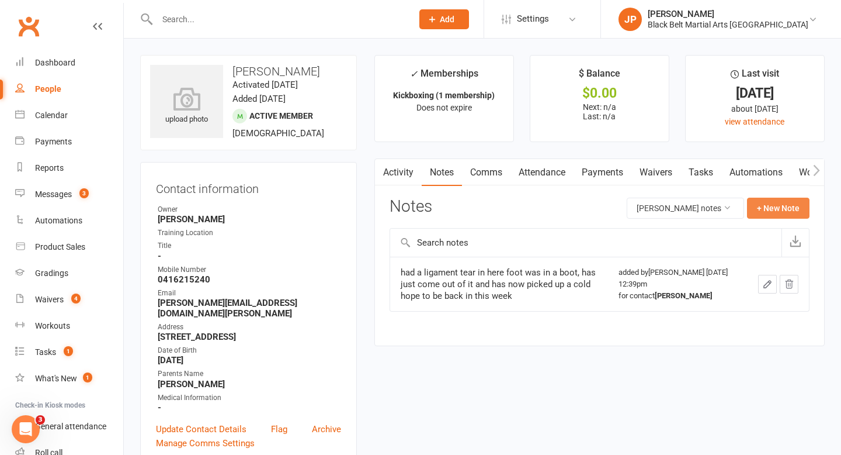
click at [778, 209] on button "+ New Note" at bounding box center [778, 208] width 63 height 21
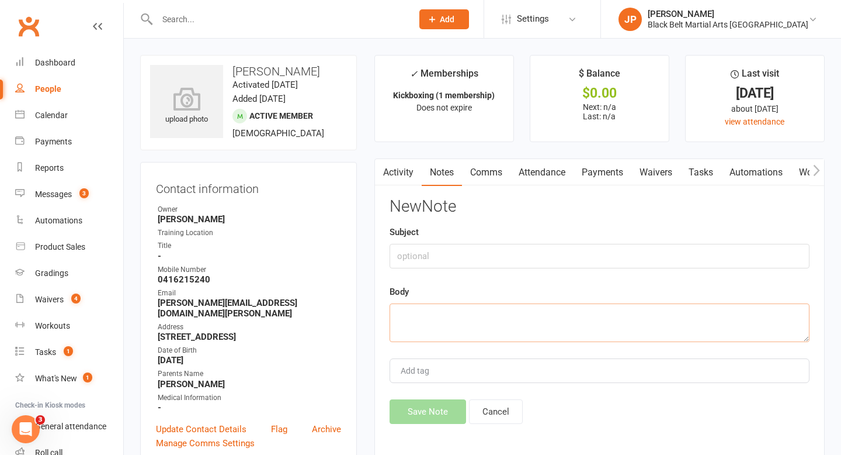
click at [496, 306] on textarea at bounding box center [600, 322] width 420 height 39
type textarea "lma 16/9"
click at [434, 412] on button "Save Note" at bounding box center [428, 411] width 77 height 25
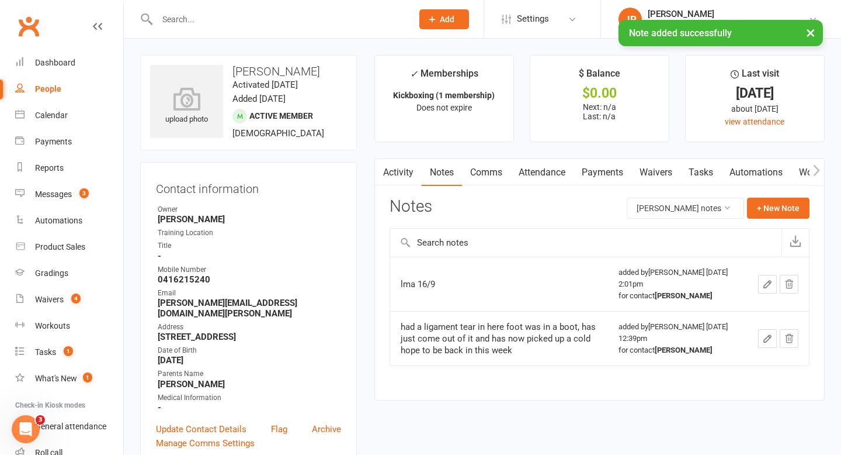
click at [361, 16] on input "text" at bounding box center [279, 19] width 251 height 16
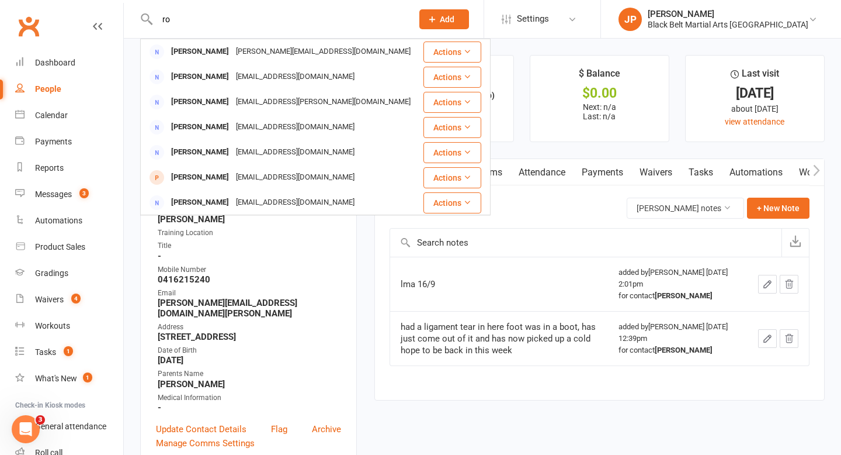
type input "r"
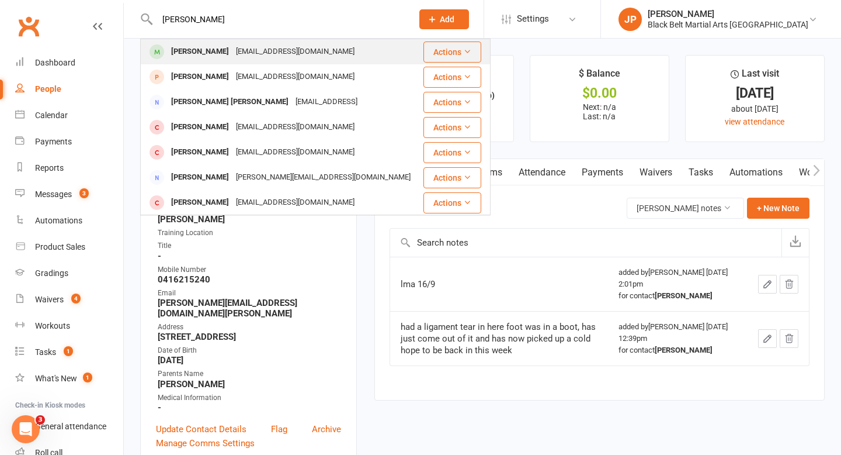
type input "[PERSON_NAME]"
click at [193, 47] on div "[PERSON_NAME]" at bounding box center [200, 51] width 65 height 17
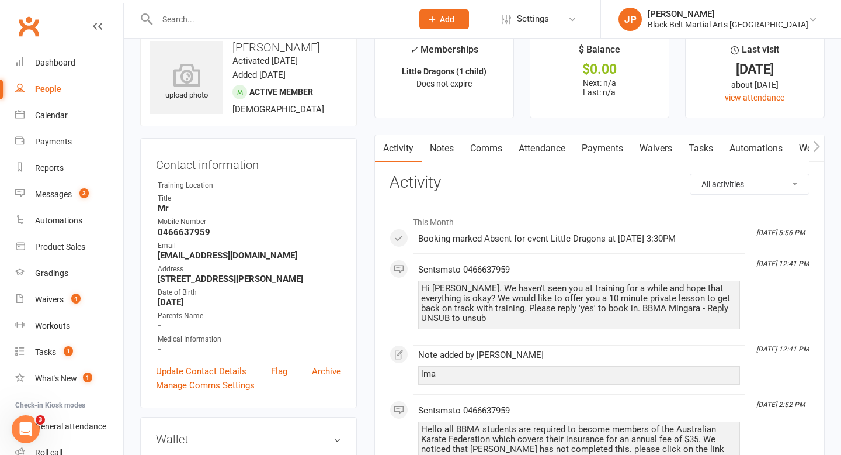
scroll to position [27, 0]
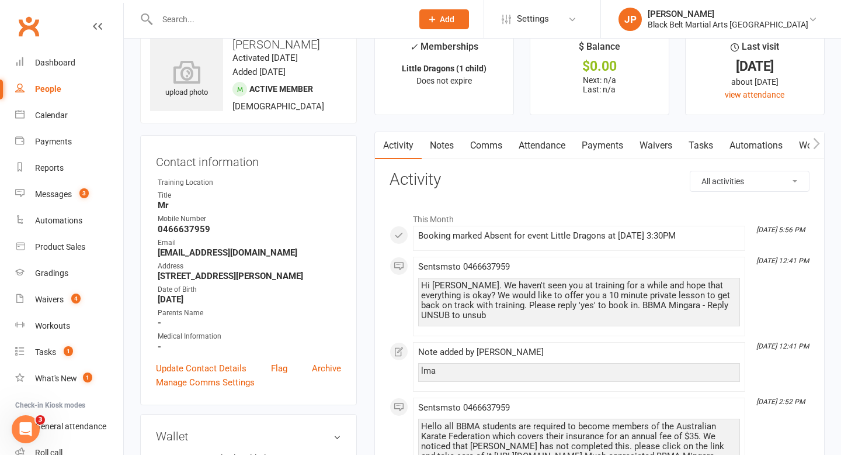
click at [444, 148] on link "Notes" at bounding box center [442, 145] width 40 height 27
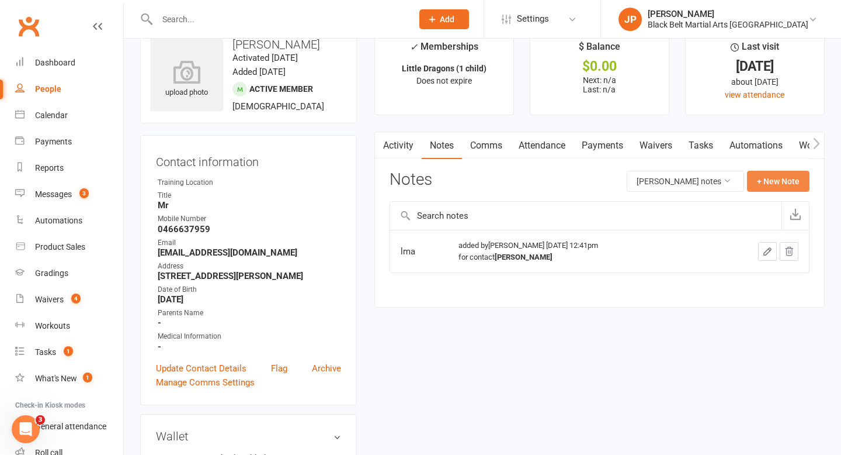
click at [775, 181] on button "+ New Note" at bounding box center [778, 181] width 63 height 21
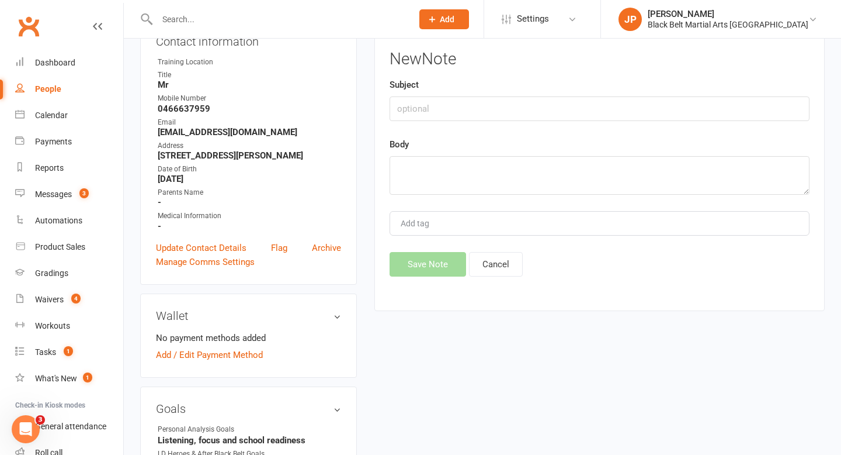
scroll to position [146, 0]
click at [403, 171] on textarea at bounding box center [600, 176] width 420 height 39
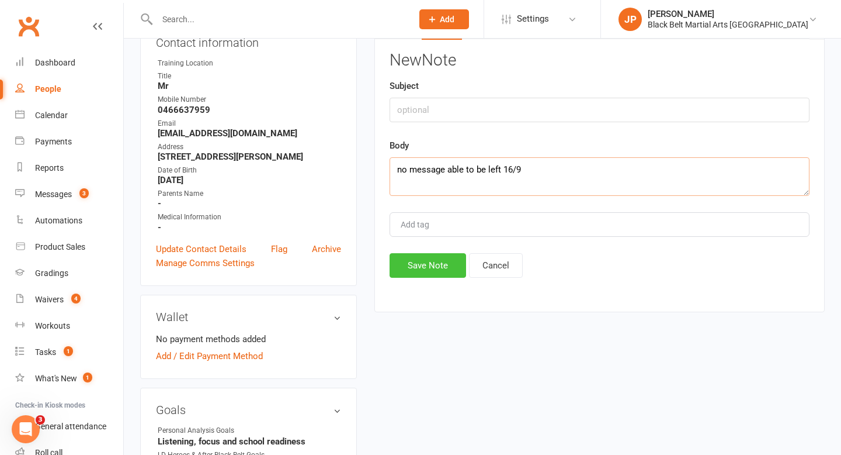
type textarea "no message able to be left 16/9"
click at [417, 265] on button "Save Note" at bounding box center [428, 265] width 77 height 25
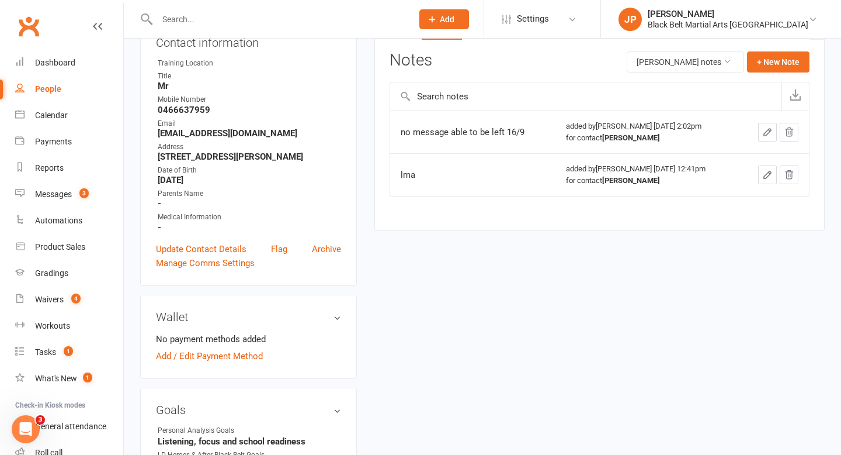
click at [345, 16] on input "text" at bounding box center [279, 19] width 251 height 16
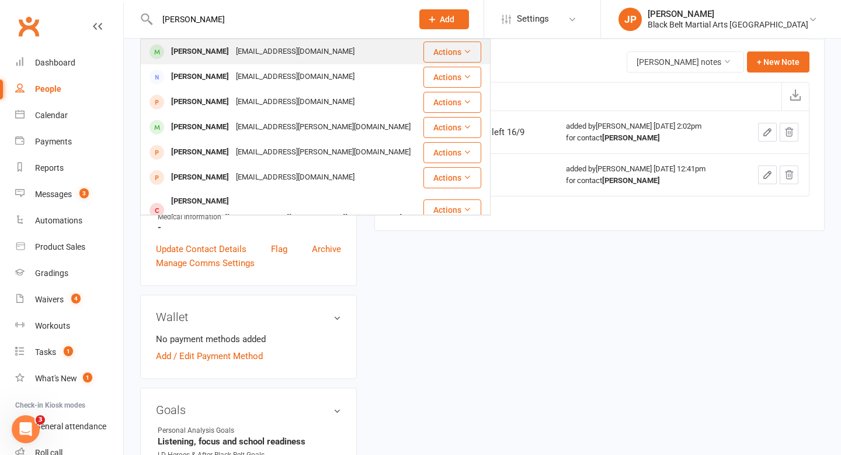
type input "[PERSON_NAME]"
click at [203, 53] on div "[PERSON_NAME]" at bounding box center [200, 51] width 65 height 17
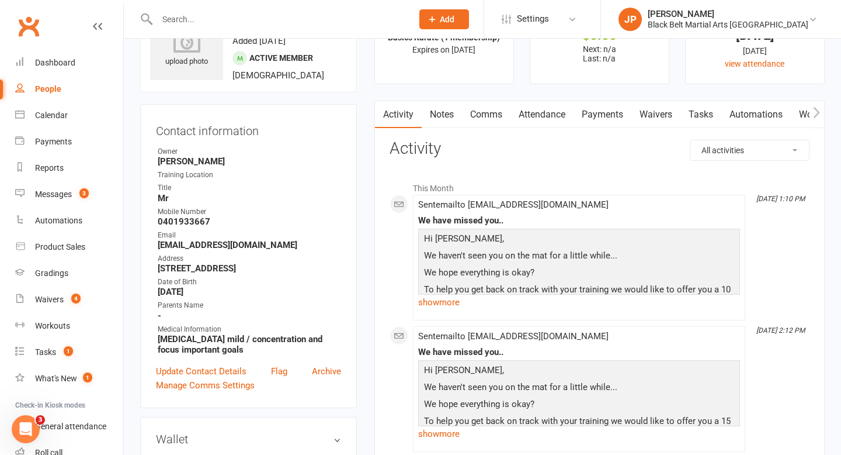
scroll to position [61, 0]
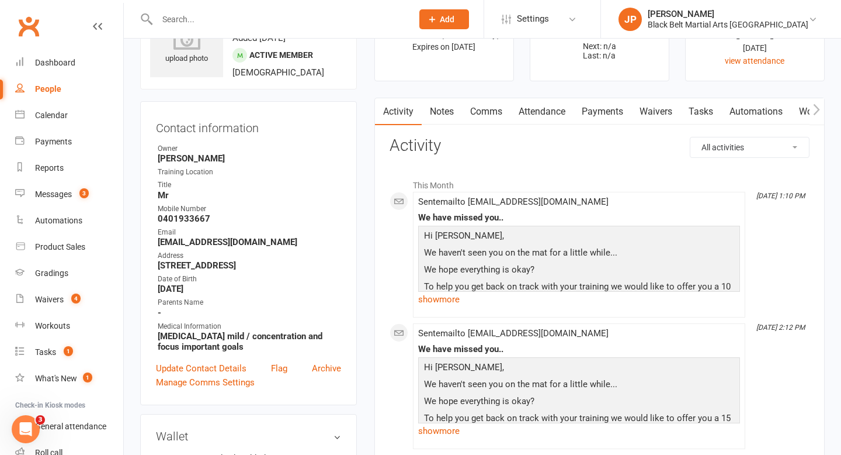
click at [438, 119] on link "Notes" at bounding box center [442, 111] width 40 height 27
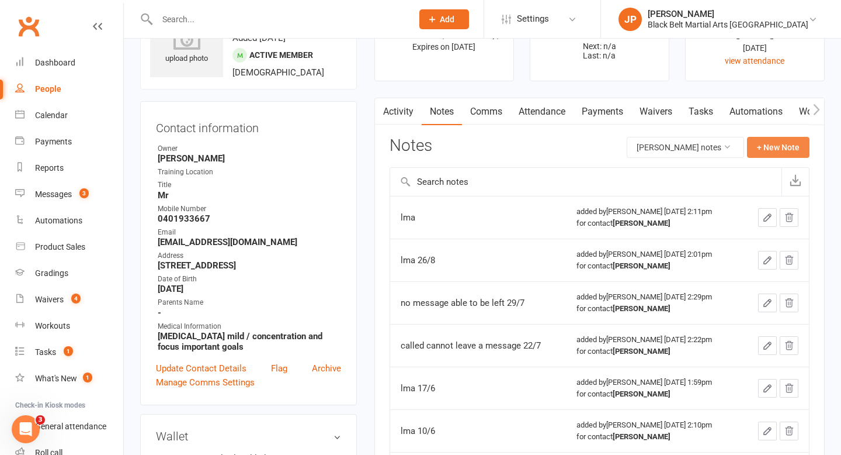
click at [775, 150] on button "+ New Note" at bounding box center [778, 147] width 63 height 21
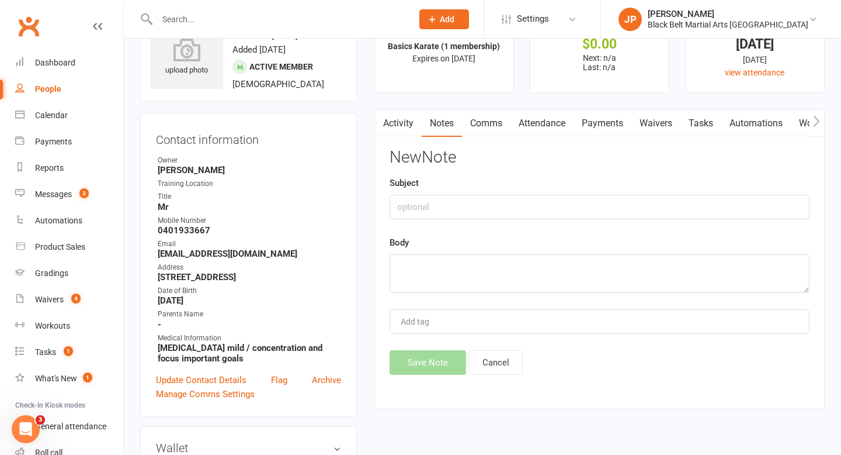
scroll to position [56, 0]
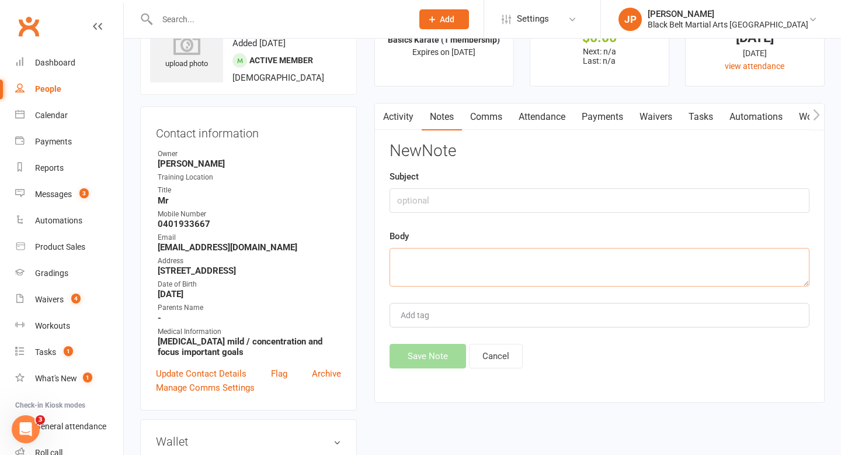
click at [401, 248] on textarea at bounding box center [600, 267] width 420 height 39
type textarea "hung up on me 16/9"
click at [417, 359] on button "Save Note" at bounding box center [428, 356] width 77 height 25
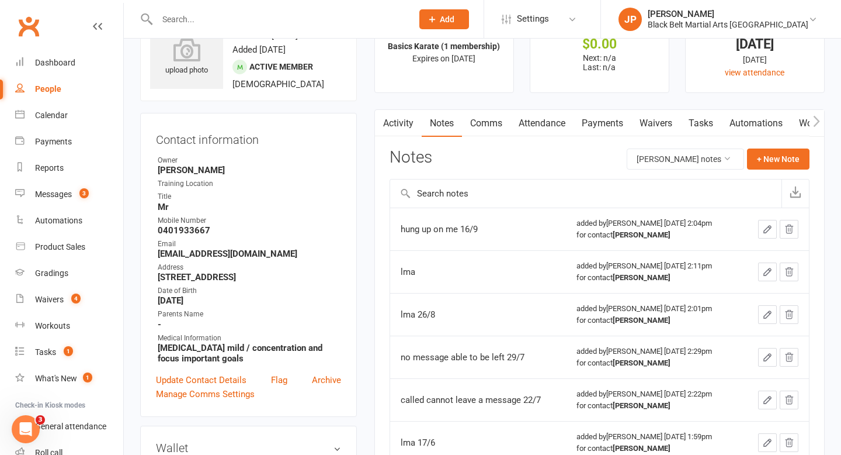
scroll to position [0, 0]
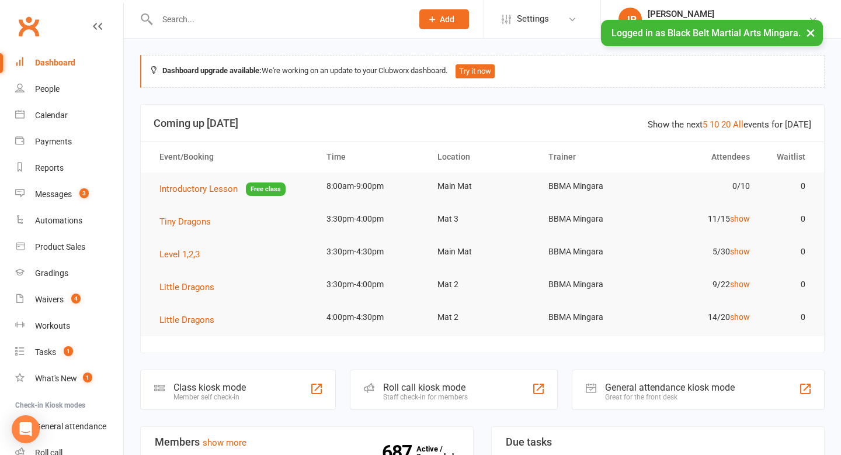
click at [201, 25] on input "text" at bounding box center [279, 19] width 251 height 16
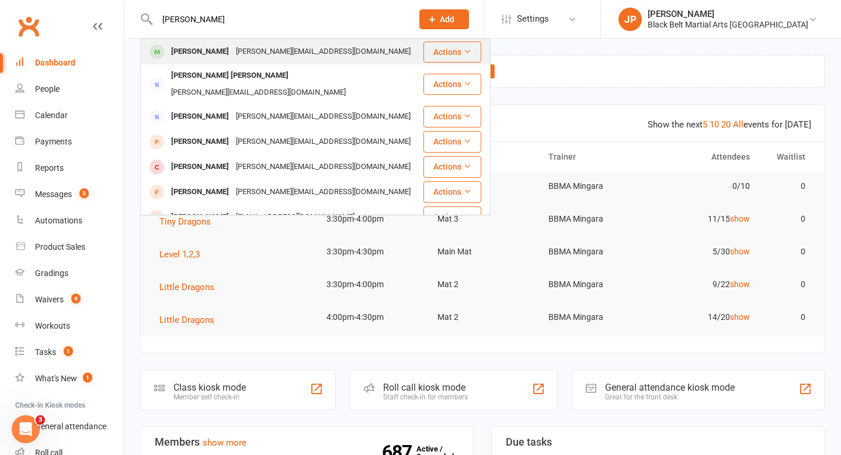
type input "jackson bailey"
click at [190, 52] on div "Jackson Bailey" at bounding box center [200, 51] width 65 height 17
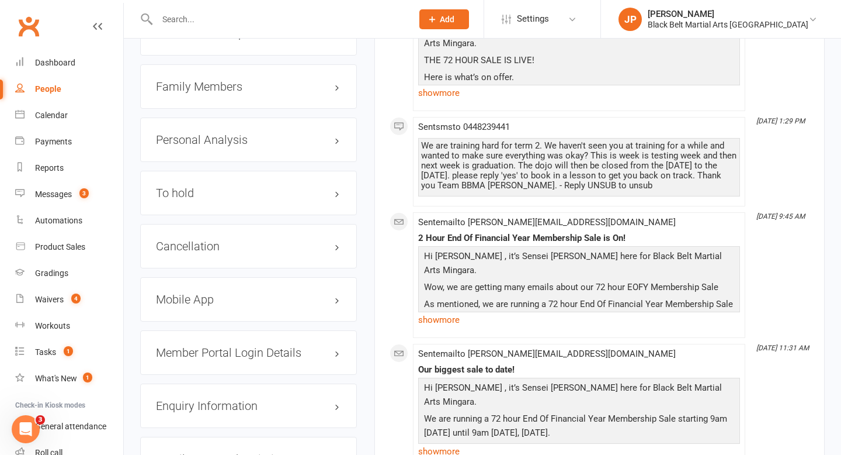
scroll to position [1424, 0]
click at [172, 172] on div "To hold edit" at bounding box center [248, 192] width 217 height 44
click at [179, 170] on div "To hold edit" at bounding box center [248, 192] width 217 height 44
click at [178, 186] on h3 "To hold edit" at bounding box center [248, 192] width 185 height 13
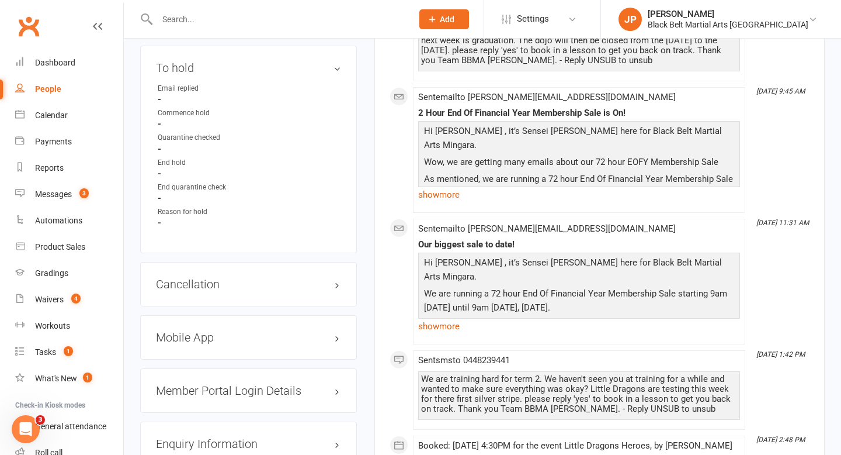
scroll to position [1556, 0]
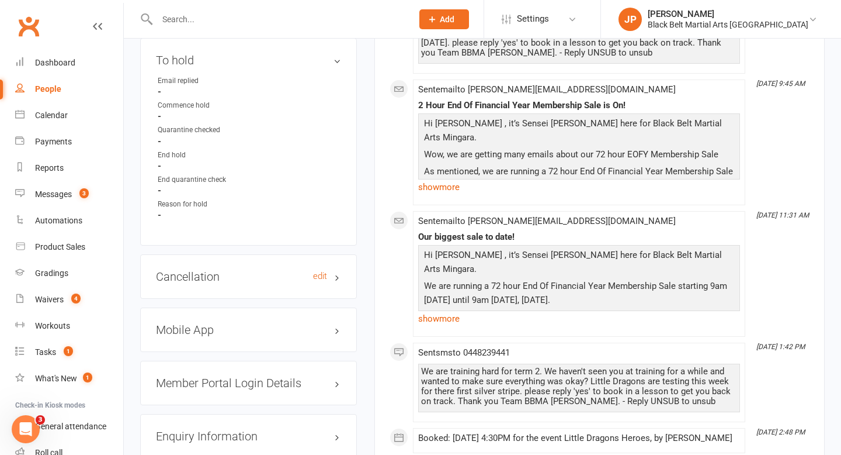
click at [189, 270] on h3 "Cancellation edit" at bounding box center [248, 276] width 185 height 13
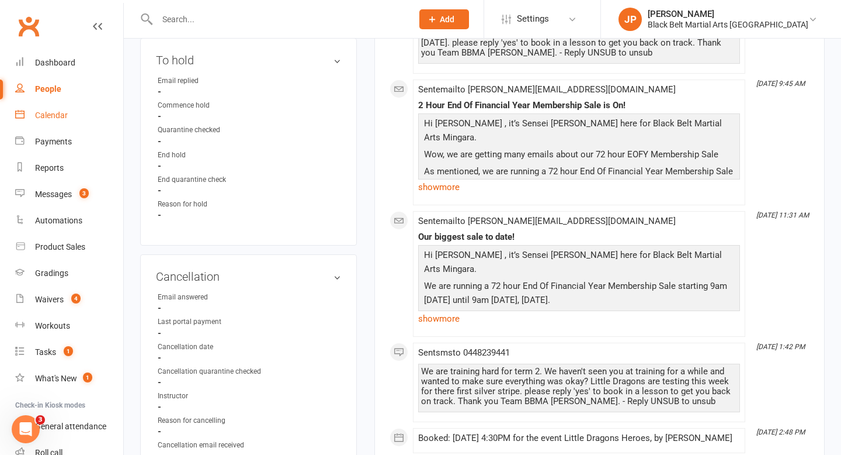
click at [53, 109] on link "Calendar" at bounding box center [69, 115] width 108 height 26
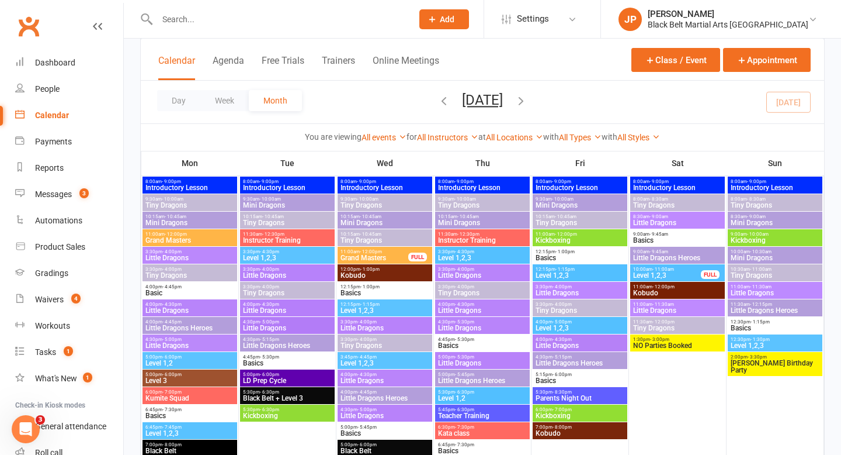
scroll to position [533, 0]
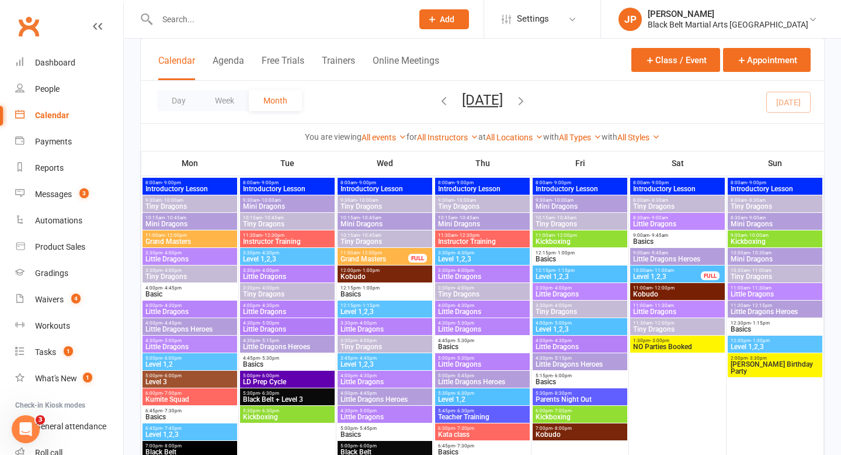
click at [665, 240] on span "Basics" at bounding box center [678, 241] width 90 height 7
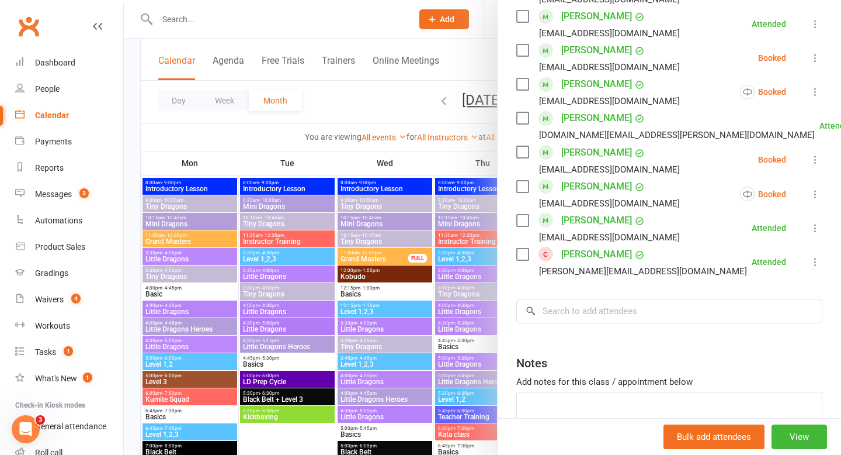
scroll to position [640, 0]
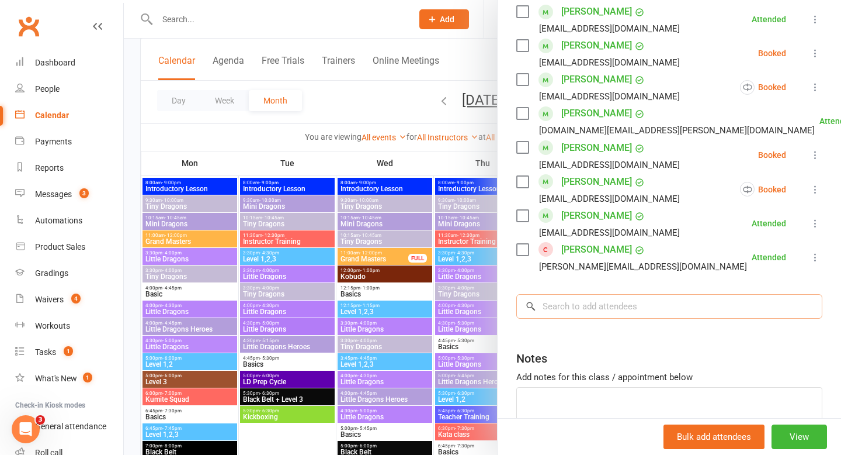
click at [652, 294] on input "search" at bounding box center [670, 306] width 306 height 25
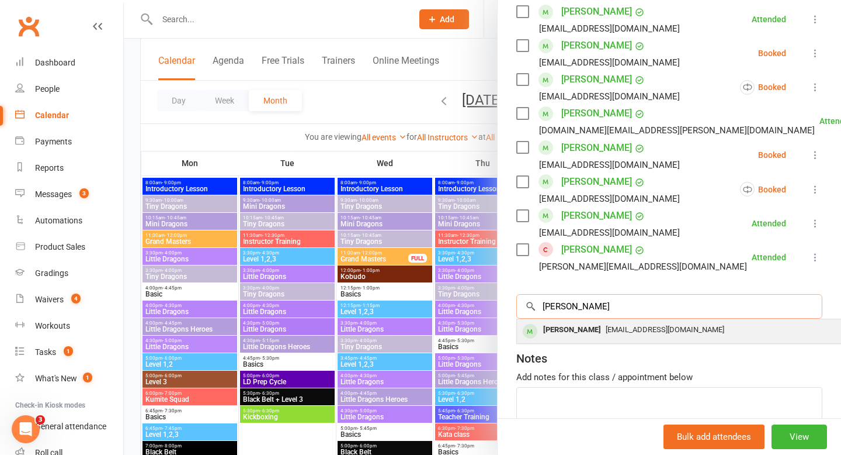
type input "helmut"
click at [581, 321] on div "Helmut Dietschi" at bounding box center [572, 329] width 67 height 17
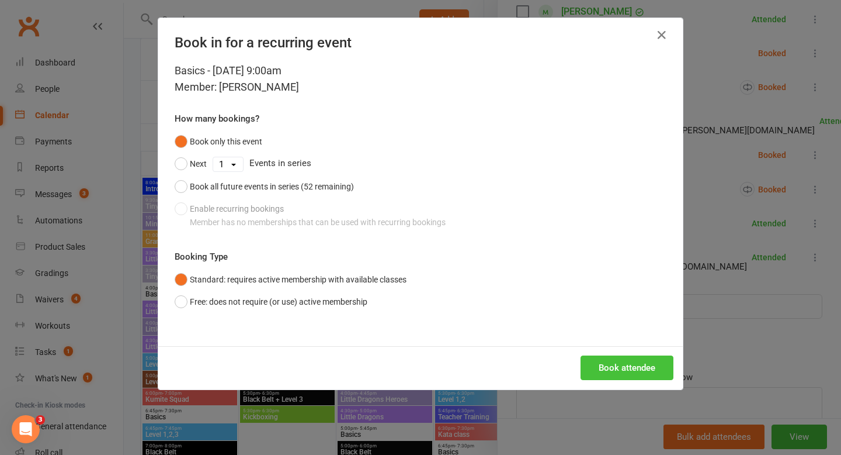
click at [601, 366] on button "Book attendee" at bounding box center [627, 367] width 93 height 25
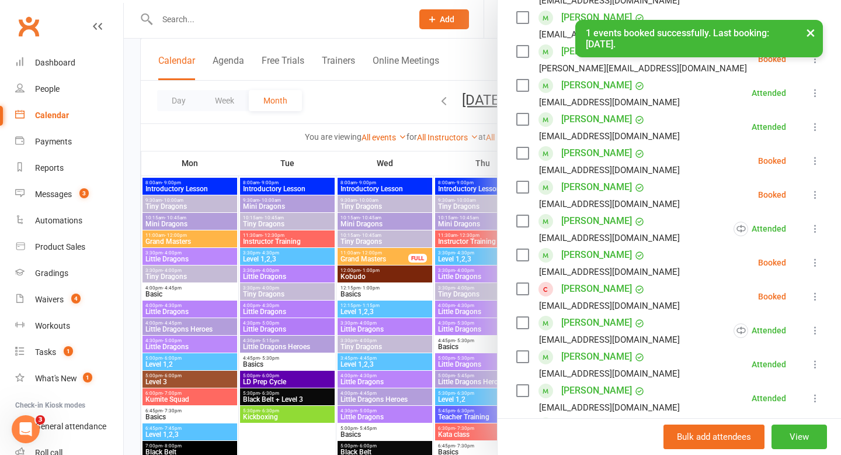
scroll to position [259, 0]
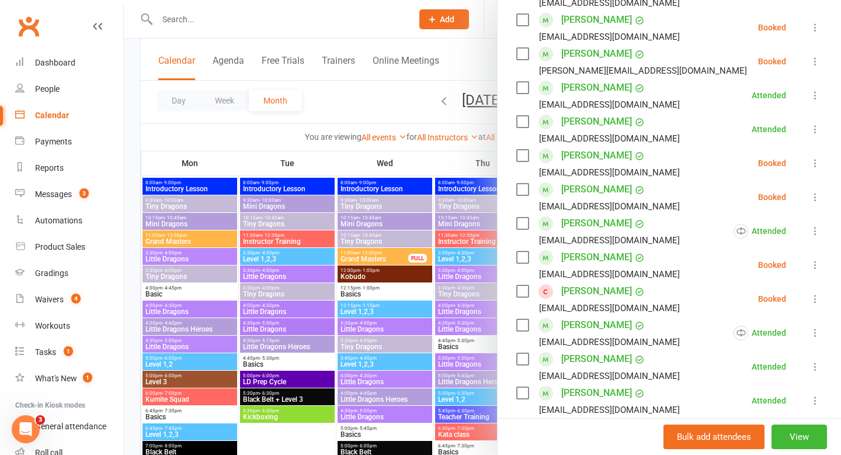
click at [816, 191] on icon at bounding box center [816, 197] width 12 height 12
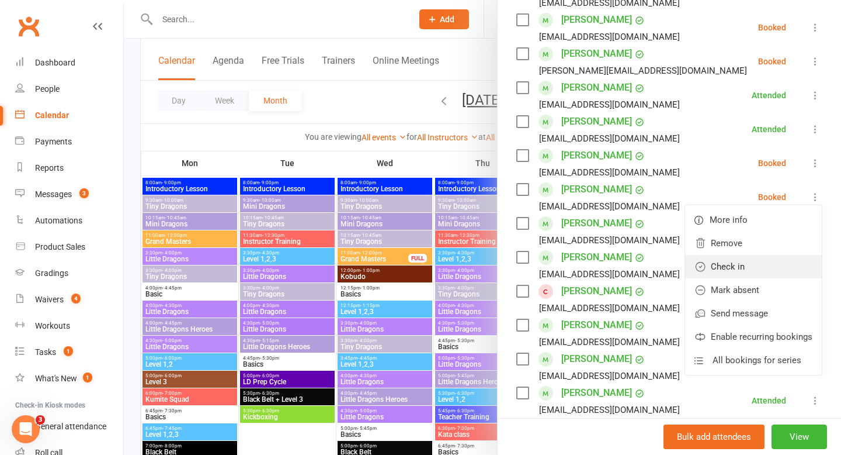
click at [736, 255] on link "Check in" at bounding box center [753, 266] width 137 height 23
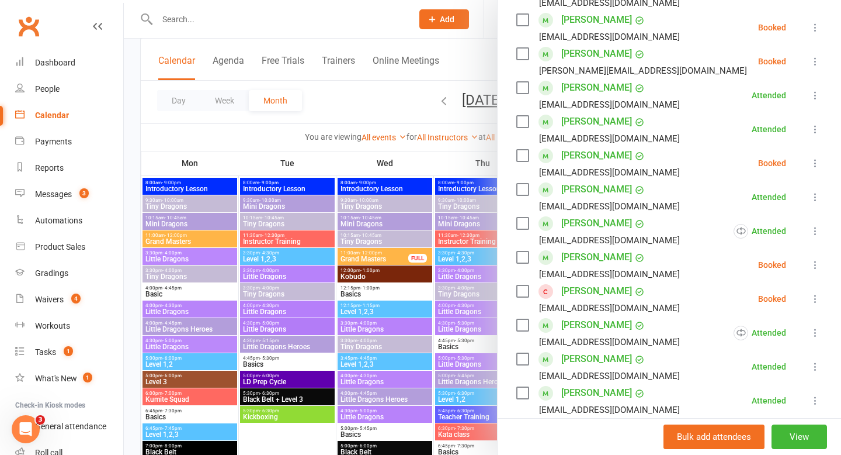
click at [368, 100] on div at bounding box center [483, 227] width 718 height 455
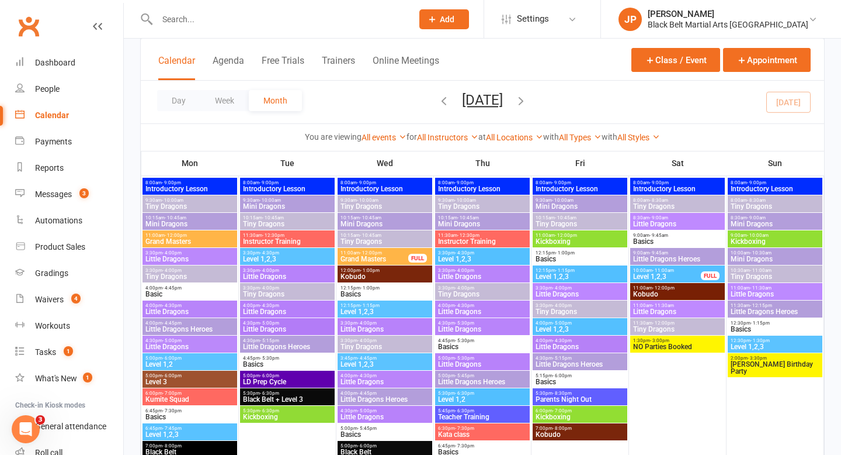
click at [384, 18] on input "text" at bounding box center [279, 19] width 251 height 16
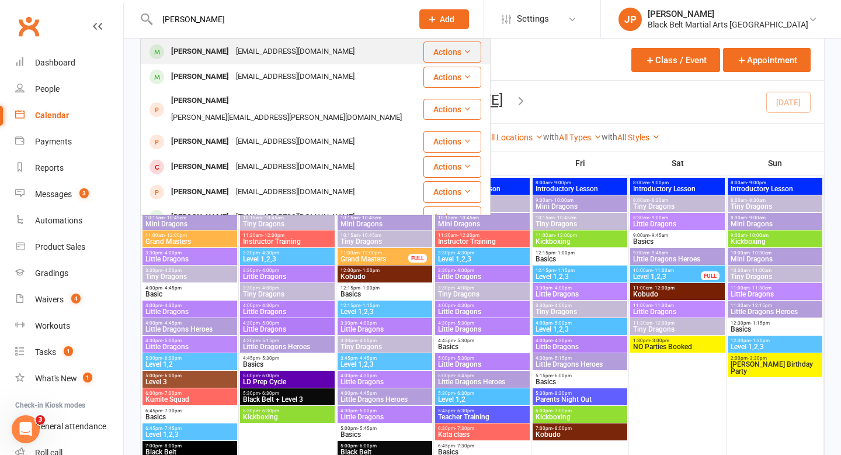
type input "william froggart brown"
click at [287, 51] on div "gregfroggatt@gmail.com" at bounding box center [296, 51] width 126 height 17
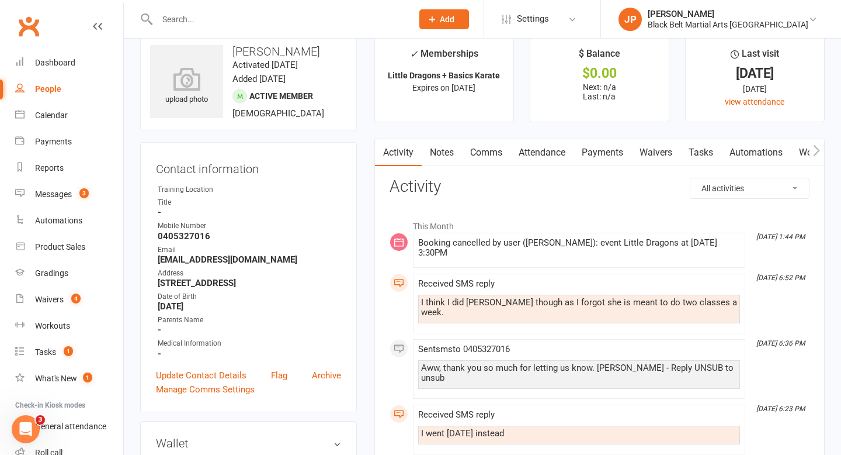
scroll to position [21, 0]
click at [535, 153] on link "Attendance" at bounding box center [542, 151] width 63 height 27
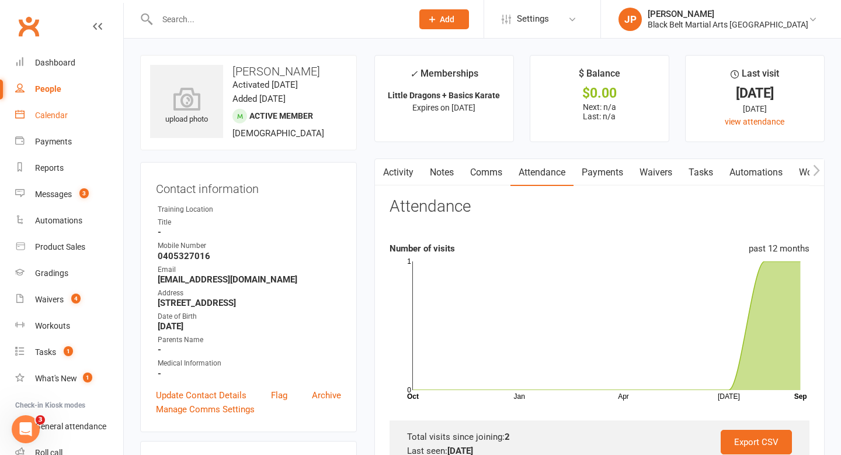
click at [55, 117] on div "Calendar" at bounding box center [51, 114] width 33 height 9
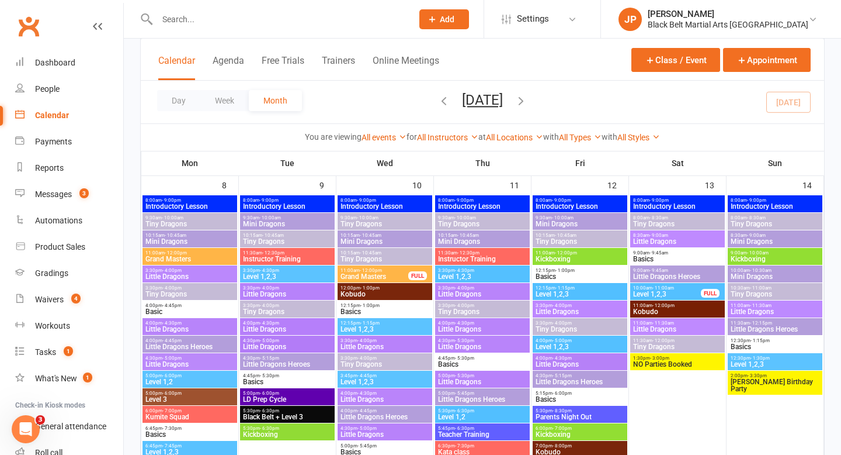
scroll to position [513, 0]
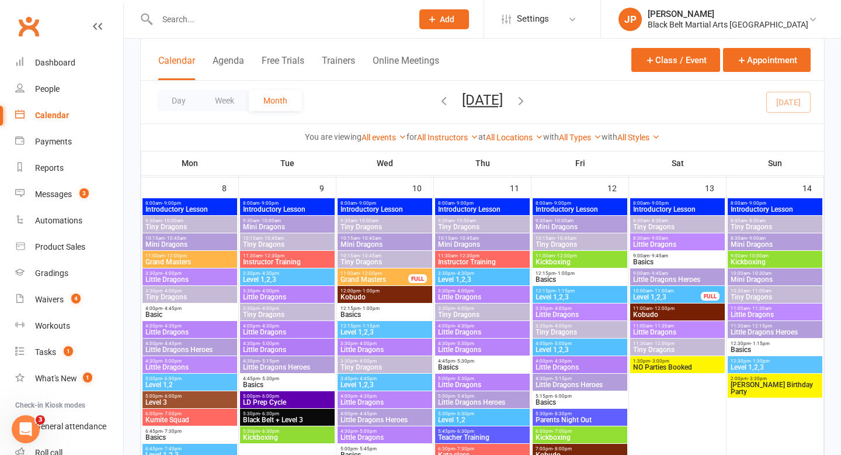
click at [673, 241] on span "Little Dragons" at bounding box center [678, 244] width 90 height 7
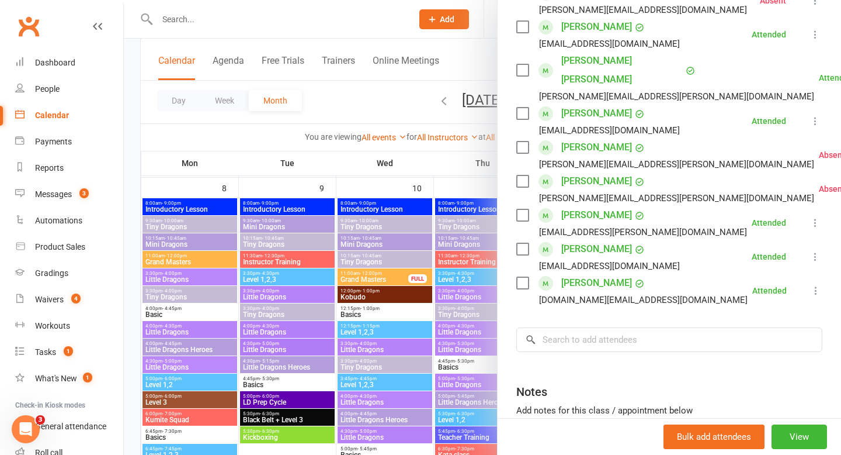
scroll to position [268, 0]
click at [657, 327] on input "search" at bounding box center [670, 339] width 306 height 25
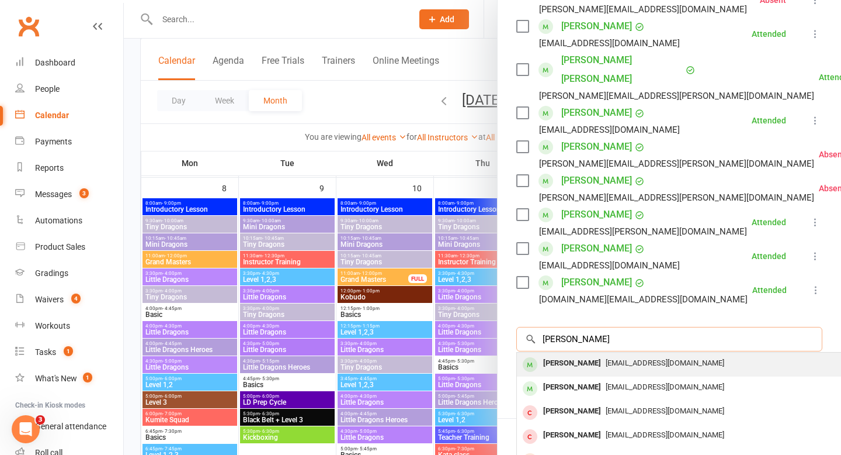
type input "william froggart brown"
click at [586, 355] on div "William Froggatt-Brown" at bounding box center [572, 363] width 67 height 17
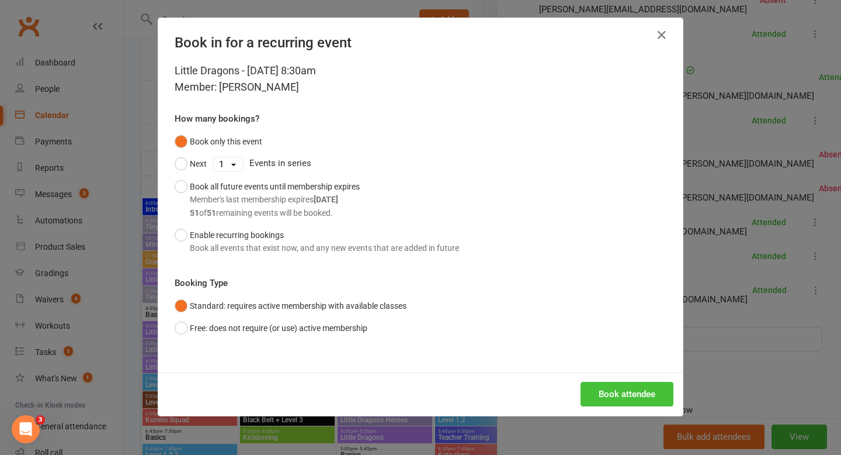
click at [614, 402] on button "Book attendee" at bounding box center [627, 394] width 93 height 25
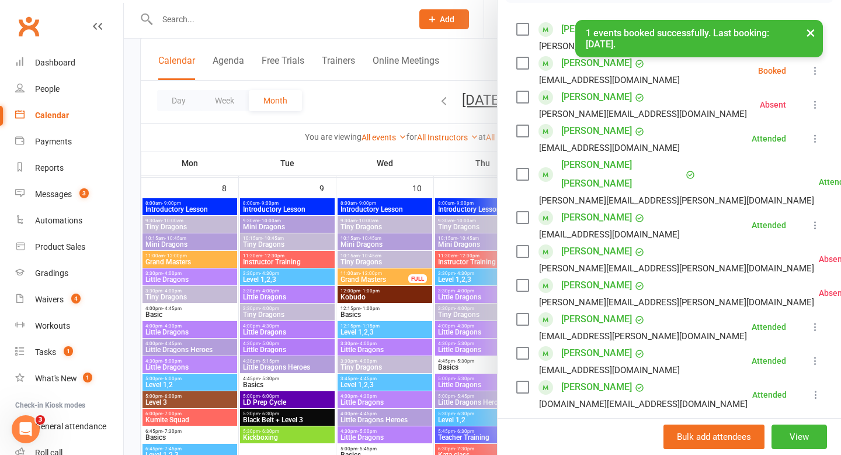
scroll to position [167, 0]
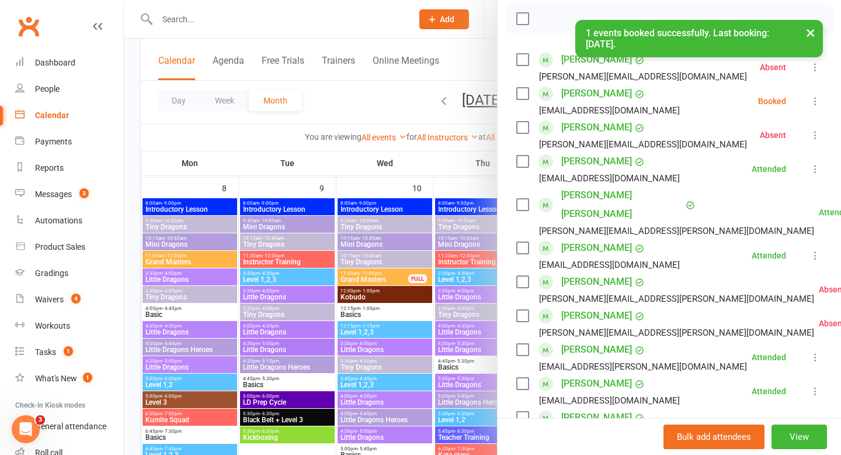
click at [814, 99] on icon at bounding box center [816, 101] width 12 height 12
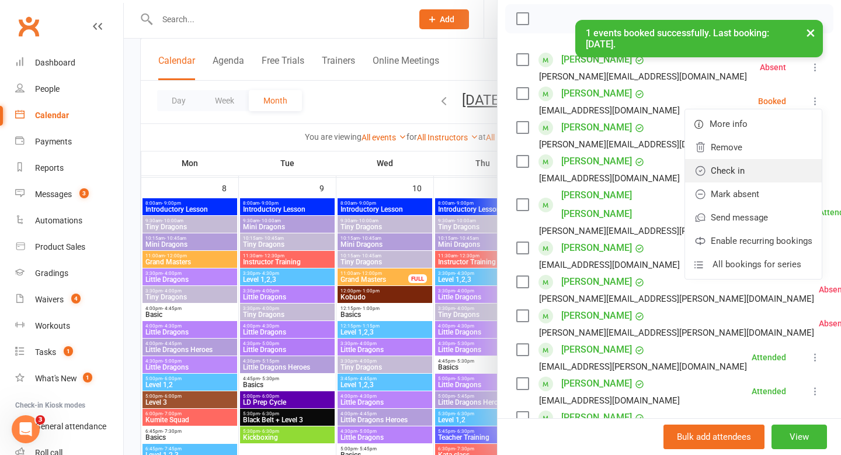
click at [762, 163] on link "Check in" at bounding box center [753, 170] width 137 height 23
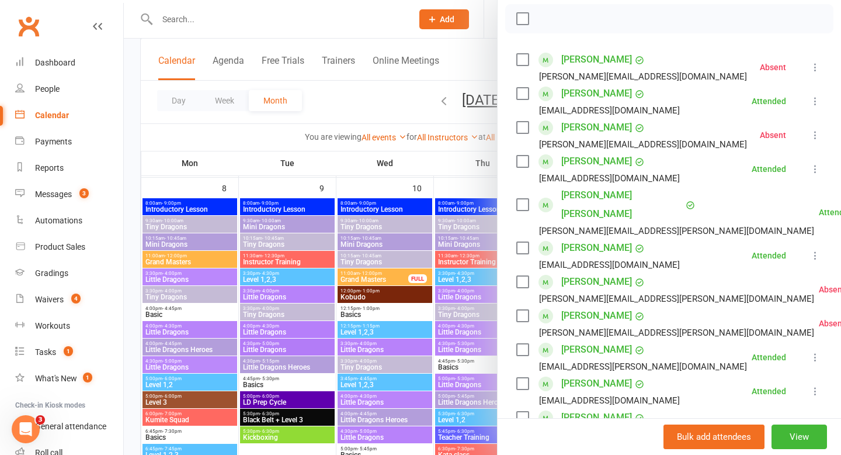
click at [369, 92] on div at bounding box center [483, 227] width 718 height 455
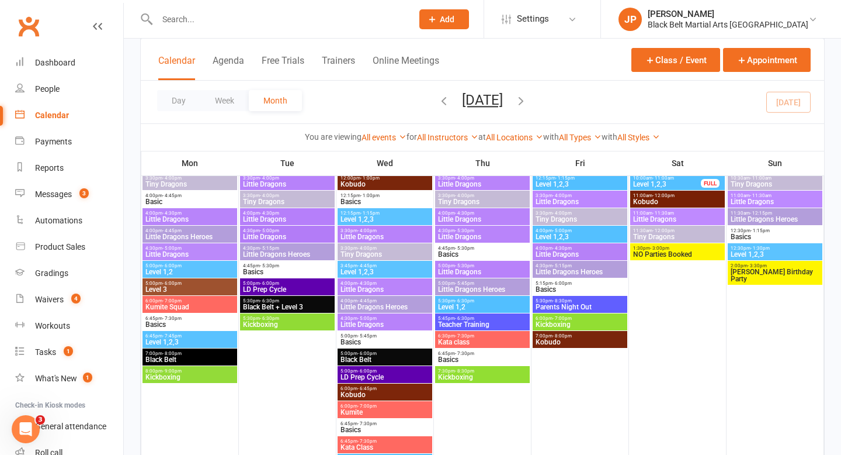
scroll to position [625, 0]
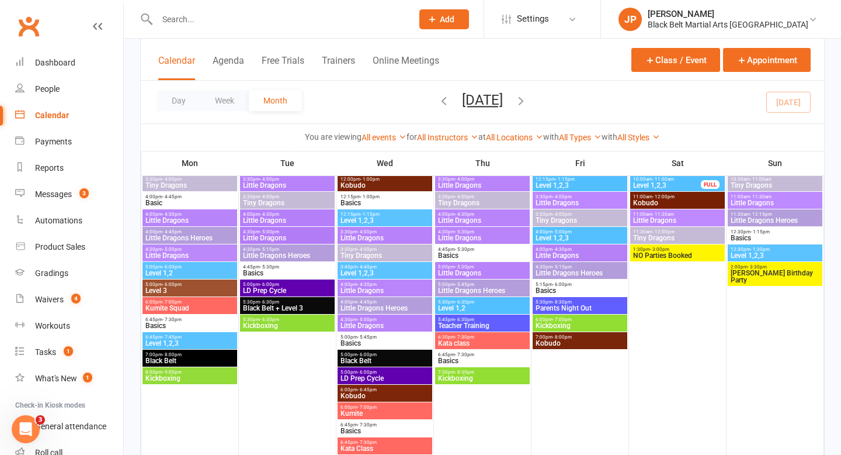
click at [372, 290] on span "Little Dragons" at bounding box center [385, 290] width 90 height 7
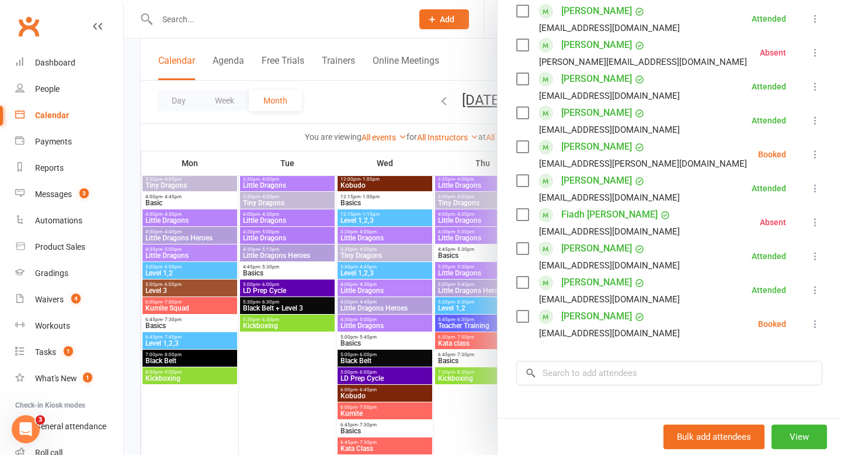
scroll to position [320, 0]
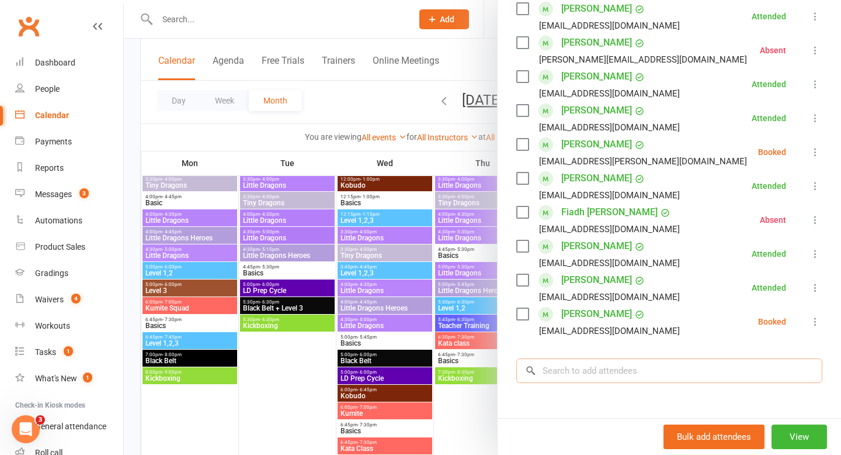
click at [637, 368] on input "search" at bounding box center [670, 370] width 306 height 25
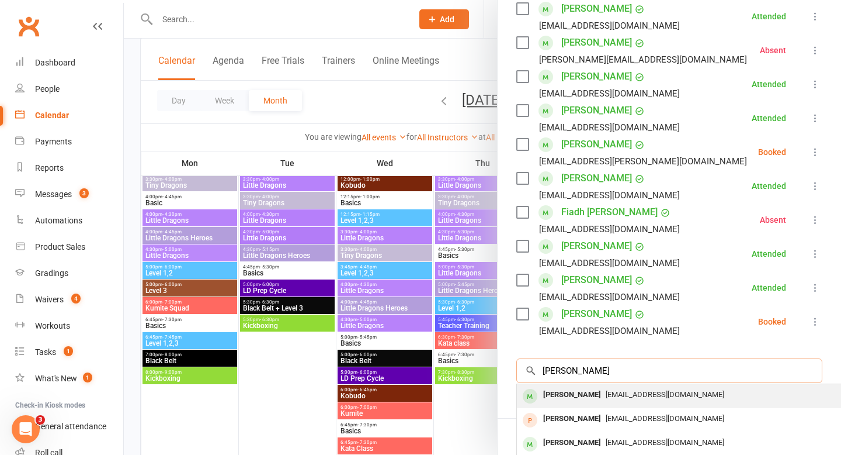
type input "arthur hall"
click at [571, 398] on div "Arthur Hall" at bounding box center [572, 394] width 67 height 17
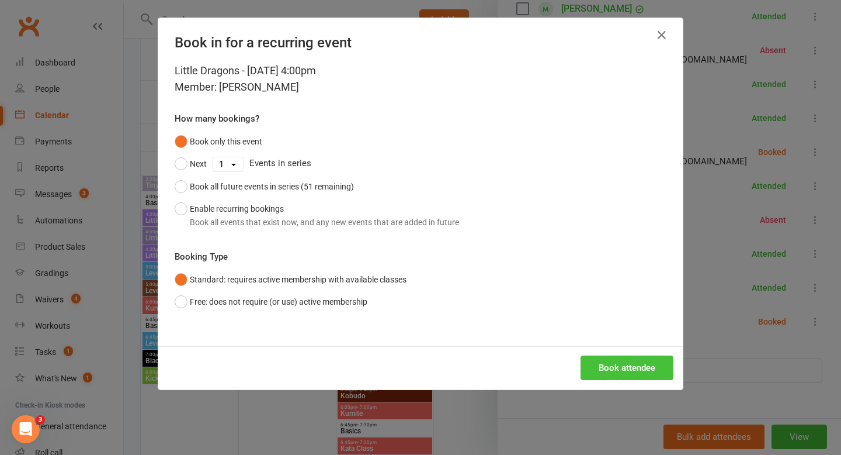
click at [612, 370] on button "Book attendee" at bounding box center [627, 367] width 93 height 25
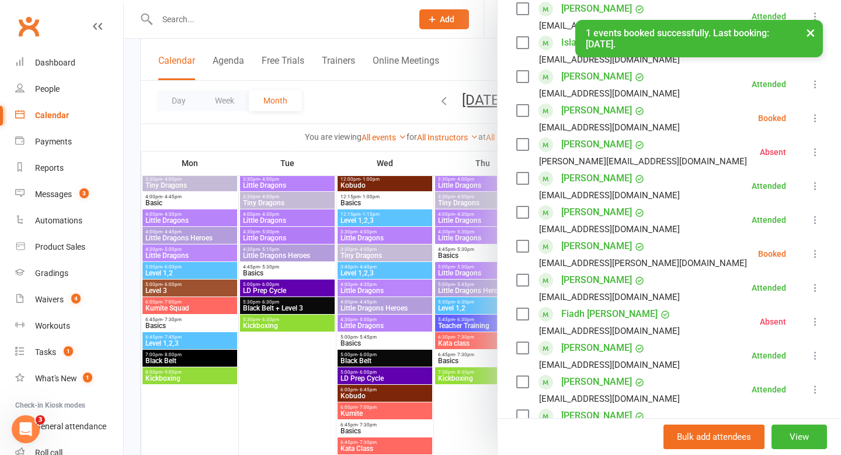
scroll to position [244, 0]
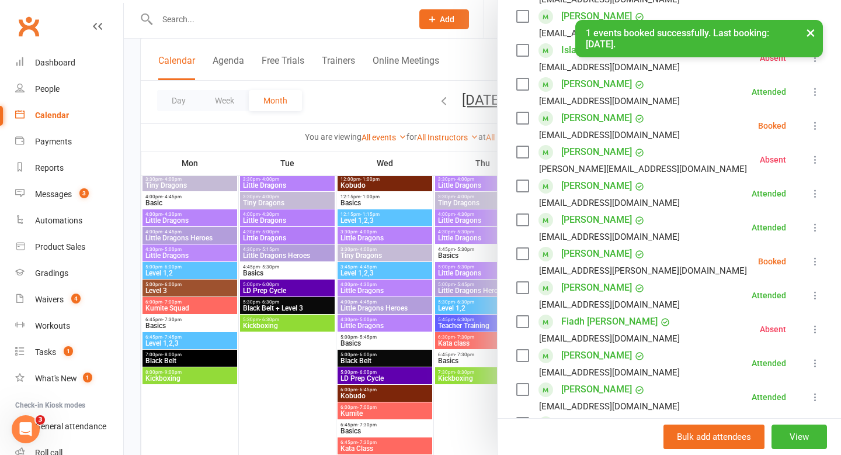
click at [815, 126] on icon at bounding box center [816, 126] width 12 height 12
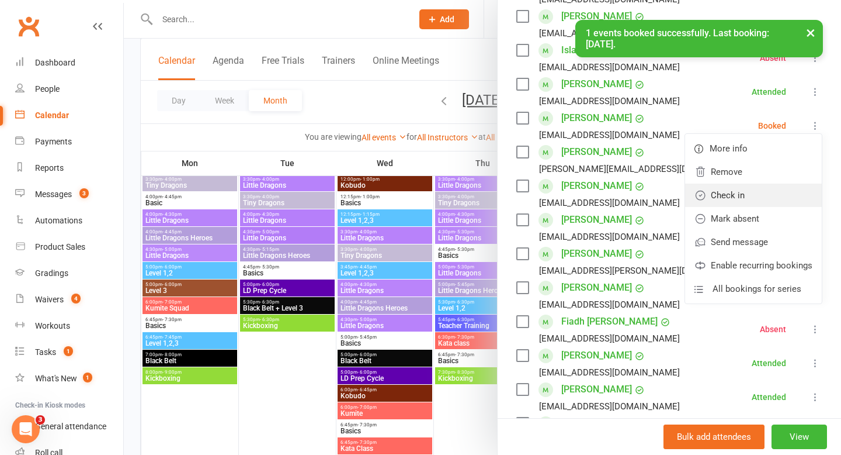
click at [753, 196] on link "Check in" at bounding box center [753, 194] width 137 height 23
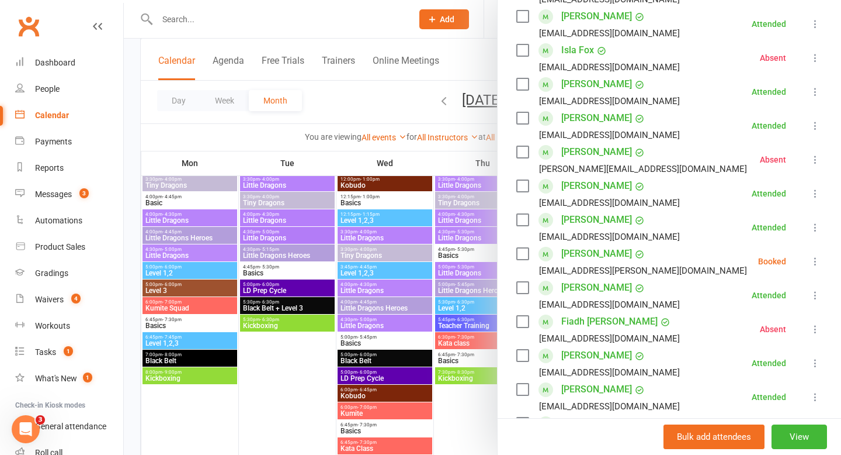
click at [463, 63] on div at bounding box center [483, 227] width 718 height 455
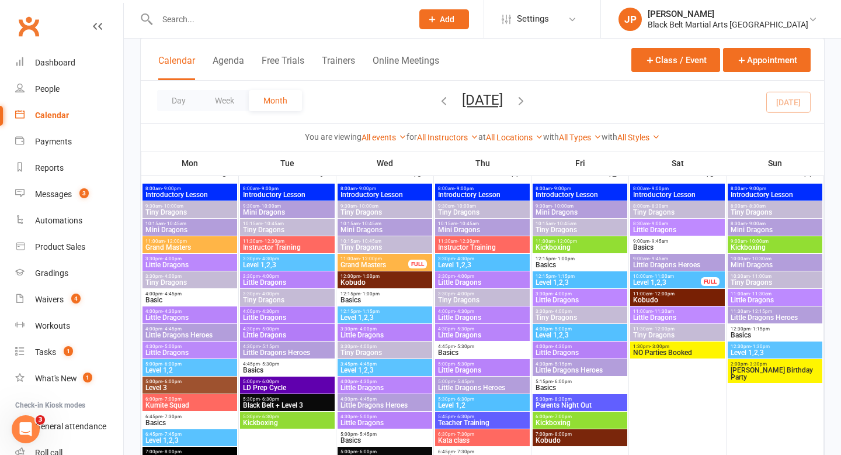
scroll to position [524, 0]
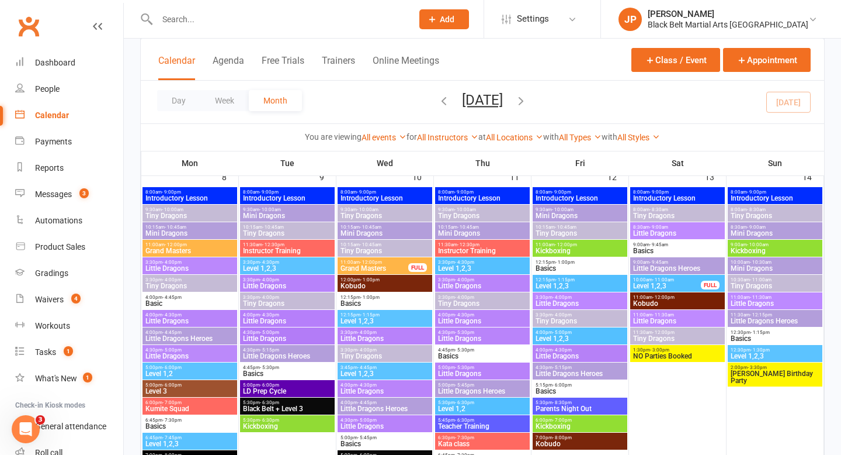
click at [658, 217] on span "Tiny Dragons" at bounding box center [678, 215] width 90 height 7
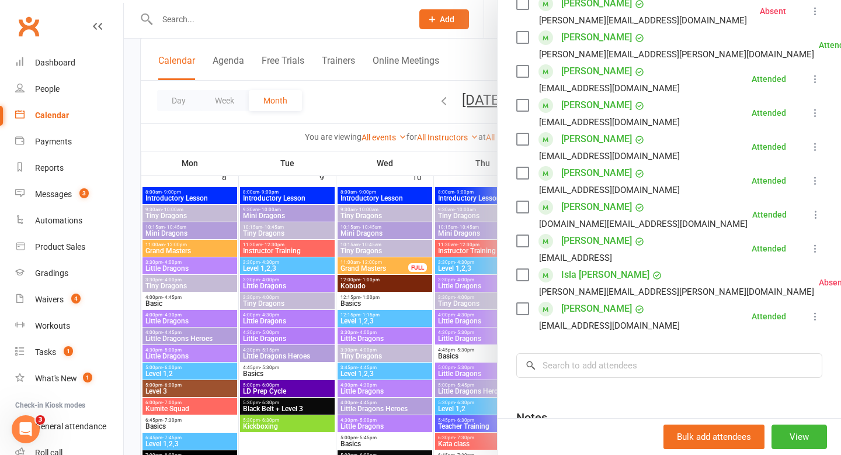
scroll to position [296, 0]
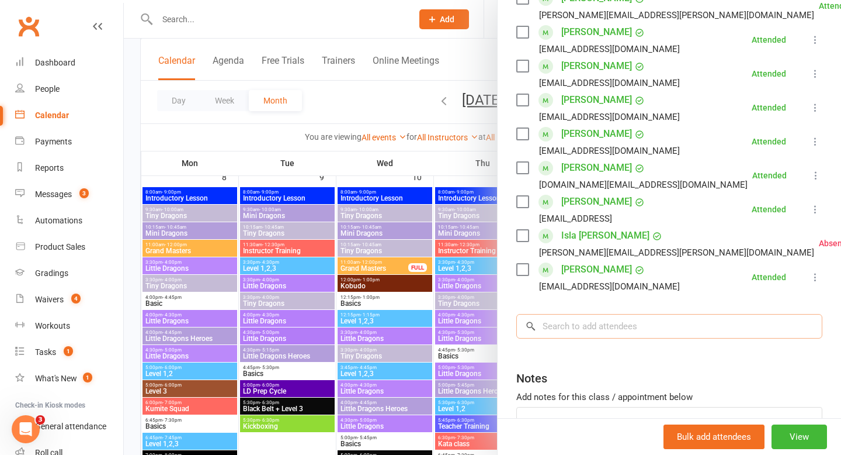
click at [607, 321] on input "search" at bounding box center [670, 326] width 306 height 25
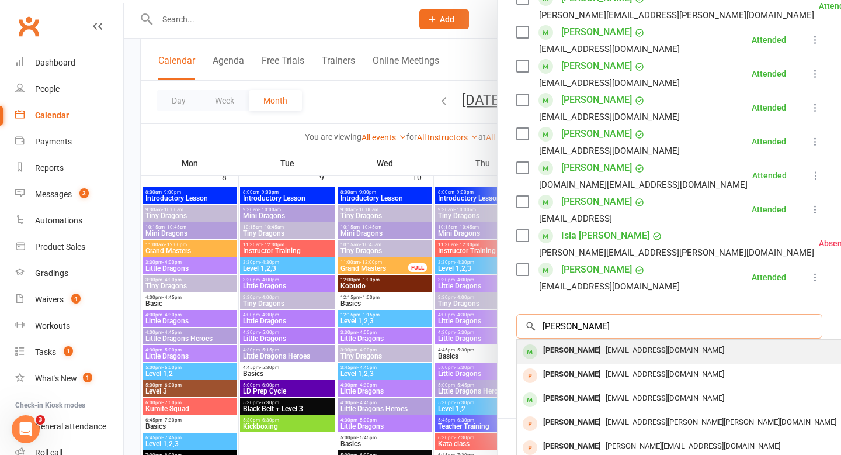
type input "riley spink"
click at [560, 345] on div "Riley Spink" at bounding box center [572, 350] width 67 height 17
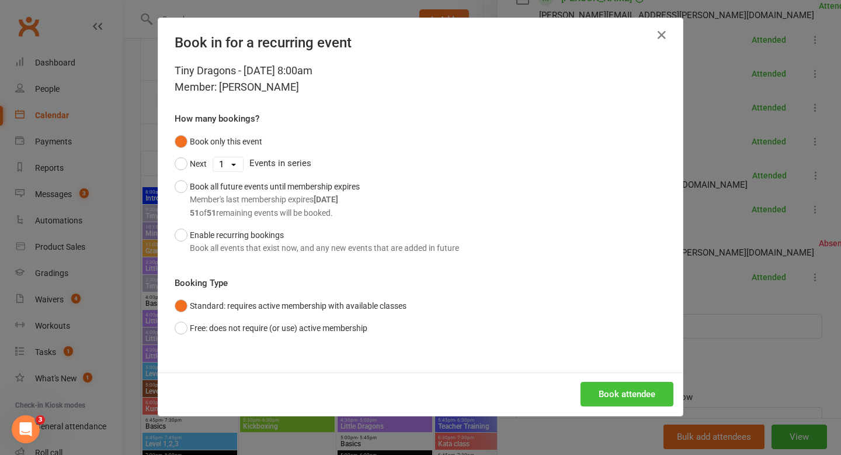
click at [588, 388] on button "Book attendee" at bounding box center [627, 394] width 93 height 25
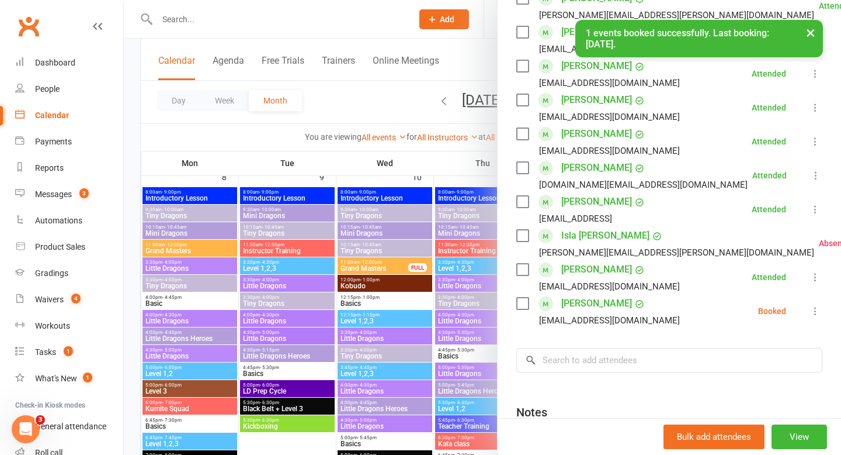
click at [812, 310] on icon at bounding box center [816, 311] width 12 height 12
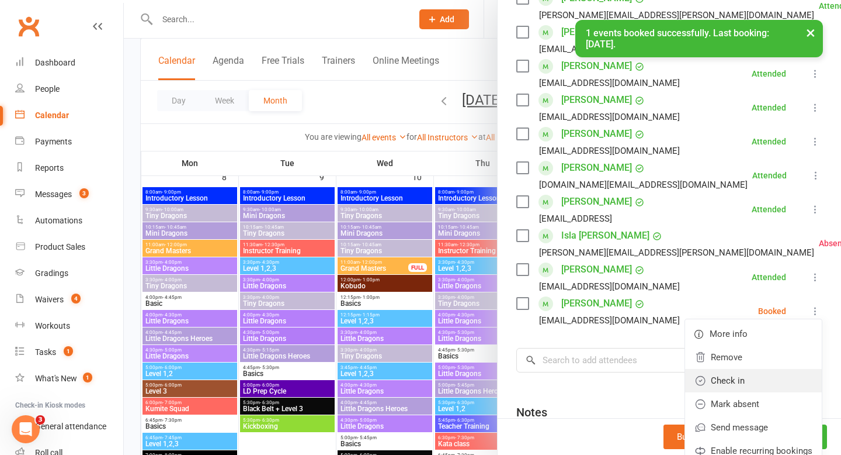
click at [740, 376] on link "Check in" at bounding box center [753, 380] width 137 height 23
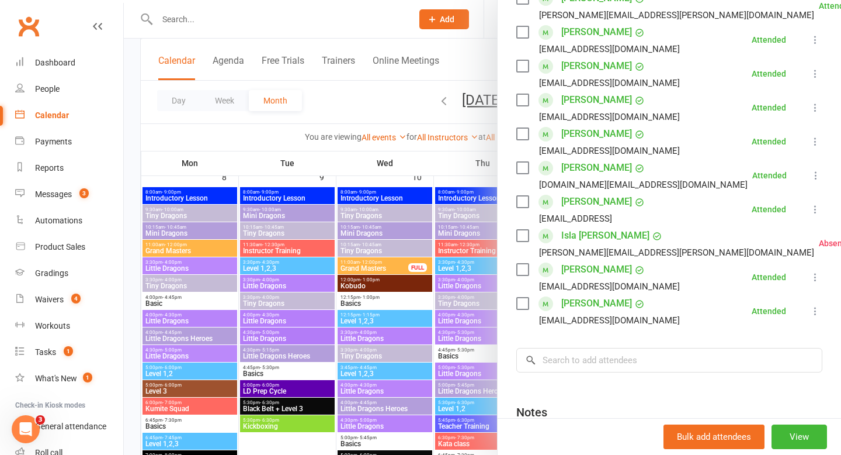
click at [292, 14] on div at bounding box center [483, 227] width 718 height 455
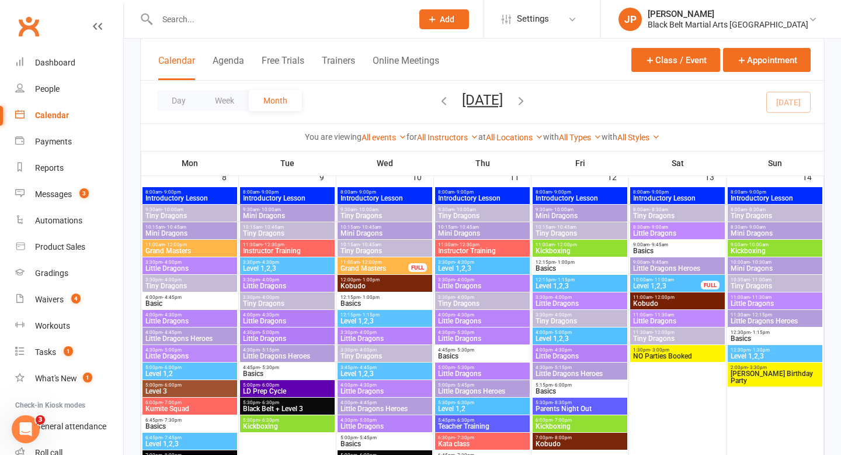
click at [289, 18] on input "text" at bounding box center [279, 19] width 251 height 16
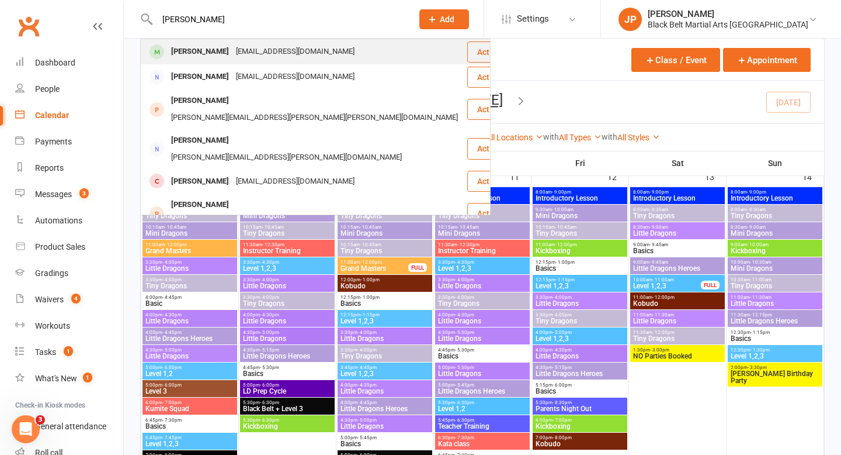
type input "chris dunn"
click at [185, 57] on div "Chris Dunn" at bounding box center [200, 51] width 65 height 17
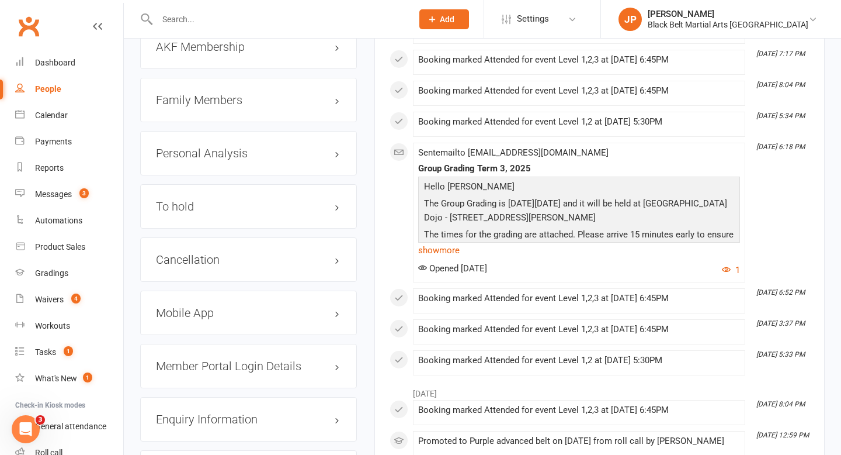
scroll to position [1334, 0]
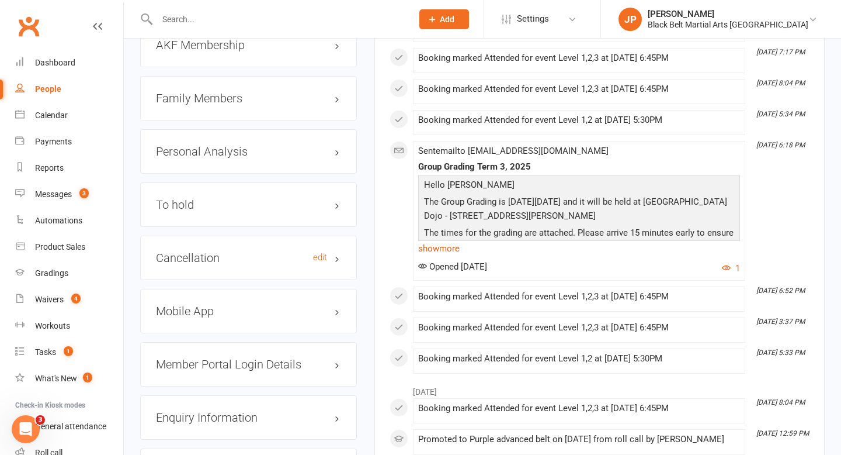
click at [196, 251] on h3 "Cancellation edit" at bounding box center [248, 257] width 185 height 13
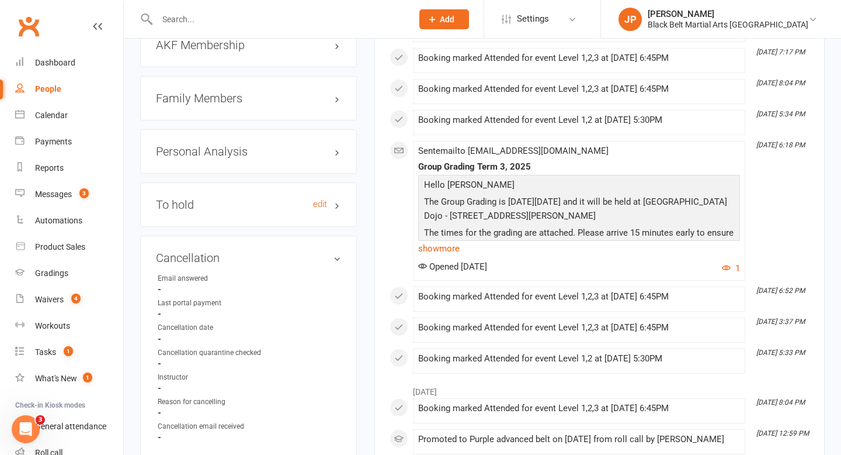
click at [203, 198] on h3 "To hold edit" at bounding box center [248, 204] width 185 height 13
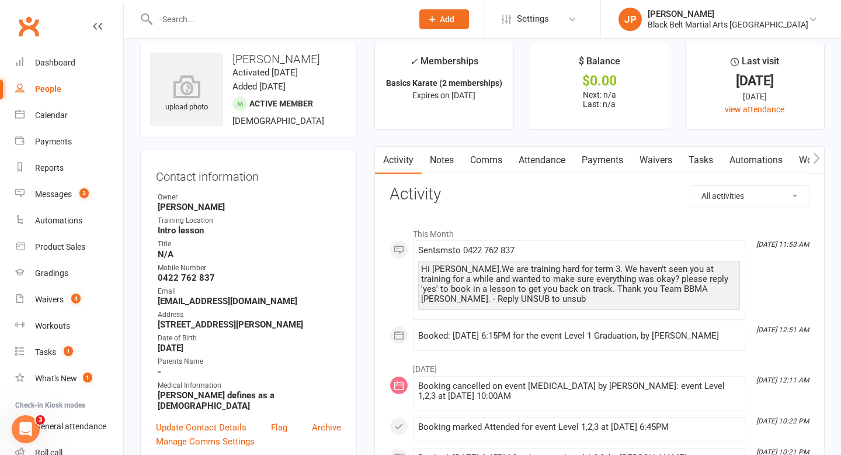
scroll to position [0, 0]
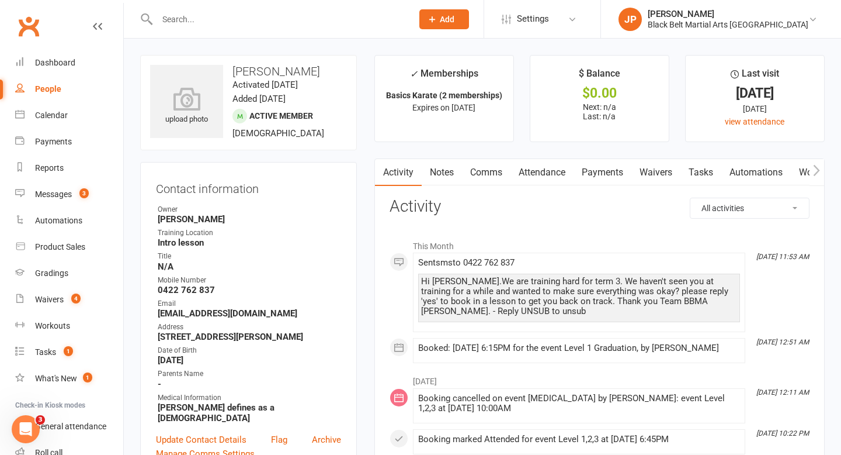
click at [356, 19] on input "text" at bounding box center [279, 19] width 251 height 16
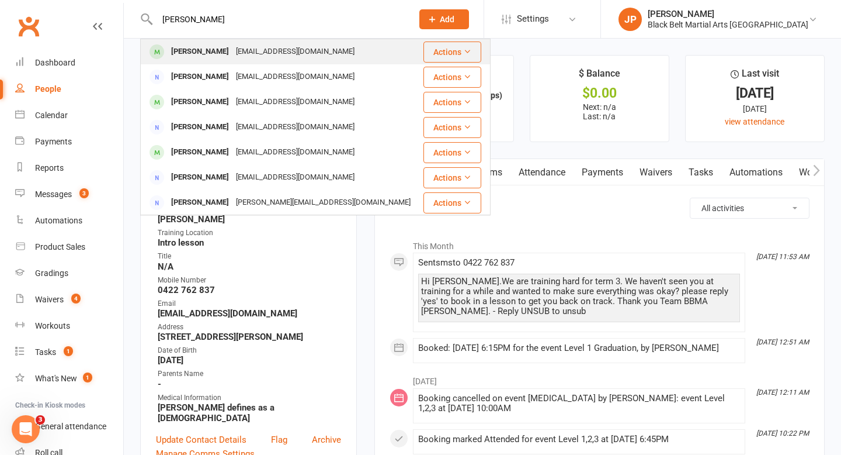
type input "eva gaire"
click at [234, 50] on div "rajesh.gaire1@gmail.com" at bounding box center [296, 51] width 126 height 17
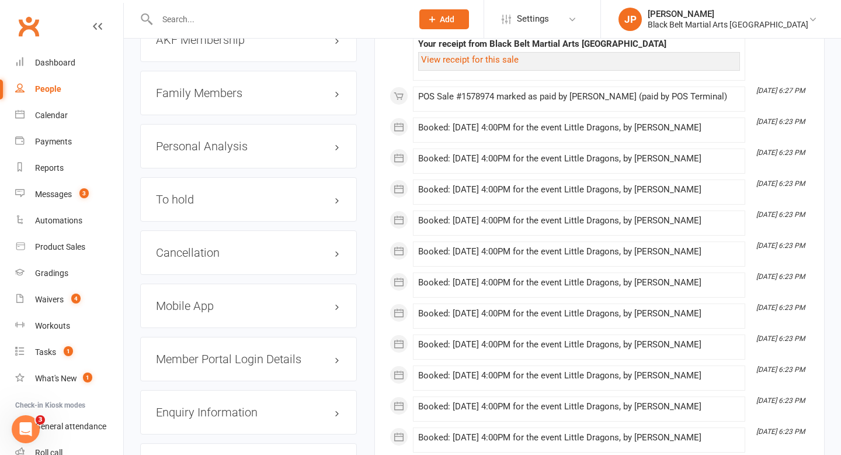
scroll to position [1361, 0]
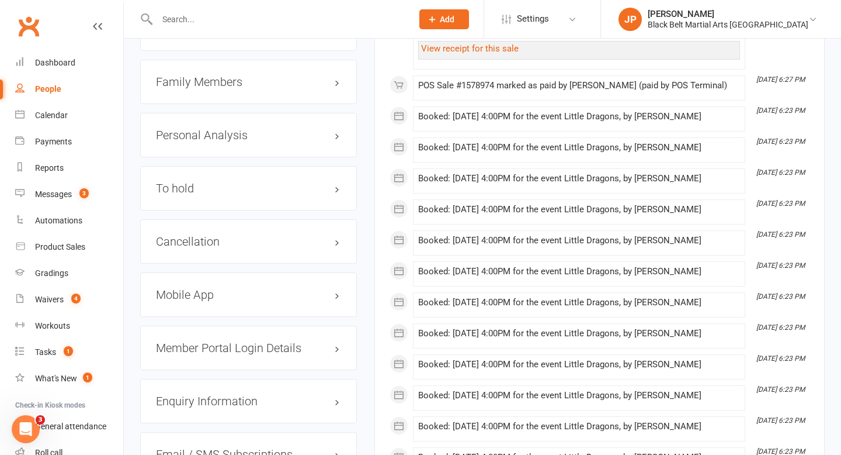
click at [226, 233] on div "Cancellation edit" at bounding box center [248, 241] width 217 height 44
click at [224, 235] on h3 "Cancellation edit" at bounding box center [248, 241] width 185 height 13
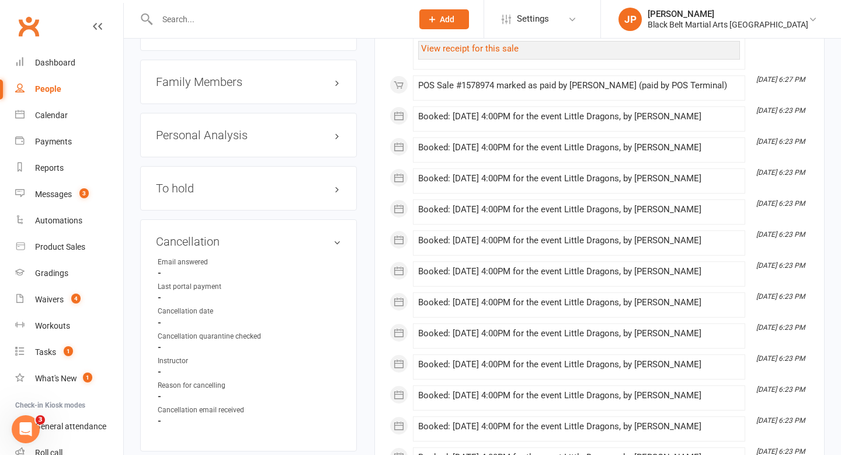
click at [240, 166] on div "To hold edit" at bounding box center [248, 188] width 217 height 44
click at [237, 182] on h3 "To hold edit" at bounding box center [248, 188] width 185 height 13
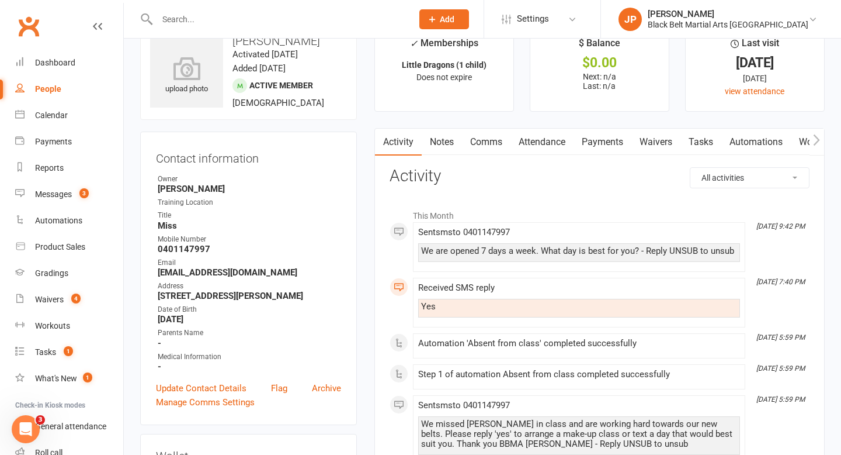
scroll to position [0, 0]
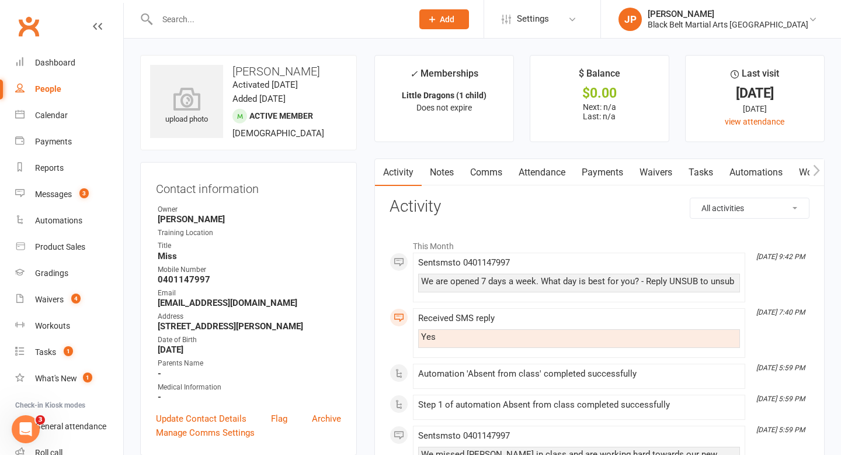
click at [355, 24] on input "text" at bounding box center [279, 19] width 251 height 16
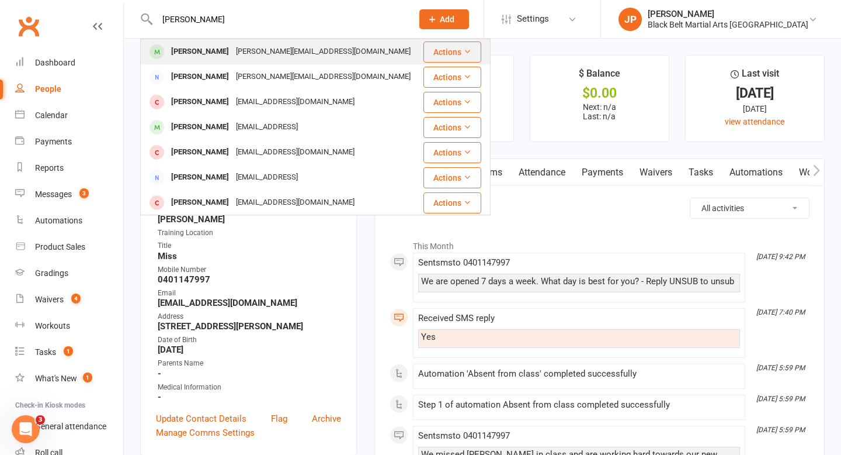
type input "olive matheson"
click at [242, 54] on div "Nicole@eatsense.com.au" at bounding box center [324, 51] width 182 height 17
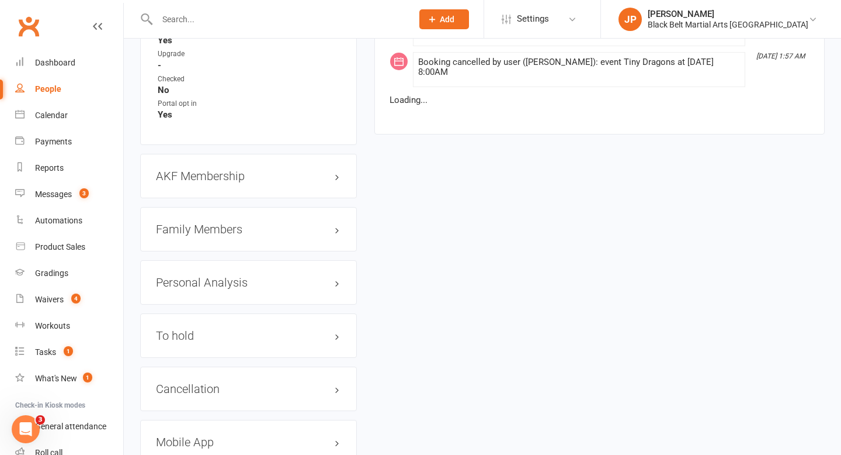
scroll to position [1186, 0]
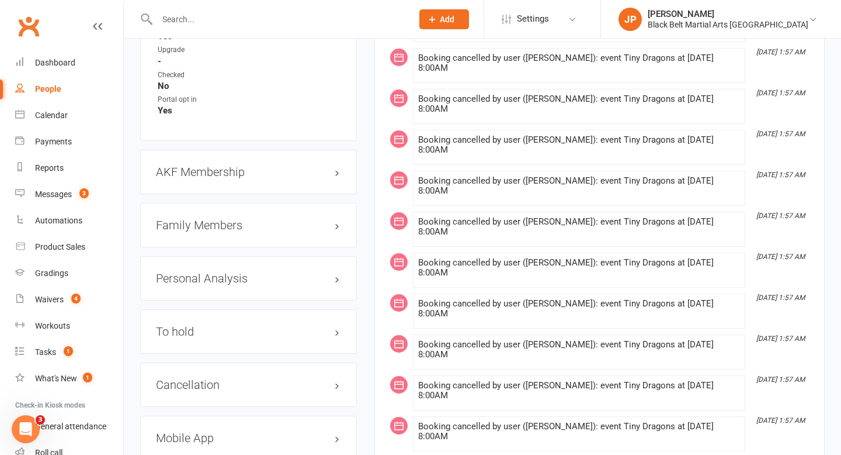
click at [332, 18] on input "text" at bounding box center [279, 19] width 251 height 16
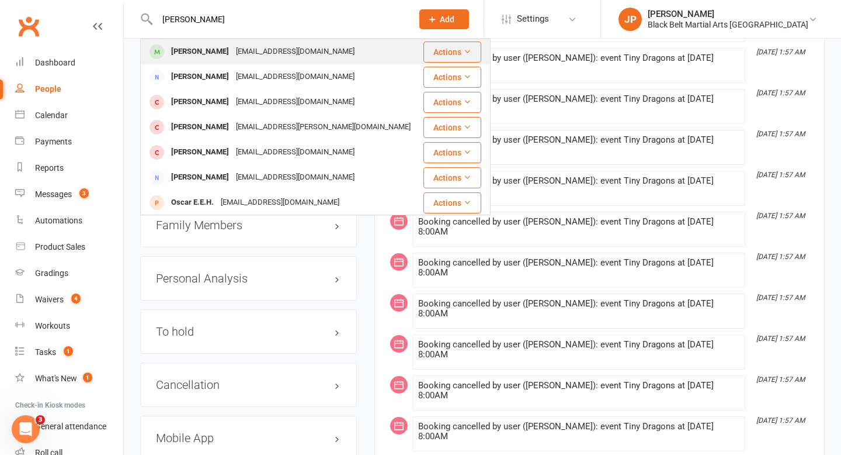
type input "oscar kerins"
click at [252, 48] on div "jamesk85@gmail.com" at bounding box center [296, 51] width 126 height 17
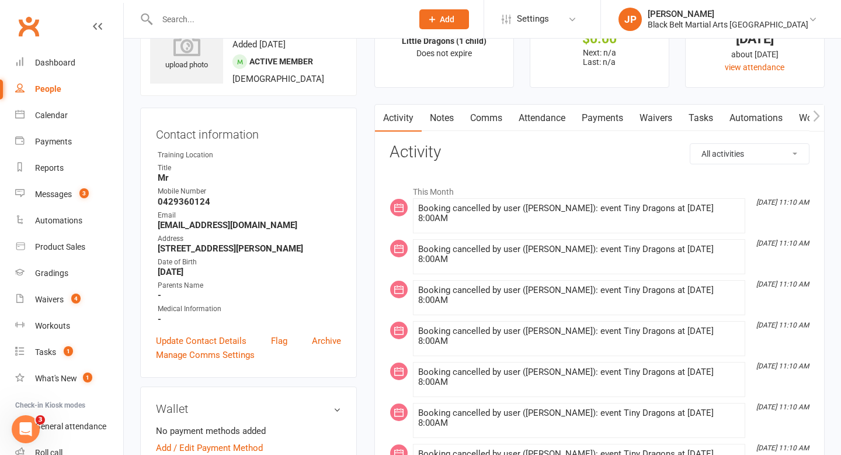
scroll to position [56, 0]
click at [356, 18] on input "text" at bounding box center [279, 19] width 251 height 16
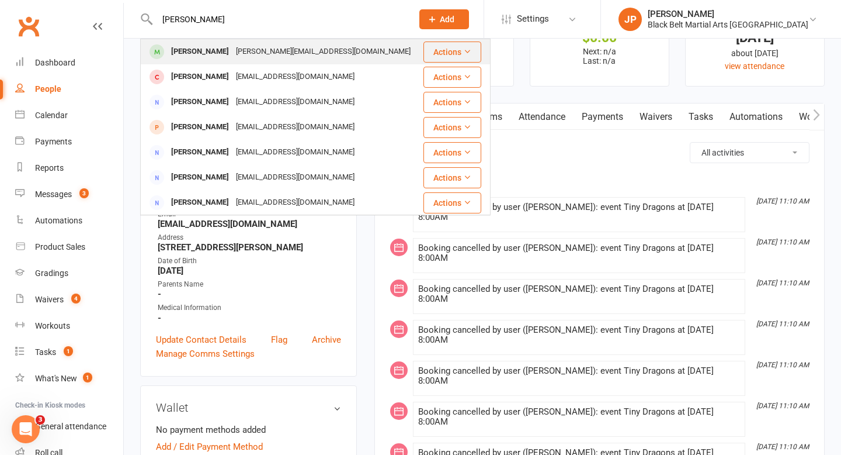
type input "thomas camon"
click at [264, 53] on div "janice.camongol@yahoo.com" at bounding box center [324, 51] width 182 height 17
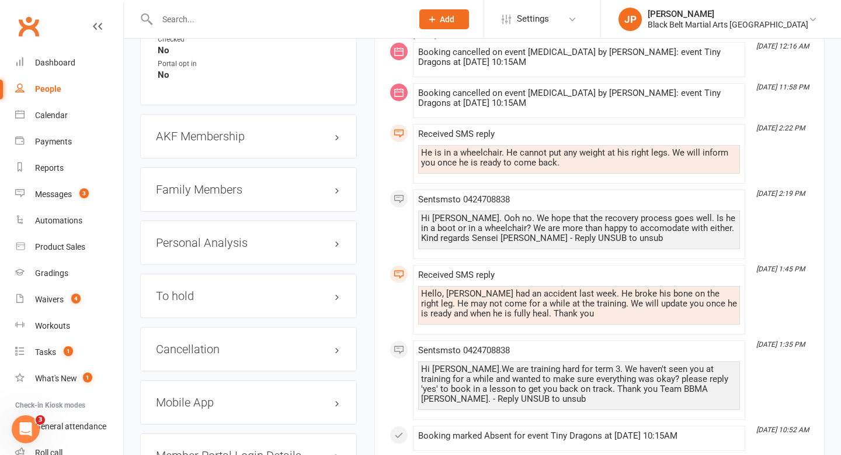
scroll to position [1261, 0]
click at [327, 22] on input "text" at bounding box center [279, 19] width 251 height 16
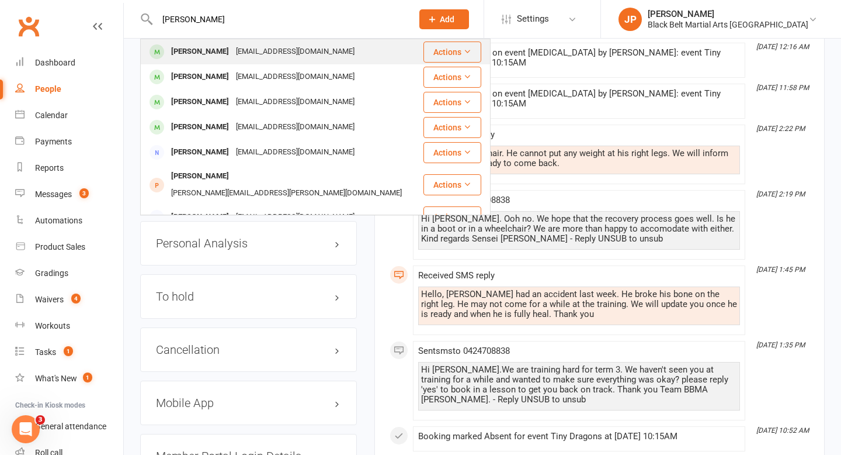
type input "rochelle cooper"
click at [200, 47] on div "Rochelle Cooper" at bounding box center [200, 51] width 65 height 17
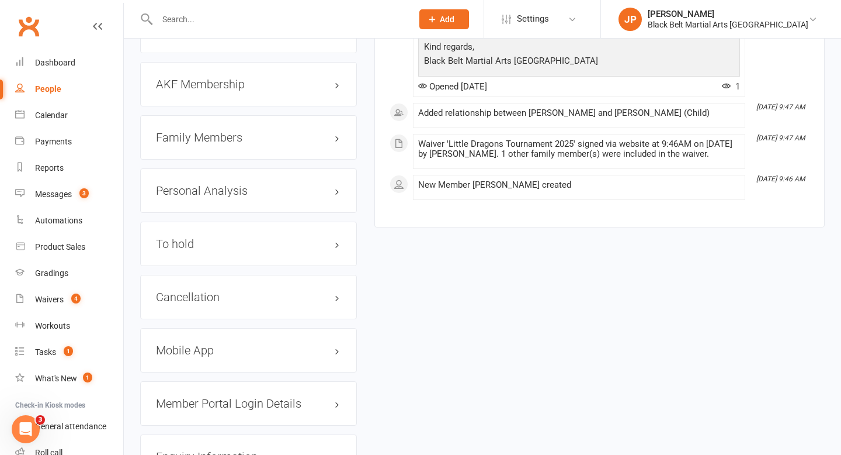
scroll to position [1193, 0]
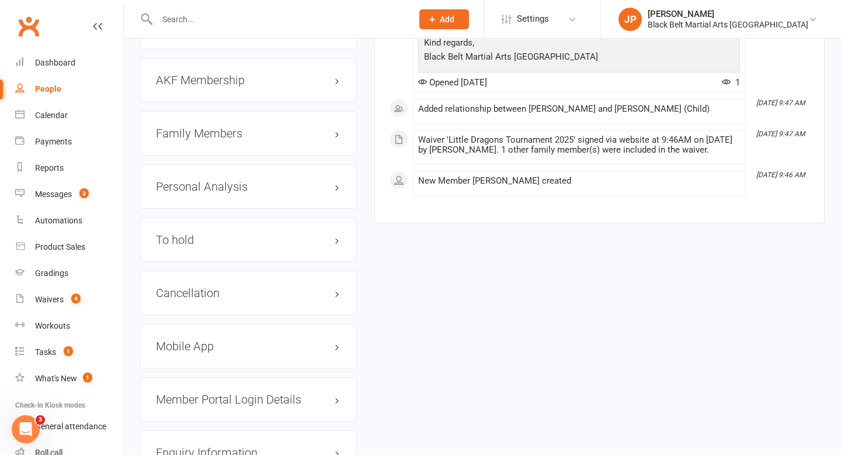
click at [255, 127] on h3 "Family Members" at bounding box center [248, 133] width 185 height 13
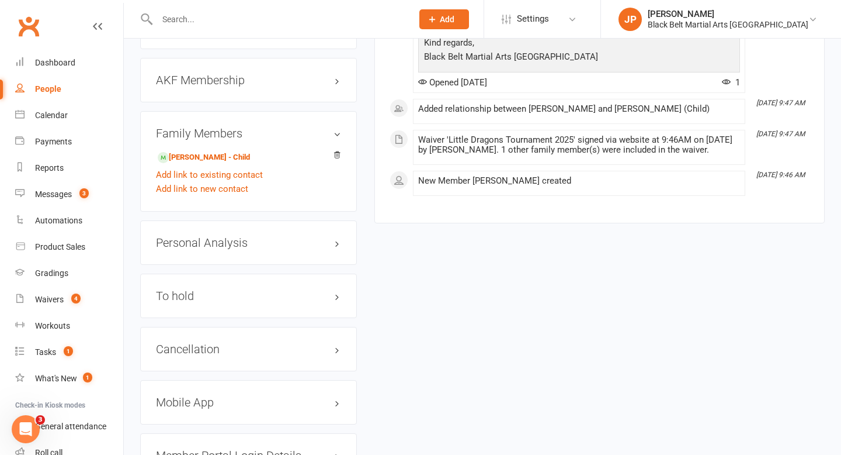
click at [244, 25] on input "text" at bounding box center [279, 19] width 251 height 16
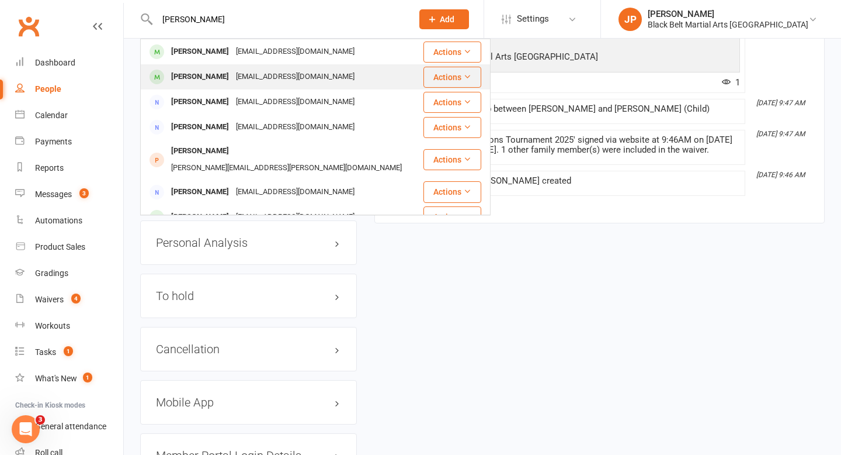
type input "rochelle"
click at [206, 71] on div "Rochelle Cooper" at bounding box center [200, 76] width 65 height 17
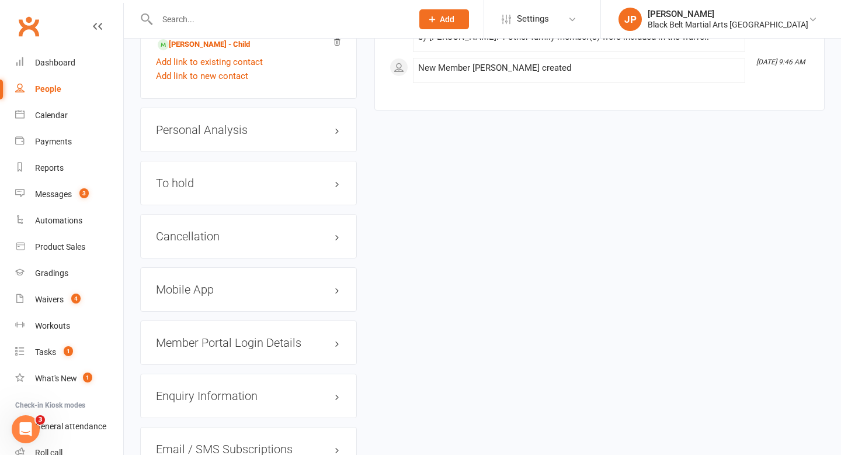
scroll to position [1307, 0]
click at [283, 233] on h3 "Cancellation edit" at bounding box center [248, 235] width 185 height 13
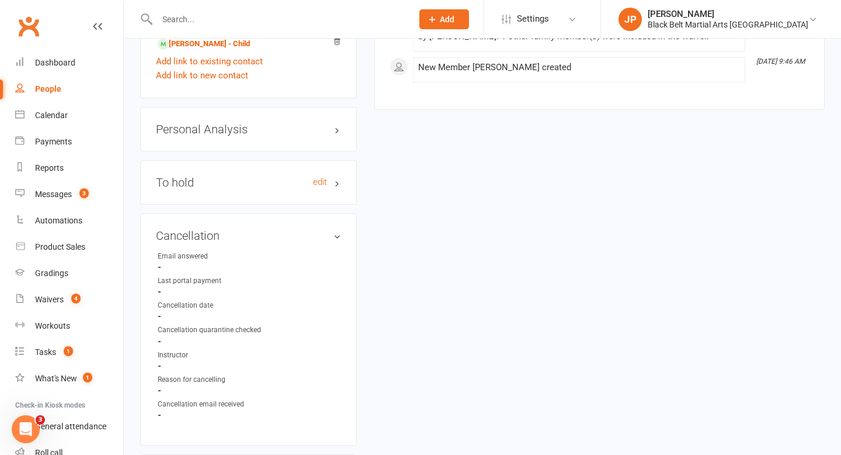
click at [275, 176] on h3 "To hold edit" at bounding box center [248, 182] width 185 height 13
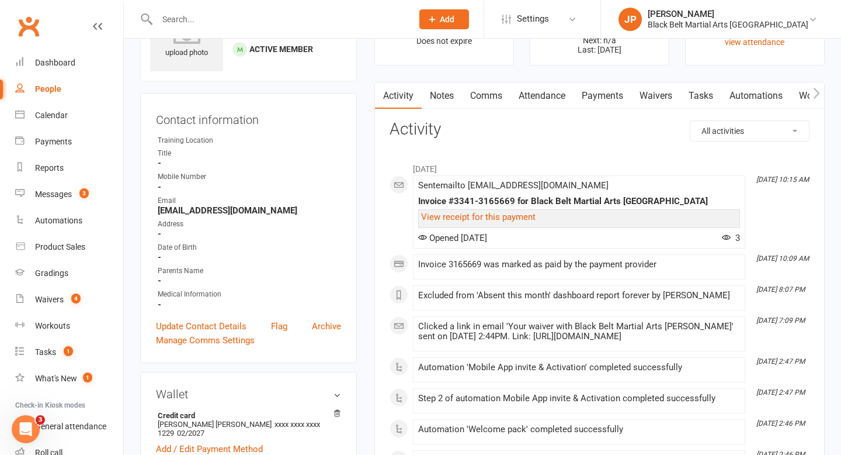
scroll to position [0, 0]
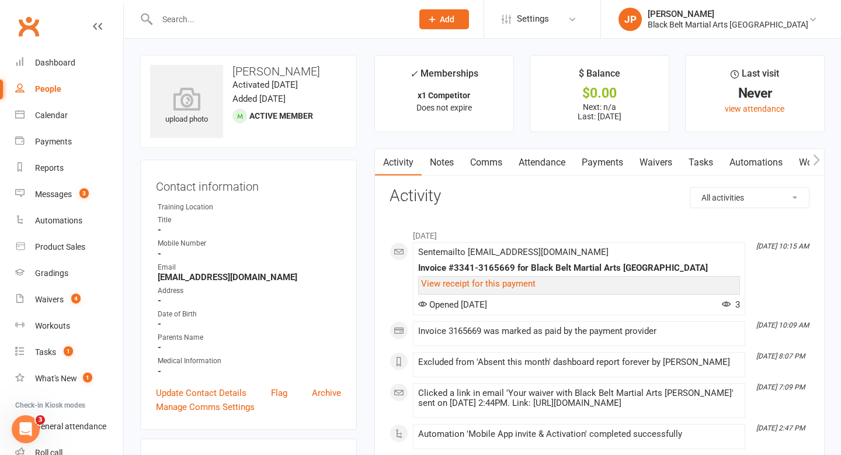
click at [289, 12] on input "text" at bounding box center [279, 19] width 251 height 16
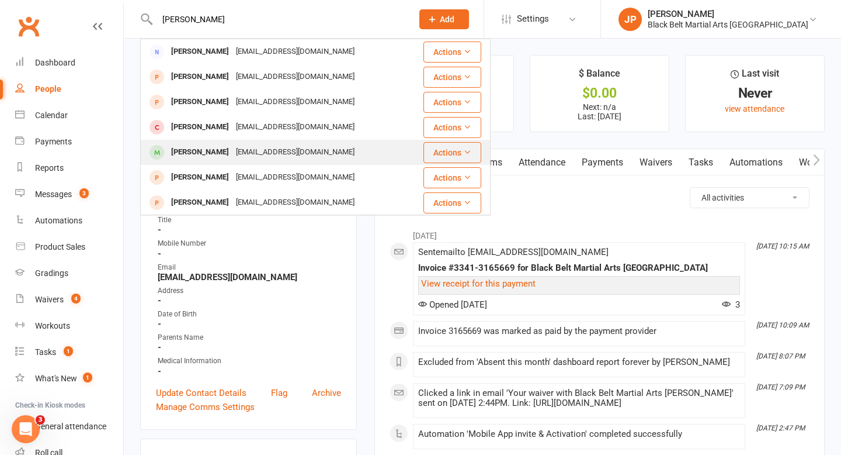
type input "cooper"
click at [206, 160] on div "Rochelle Cooper" at bounding box center [200, 152] width 65 height 17
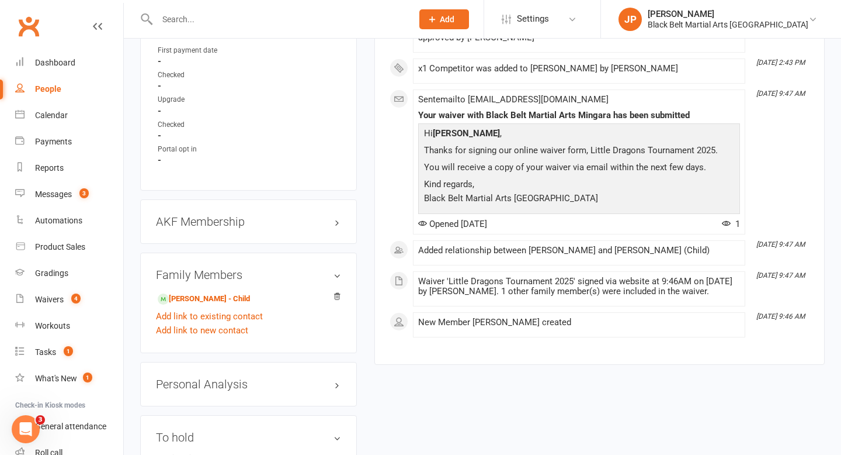
scroll to position [1054, 0]
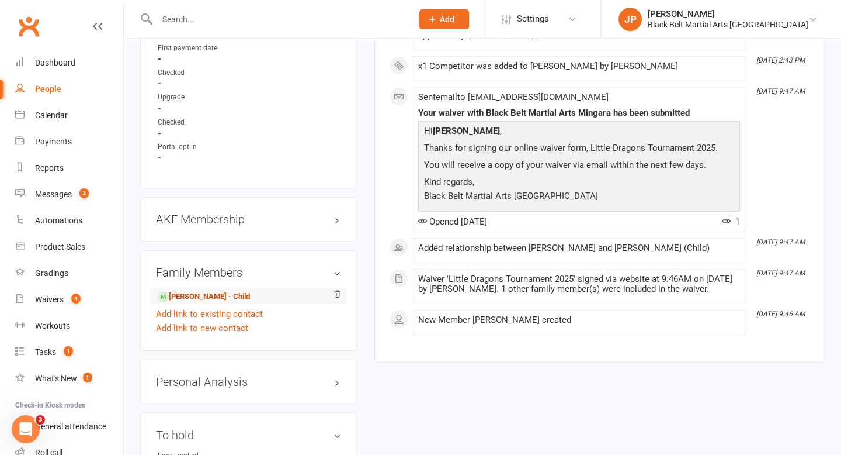
click at [205, 294] on link "Jet Cooper - Child" at bounding box center [204, 296] width 92 height 12
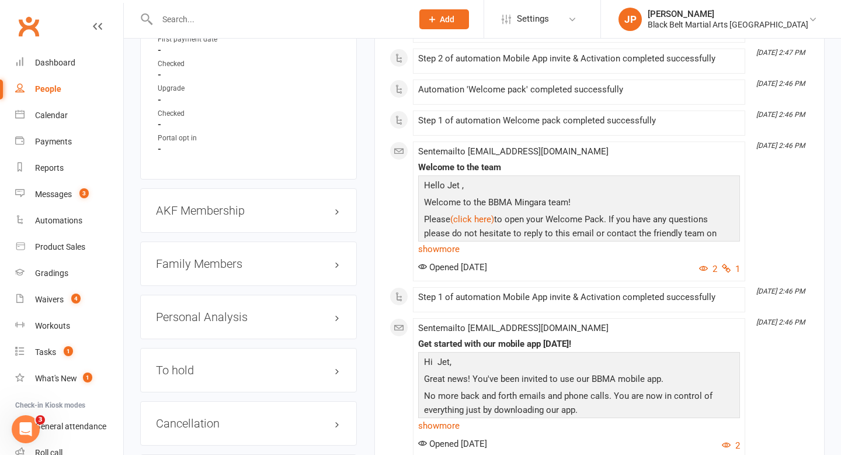
scroll to position [1049, 0]
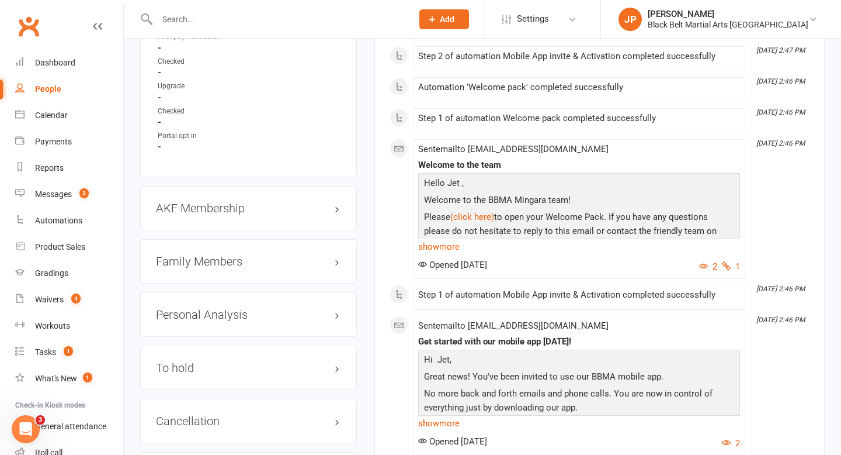
click at [251, 257] on h3 "Family Members" at bounding box center [248, 261] width 185 height 13
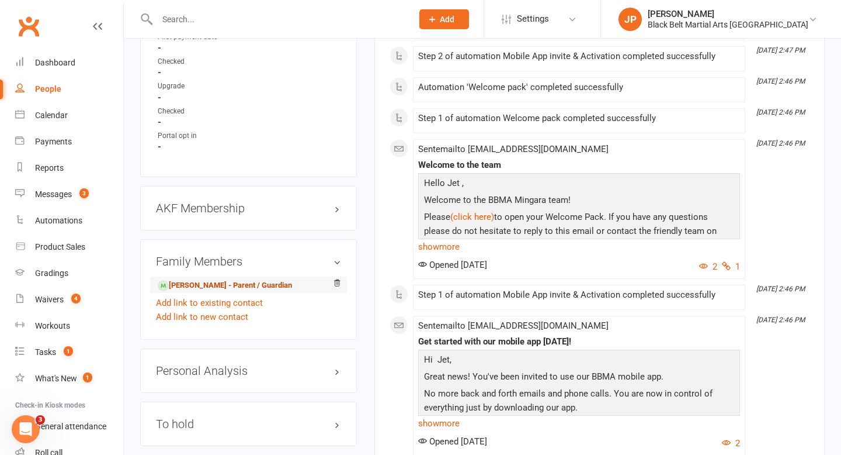
click at [224, 283] on link "Rochelle Cooper - Parent / Guardian" at bounding box center [225, 285] width 134 height 12
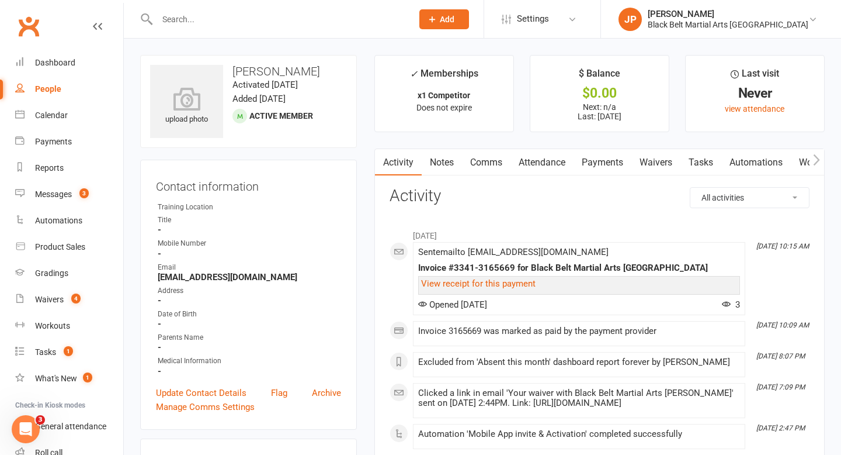
click at [350, 20] on input "text" at bounding box center [279, 19] width 251 height 16
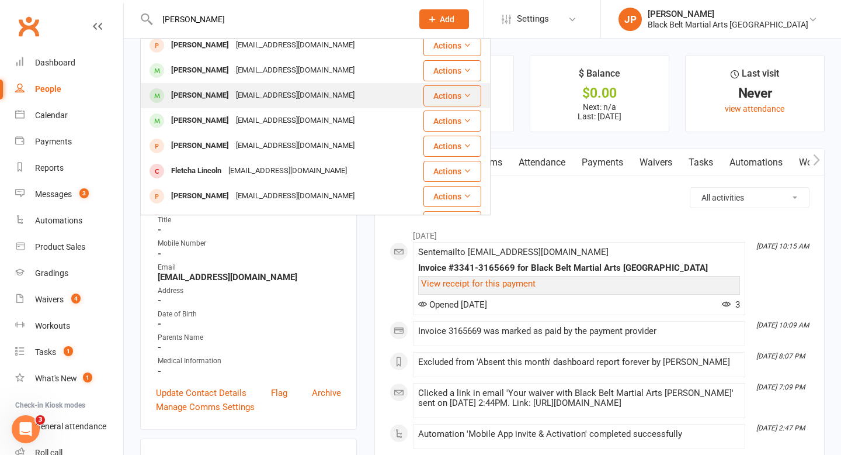
scroll to position [259, 0]
type input "fletcher"
click at [206, 97] on div "Peyton Fletcher" at bounding box center [200, 94] width 65 height 17
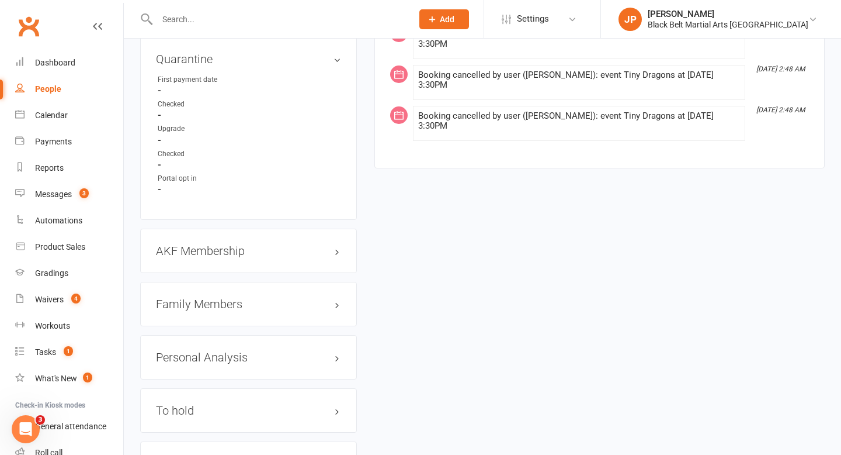
scroll to position [1182, 0]
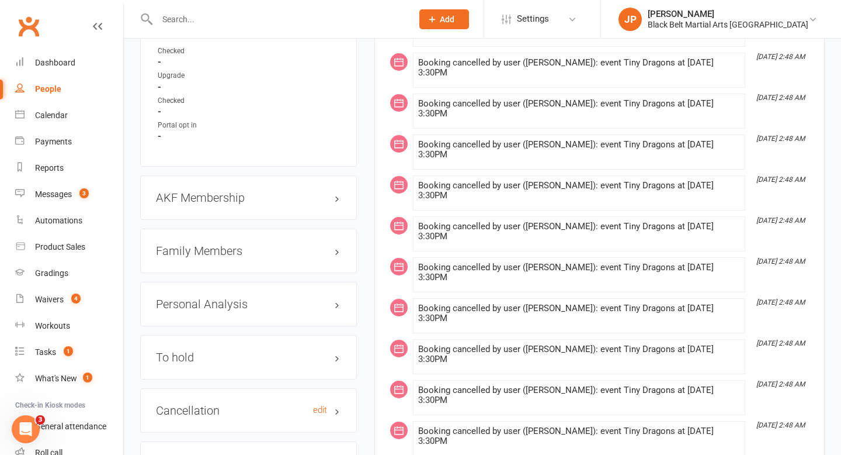
click at [212, 404] on h3 "Cancellation edit" at bounding box center [248, 410] width 185 height 13
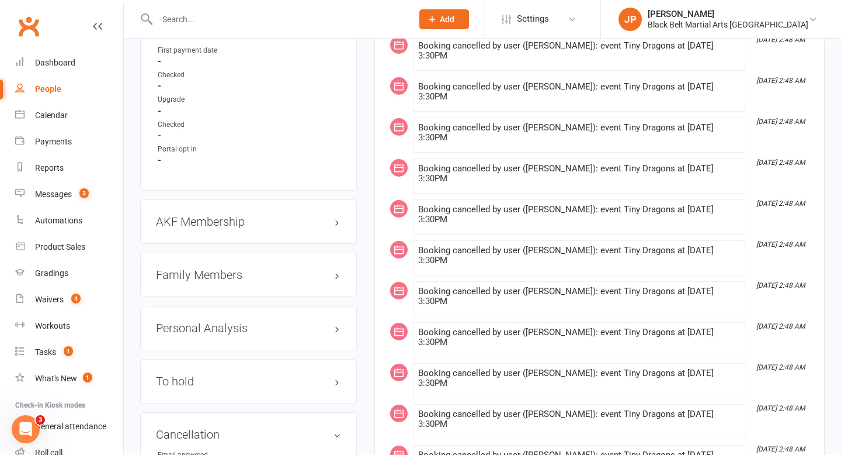
scroll to position [1142, 0]
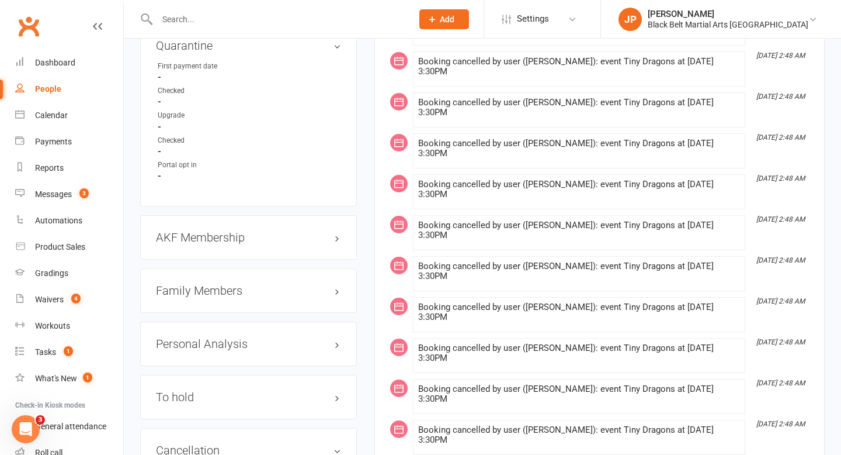
click at [259, 284] on h3 "Family Members" at bounding box center [248, 290] width 185 height 13
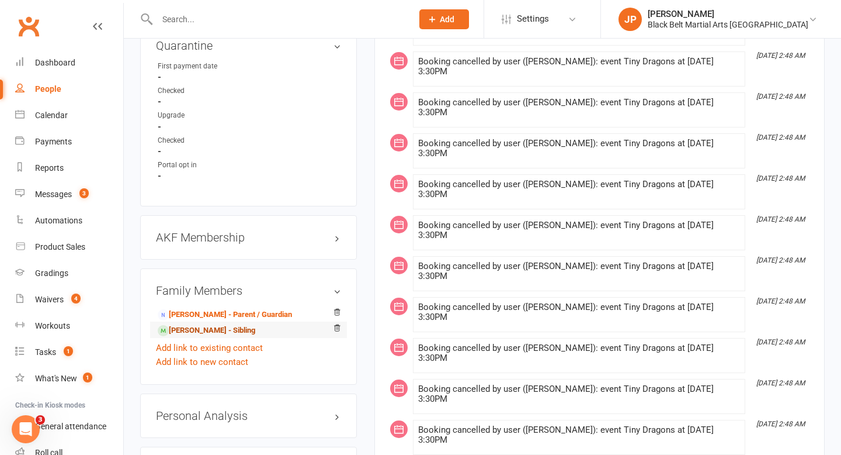
click at [206, 324] on link "Madelyn Fletcher - Sibling" at bounding box center [207, 330] width 98 height 12
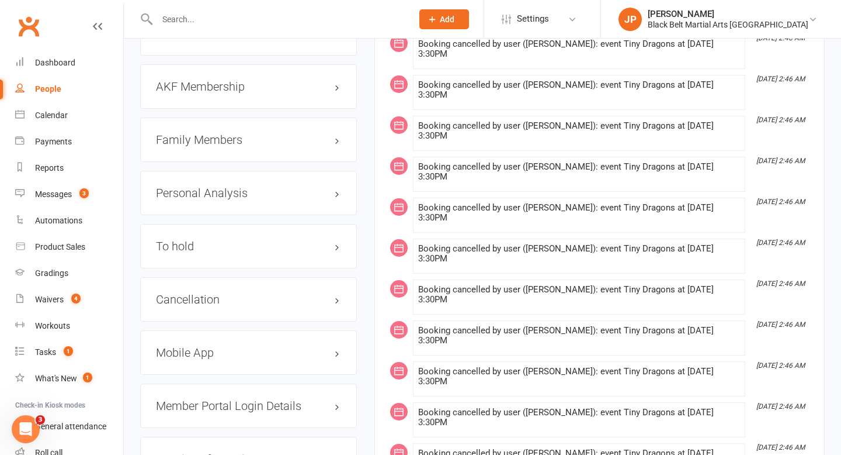
scroll to position [1293, 0]
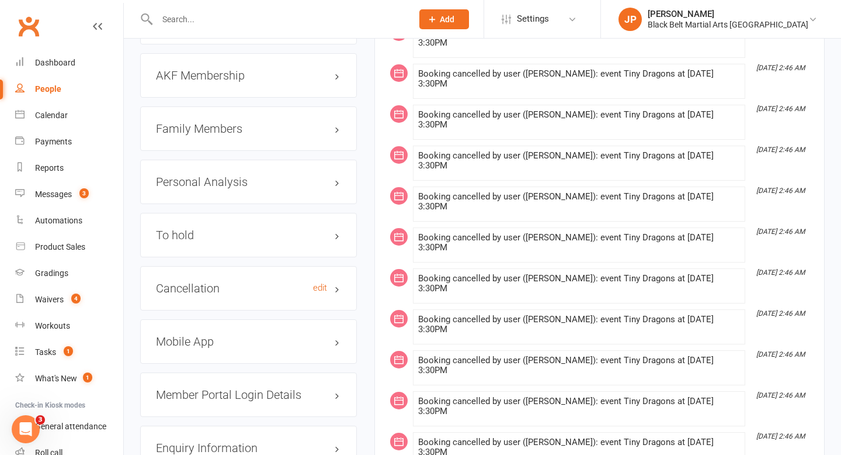
click at [245, 282] on h3 "Cancellation edit" at bounding box center [248, 288] width 185 height 13
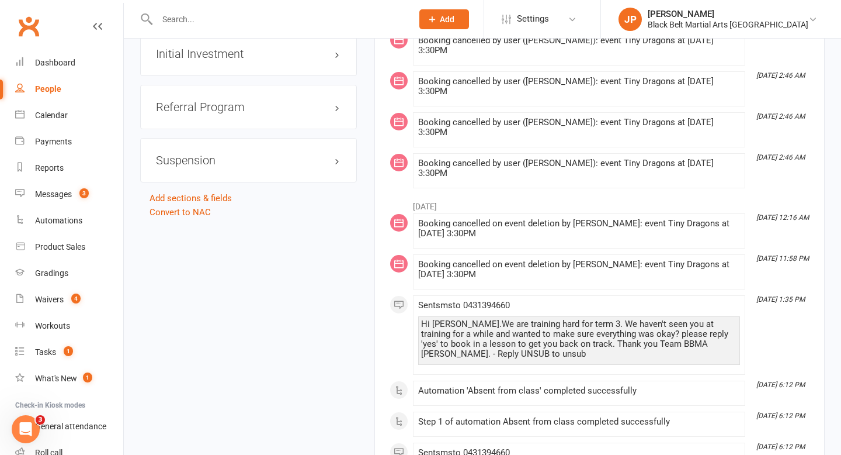
scroll to position [1990, 0]
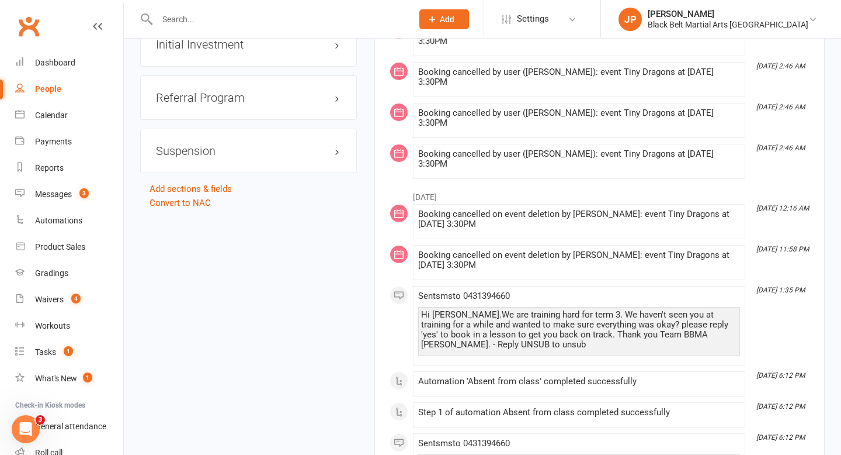
click at [321, 20] on input "text" at bounding box center [279, 19] width 251 height 16
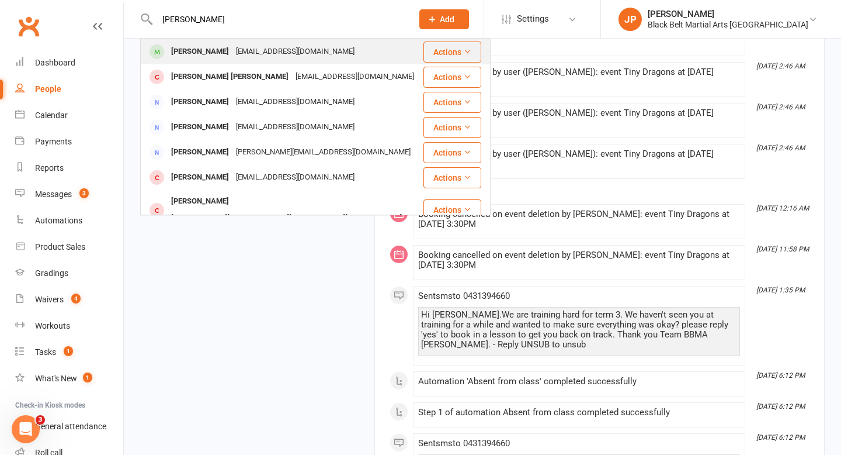
type input "hudson glenn"
click at [198, 57] on div "Hudson Glenn" at bounding box center [200, 51] width 65 height 17
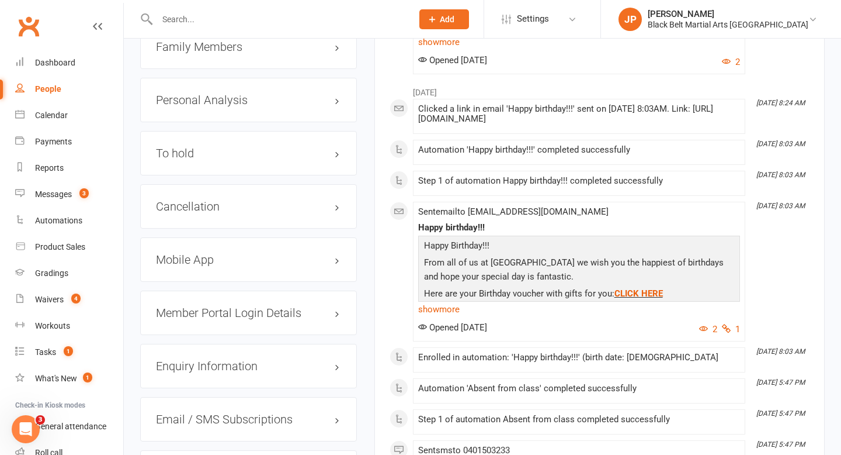
scroll to position [1392, 0]
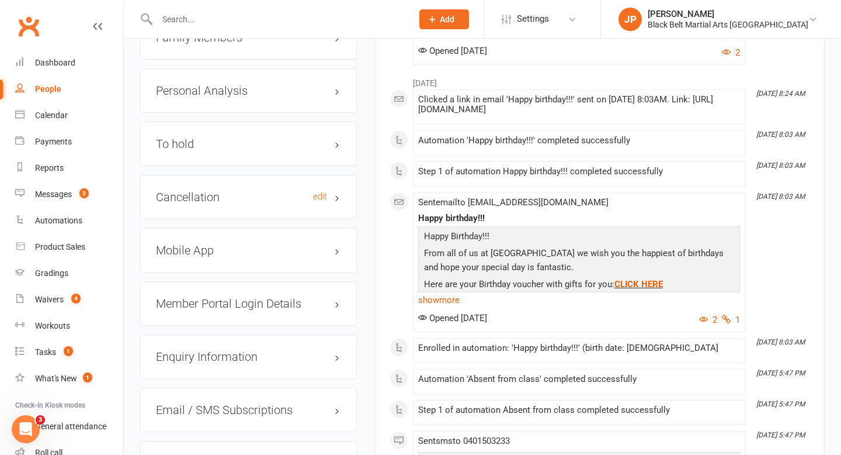
click at [251, 191] on h3 "Cancellation edit" at bounding box center [248, 196] width 185 height 13
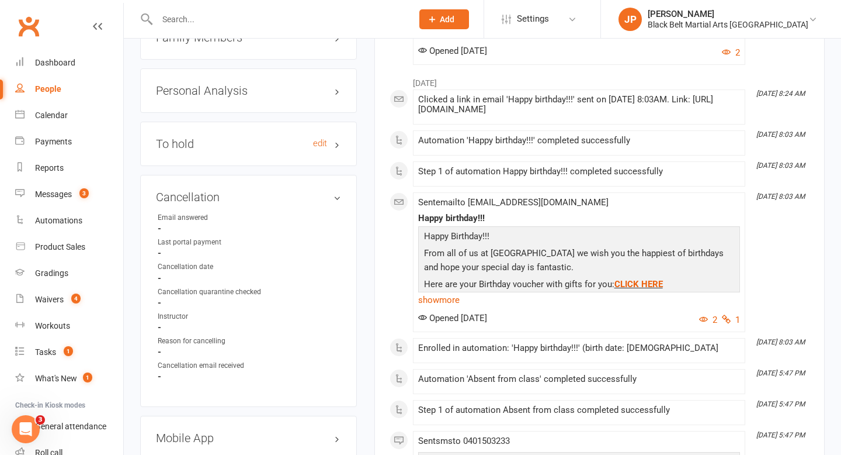
click at [244, 140] on h3 "To hold edit" at bounding box center [248, 143] width 185 height 13
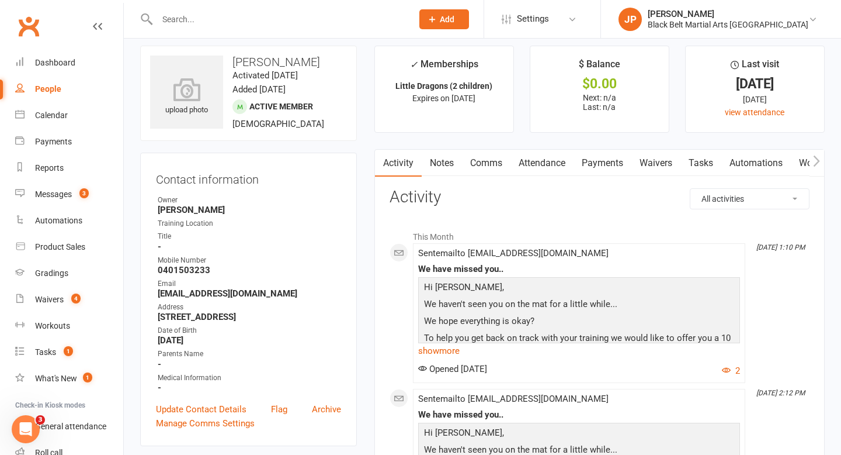
scroll to position [0, 0]
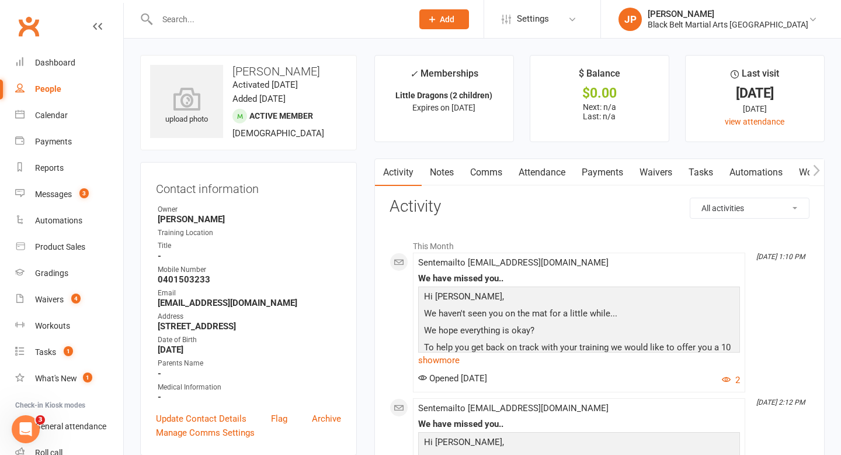
click at [271, 23] on input "text" at bounding box center [279, 19] width 251 height 16
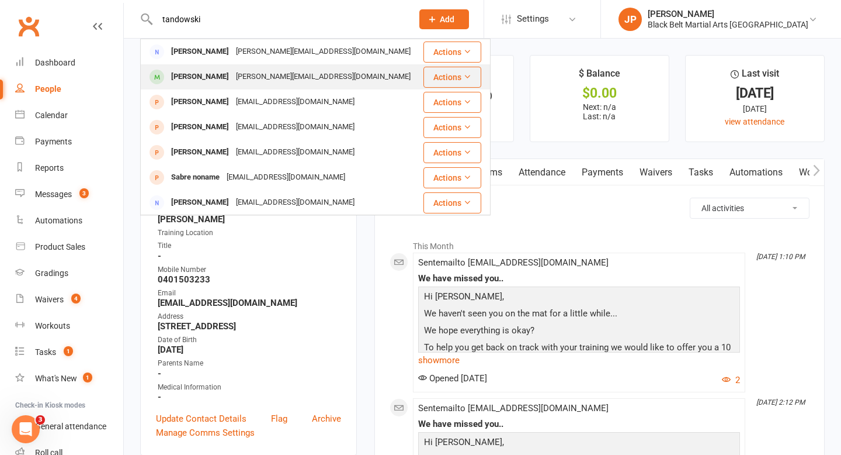
type input "tandowski"
click at [226, 68] on div "Zachariah Tandowski adam@tando.com.au" at bounding box center [281, 77] width 281 height 24
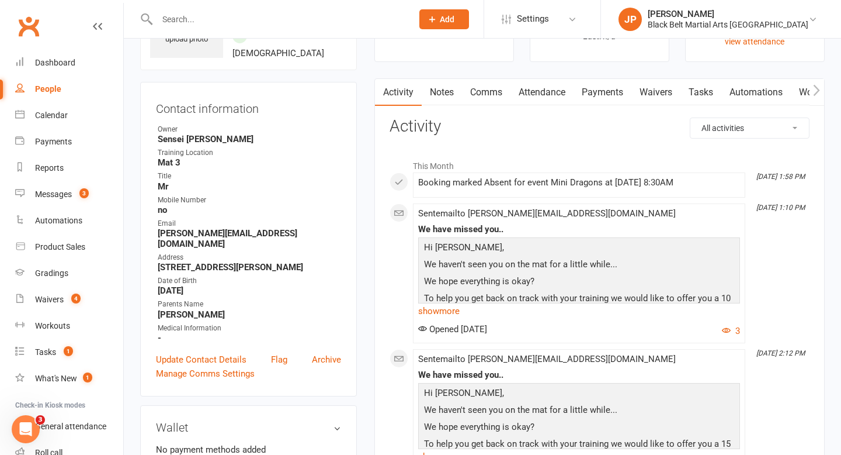
scroll to position [96, 0]
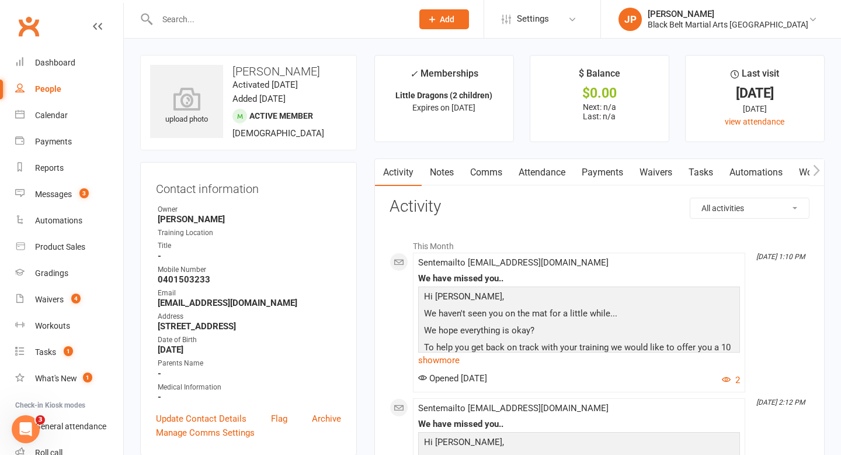
click at [265, 19] on input "text" at bounding box center [279, 19] width 251 height 16
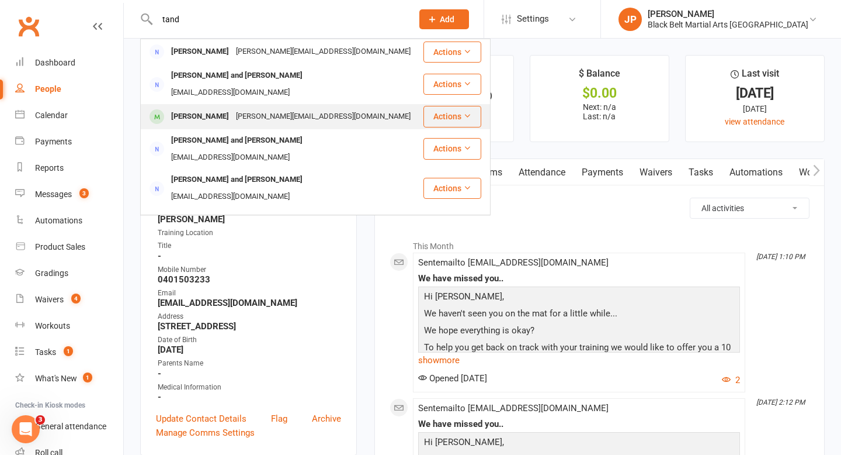
type input "tand"
click at [231, 108] on div "[PERSON_NAME]" at bounding box center [200, 116] width 65 height 17
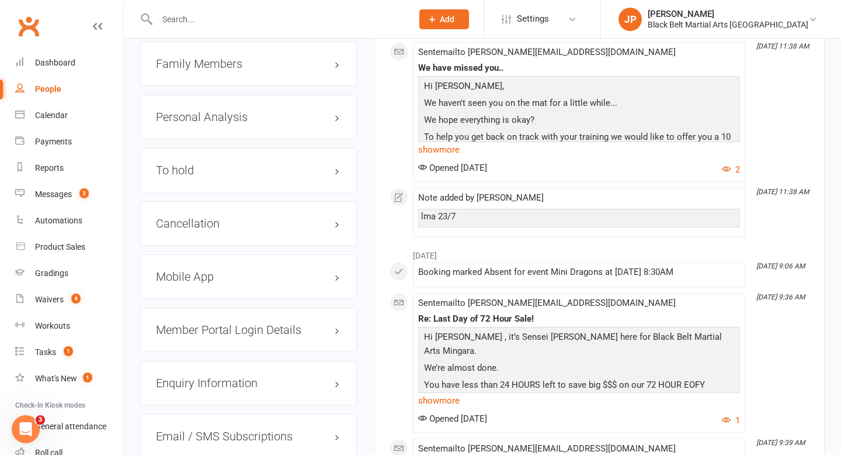
scroll to position [1380, 0]
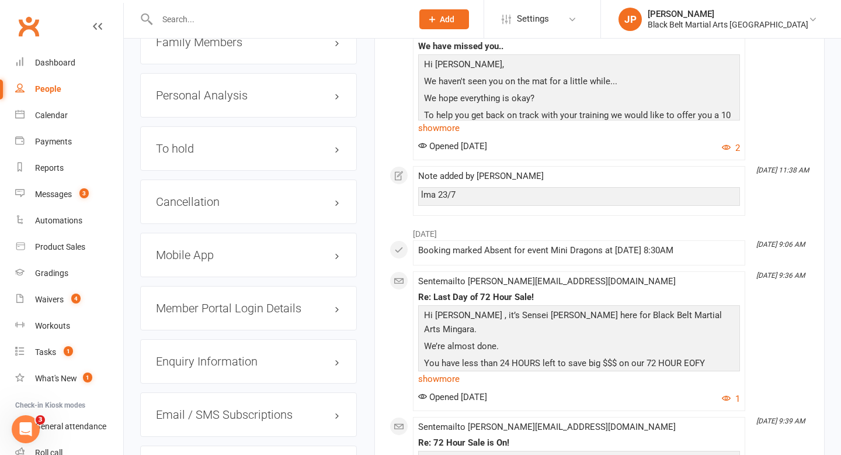
click at [262, 192] on div "Cancellation edit" at bounding box center [248, 201] width 217 height 44
click at [255, 195] on h3 "Cancellation edit" at bounding box center [248, 201] width 185 height 13
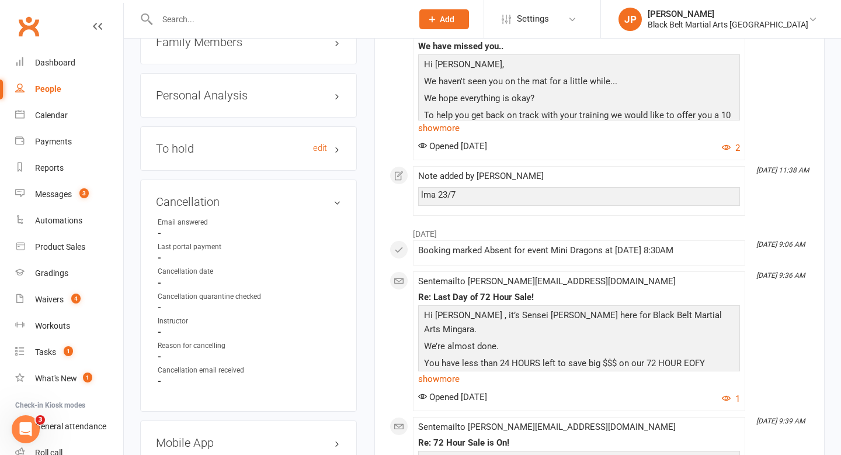
click at [253, 142] on h3 "To hold edit" at bounding box center [248, 148] width 185 height 13
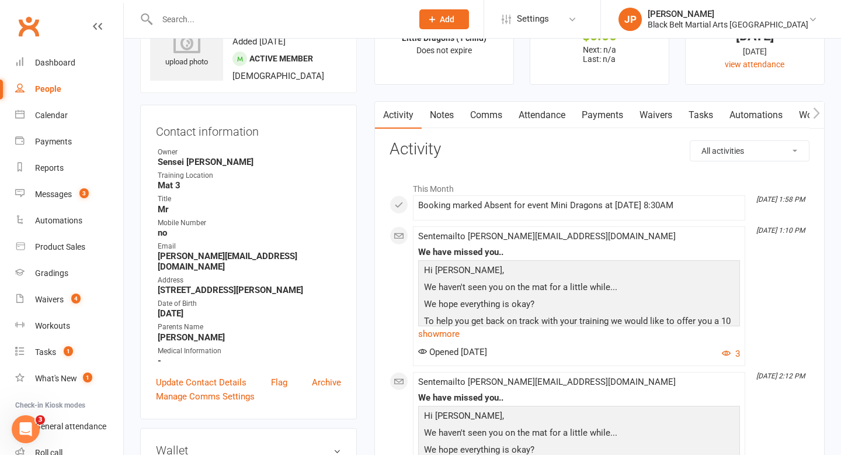
scroll to position [0, 0]
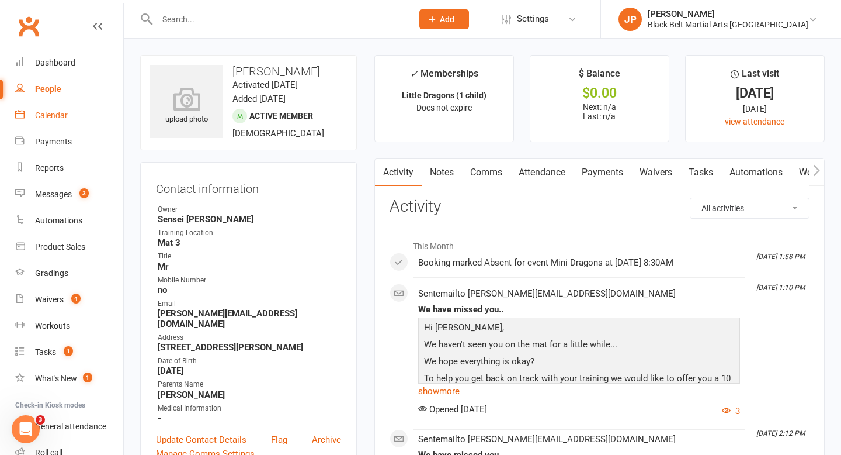
click at [56, 115] on div "Calendar" at bounding box center [51, 114] width 33 height 9
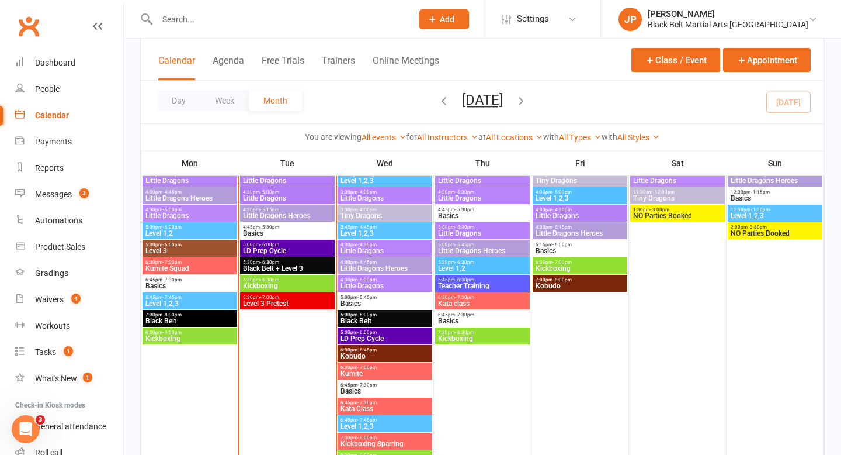
scroll to position [1110, 0]
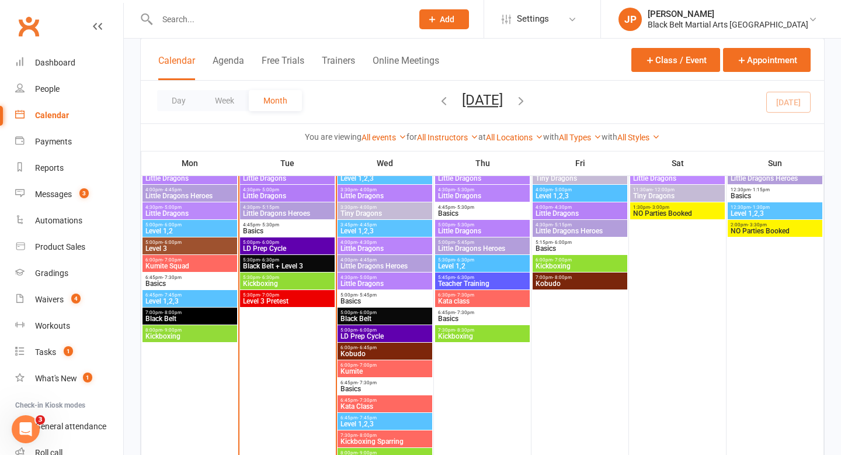
click at [208, 20] on input "text" at bounding box center [279, 19] width 251 height 16
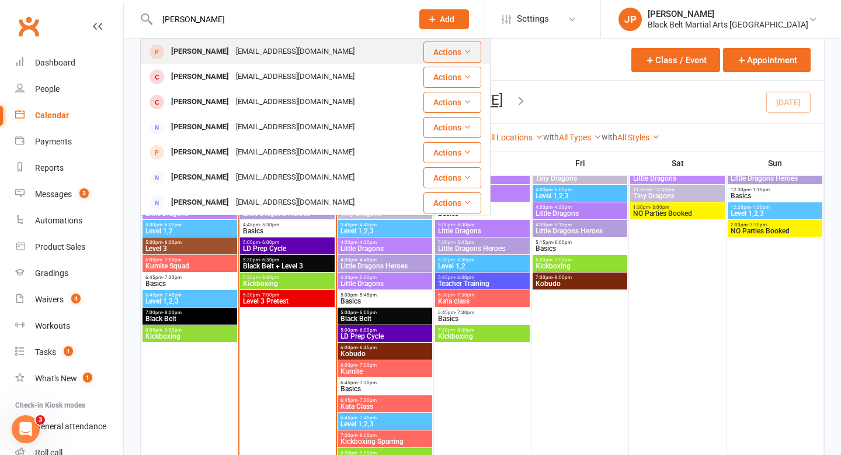
type input "raya sutherland"
click at [188, 45] on div "[PERSON_NAME]" at bounding box center [200, 51] width 65 height 17
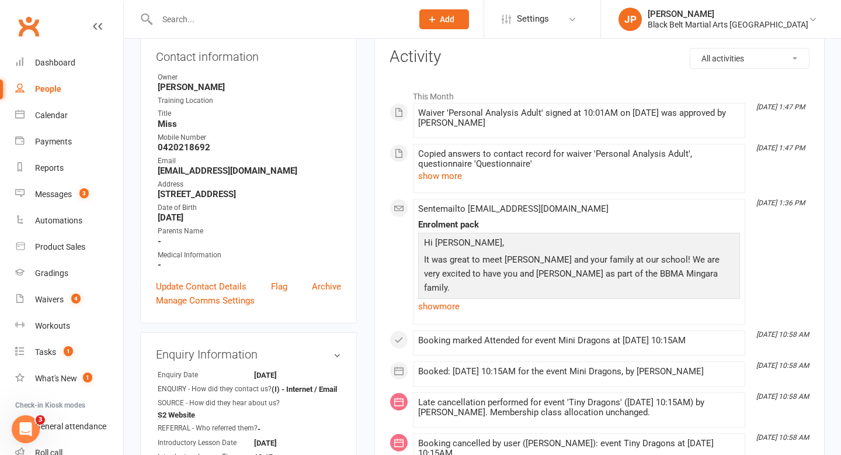
scroll to position [132, 0]
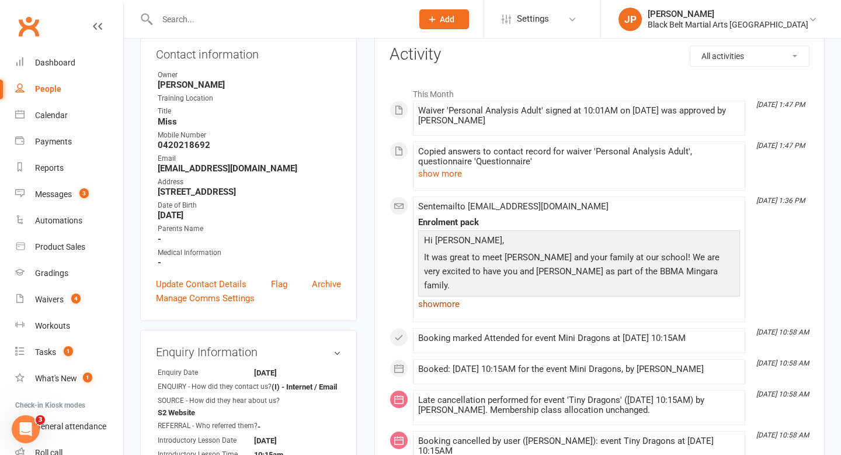
click at [441, 305] on link "show more" at bounding box center [579, 304] width 322 height 16
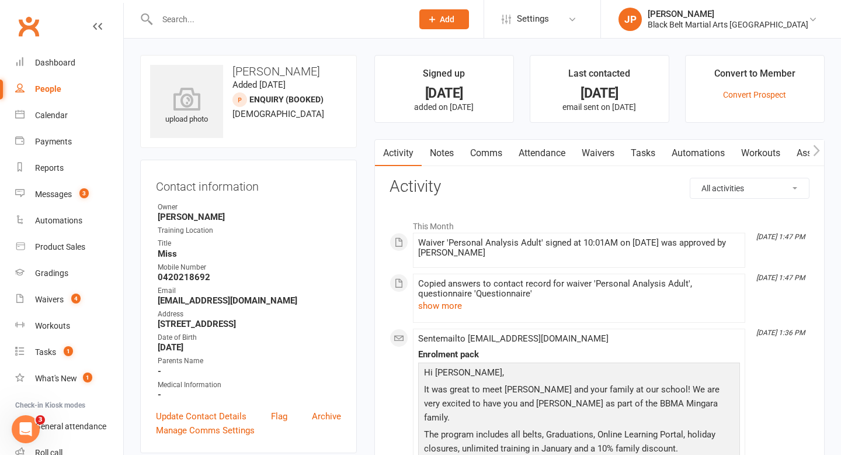
scroll to position [0, 0]
click at [443, 158] on link "Notes" at bounding box center [442, 153] width 40 height 27
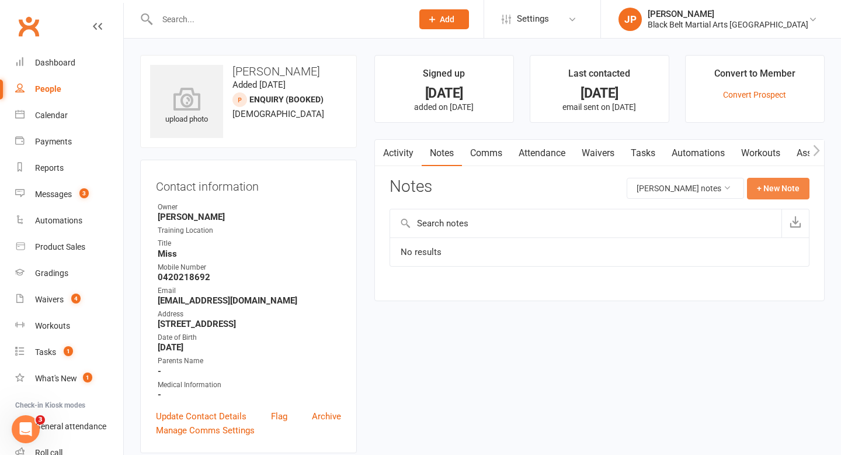
click at [767, 192] on button "+ New Note" at bounding box center [778, 188] width 63 height 21
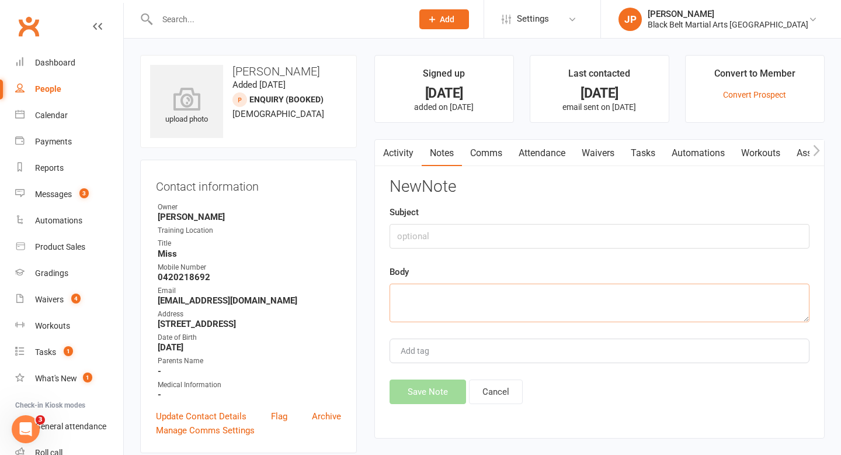
click at [477, 293] on textarea at bounding box center [600, 302] width 420 height 39
type textarea "lma 16/9"
click at [415, 384] on button "Save Note" at bounding box center [428, 391] width 77 height 25
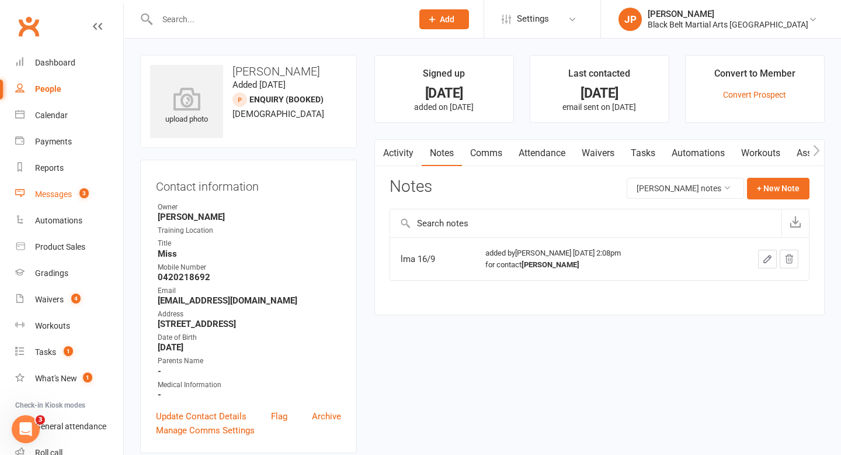
click at [57, 193] on div "Messages" at bounding box center [53, 193] width 37 height 9
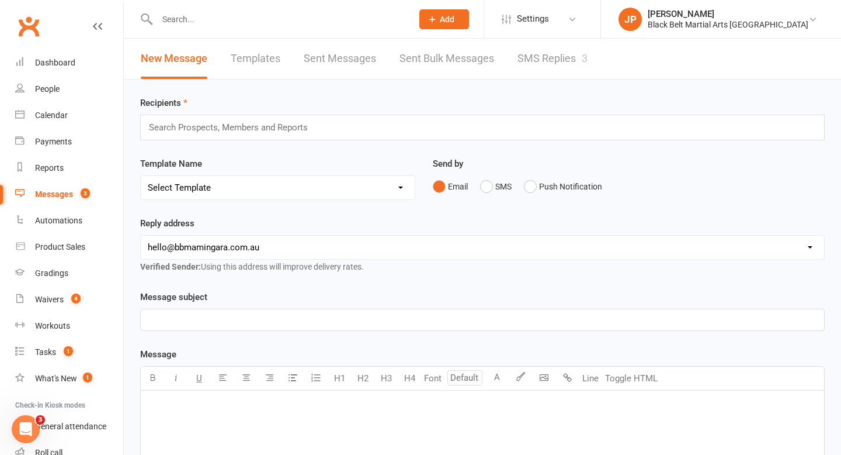
click at [538, 58] on link "SMS Replies 3" at bounding box center [553, 59] width 70 height 40
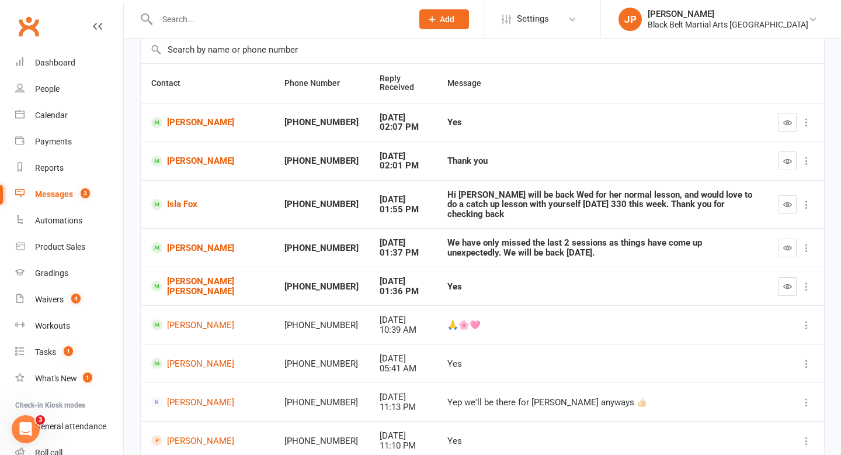
scroll to position [91, 0]
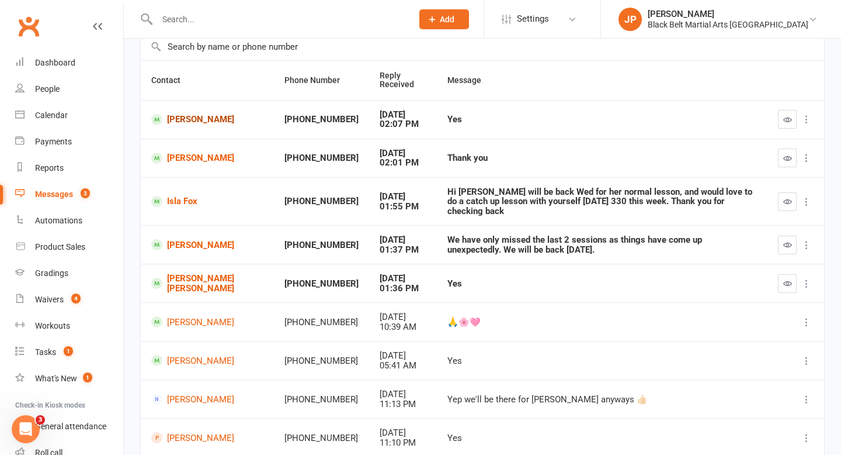
click at [195, 114] on link "[PERSON_NAME]" at bounding box center [207, 119] width 112 height 11
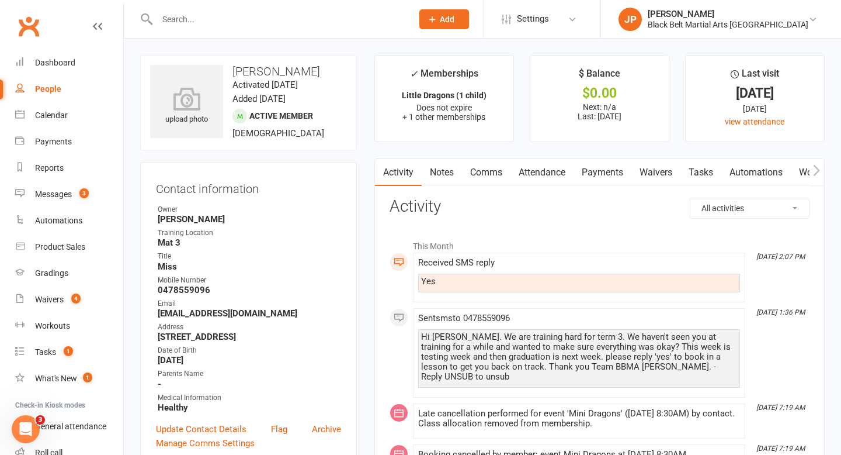
click at [442, 175] on link "Notes" at bounding box center [442, 172] width 40 height 27
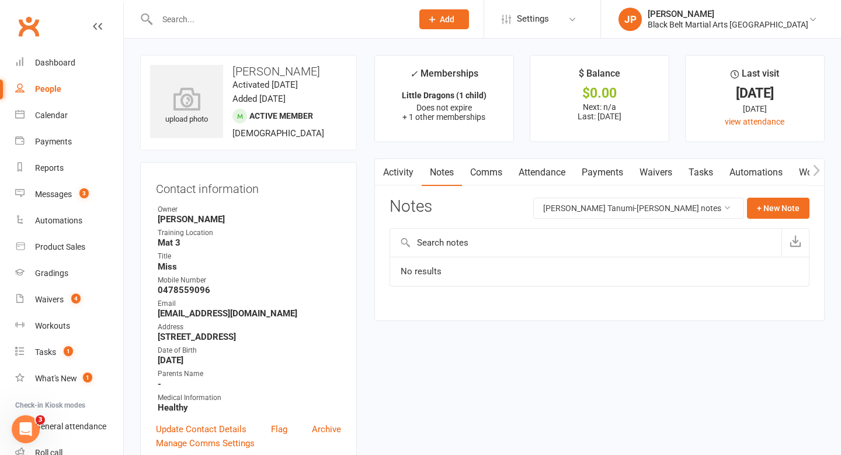
click at [491, 176] on link "Comms" at bounding box center [486, 172] width 48 height 27
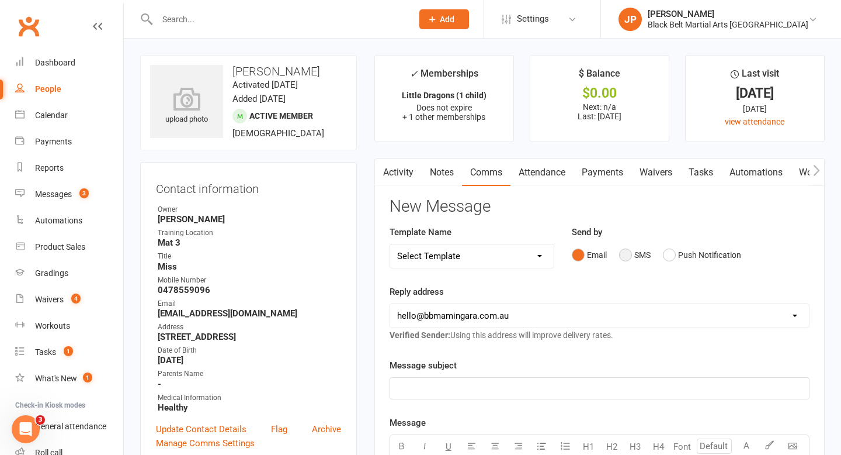
click at [625, 255] on button "SMS" at bounding box center [635, 255] width 32 height 22
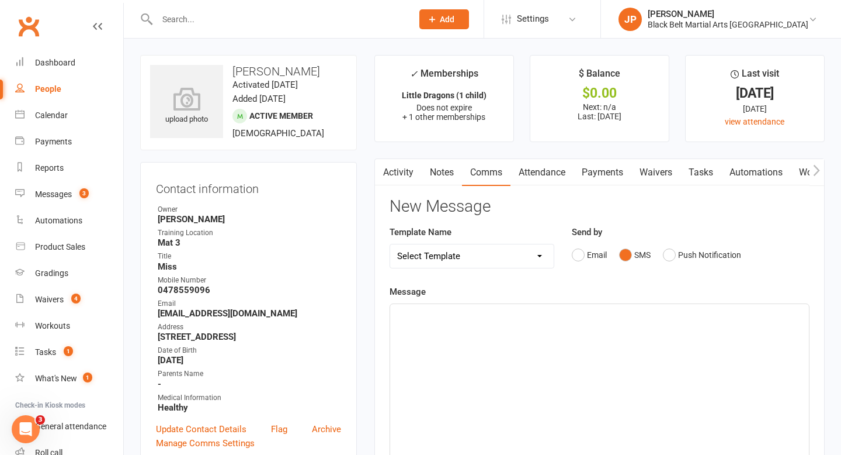
click at [415, 317] on p "﻿" at bounding box center [599, 314] width 405 height 14
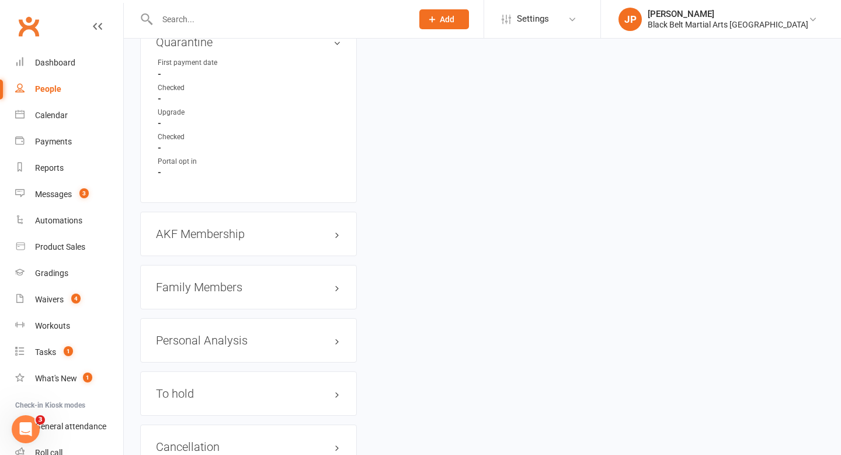
scroll to position [1227, 0]
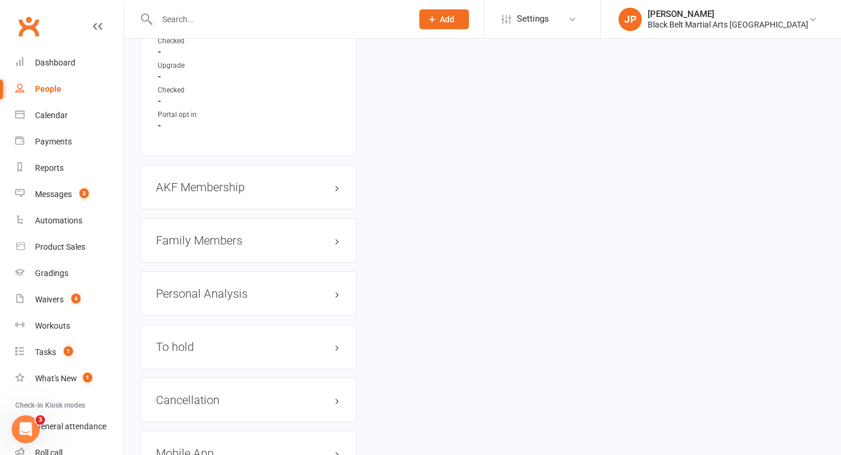
click at [241, 241] on h3 "Family Members" at bounding box center [248, 240] width 185 height 13
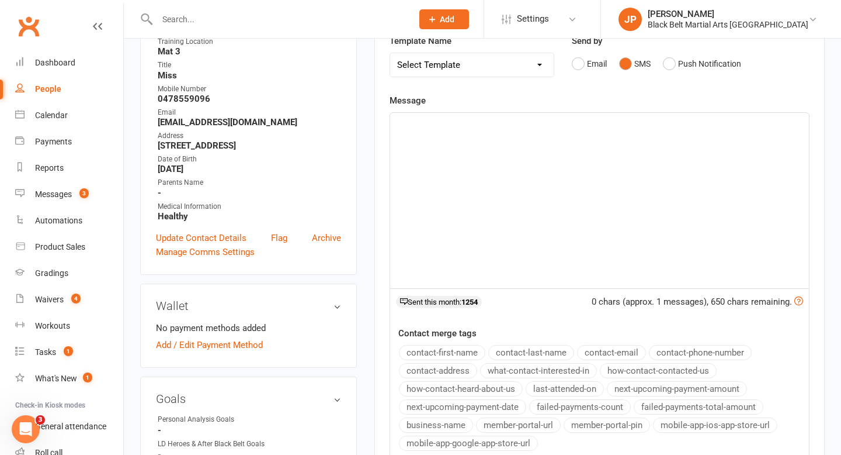
scroll to position [183, 0]
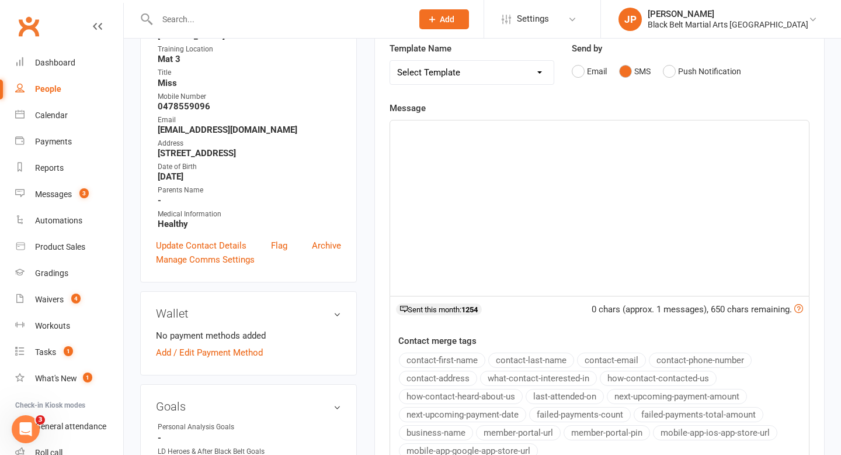
click at [408, 138] on div "﻿" at bounding box center [599, 207] width 419 height 175
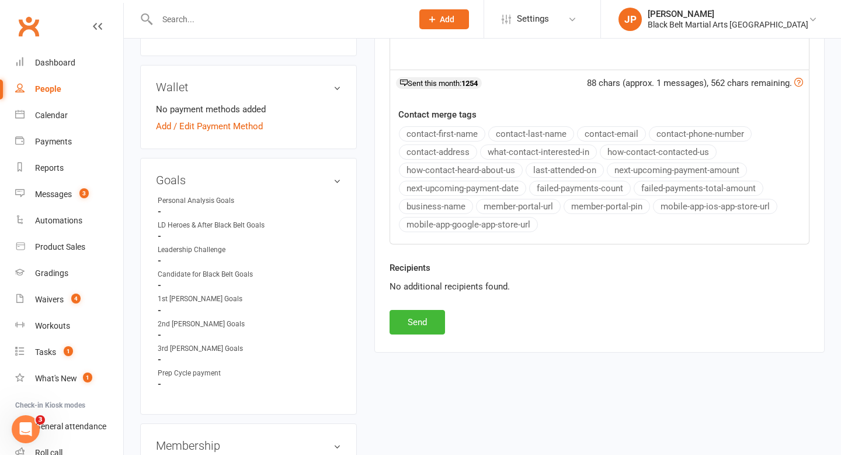
scroll to position [412, 0]
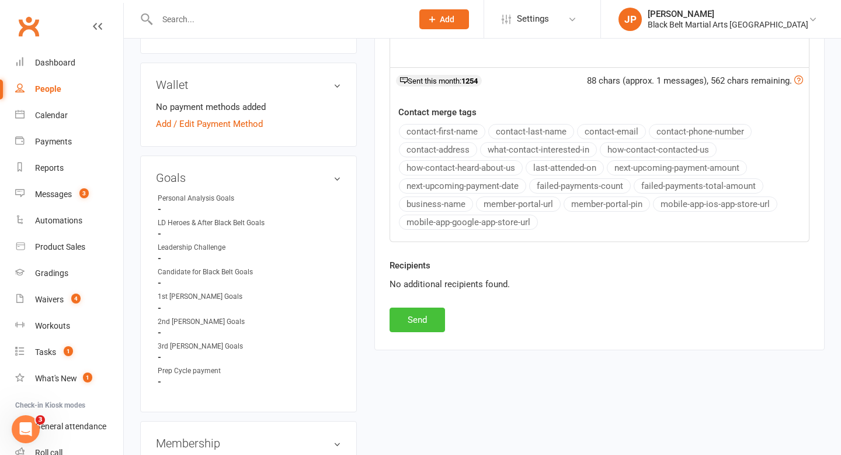
click at [421, 318] on button "Send" at bounding box center [418, 319] width 56 height 25
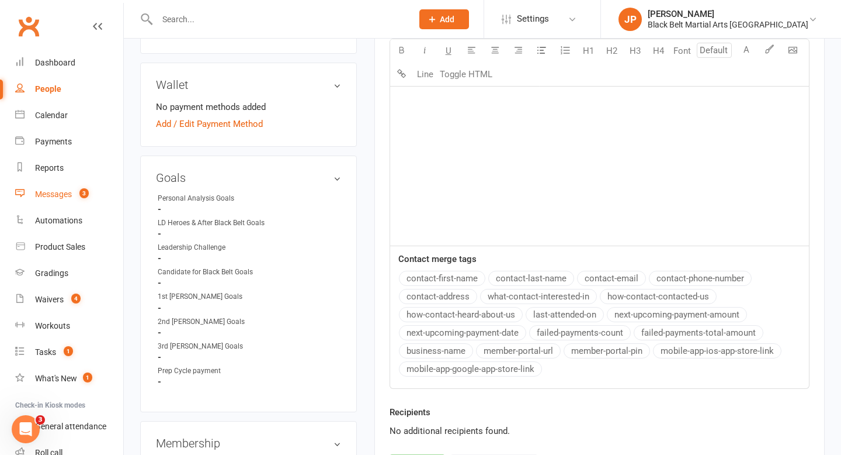
click at [51, 194] on div "Messages" at bounding box center [53, 193] width 37 height 9
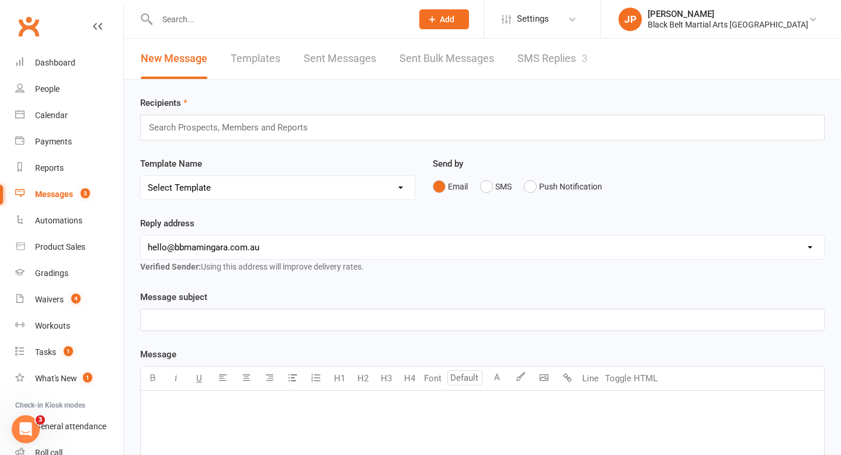
click at [539, 64] on link "SMS Replies 3" at bounding box center [553, 59] width 70 height 40
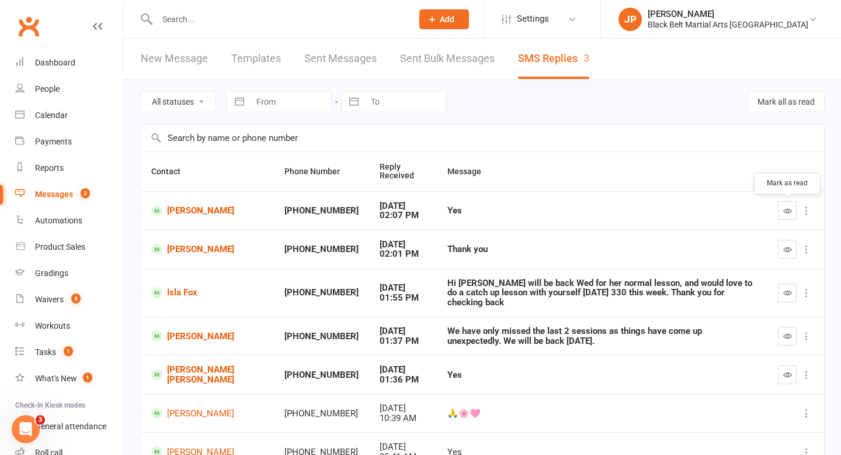
click at [787, 207] on icon "button" at bounding box center [788, 210] width 9 height 9
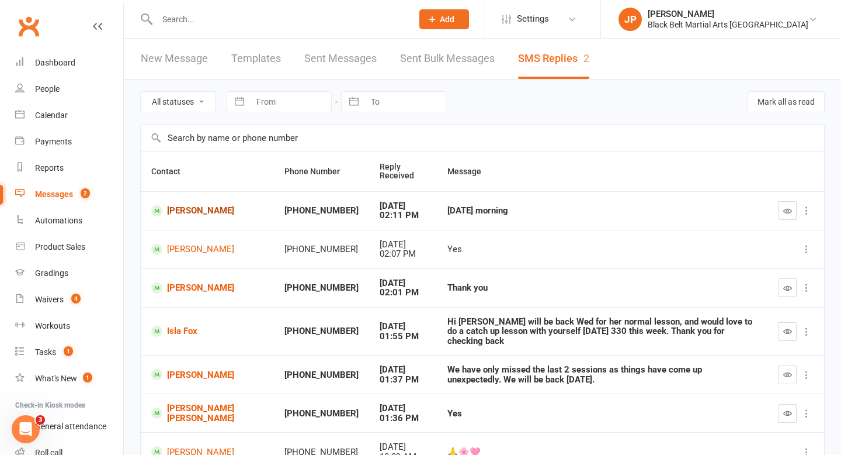
click at [190, 213] on link "[PERSON_NAME]" at bounding box center [207, 210] width 112 height 11
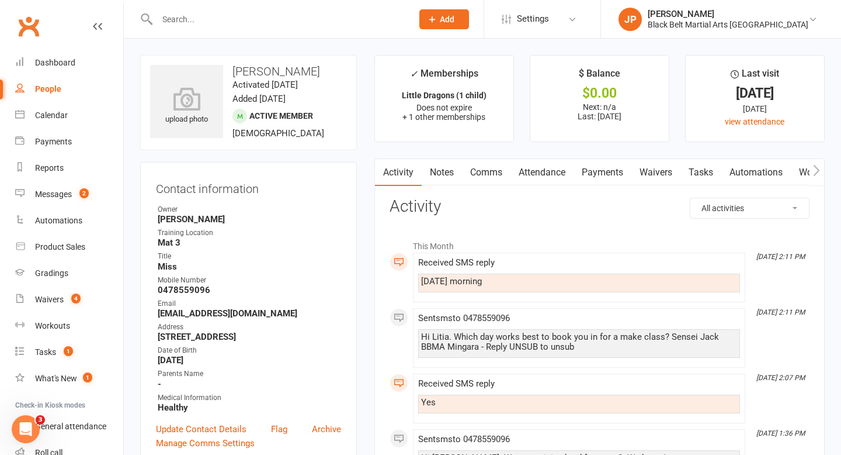
click at [535, 165] on link "Attendance" at bounding box center [542, 172] width 63 height 27
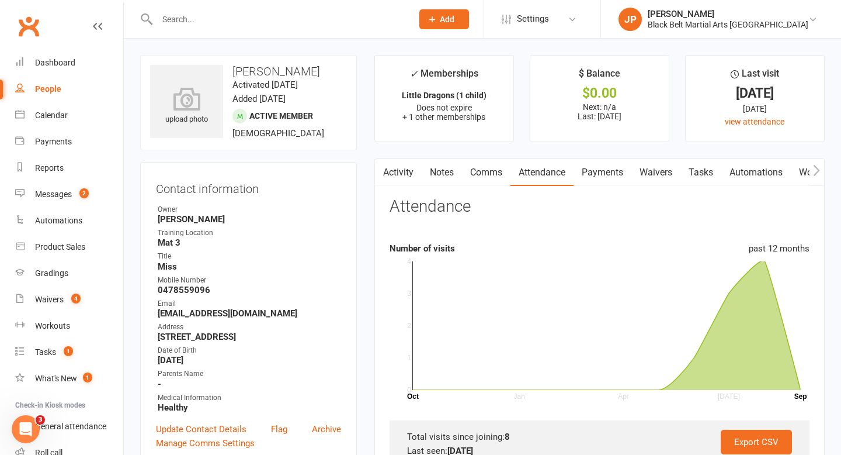
click at [487, 175] on link "Comms" at bounding box center [486, 172] width 48 height 27
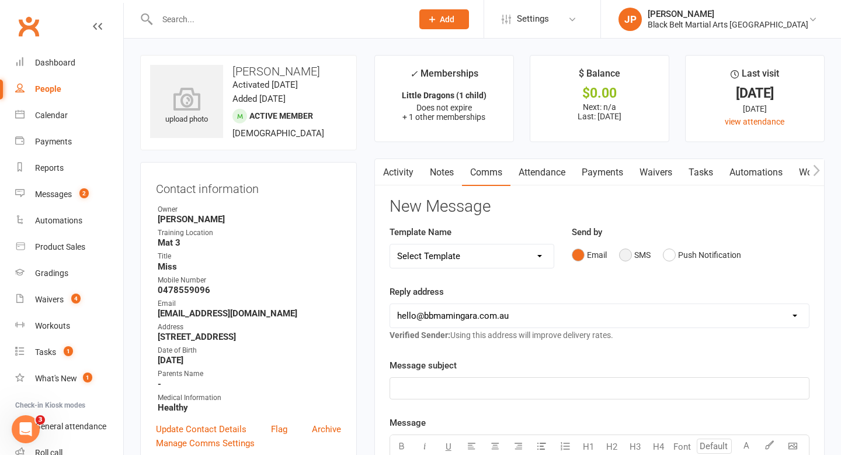
click at [625, 249] on button "SMS" at bounding box center [635, 255] width 32 height 22
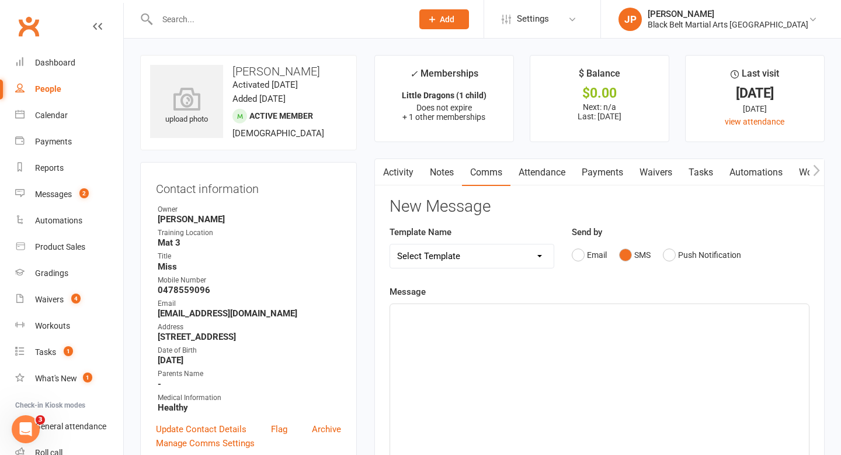
scroll to position [93, 0]
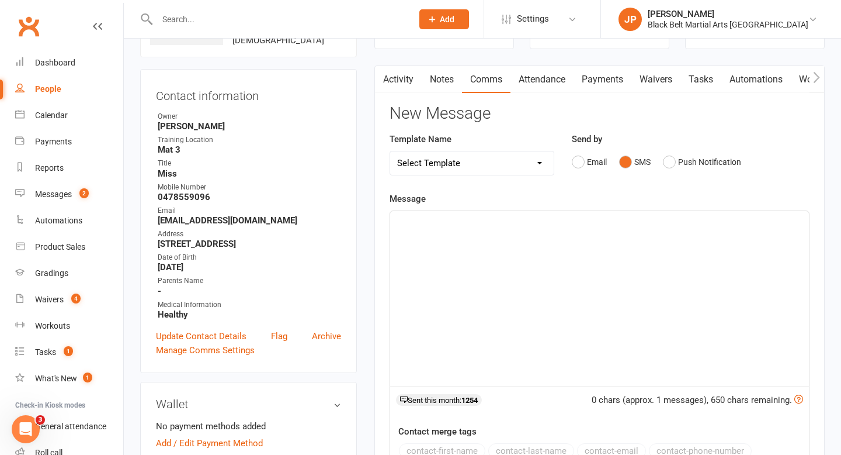
click at [408, 225] on p "﻿" at bounding box center [599, 221] width 405 height 14
click at [399, 220] on span "We will see you on Wednesday at 10:15 am." at bounding box center [467, 221] width 140 height 11
click at [649, 223] on p "All booked for you. We will see you on Wednesday at 10:15 am." at bounding box center [599, 221] width 405 height 14
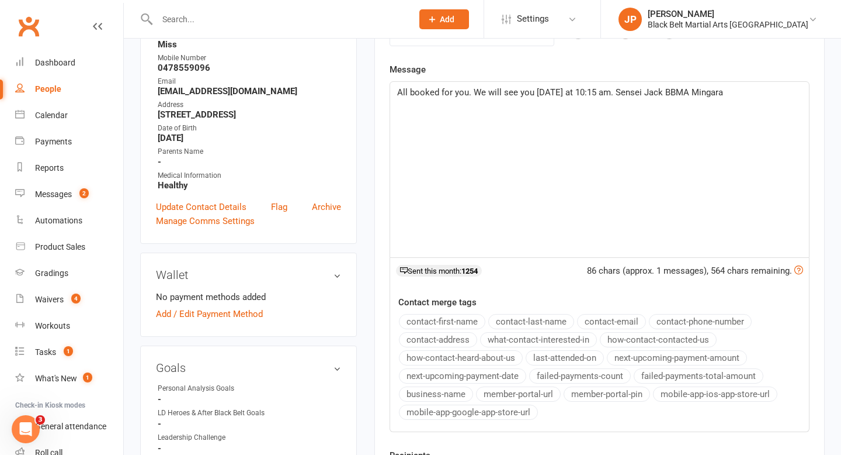
scroll to position [367, 0]
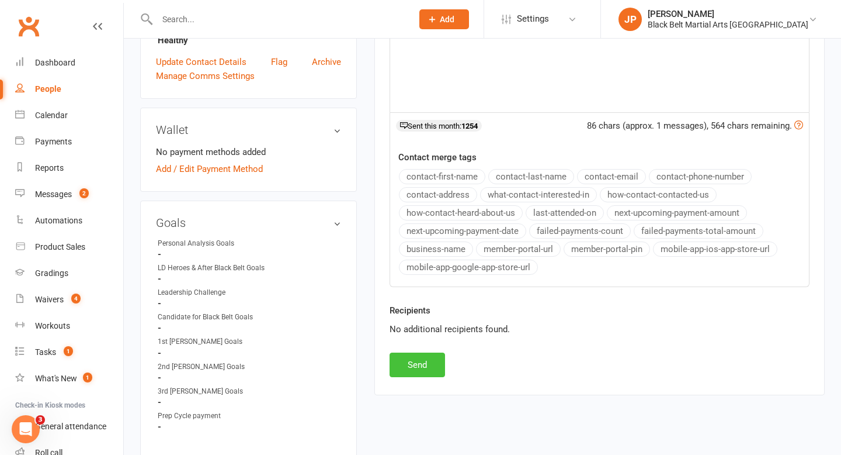
click at [422, 366] on button "Send" at bounding box center [418, 364] width 56 height 25
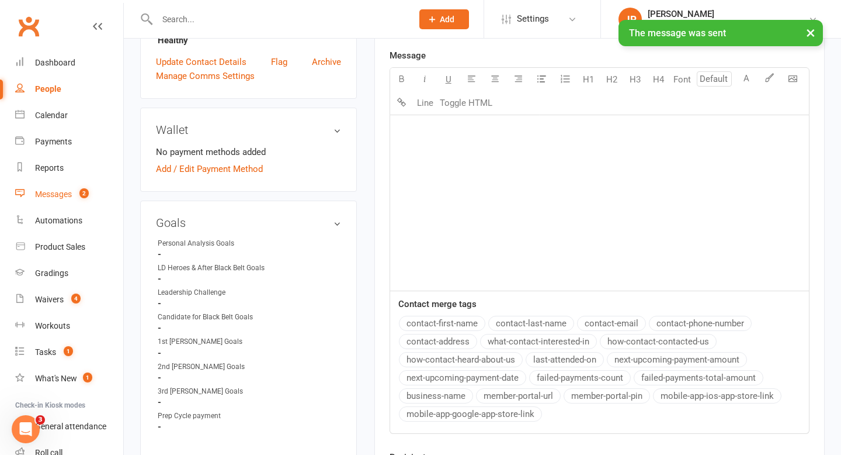
click at [50, 201] on link "Messages 2" at bounding box center [69, 194] width 108 height 26
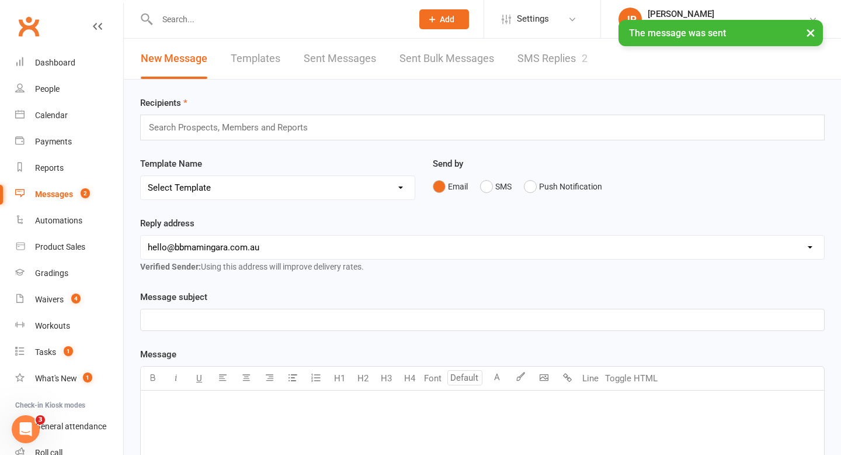
click at [555, 67] on link "SMS Replies 2" at bounding box center [553, 59] width 70 height 40
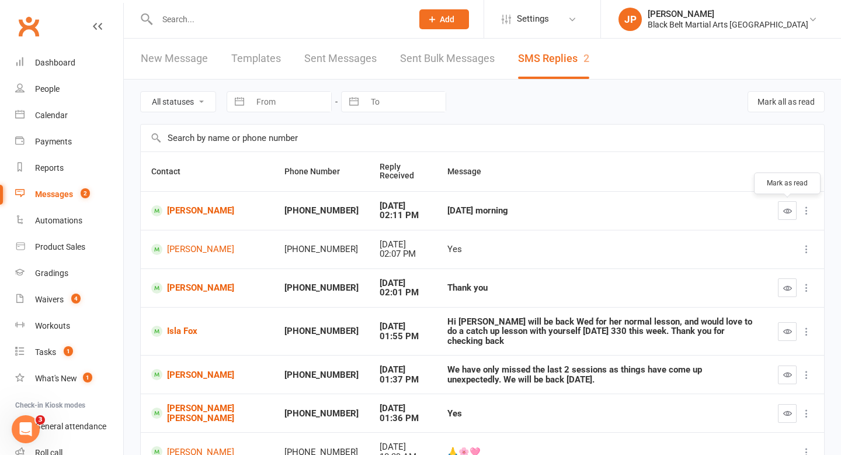
click at [782, 209] on button "button" at bounding box center [787, 210] width 19 height 19
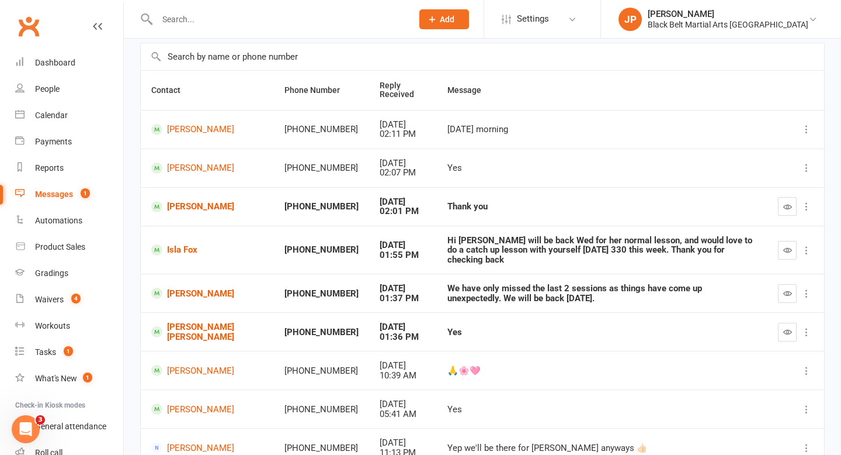
scroll to position [82, 0]
click at [788, 203] on icon "button" at bounding box center [788, 205] width 9 height 9
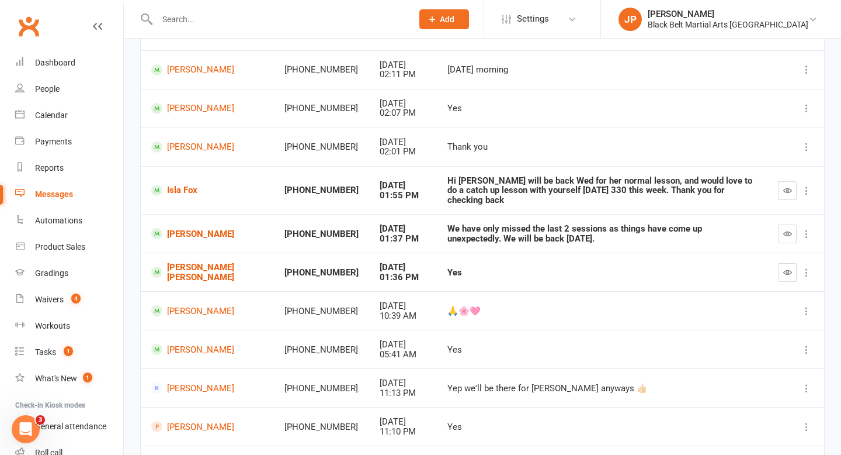
scroll to position [145, 0]
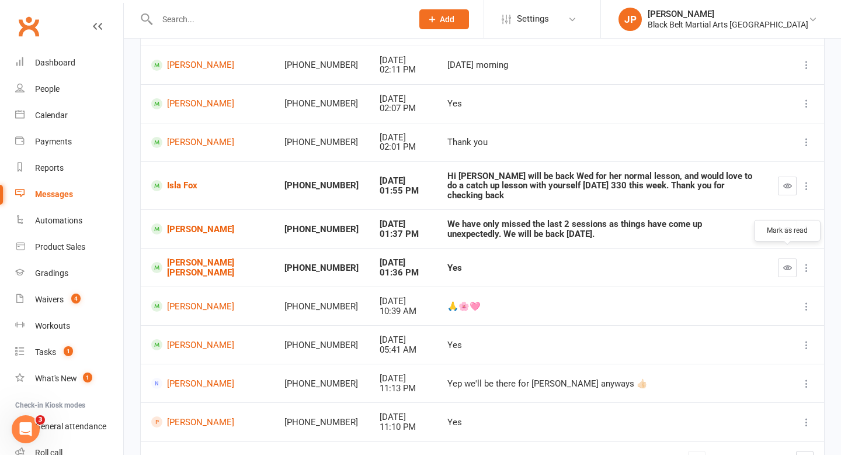
click at [781, 258] on button "button" at bounding box center [787, 267] width 19 height 19
click at [191, 260] on link "[PERSON_NAME] [PERSON_NAME]" at bounding box center [207, 267] width 112 height 19
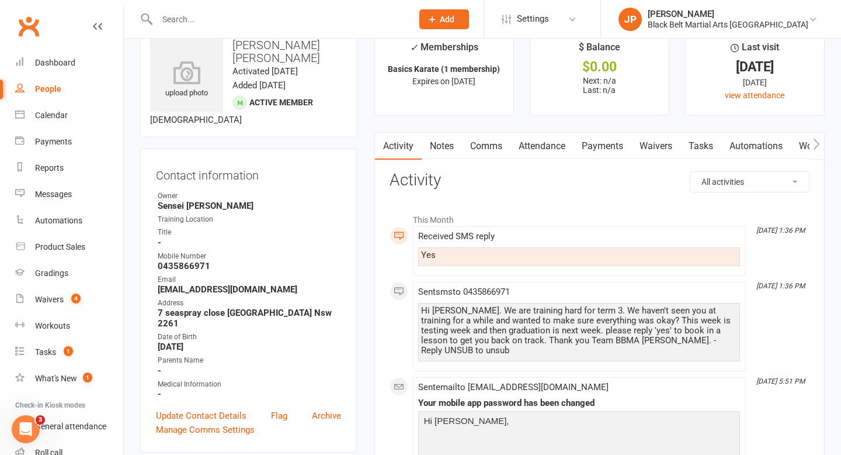
scroll to position [26, 0]
click at [492, 150] on link "Comms" at bounding box center [486, 146] width 48 height 27
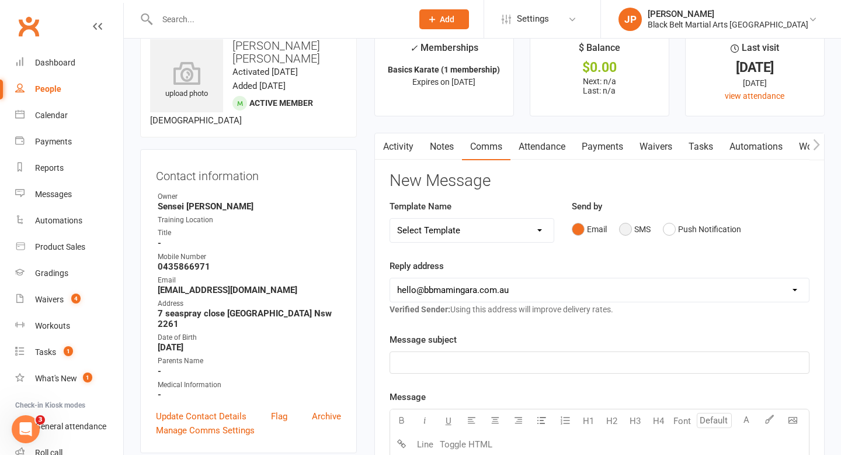
click at [628, 229] on button "SMS" at bounding box center [635, 229] width 32 height 22
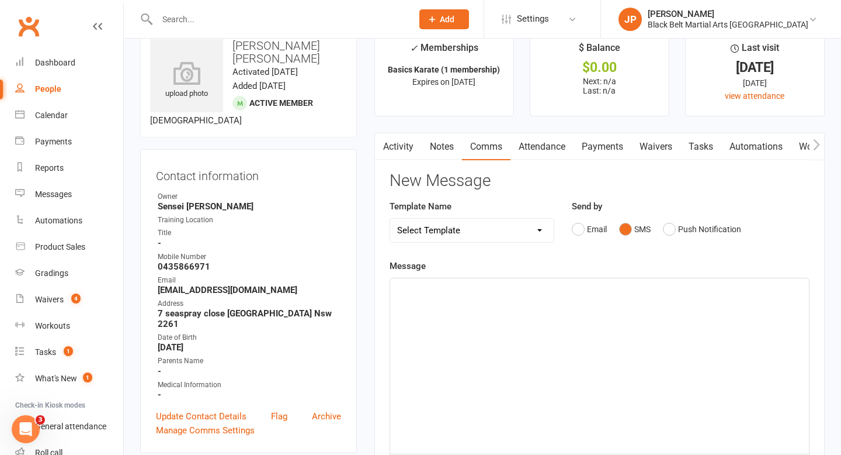
scroll to position [49, 0]
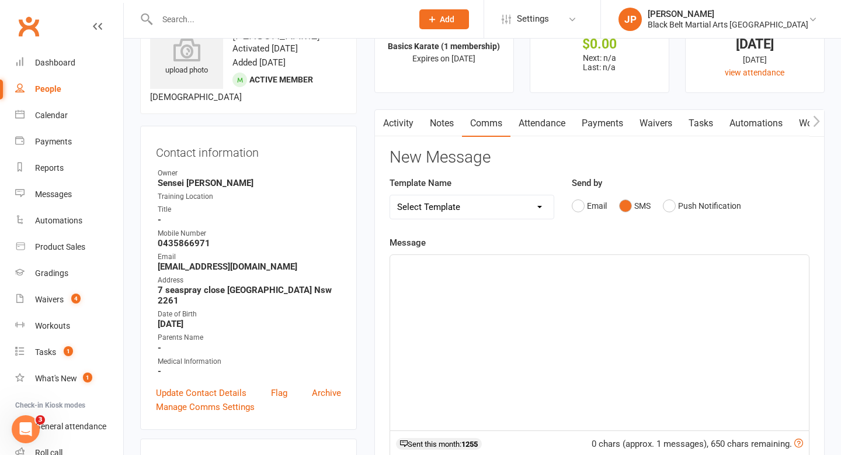
click at [411, 273] on div "﻿" at bounding box center [599, 342] width 419 height 175
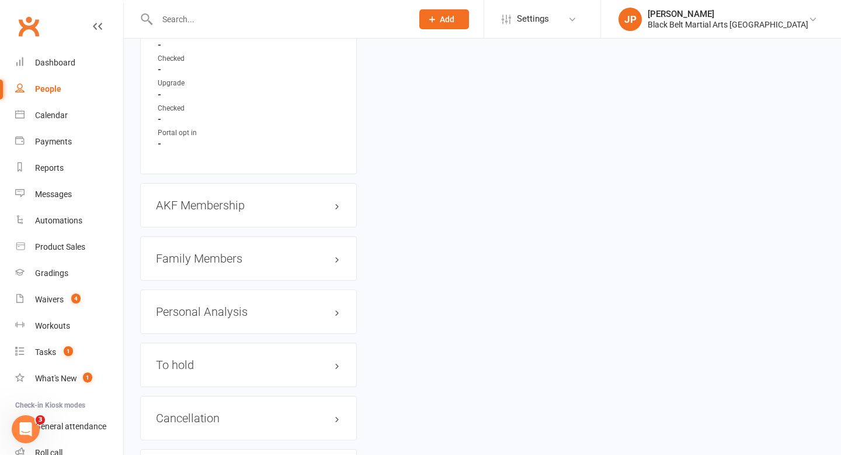
scroll to position [1201, 0]
click at [213, 248] on h3 "Family Members" at bounding box center [248, 254] width 185 height 13
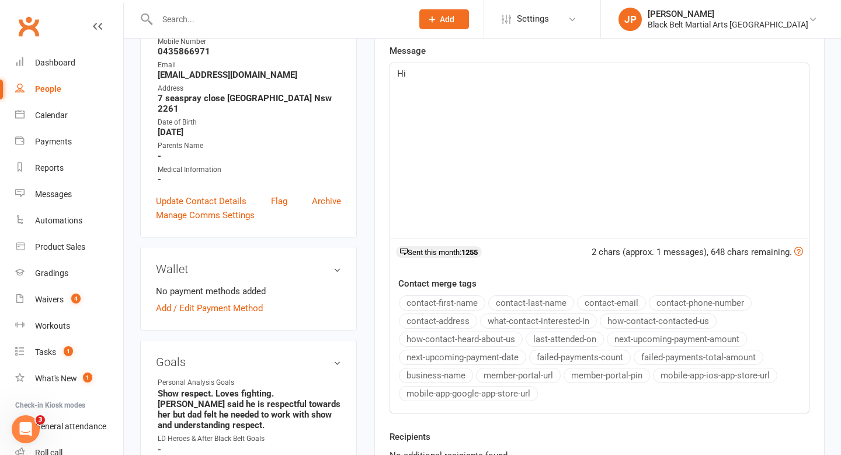
scroll to position [219, 0]
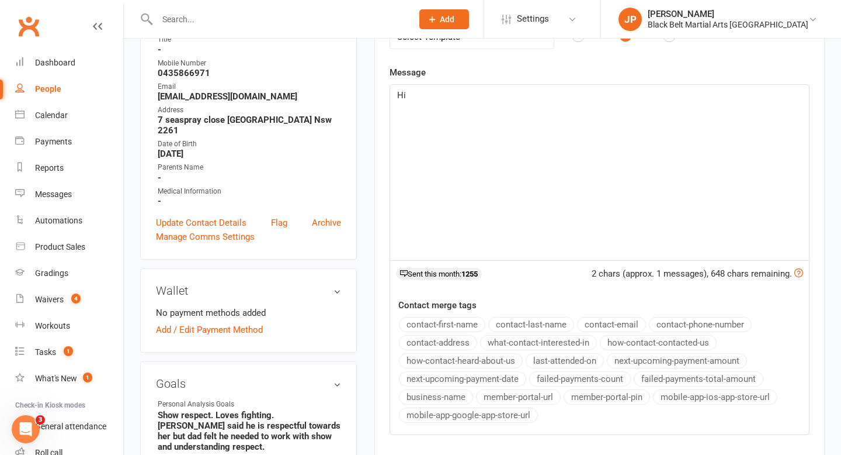
click at [422, 102] on p "Hi" at bounding box center [599, 95] width 405 height 14
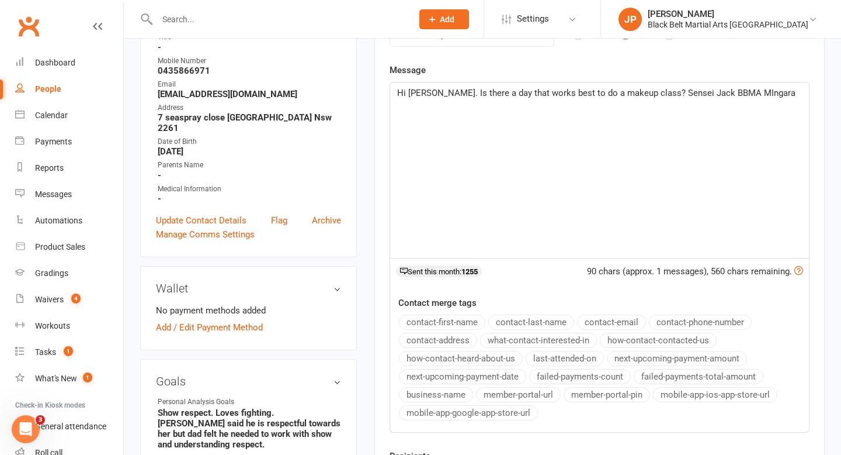
scroll to position [225, 0]
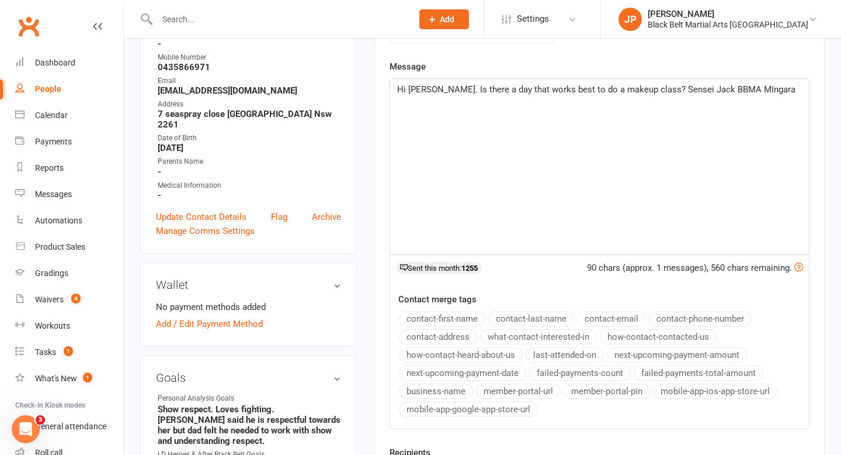
click at [736, 89] on span "Hi Danielle. Is there a day that works best to do a makeup class? Sensei Jack B…" at bounding box center [596, 89] width 399 height 11
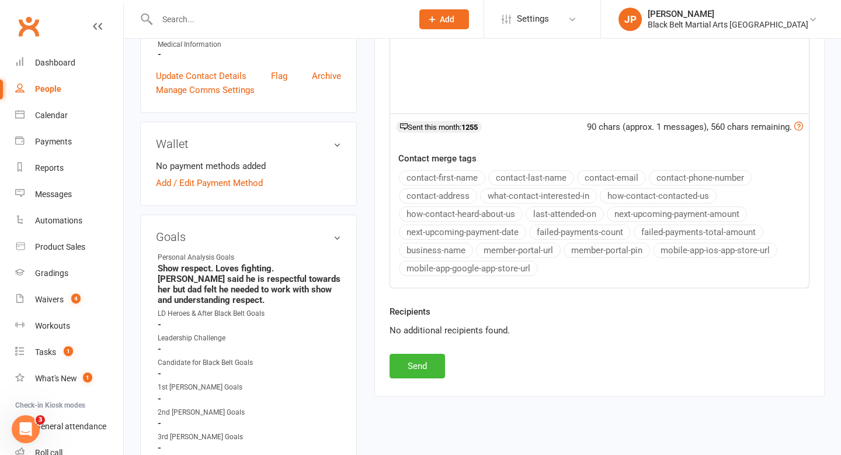
scroll to position [372, 0]
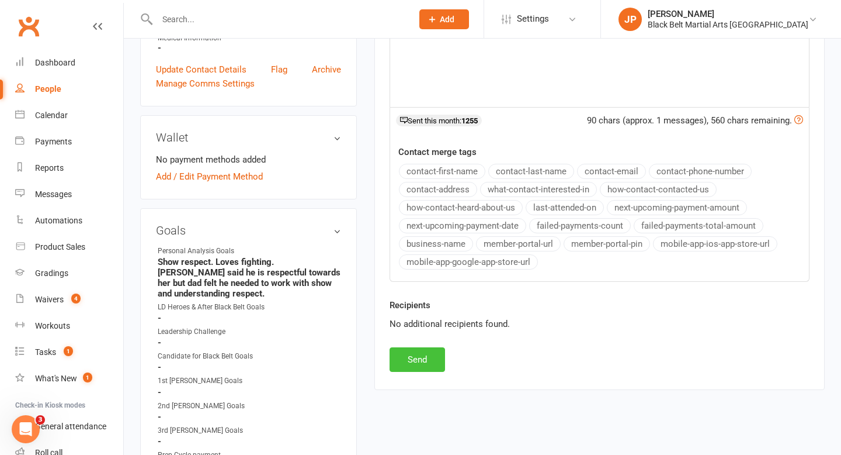
click at [392, 363] on button "Send" at bounding box center [418, 359] width 56 height 25
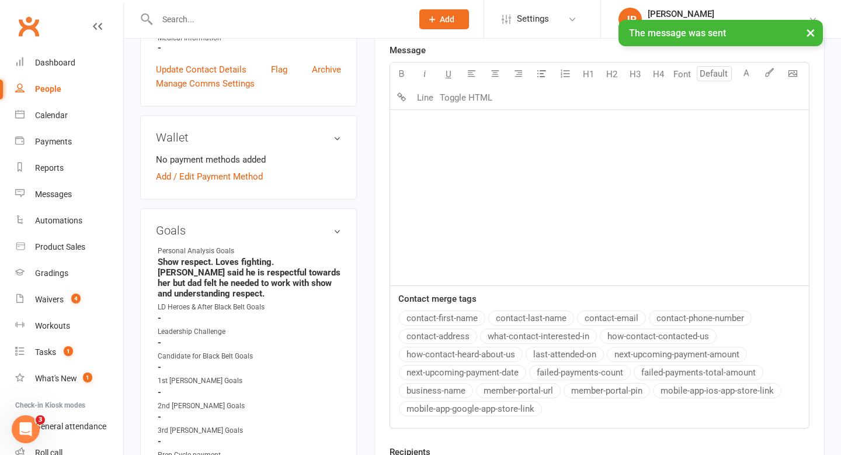
scroll to position [0, 0]
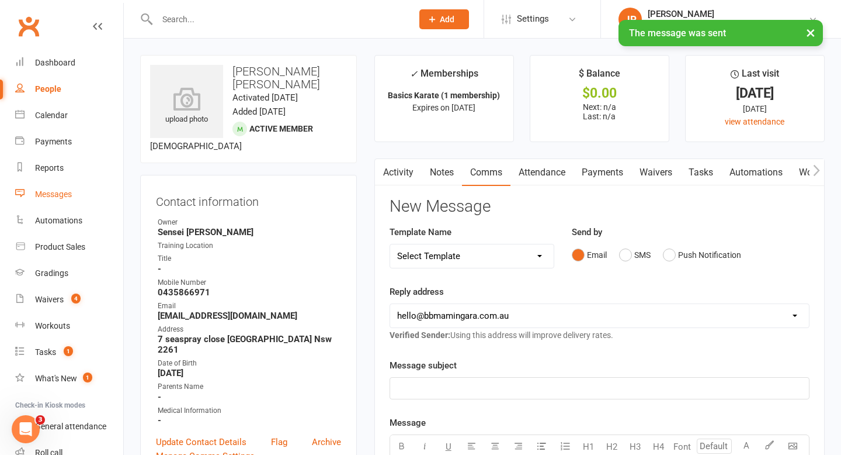
click at [56, 200] on link "Messages" at bounding box center [69, 194] width 108 height 26
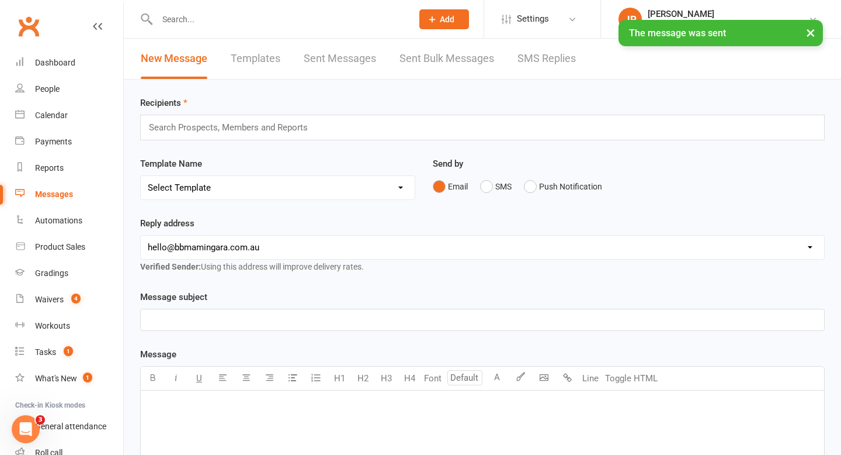
click at [544, 57] on link "SMS Replies" at bounding box center [547, 59] width 58 height 40
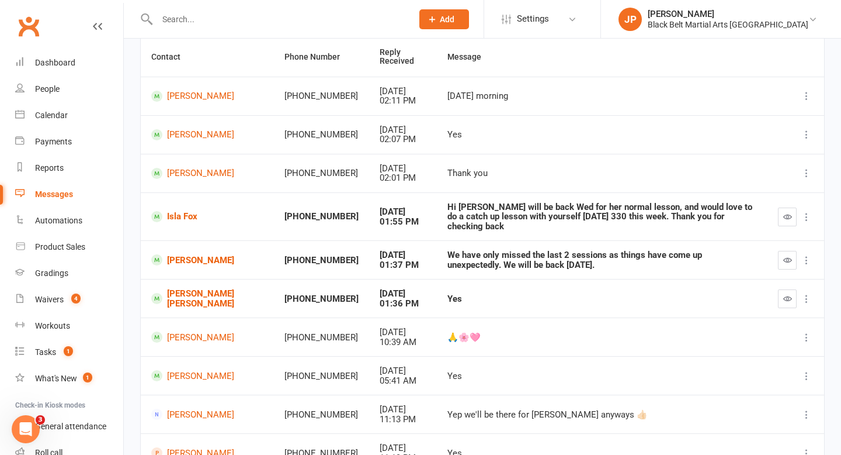
scroll to position [123, 0]
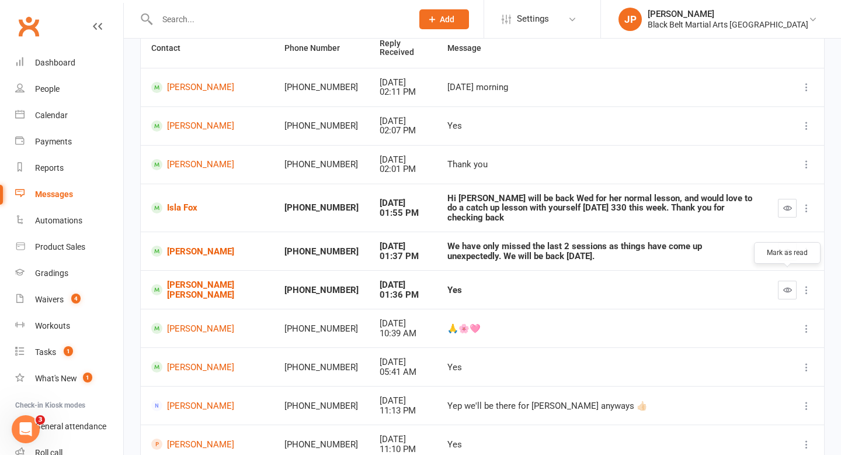
click at [787, 285] on icon "button" at bounding box center [788, 289] width 9 height 9
click at [179, 205] on link "Isla Fox" at bounding box center [207, 207] width 112 height 11
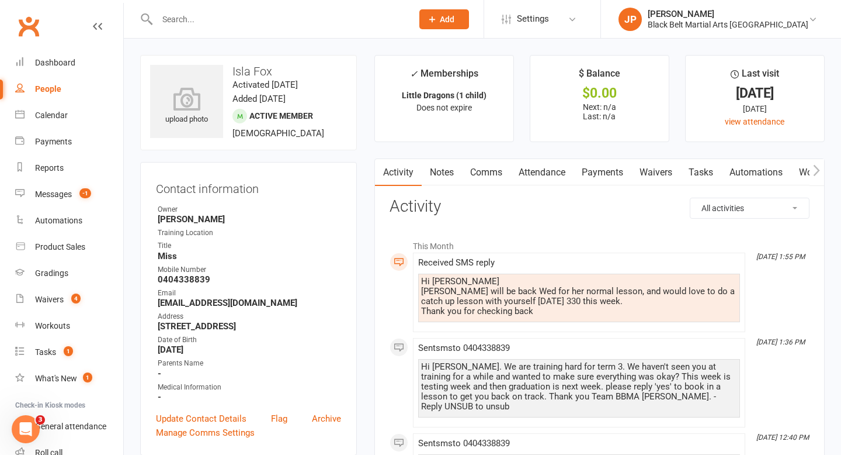
click at [486, 172] on link "Comms" at bounding box center [486, 172] width 48 height 27
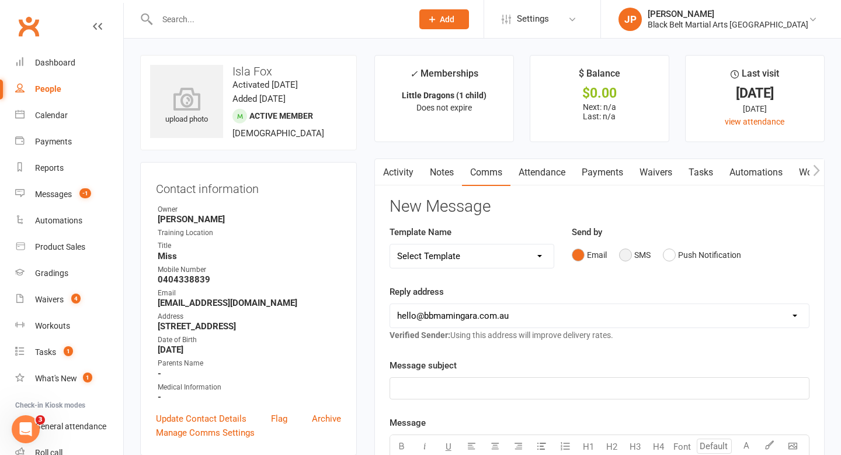
click at [623, 256] on button "SMS" at bounding box center [635, 255] width 32 height 22
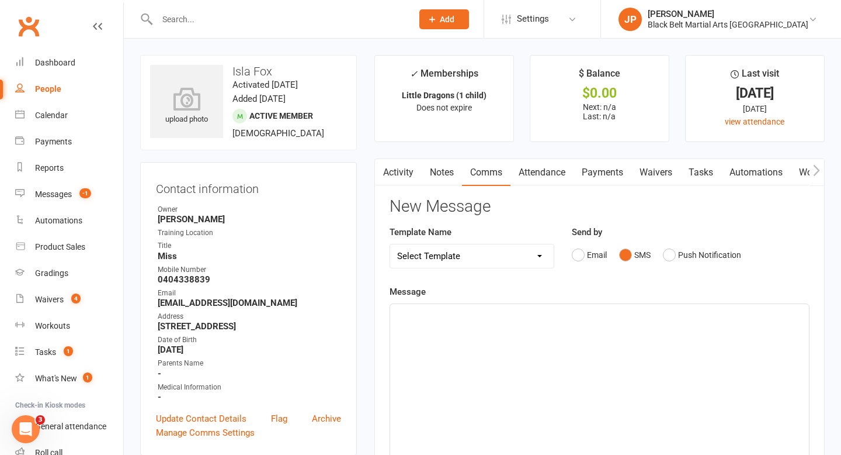
click at [435, 319] on p "﻿" at bounding box center [599, 314] width 405 height 14
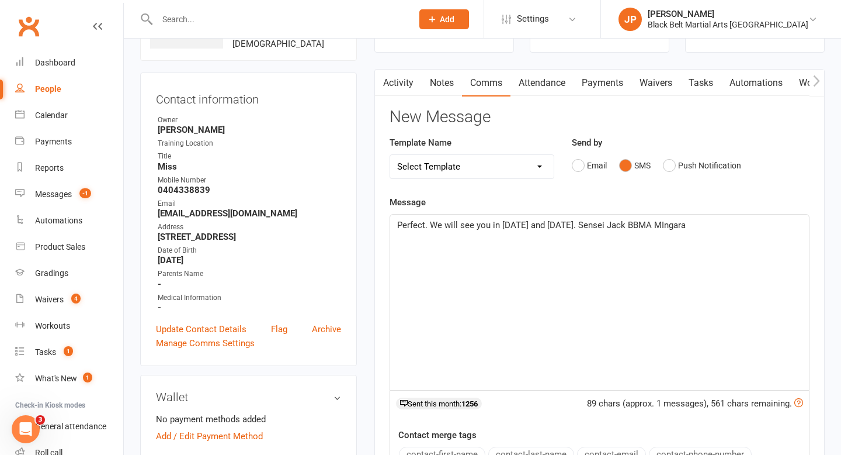
scroll to position [90, 0]
click at [686, 223] on span "Perfect. We will see you in on Wednesday and Thursday this week. Sensei Jack BB…" at bounding box center [541, 224] width 289 height 11
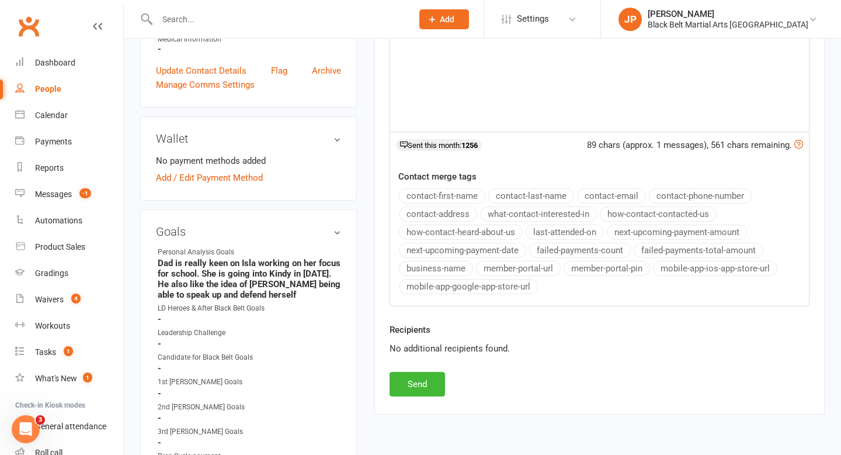
scroll to position [379, 0]
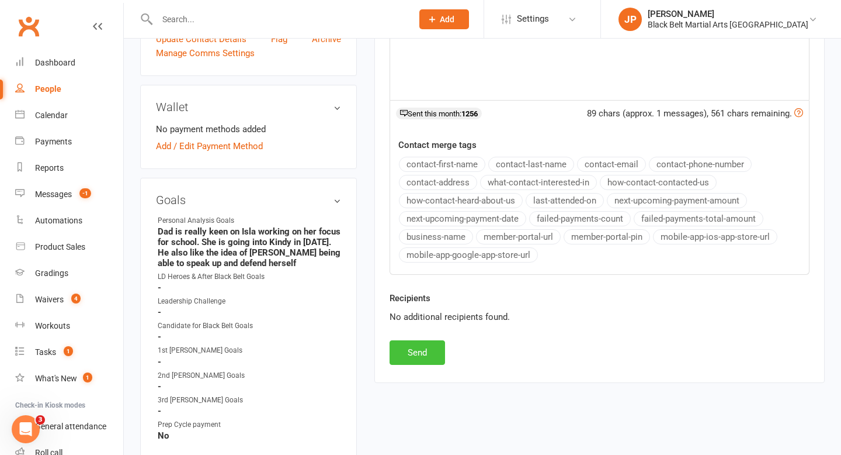
click at [402, 355] on button "Send" at bounding box center [418, 352] width 56 height 25
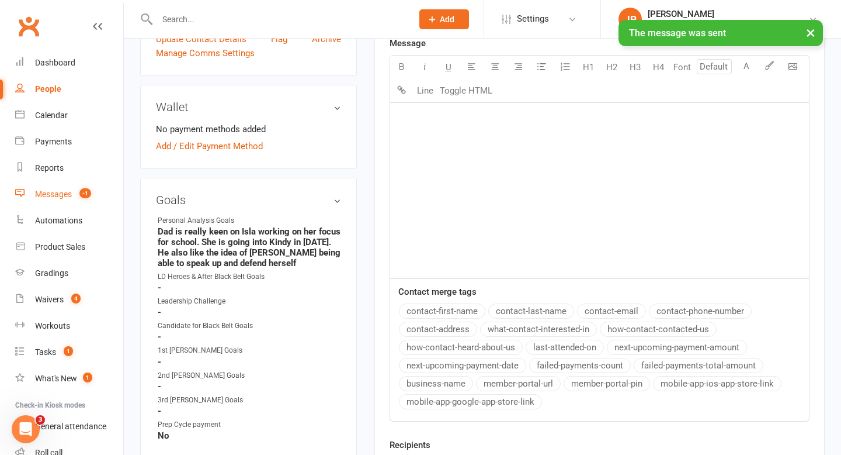
click at [54, 192] on div "Messages" at bounding box center [53, 193] width 37 height 9
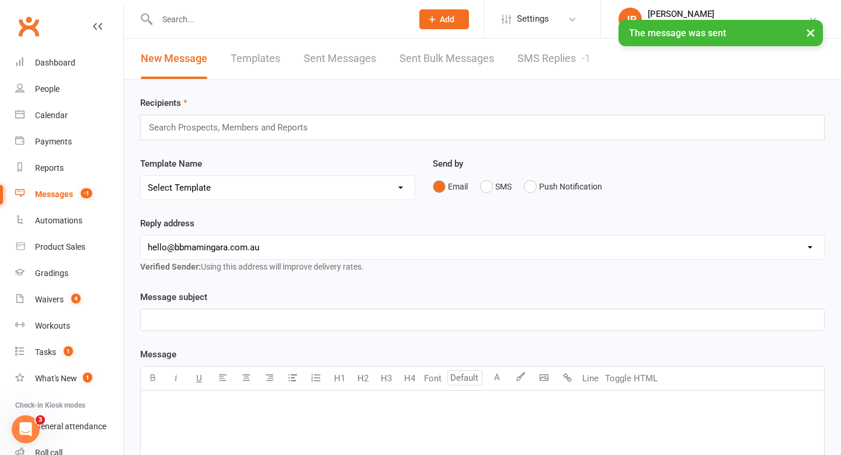
click at [551, 59] on link "SMS Replies -1" at bounding box center [554, 59] width 73 height 40
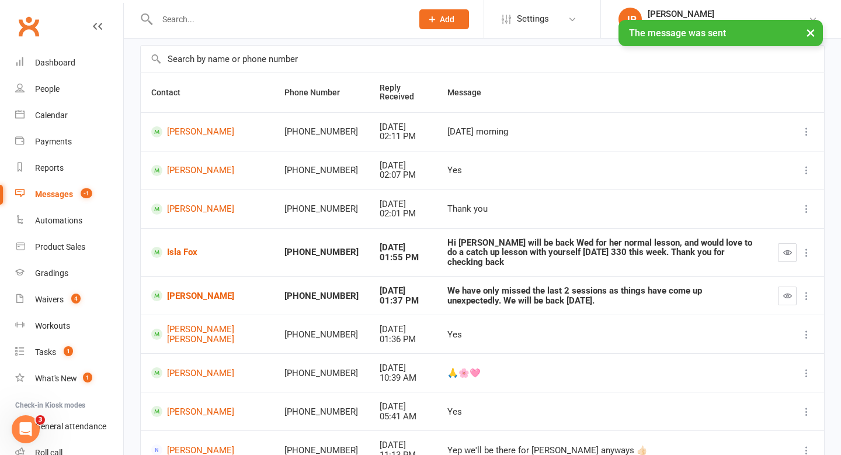
scroll to position [81, 0]
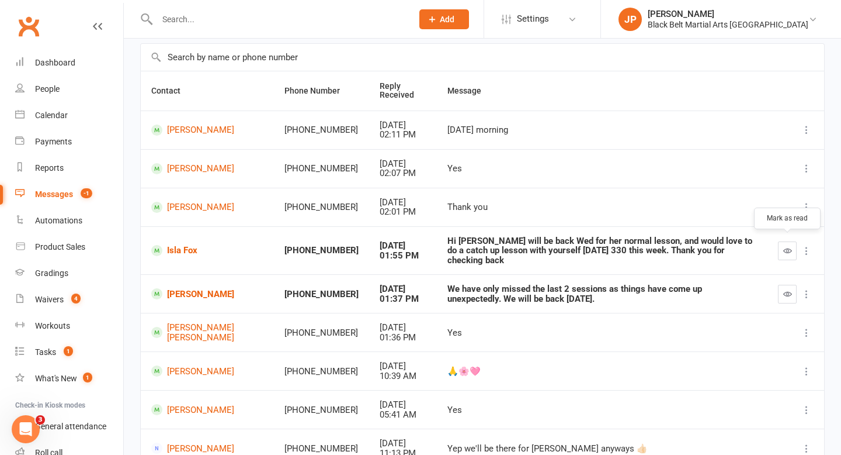
click at [789, 250] on button "button" at bounding box center [787, 250] width 19 height 19
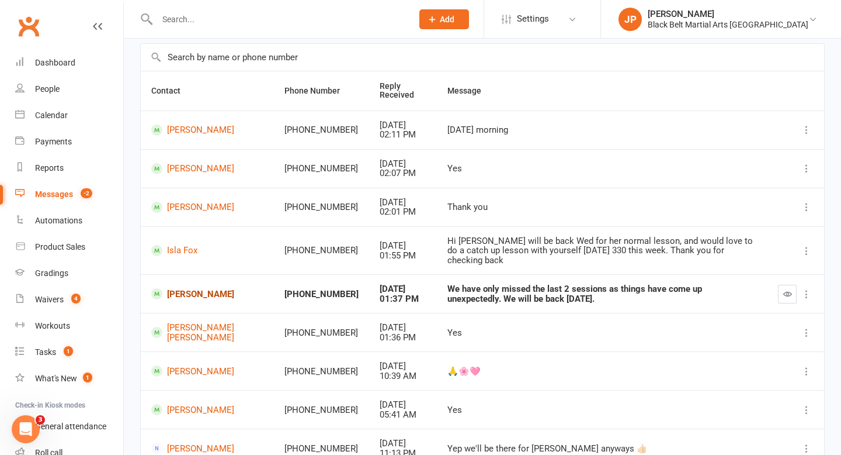
click at [192, 288] on link "[PERSON_NAME]" at bounding box center [207, 293] width 112 height 11
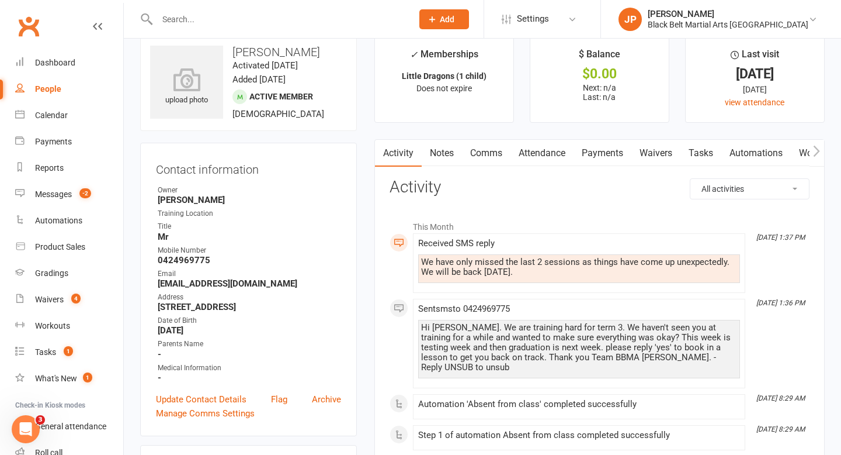
scroll to position [28, 0]
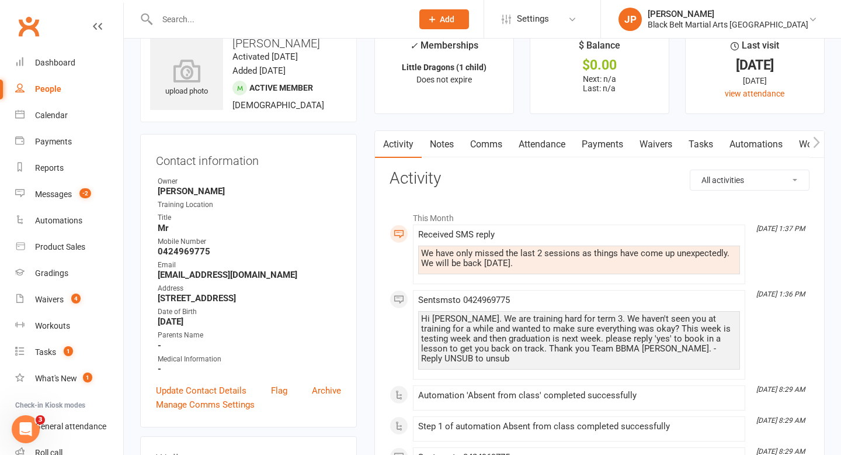
click at [482, 148] on link "Comms" at bounding box center [486, 144] width 48 height 27
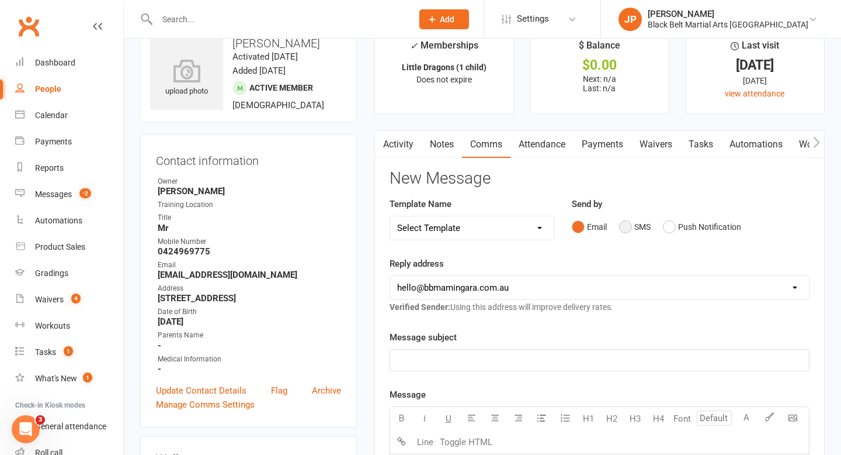
click at [622, 224] on button "SMS" at bounding box center [635, 227] width 32 height 22
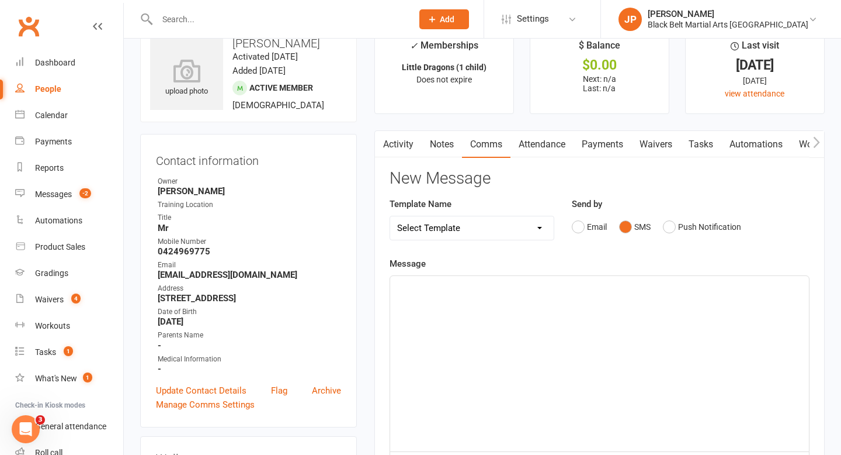
click at [429, 289] on p "﻿" at bounding box center [599, 286] width 405 height 14
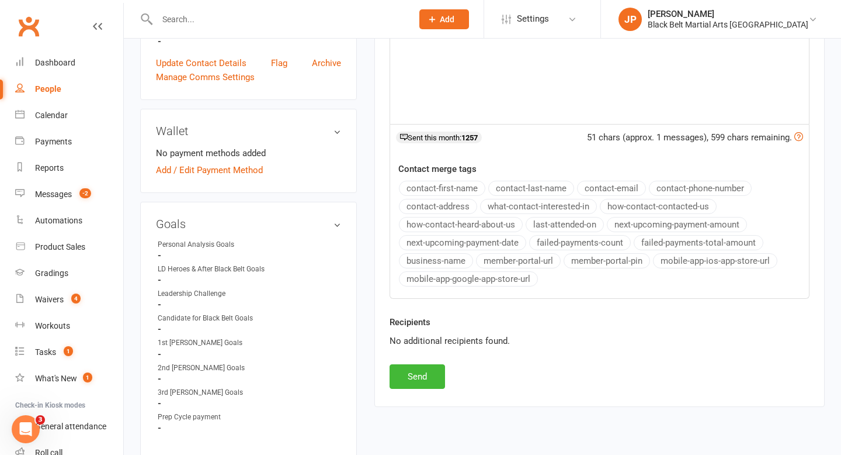
scroll to position [359, 0]
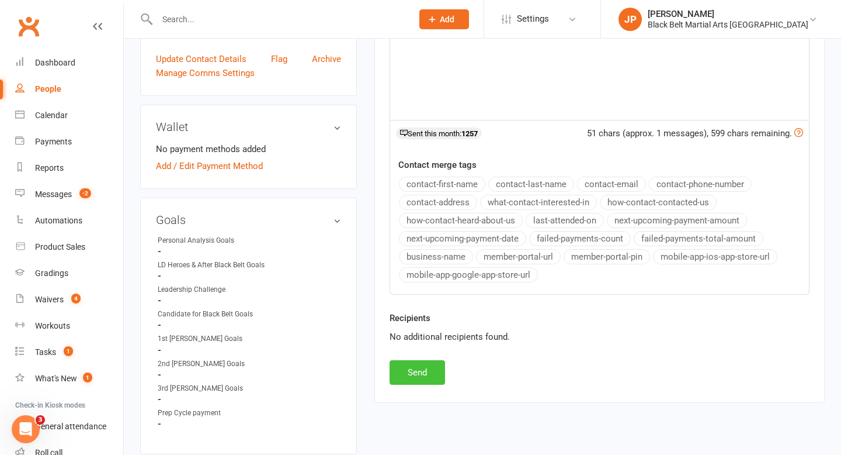
click at [407, 374] on button "Send" at bounding box center [418, 372] width 56 height 25
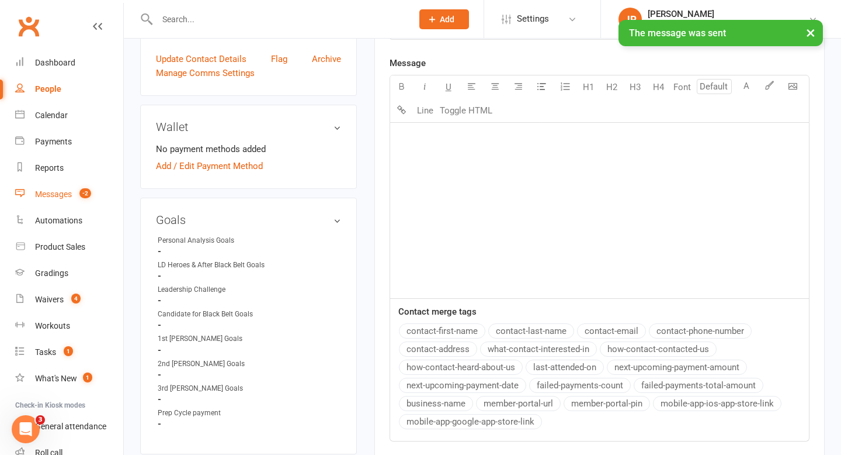
click at [41, 199] on link "Messages -2" at bounding box center [69, 194] width 108 height 26
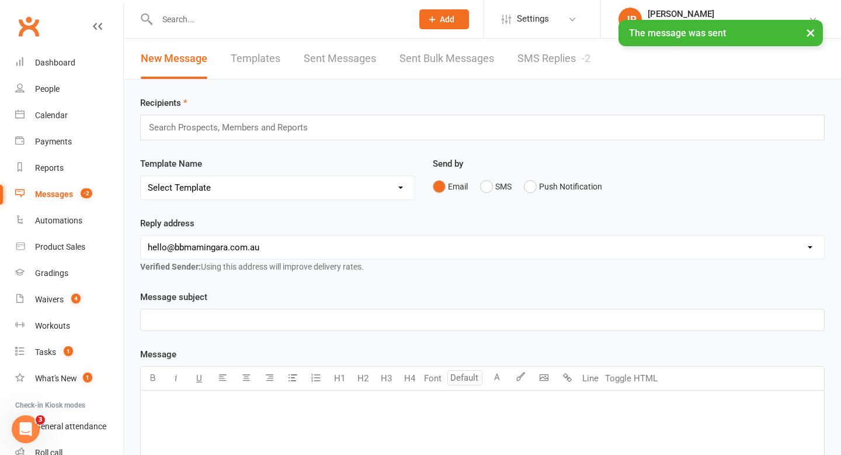
click at [540, 65] on link "SMS Replies -2" at bounding box center [554, 59] width 73 height 40
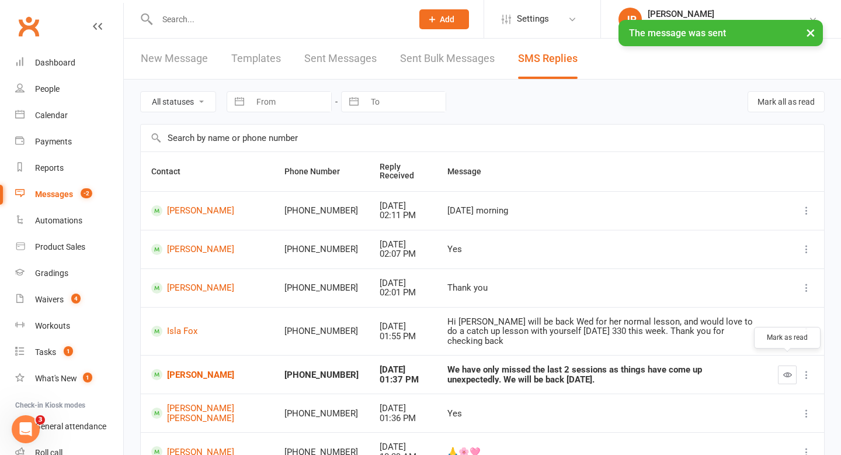
click at [792, 365] on button "button" at bounding box center [787, 374] width 19 height 19
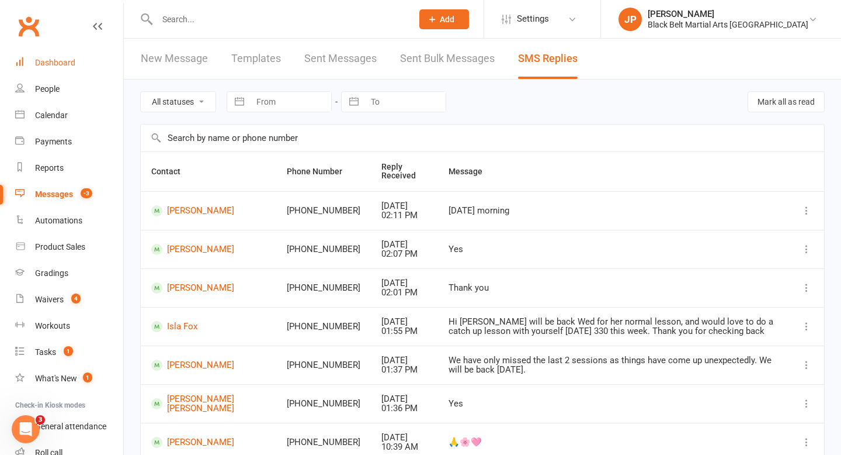
click at [47, 67] on div "Dashboard" at bounding box center [55, 62] width 40 height 9
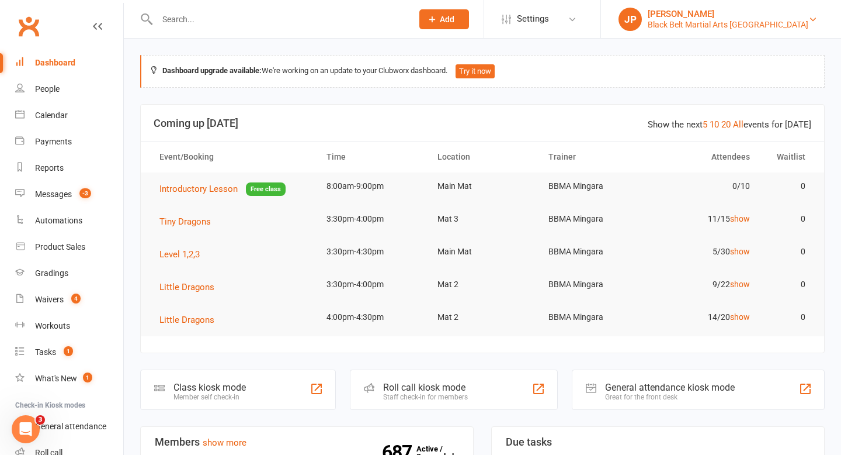
click at [699, 25] on div "Black Belt Martial Arts [GEOGRAPHIC_DATA]" at bounding box center [728, 24] width 161 height 11
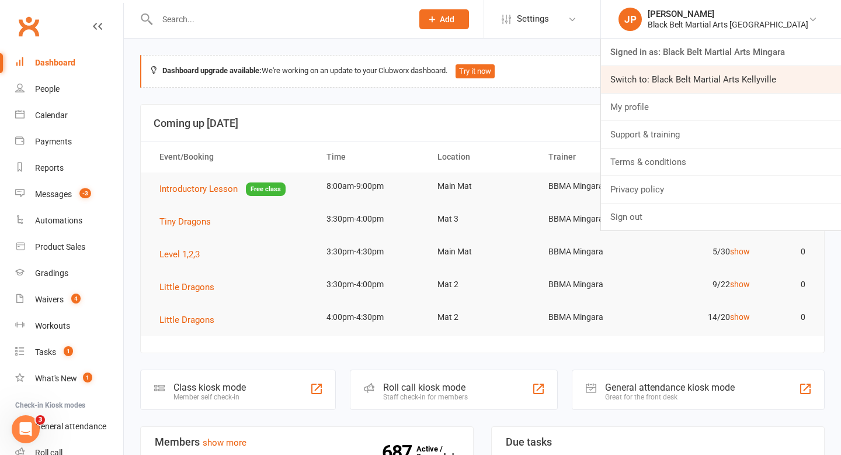
click at [718, 68] on link "Switch to: Black Belt Martial Arts Kellyville" at bounding box center [721, 79] width 240 height 27
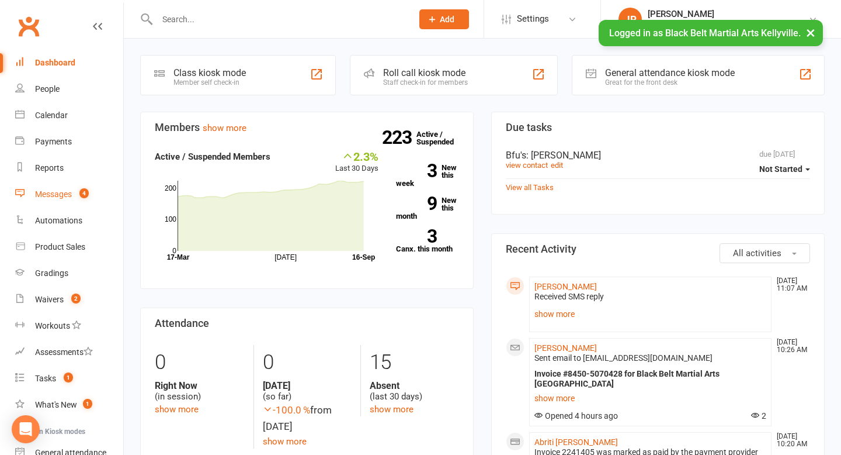
click at [63, 198] on div "Messages" at bounding box center [53, 193] width 37 height 9
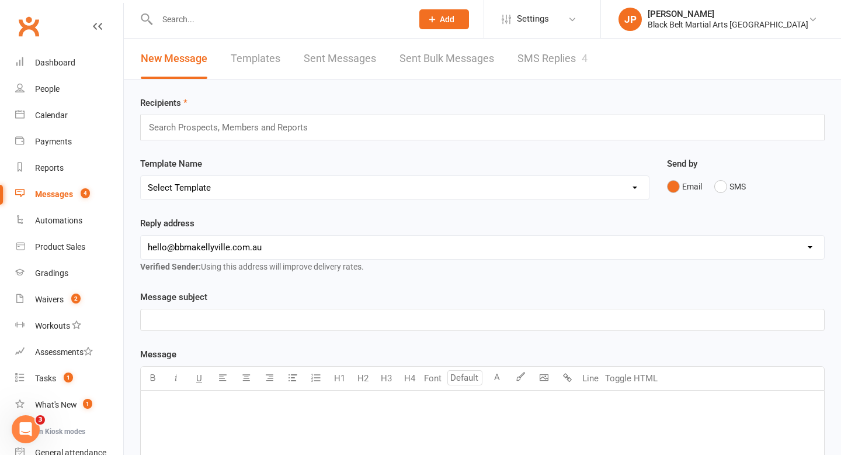
click at [549, 67] on link "SMS Replies 4" at bounding box center [553, 59] width 70 height 40
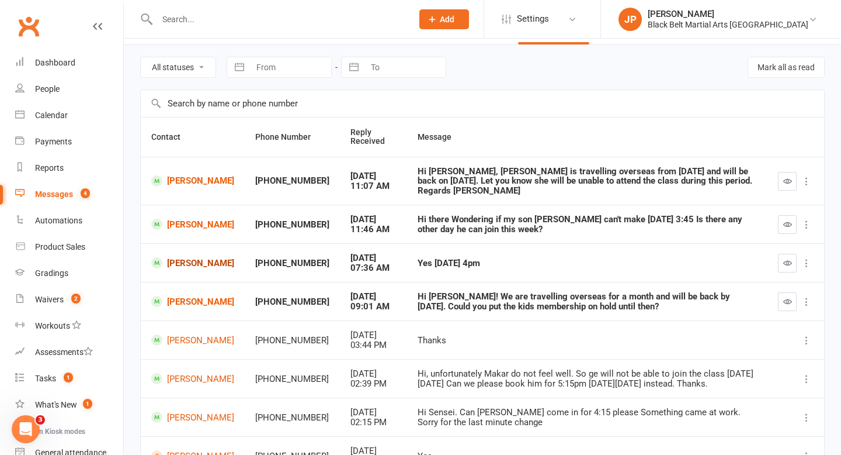
scroll to position [35, 0]
click at [187, 266] on link "[PERSON_NAME]" at bounding box center [192, 262] width 83 height 11
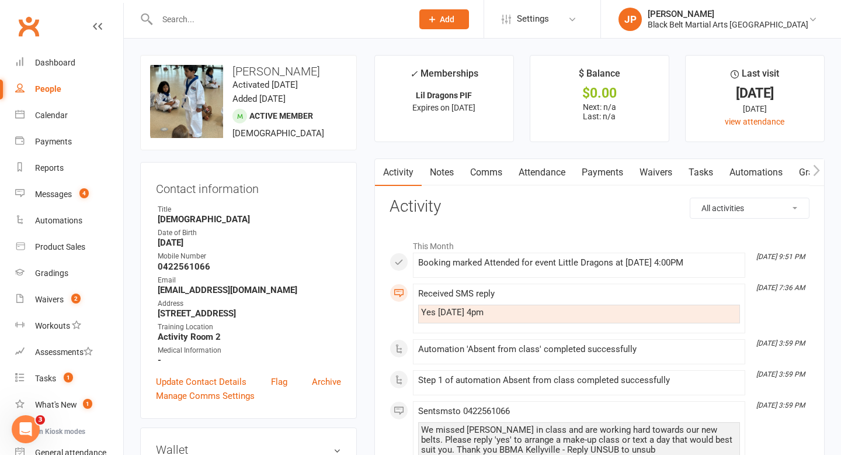
click at [485, 172] on link "Comms" at bounding box center [486, 172] width 48 height 27
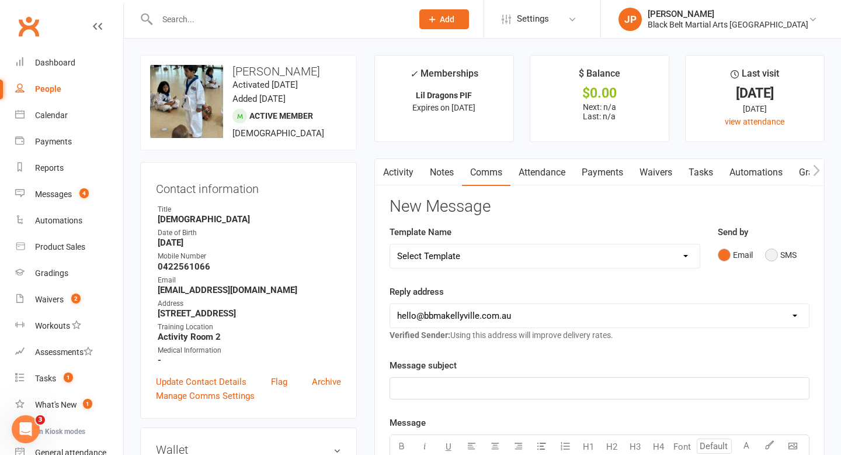
click at [773, 255] on button "SMS" at bounding box center [781, 255] width 32 height 22
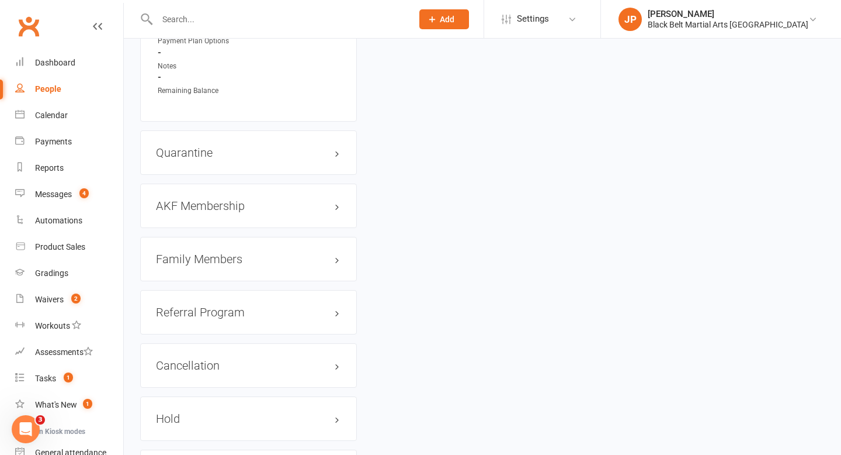
scroll to position [1138, 0]
click at [235, 264] on h3 "Family Members" at bounding box center [248, 257] width 185 height 13
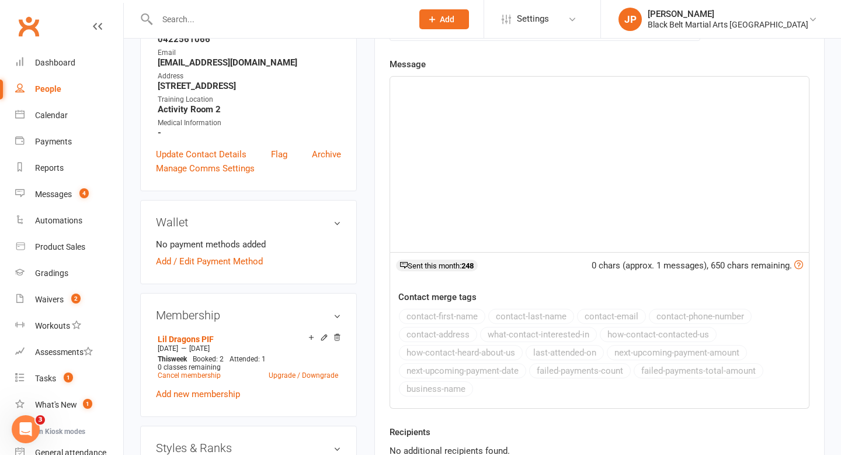
scroll to position [223, 0]
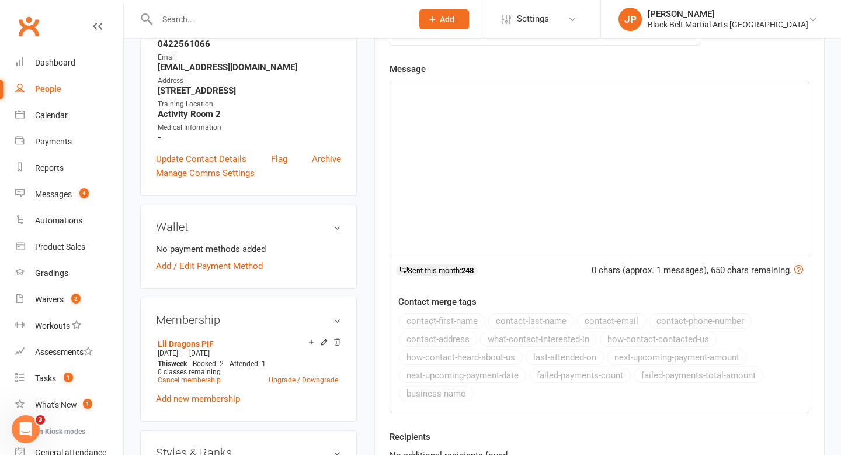
click at [407, 96] on p "﻿" at bounding box center [599, 92] width 405 height 14
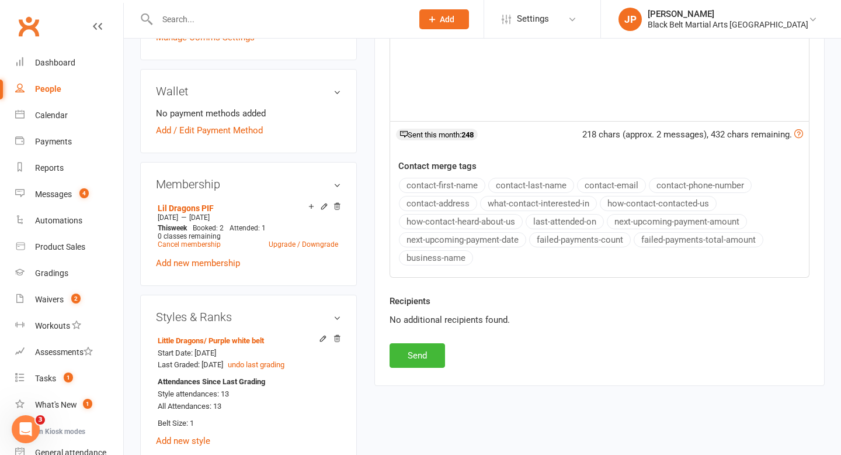
scroll to position [373, 0]
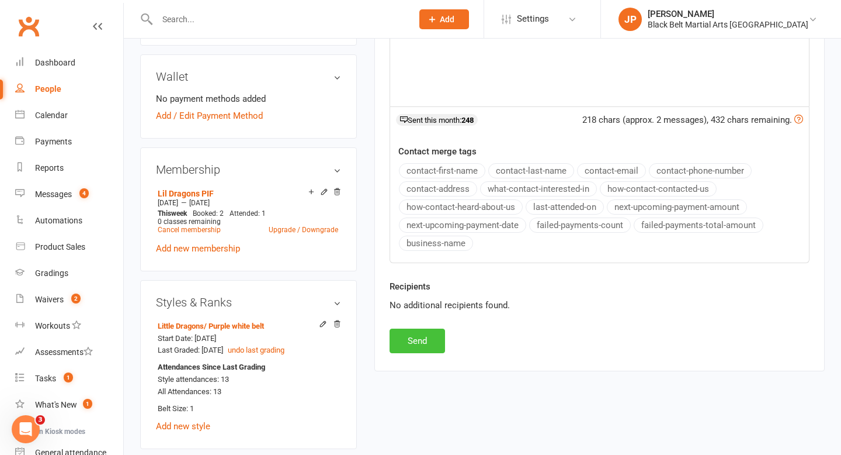
click at [424, 343] on button "Send" at bounding box center [418, 340] width 56 height 25
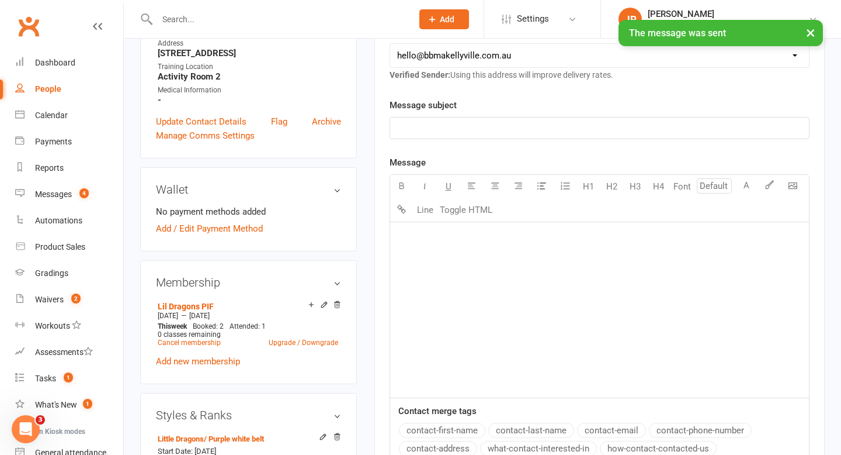
scroll to position [0, 0]
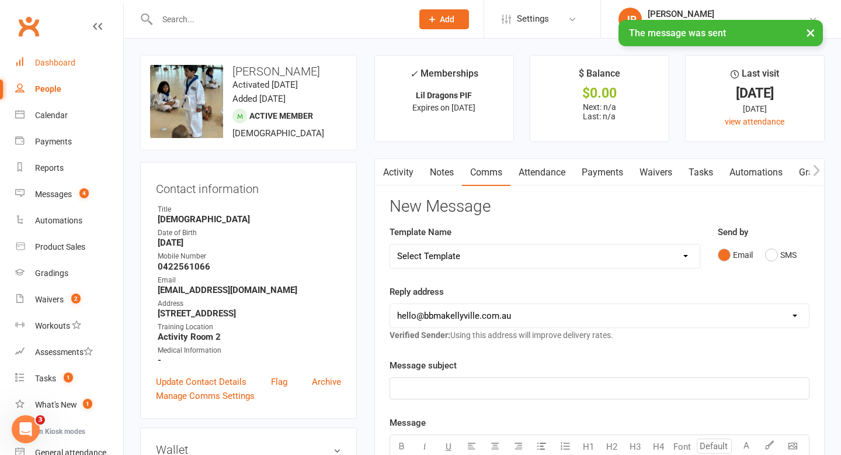
click at [57, 63] on div "Dashboard" at bounding box center [55, 62] width 40 height 9
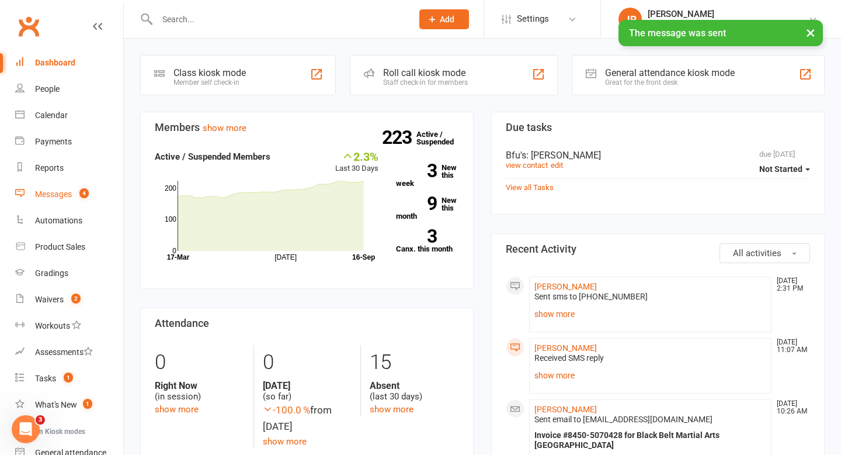
click at [49, 198] on div "Messages" at bounding box center [53, 193] width 37 height 9
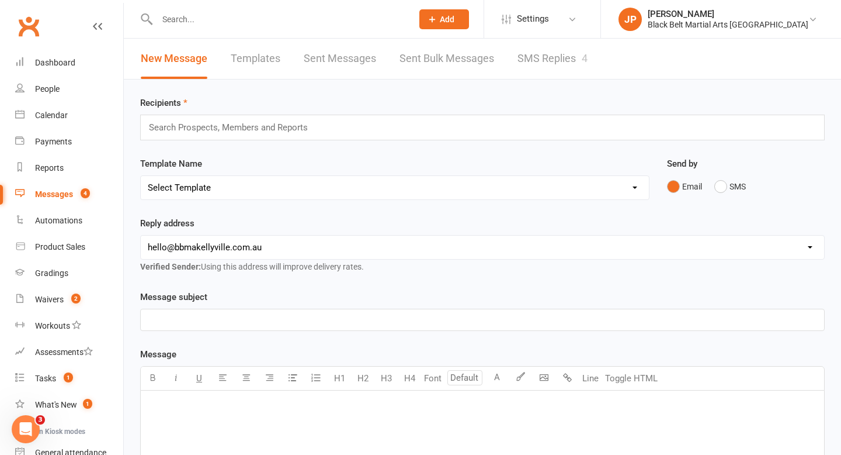
click at [250, 122] on input "text" at bounding box center [233, 127] width 171 height 15
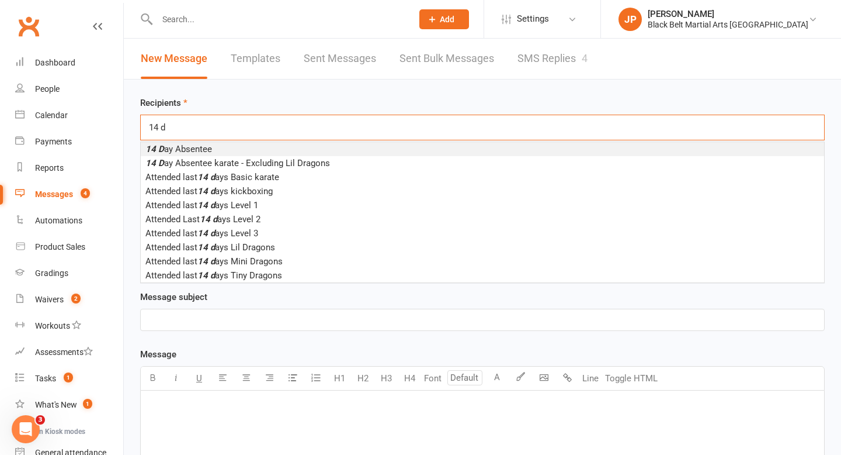
type input "14 d"
click at [216, 150] on li "14 D ay Absentee" at bounding box center [483, 149] width 684 height 14
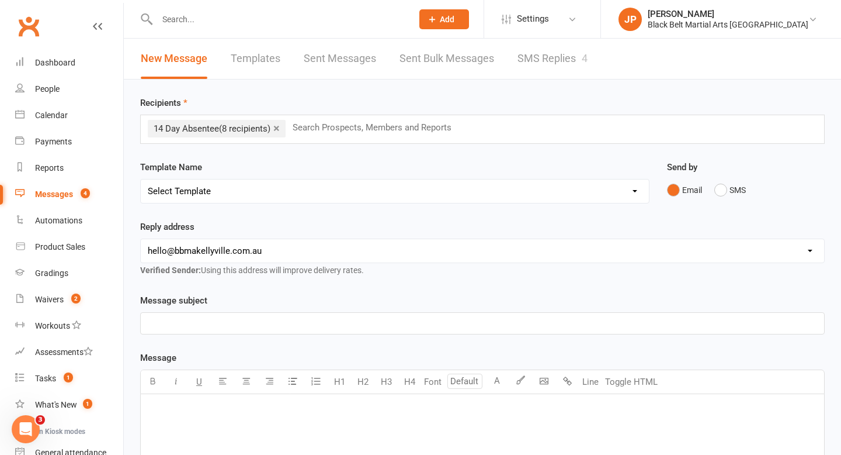
click at [233, 194] on select "Select Template [SMS] Bank account details [SMS] Booth follow up [Email] Cancel…" at bounding box center [395, 190] width 508 height 23
select select "30"
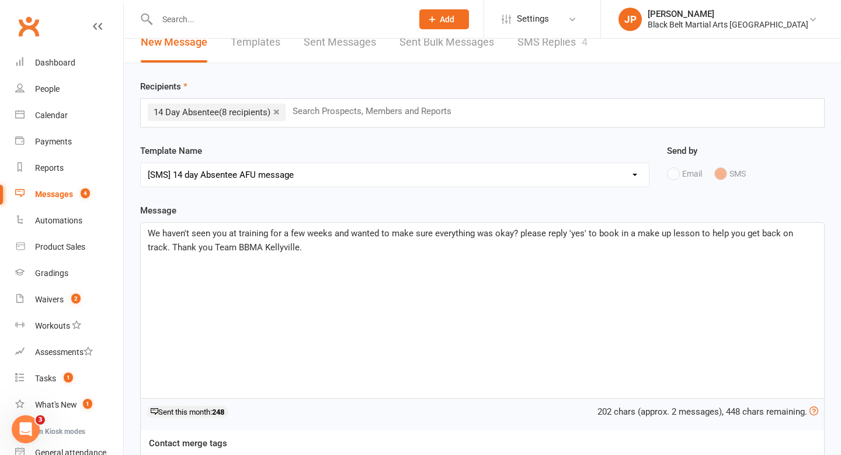
scroll to position [20, 0]
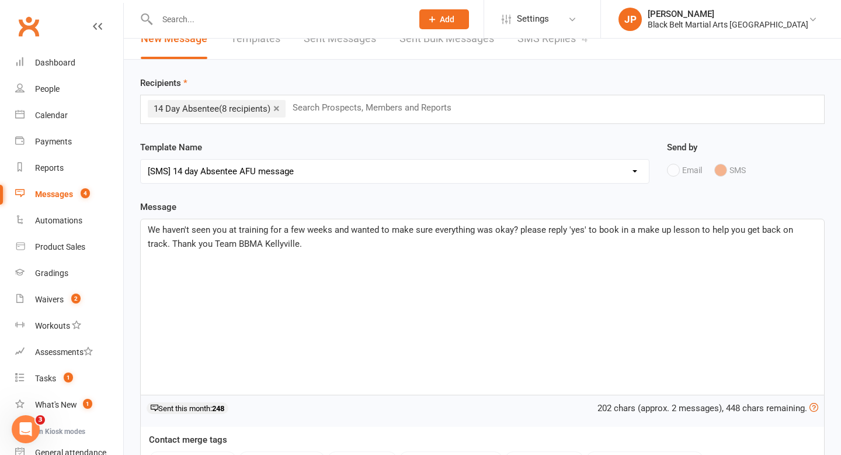
click at [148, 228] on span "We haven't seen you at training for a few weeks and wanted to make sure everyth…" at bounding box center [472, 236] width 648 height 25
click at [148, 228] on span "Hi We haven't seen you at training for a few weeks and wanted to make sure ever…" at bounding box center [477, 236] width 659 height 25
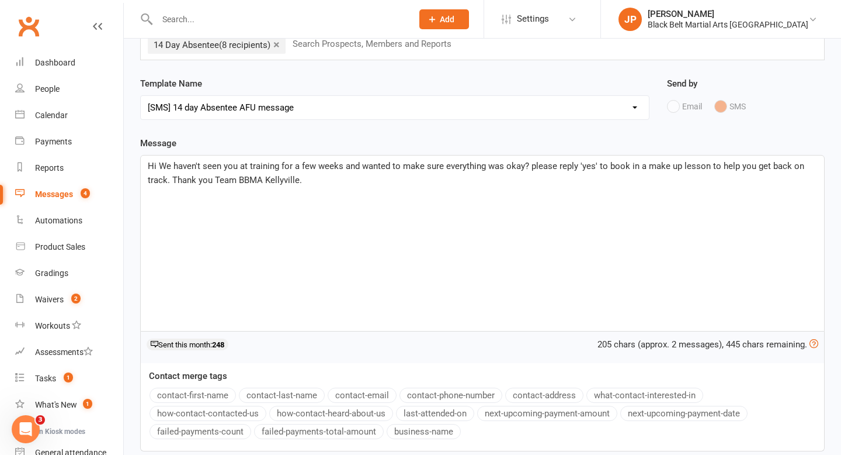
scroll to position [86, 0]
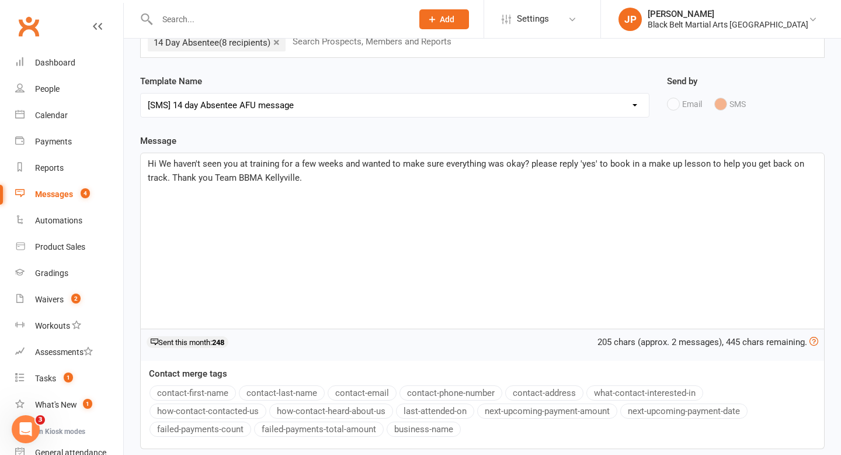
click at [209, 387] on button "contact-first-name" at bounding box center [193, 392] width 86 height 15
click at [214, 392] on button "contact-first-name" at bounding box center [193, 392] width 86 height 15
click at [622, 167] on span ". We haven't seen you at training for a few weeks and wanted to make sure every…" at bounding box center [481, 170] width 667 height 25
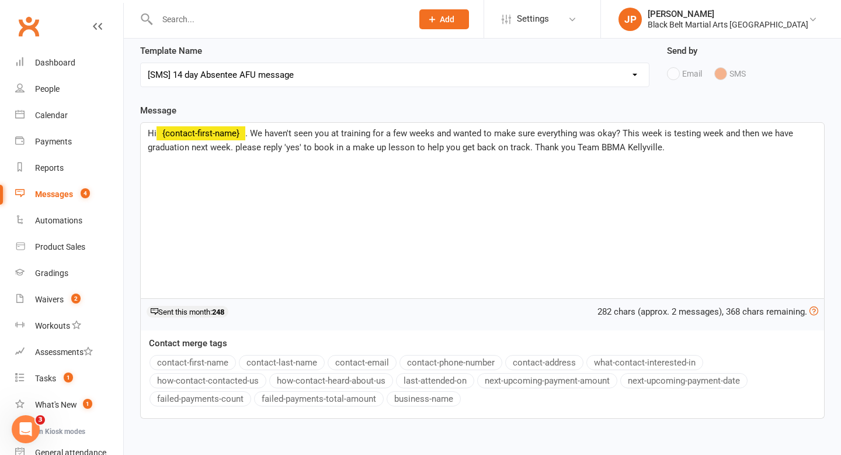
scroll to position [117, 0]
click at [303, 146] on span ". We haven't seen you at training for a few weeks and wanted to make sure every…" at bounding box center [472, 139] width 648 height 25
click at [445, 147] on span ". We haven't seen you at training for a few weeks and wanted to make sure every…" at bounding box center [472, 139] width 648 height 25
click at [444, 147] on span ". We haven't seen you at training for a few weeks and wanted to make sure every…" at bounding box center [472, 139] width 648 height 25
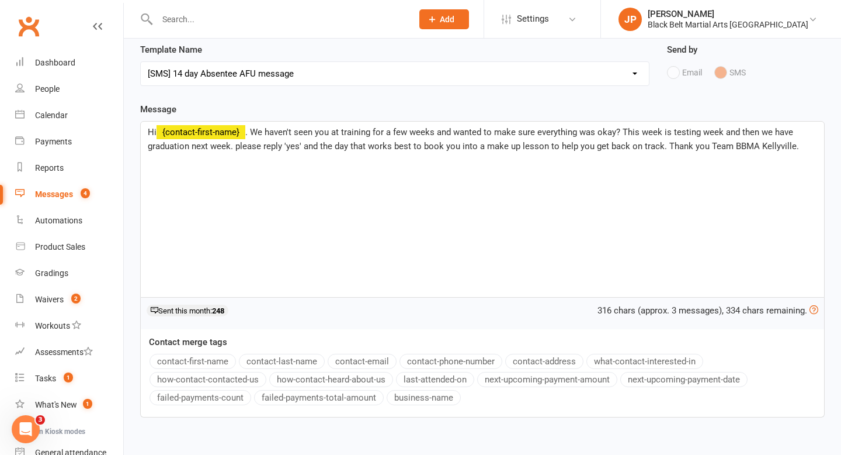
scroll to position [185, 0]
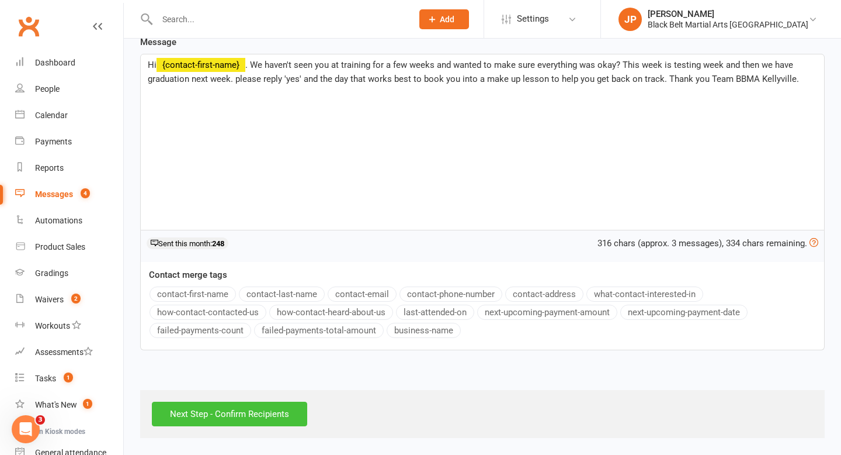
click at [266, 413] on input "Next Step - Confirm Recipients" at bounding box center [229, 413] width 155 height 25
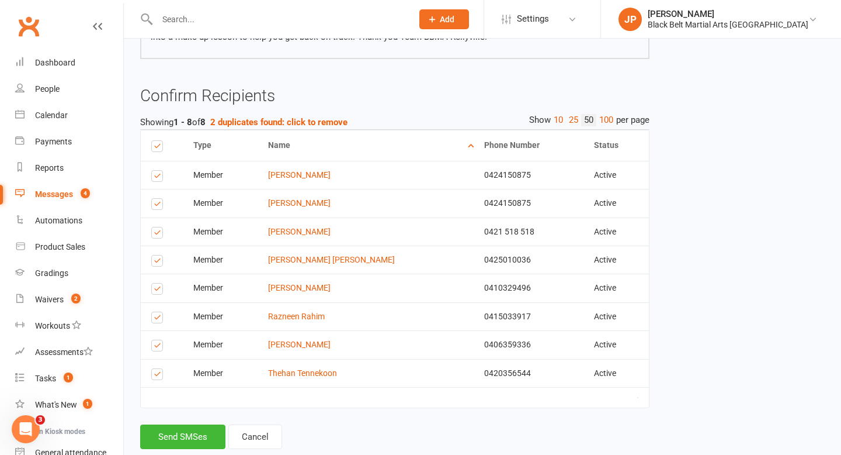
scroll to position [165, 0]
click at [332, 123] on strong "2 duplicates found: click to remove" at bounding box center [278, 121] width 137 height 11
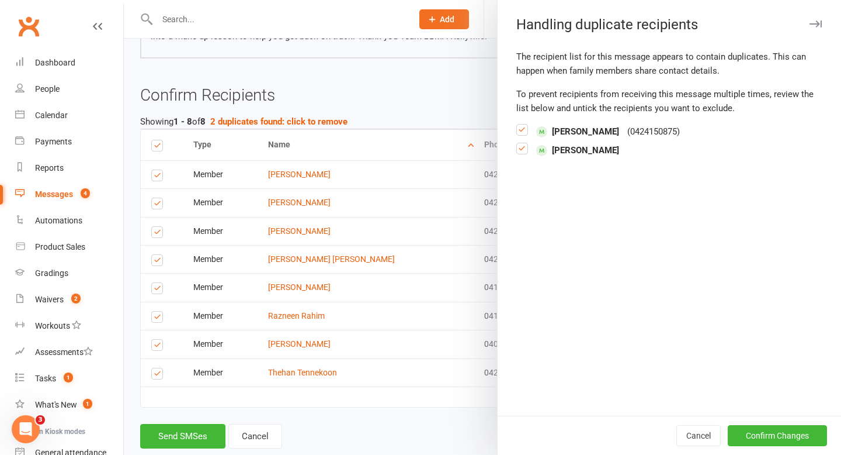
click at [523, 153] on label at bounding box center [523, 153] width 12 height 0
click at [523, 143] on input "checkbox" at bounding box center [523, 143] width 12 height 0
click at [768, 436] on button "Confirm Changes" at bounding box center [777, 435] width 99 height 21
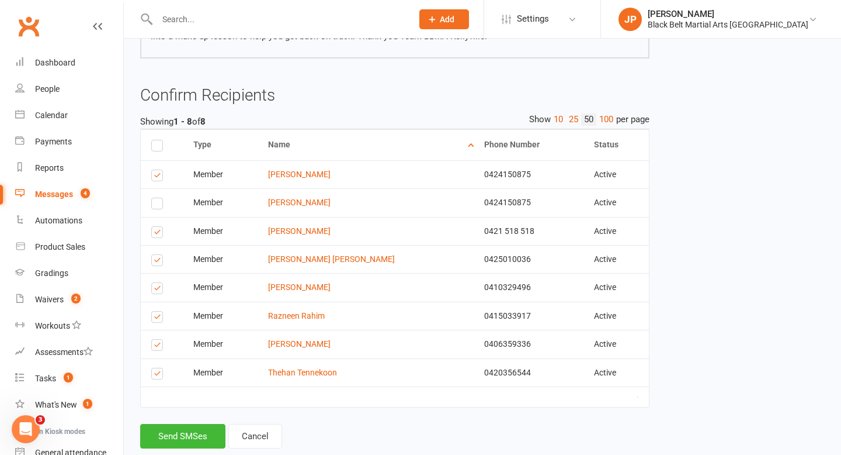
scroll to position [192, 0]
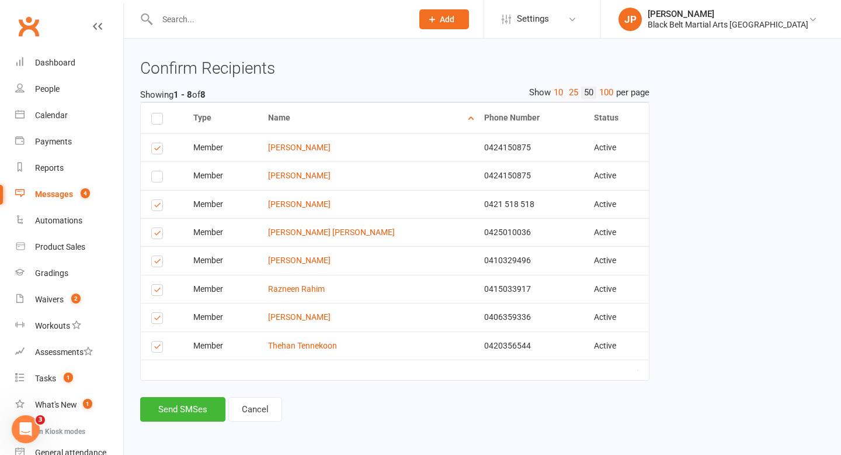
click at [160, 207] on label at bounding box center [159, 207] width 16 height 0
click at [159, 200] on input "checkbox" at bounding box center [155, 200] width 8 height 0
click at [158, 292] on label at bounding box center [159, 292] width 16 height 0
click at [158, 285] on input "checkbox" at bounding box center [155, 285] width 8 height 0
click at [171, 411] on button "Send SMSes" at bounding box center [182, 409] width 85 height 25
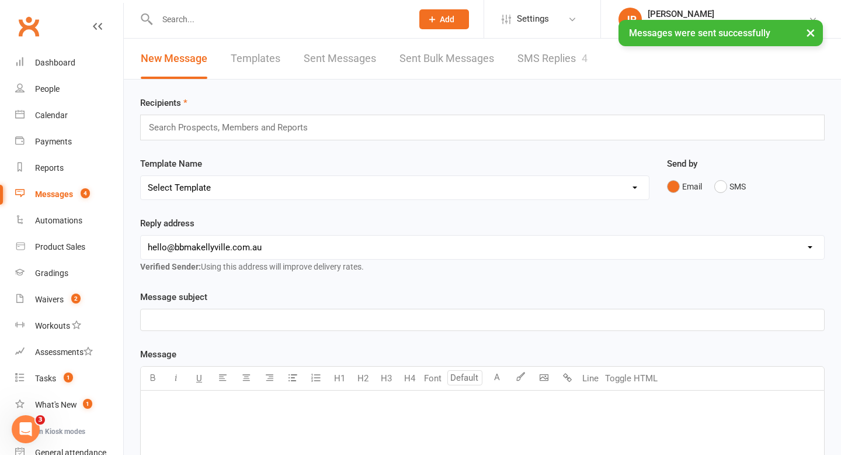
click at [202, 131] on input "text" at bounding box center [233, 127] width 171 height 15
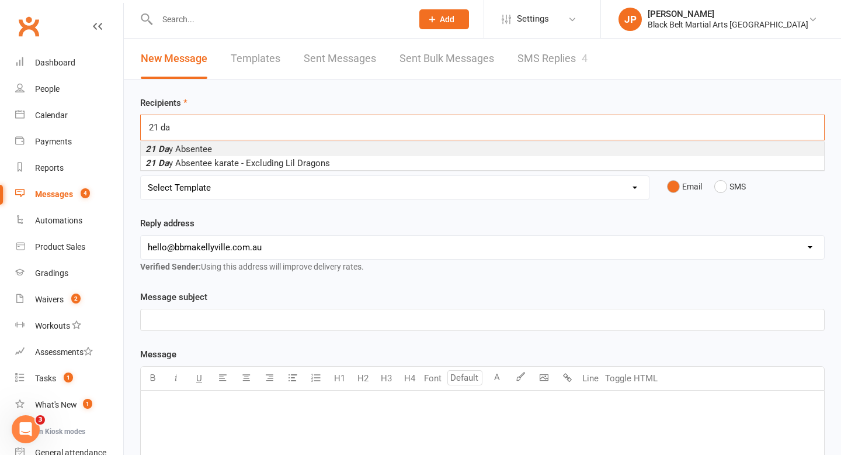
type input "21 da"
click at [199, 146] on span "21 Da y Absentee" at bounding box center [178, 149] width 67 height 11
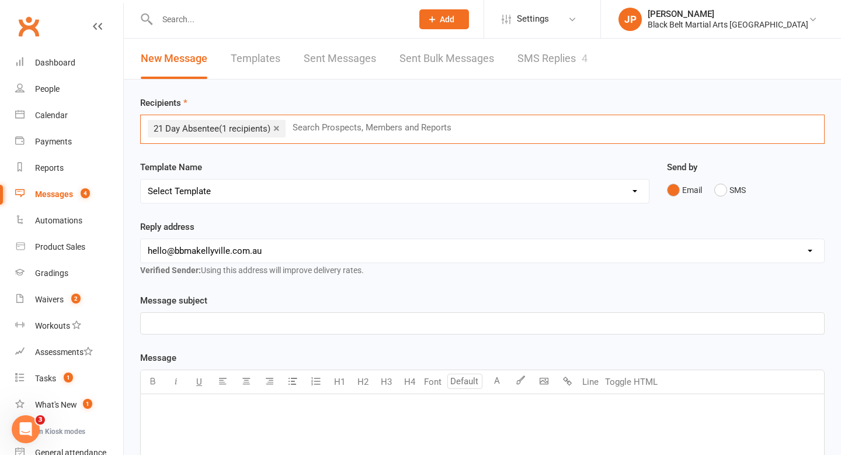
click at [239, 190] on select "Select Template [SMS] Bank account details [SMS] Booth follow up [Email] Cancel…" at bounding box center [395, 190] width 508 height 23
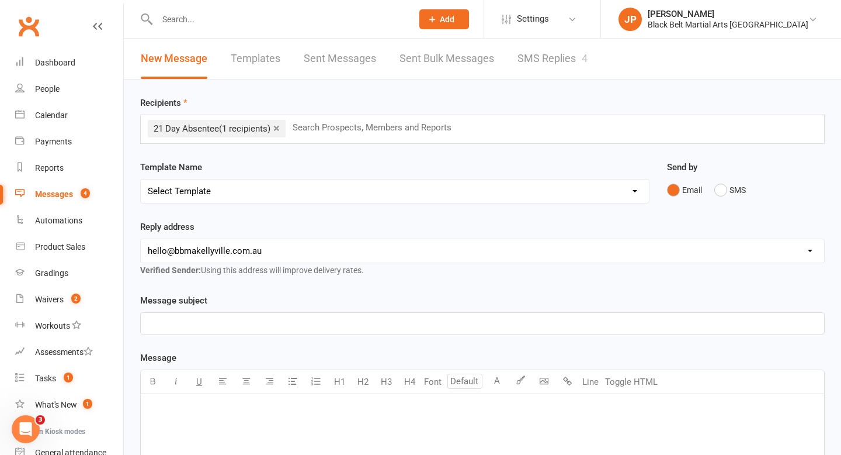
select select "30"
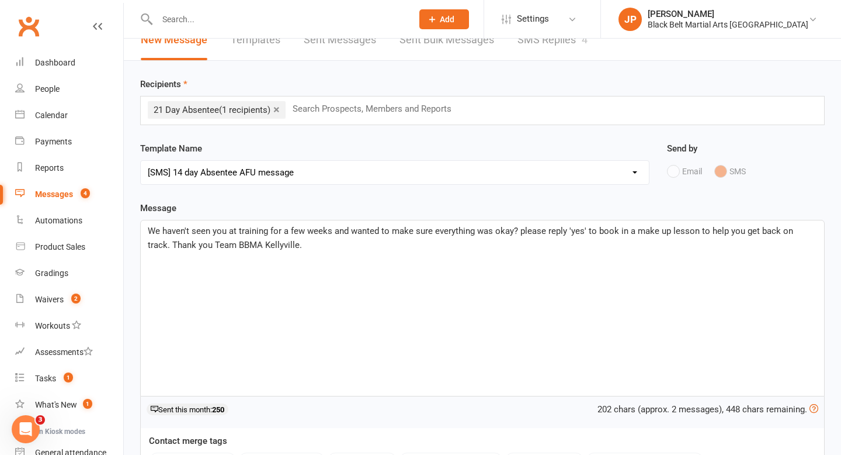
scroll to position [23, 0]
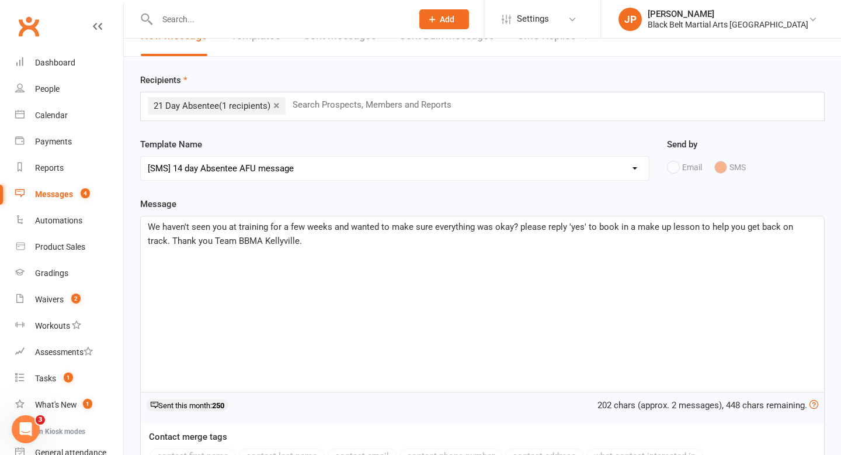
click at [147, 226] on div "We haven't seen you at training for a few weeks and wanted to make sure everyth…" at bounding box center [483, 303] width 684 height 175
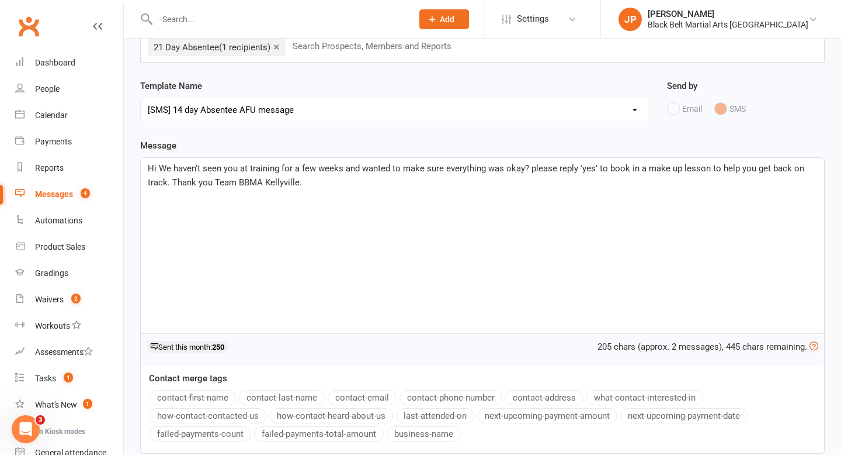
scroll to position [84, 0]
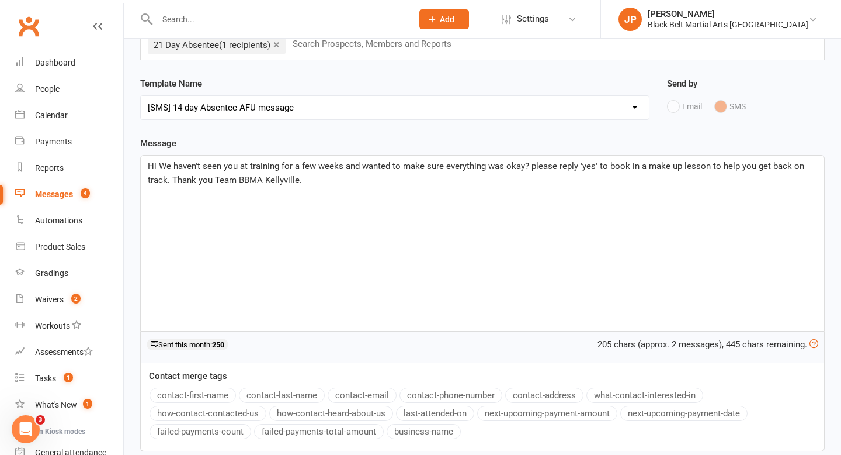
click at [178, 396] on button "contact-first-name" at bounding box center [193, 394] width 86 height 15
click at [623, 169] on span ". We haven't seen you at training for a few weeks and wanted to make sure every…" at bounding box center [481, 173] width 667 height 25
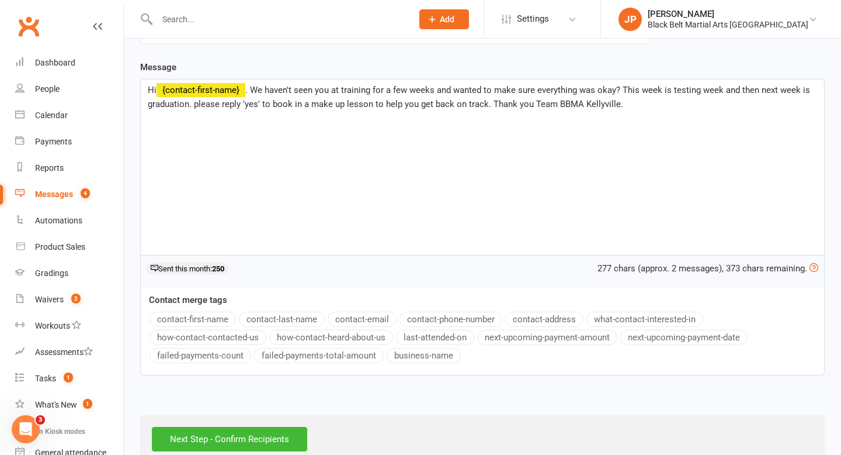
scroll to position [185, 0]
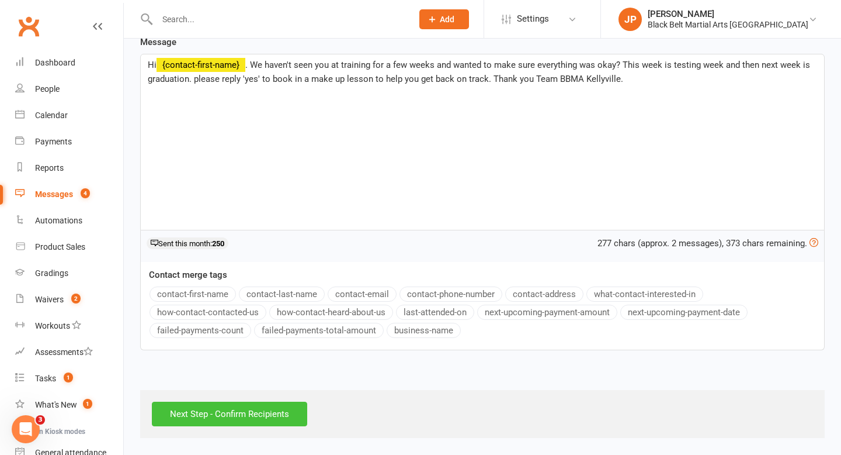
click at [241, 417] on input "Next Step - Confirm Recipients" at bounding box center [229, 413] width 155 height 25
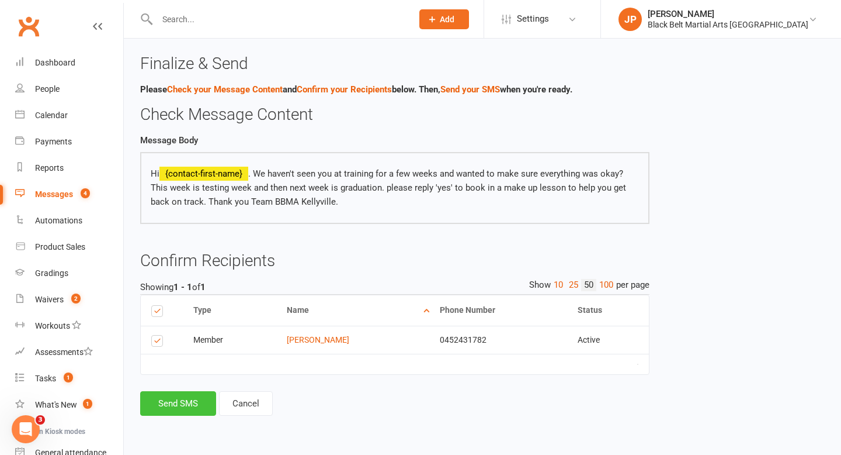
click at [172, 411] on button "Send SMS" at bounding box center [178, 403] width 76 height 25
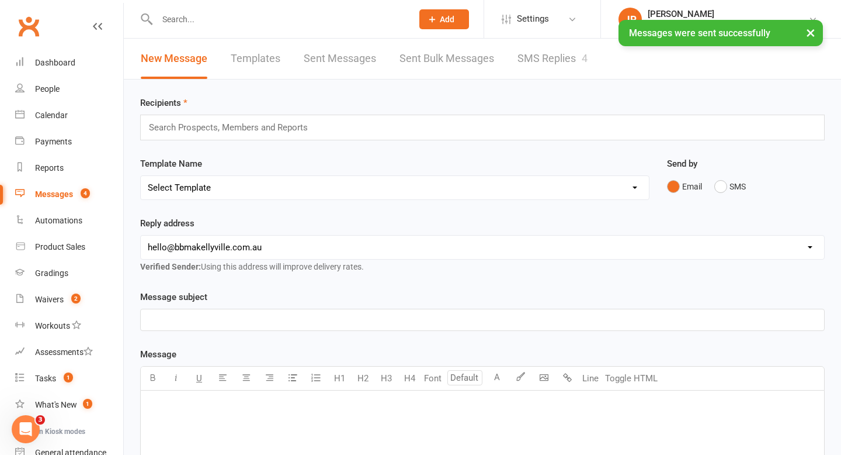
click at [238, 127] on input "text" at bounding box center [233, 127] width 171 height 15
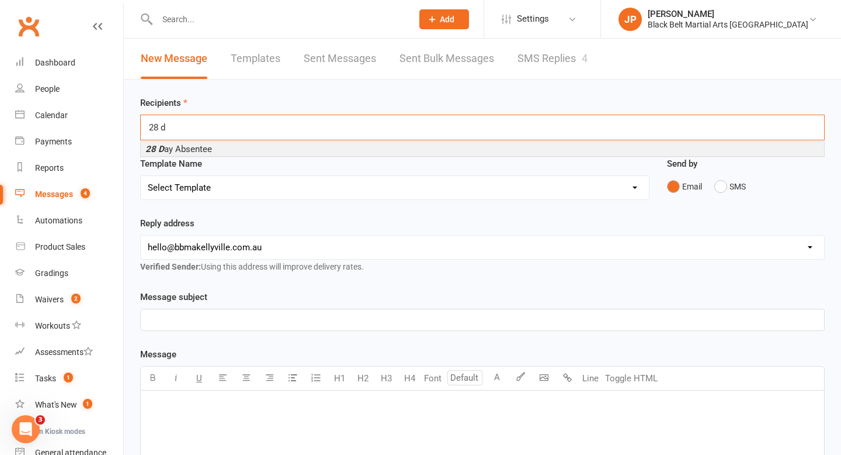
type input "28 d"
click at [206, 146] on span "28 D ay Absentee" at bounding box center [178, 149] width 67 height 11
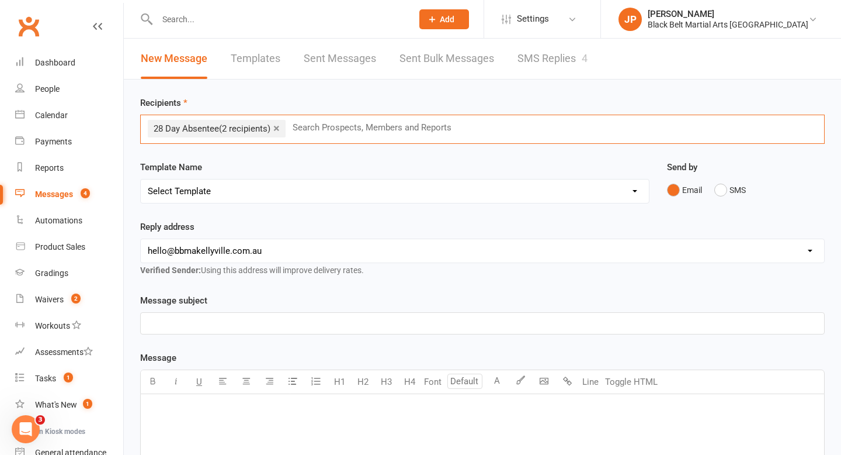
click at [237, 192] on select "Select Template [SMS] Bank account details [SMS] Booth follow up [Email] Cancel…" at bounding box center [395, 190] width 508 height 23
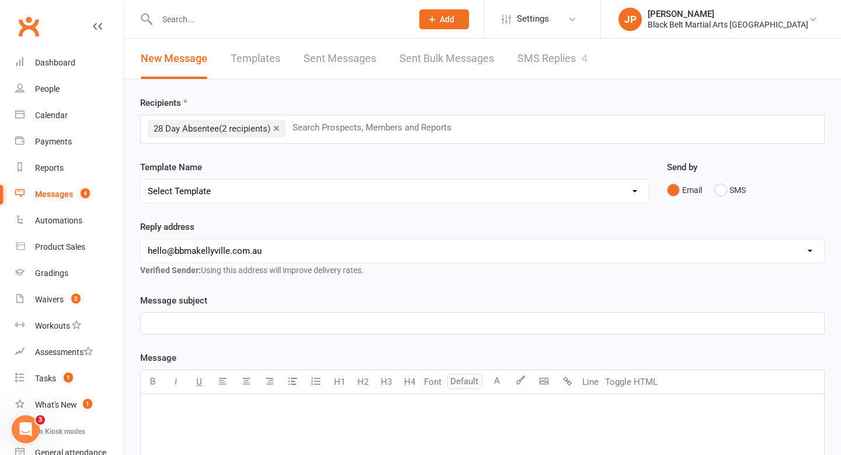
select select "30"
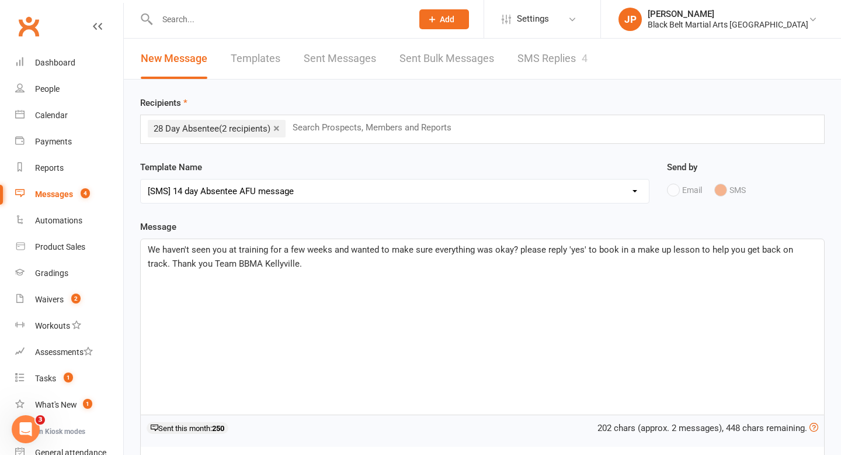
click at [147, 248] on div "We haven't seen you at training for a few weeks and wanted to make sure everyth…" at bounding box center [483, 326] width 684 height 175
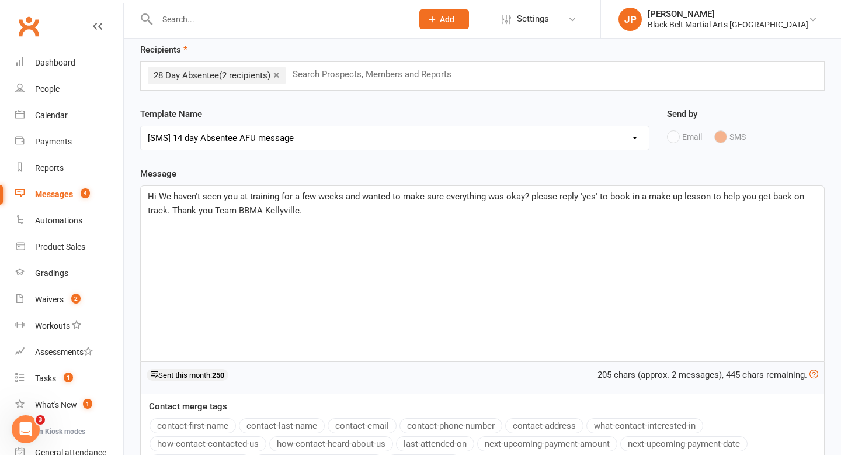
click at [193, 423] on button "contact-first-name" at bounding box center [193, 425] width 86 height 15
click at [624, 196] on span ". We haven't seen you at training for a few weeks and wanted to make sure every…" at bounding box center [481, 203] width 667 height 25
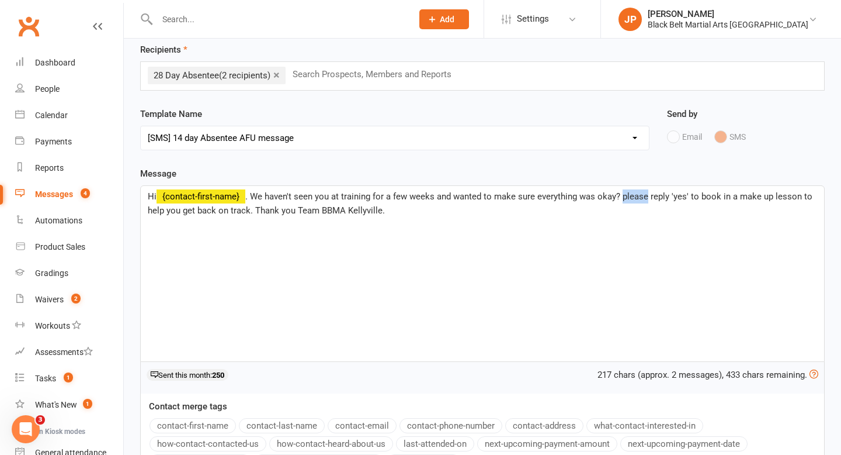
click at [624, 196] on span ". We haven't seen you at training for a few weeks and wanted to make sure every…" at bounding box center [481, 203] width 667 height 25
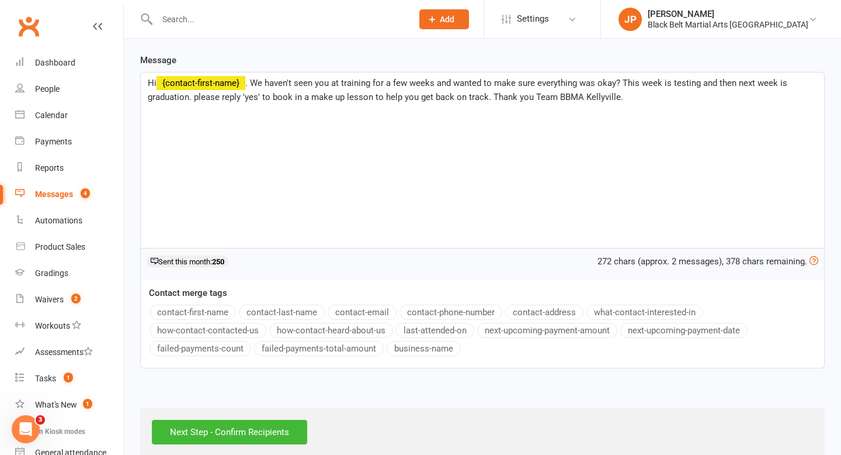
scroll to position [167, 0]
click at [265, 429] on input "Next Step - Confirm Recipients" at bounding box center [229, 431] width 155 height 25
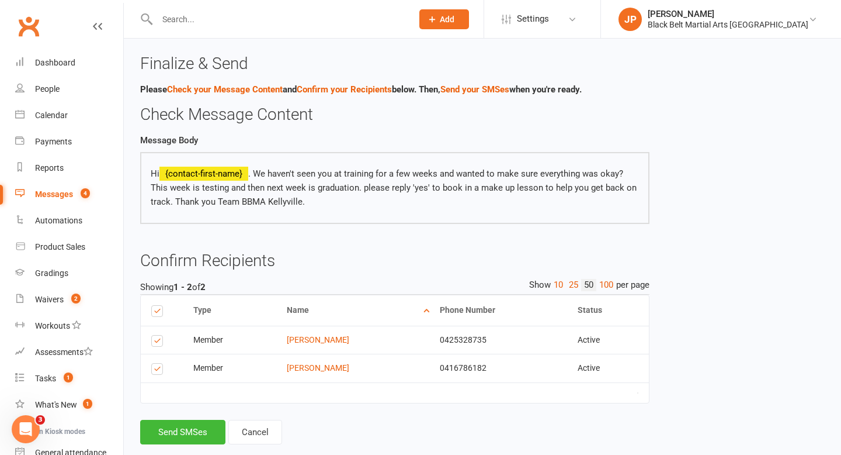
click at [155, 370] on label at bounding box center [159, 370] width 16 height 0
click at [155, 363] on input "checkbox" at bounding box center [155, 363] width 8 height 0
click at [57, 191] on div "Messages" at bounding box center [54, 193] width 38 height 9
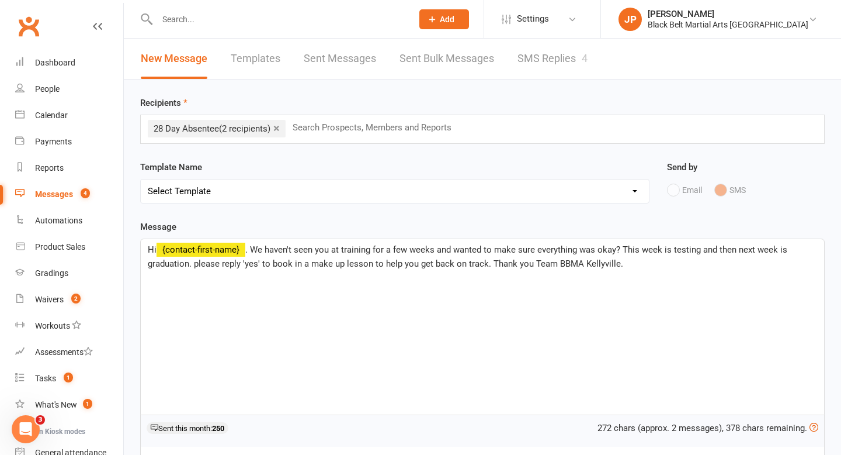
click at [279, 130] on link "×" at bounding box center [276, 128] width 6 height 19
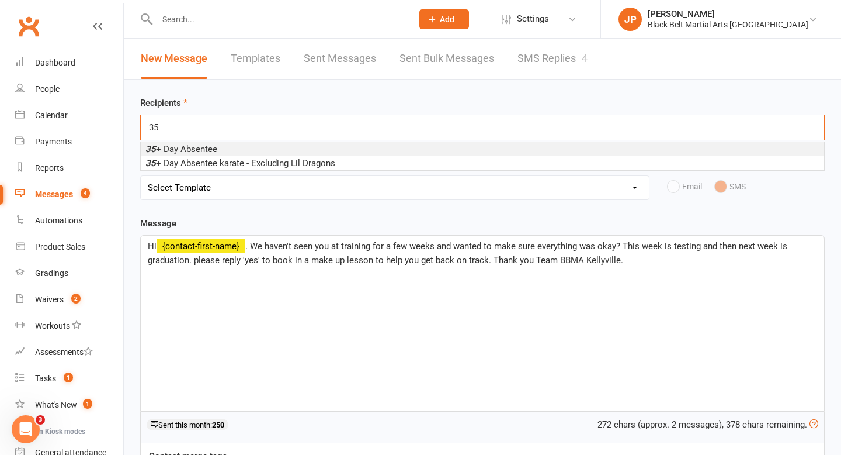
type input "35"
click at [257, 148] on li "35 + Day Absentee" at bounding box center [483, 149] width 684 height 14
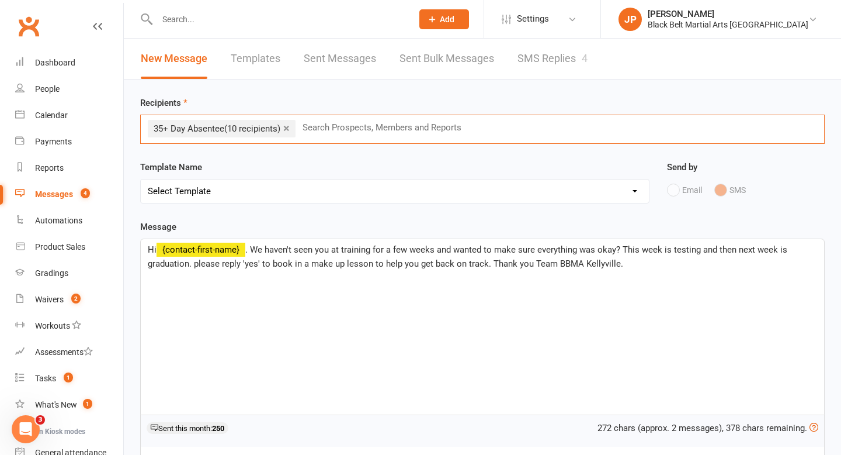
click at [273, 192] on select "Select Template [SMS] Bank account details [SMS] Booth follow up [Email] Cancel…" at bounding box center [395, 190] width 508 height 23
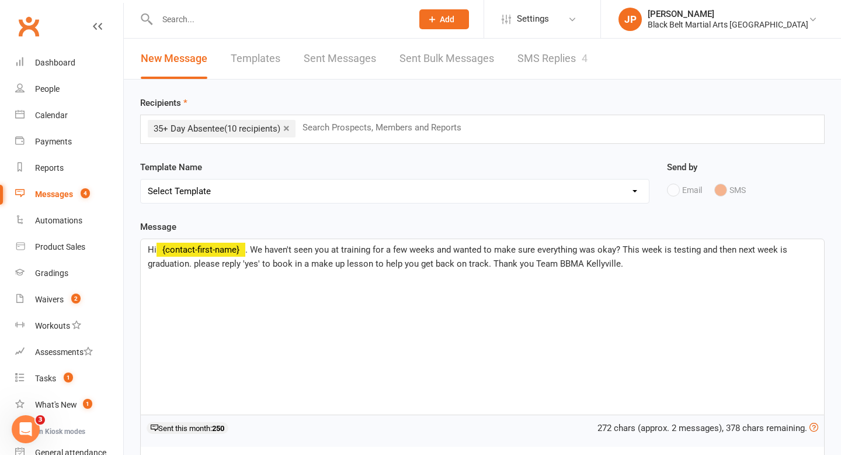
select select "33"
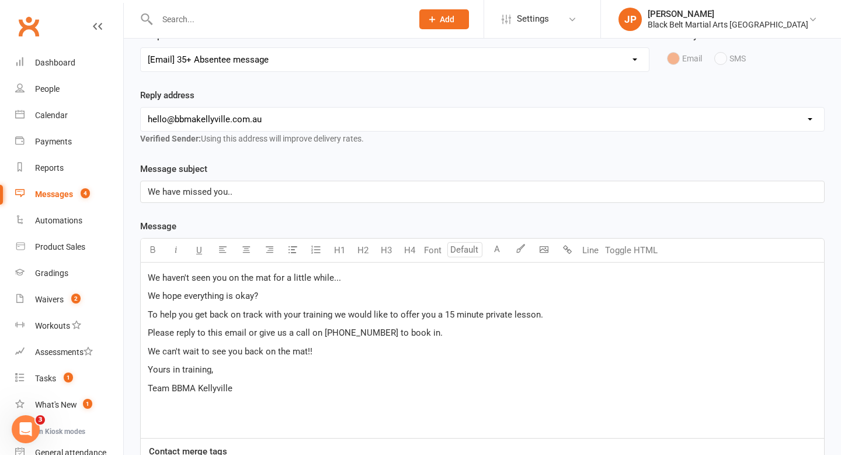
scroll to position [140, 0]
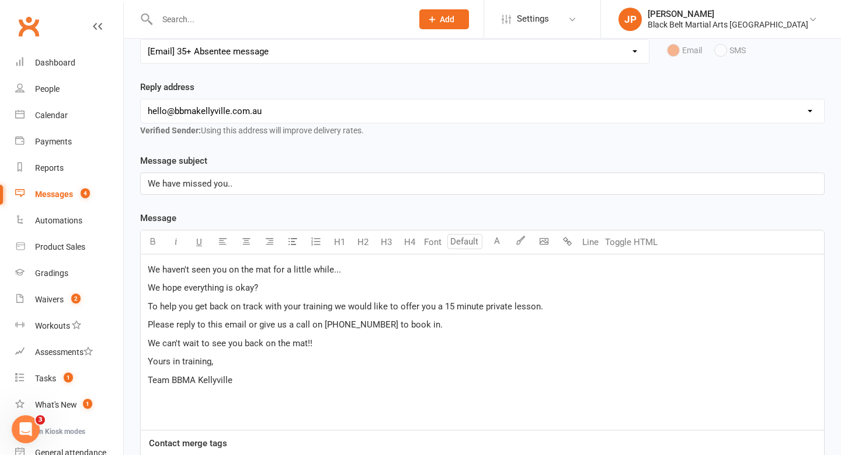
click at [150, 271] on span "We haven't seen you on the mat for a little while..." at bounding box center [244, 269] width 193 height 11
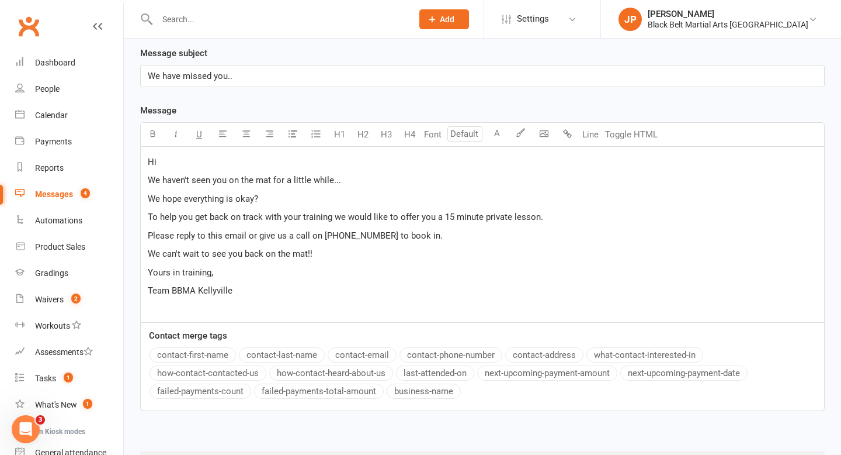
scroll to position [252, 0]
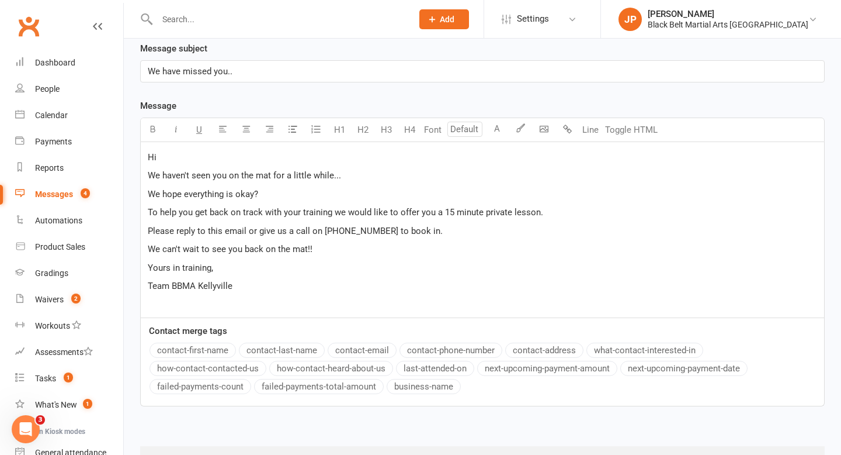
click at [191, 350] on button "contact-first-name" at bounding box center [193, 349] width 86 height 15
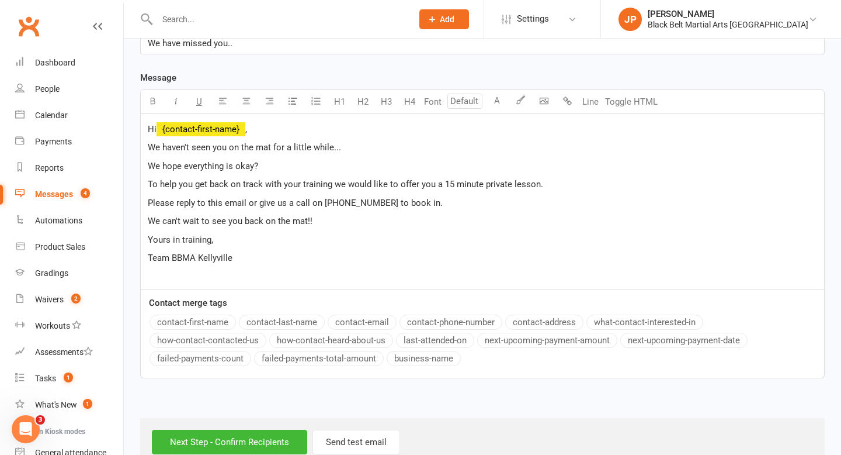
click at [451, 187] on span "To help you get back on track with your training we would like to offer you a 1…" at bounding box center [346, 184] width 396 height 11
click at [425, 212] on div "Hi ﻿ {contact-first-name} , We haven't seen you on the mat for a little while..…" at bounding box center [483, 201] width 684 height 175
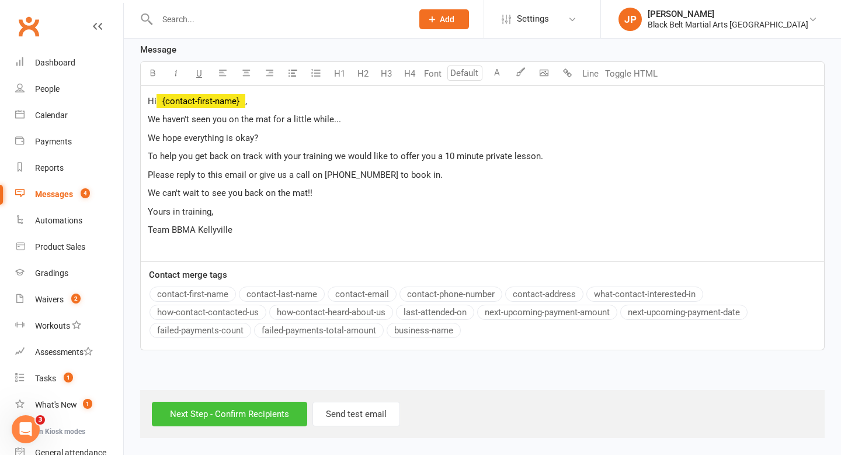
click at [231, 413] on input "Next Step - Confirm Recipients" at bounding box center [229, 413] width 155 height 25
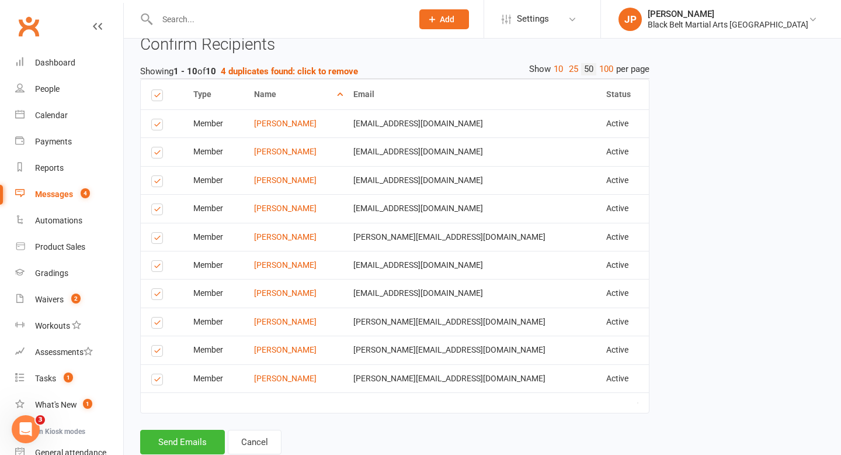
scroll to position [367, 0]
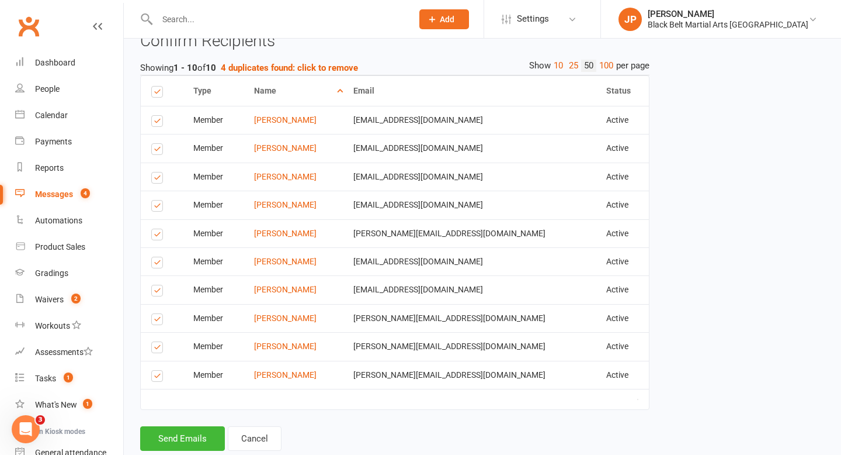
click at [160, 321] on label at bounding box center [159, 321] width 16 height 0
click at [159, 314] on input "checkbox" at bounding box center [155, 314] width 8 height 0
click at [156, 292] on label at bounding box center [159, 292] width 16 height 0
click at [156, 285] on input "checkbox" at bounding box center [155, 285] width 8 height 0
click at [159, 264] on label at bounding box center [159, 264] width 16 height 0
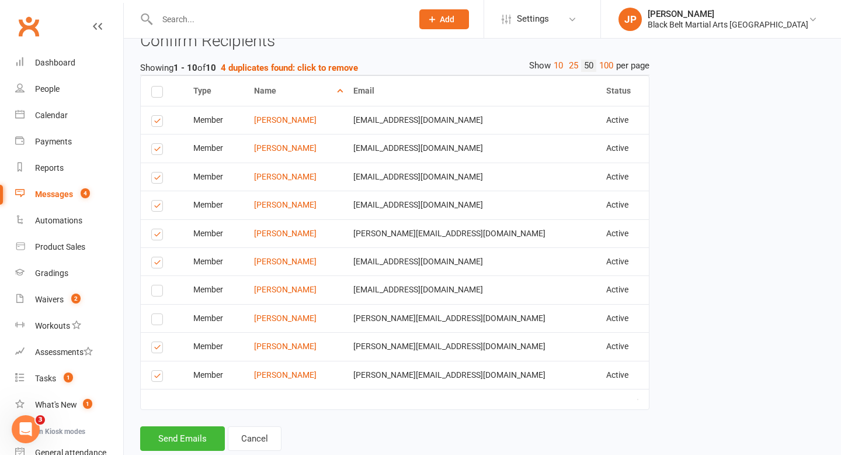
click at [159, 257] on input "checkbox" at bounding box center [155, 257] width 8 height 0
click at [157, 236] on label at bounding box center [159, 236] width 16 height 0
click at [157, 229] on input "checkbox" at bounding box center [155, 229] width 8 height 0
click at [160, 207] on label at bounding box center [159, 207] width 16 height 0
click at [159, 200] on input "checkbox" at bounding box center [155, 200] width 8 height 0
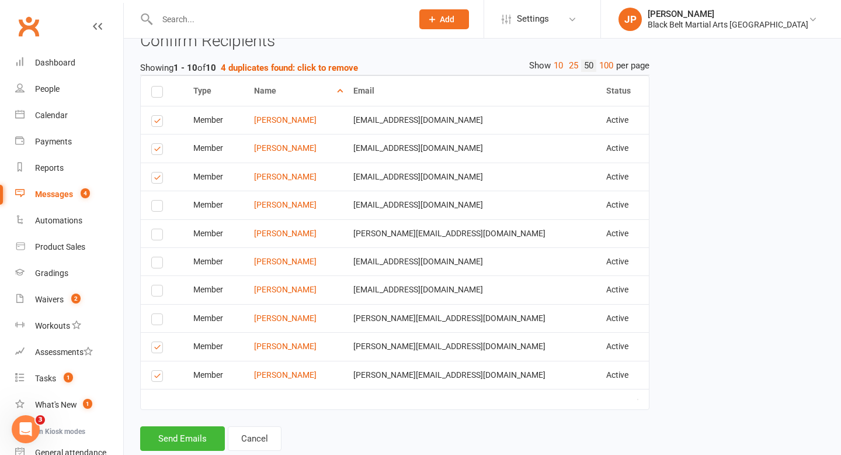
click at [157, 179] on label at bounding box center [159, 179] width 16 height 0
click at [157, 172] on input "checkbox" at bounding box center [155, 172] width 8 height 0
click at [158, 151] on label at bounding box center [159, 151] width 16 height 0
click at [158, 144] on input "checkbox" at bounding box center [155, 144] width 8 height 0
click at [157, 123] on label at bounding box center [159, 123] width 16 height 0
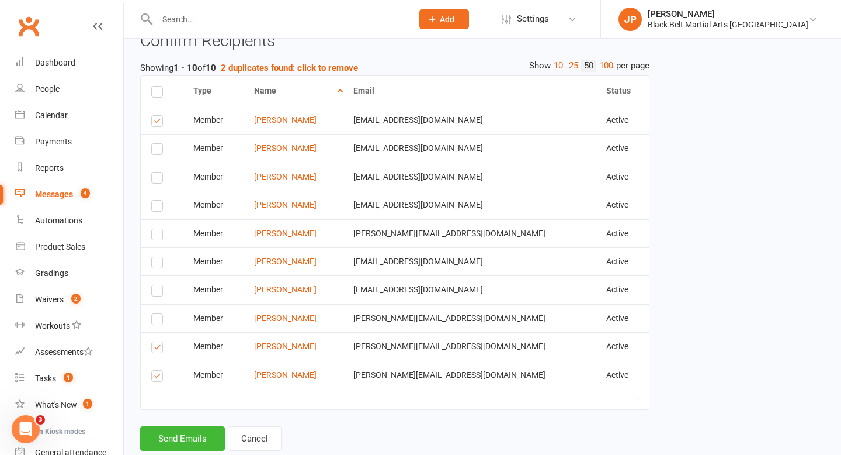
click at [157, 116] on input "checkbox" at bounding box center [155, 116] width 8 height 0
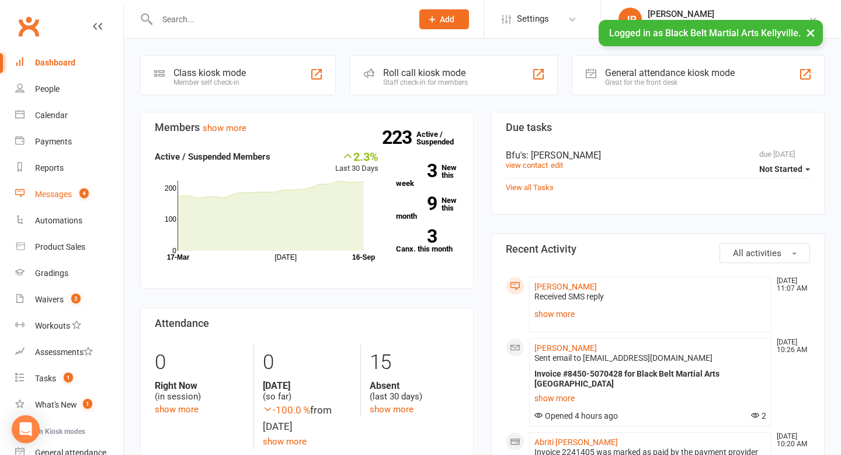
click at [68, 192] on div "Messages" at bounding box center [53, 193] width 37 height 9
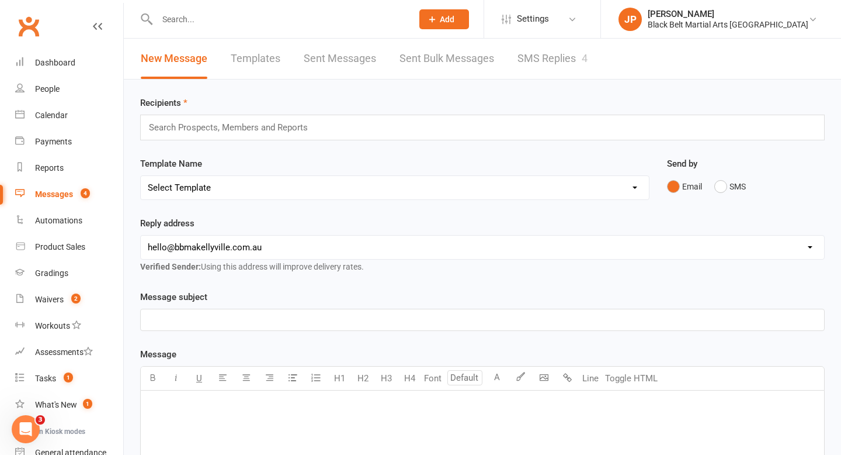
click at [557, 51] on link "SMS Replies 4" at bounding box center [553, 59] width 70 height 40
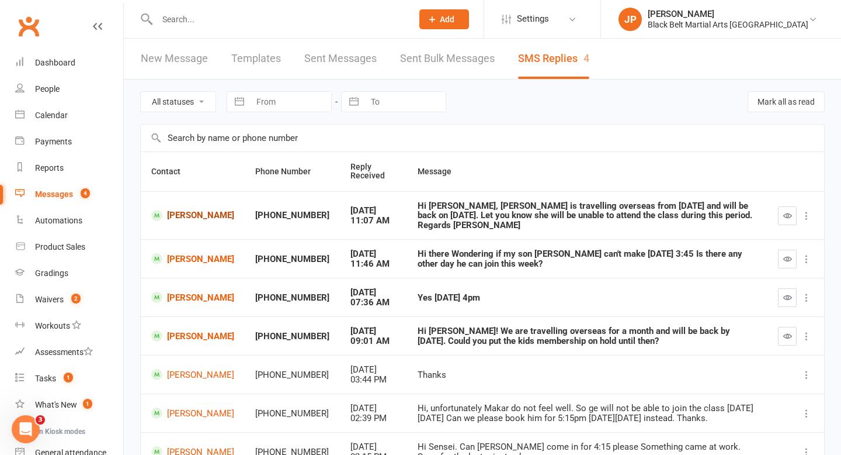
click at [187, 217] on link "[PERSON_NAME]" at bounding box center [192, 215] width 83 height 11
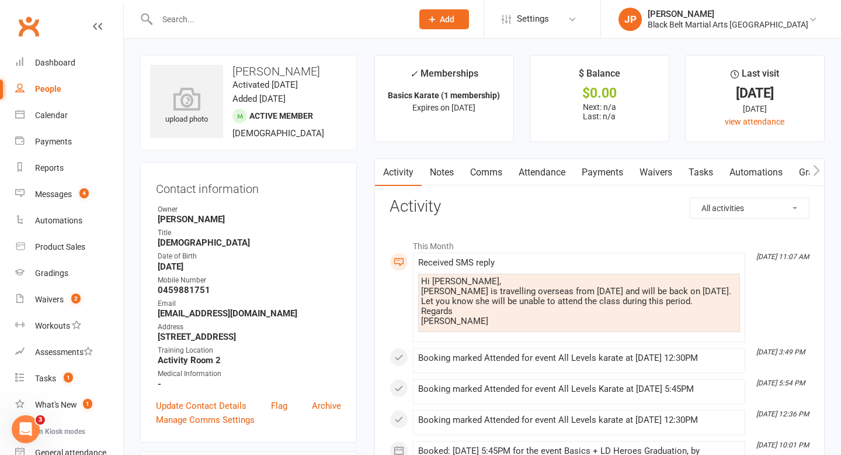
click at [476, 174] on link "Comms" at bounding box center [486, 172] width 48 height 27
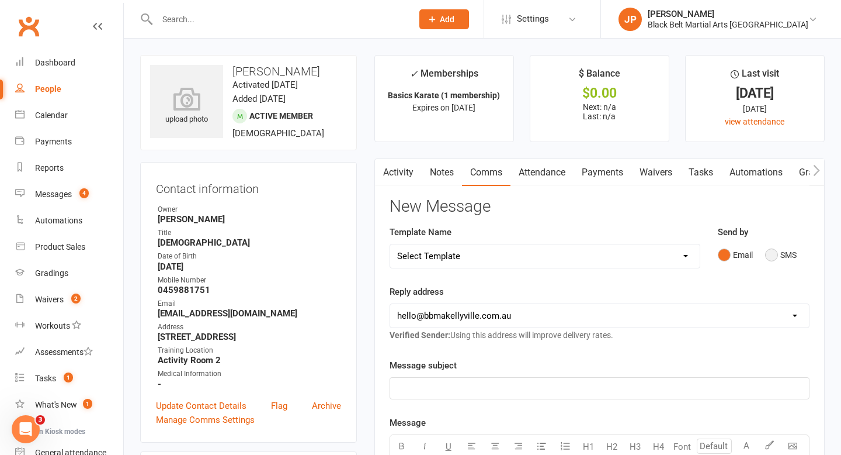
click at [768, 255] on button "SMS" at bounding box center [781, 255] width 32 height 22
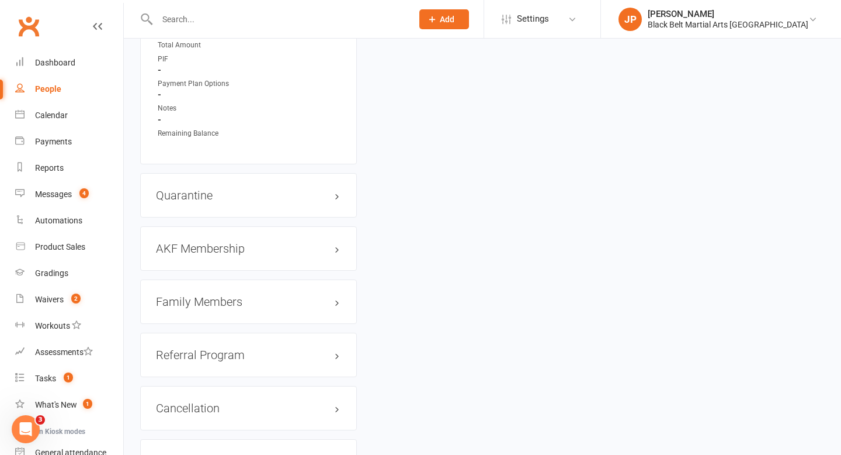
scroll to position [1122, 0]
click at [210, 301] on h3 "Family Members" at bounding box center [248, 298] width 185 height 13
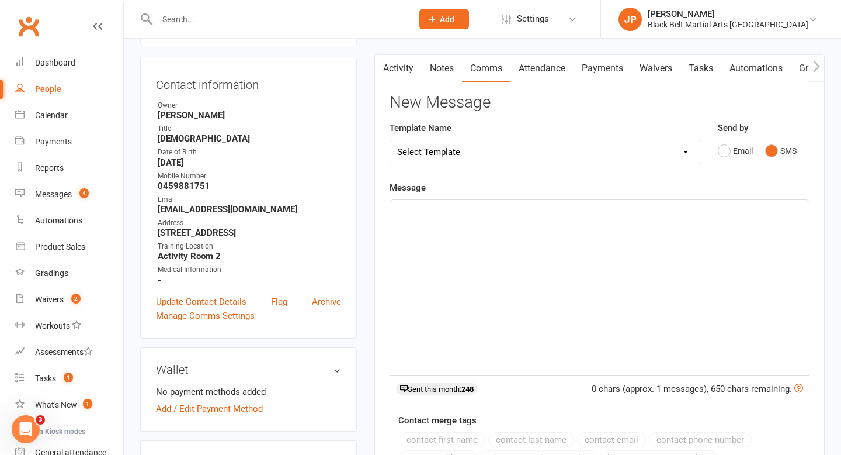
scroll to position [109, 0]
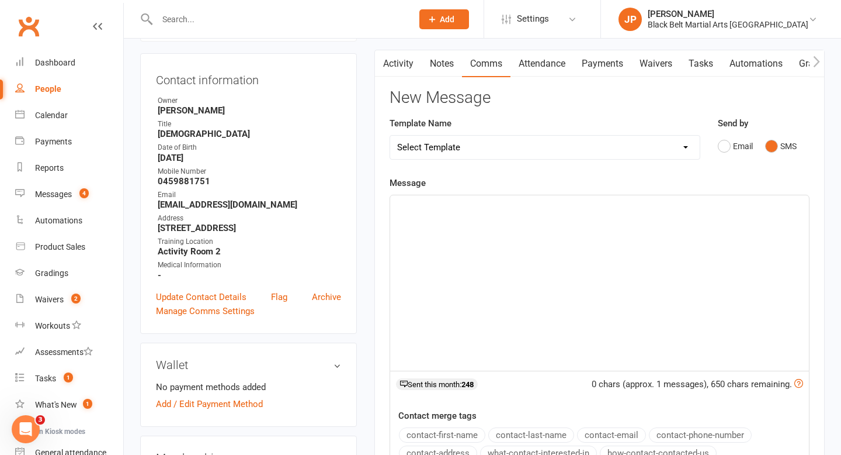
click at [410, 216] on div "﻿" at bounding box center [599, 282] width 419 height 175
click at [52, 195] on div "Messages" at bounding box center [53, 193] width 37 height 9
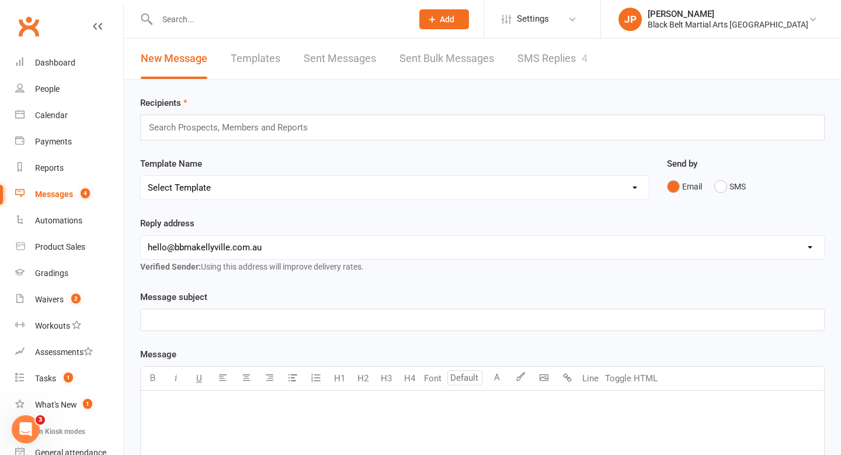
click at [554, 57] on link "SMS Replies 4" at bounding box center [553, 59] width 70 height 40
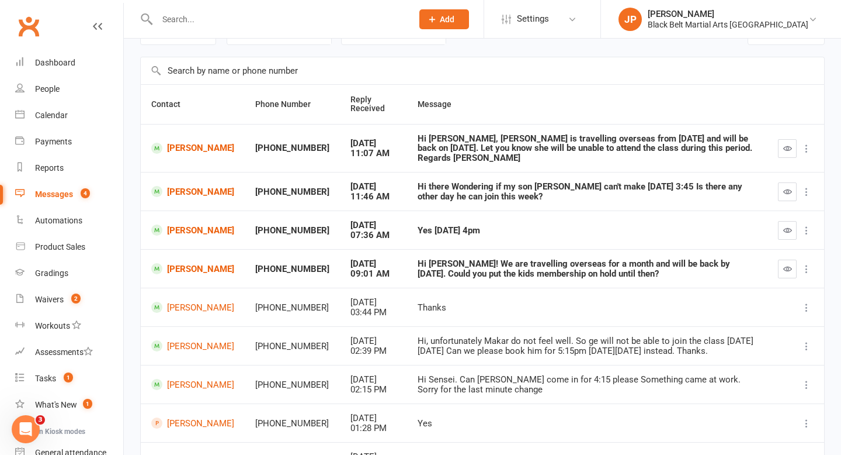
scroll to position [68, 0]
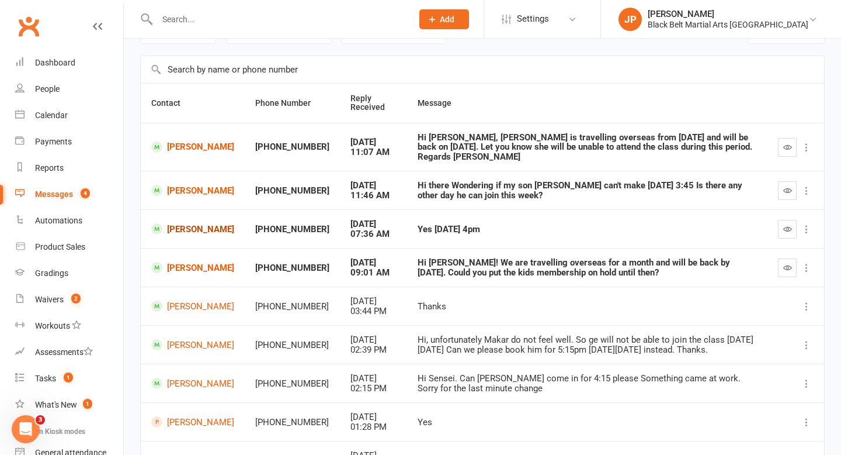
click at [188, 229] on link "[PERSON_NAME]" at bounding box center [192, 228] width 83 height 11
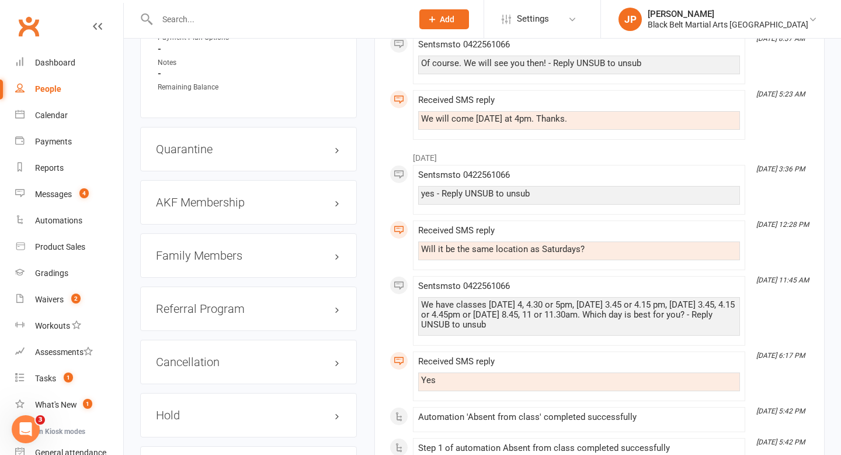
scroll to position [1144, 0]
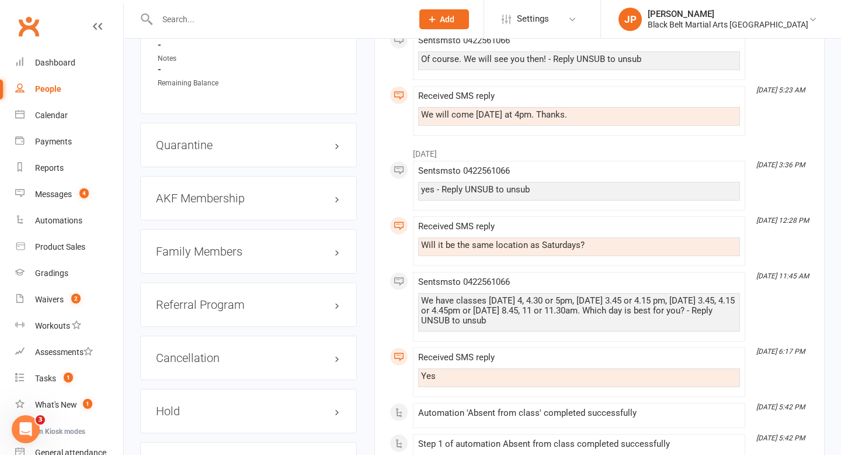
click at [220, 258] on h3 "Family Members" at bounding box center [248, 251] width 185 height 13
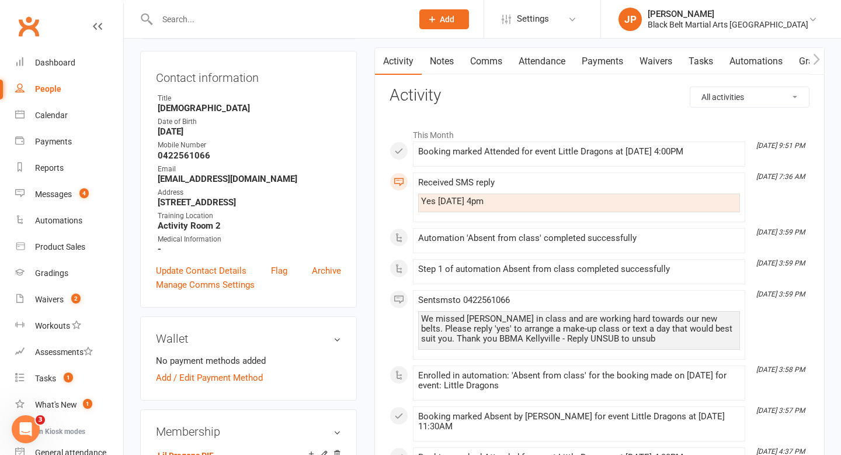
scroll to position [0, 0]
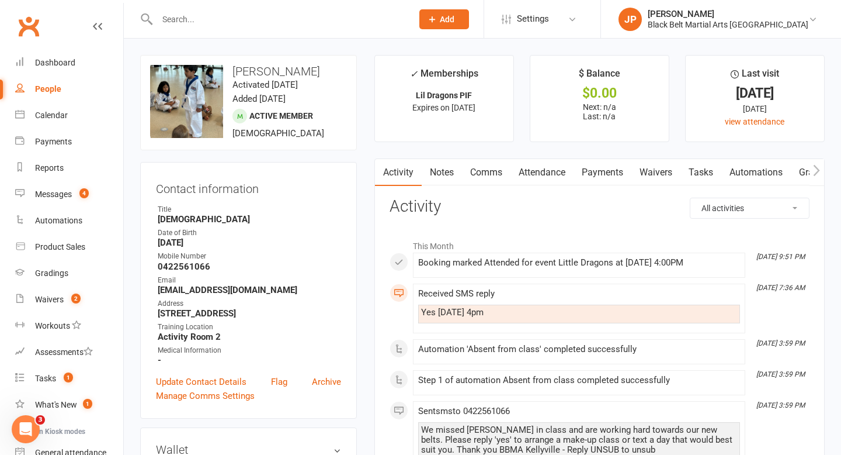
click at [290, 15] on input "text" at bounding box center [279, 19] width 251 height 16
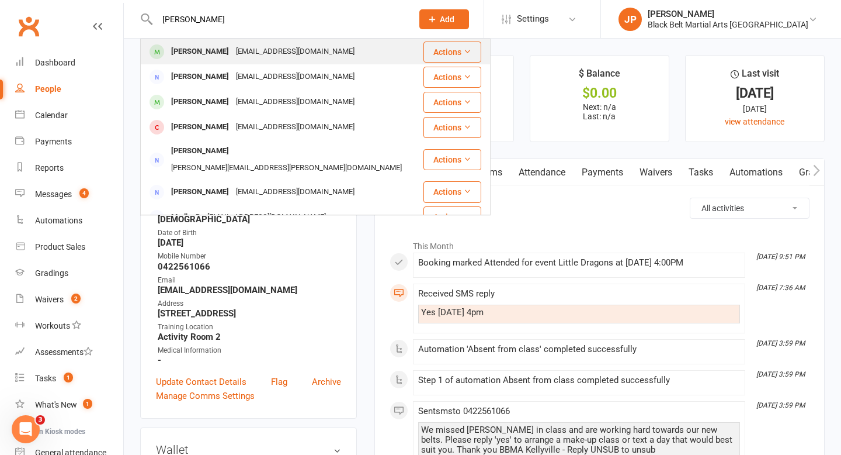
type input "[PERSON_NAME]"
click at [219, 46] on div "[PERSON_NAME]" at bounding box center [200, 51] width 65 height 17
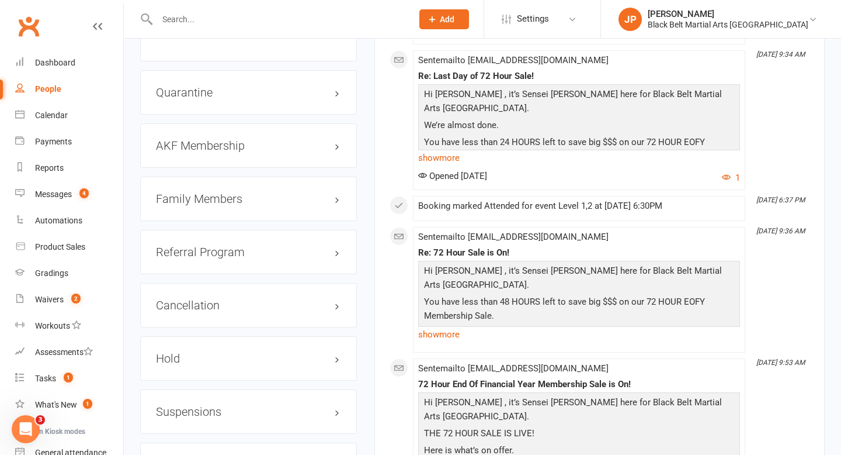
scroll to position [1260, 0]
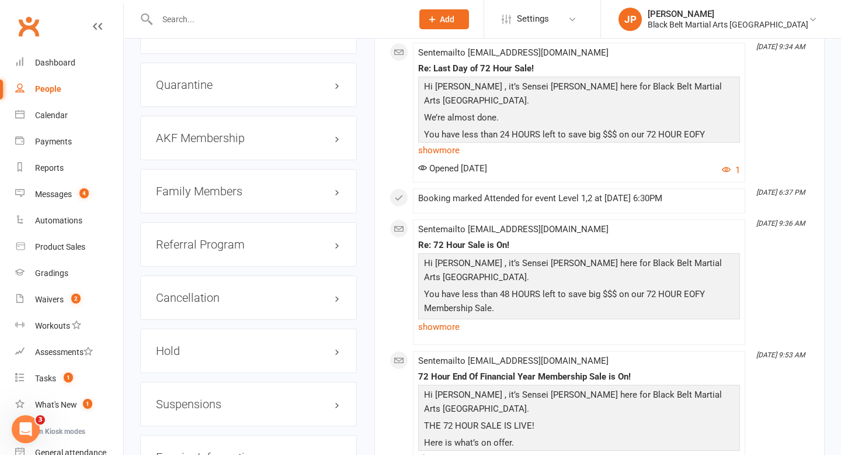
click at [183, 300] on div "Cancellation edit" at bounding box center [248, 297] width 217 height 44
click at [186, 295] on h3 "Cancellation edit" at bounding box center [248, 297] width 185 height 13
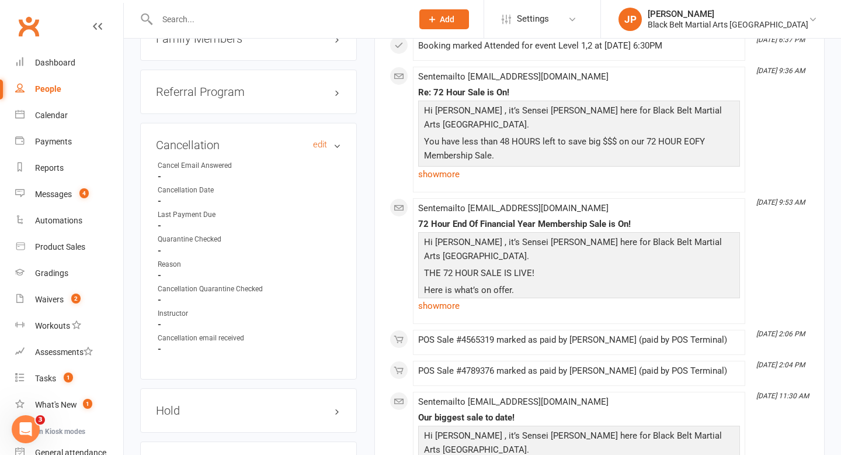
scroll to position [1474, 0]
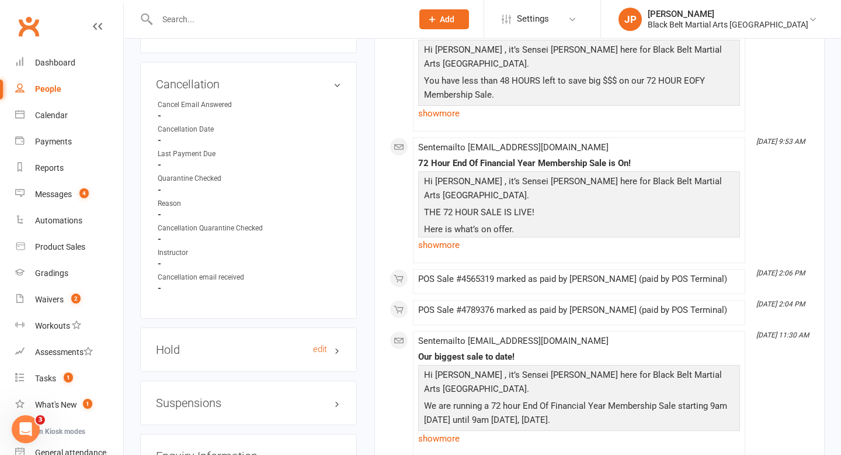
click at [184, 343] on h3 "Hold edit" at bounding box center [248, 349] width 185 height 13
click at [317, 18] on input "text" at bounding box center [279, 19] width 251 height 16
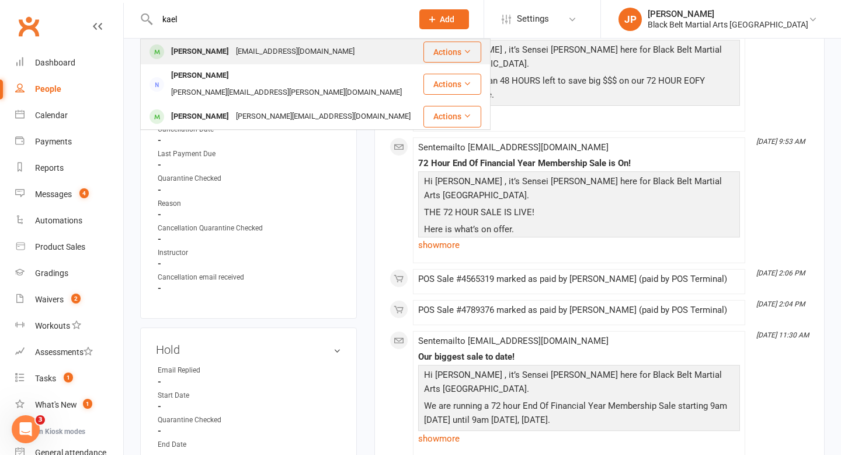
type input "kael"
click at [235, 48] on div "[EMAIL_ADDRESS][DOMAIN_NAME]" at bounding box center [296, 51] width 126 height 17
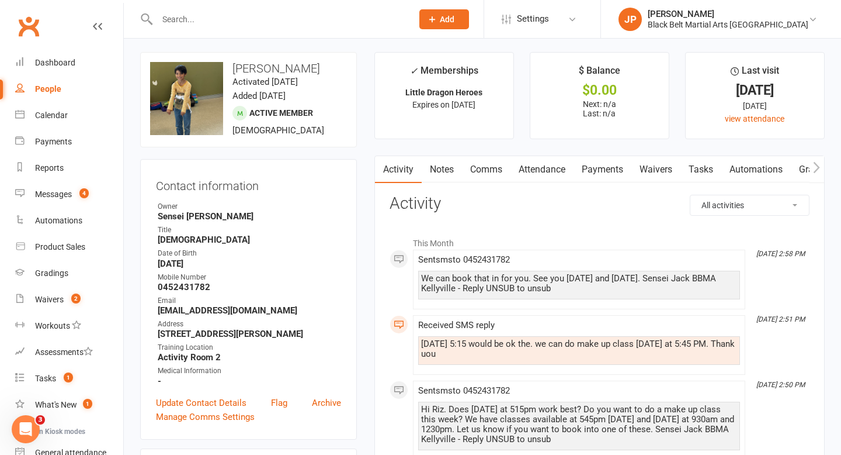
scroll to position [2, 0]
click at [332, 17] on input "text" at bounding box center [279, 19] width 251 height 16
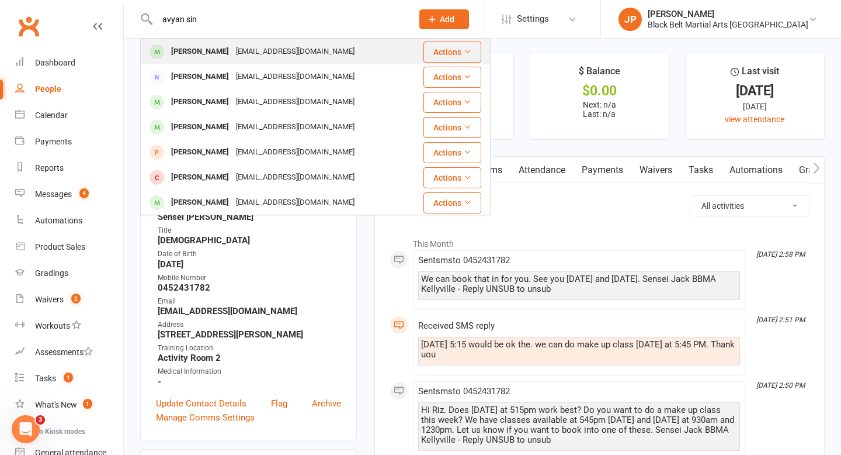
type input "avyan sin"
click at [201, 60] on div "[PERSON_NAME]" at bounding box center [200, 51] width 65 height 17
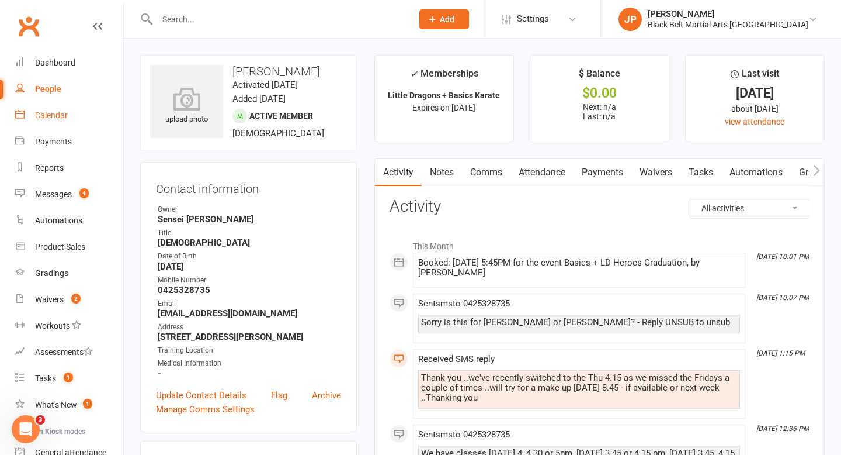
click at [57, 115] on div "Calendar" at bounding box center [51, 114] width 33 height 9
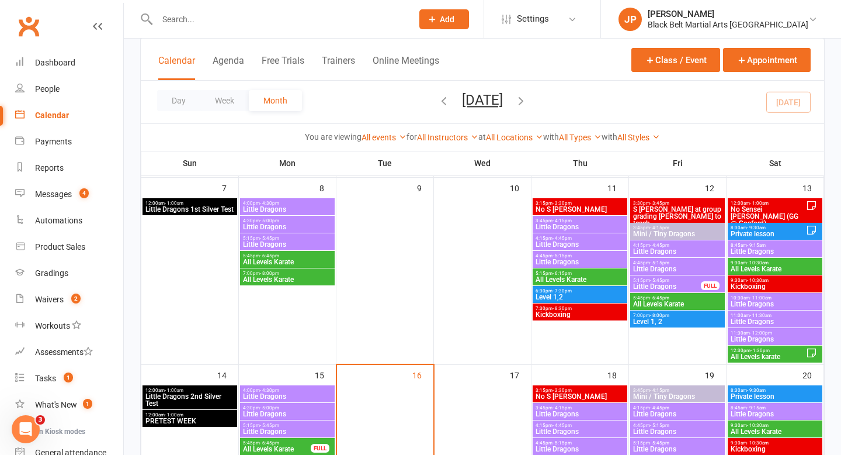
scroll to position [272, 0]
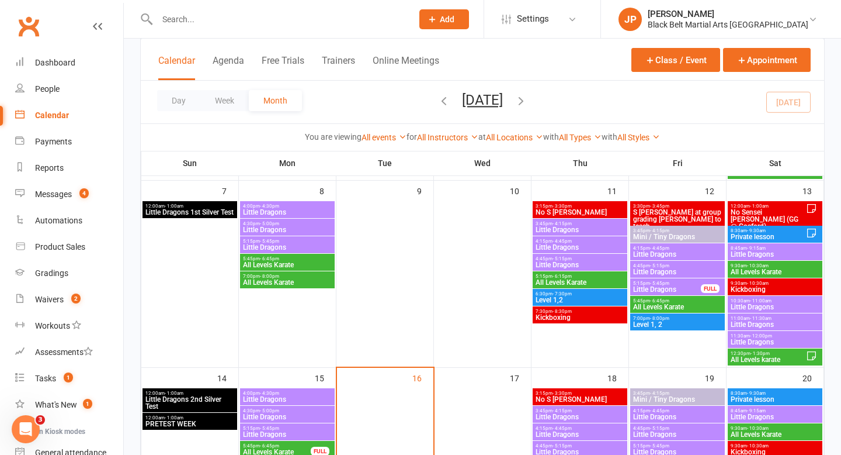
click at [558, 277] on span "- 6:15pm" at bounding box center [562, 275] width 19 height 5
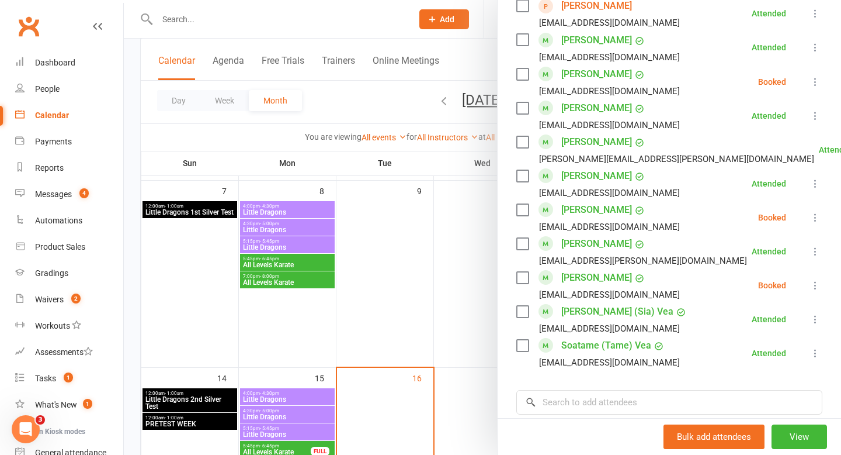
scroll to position [857, 0]
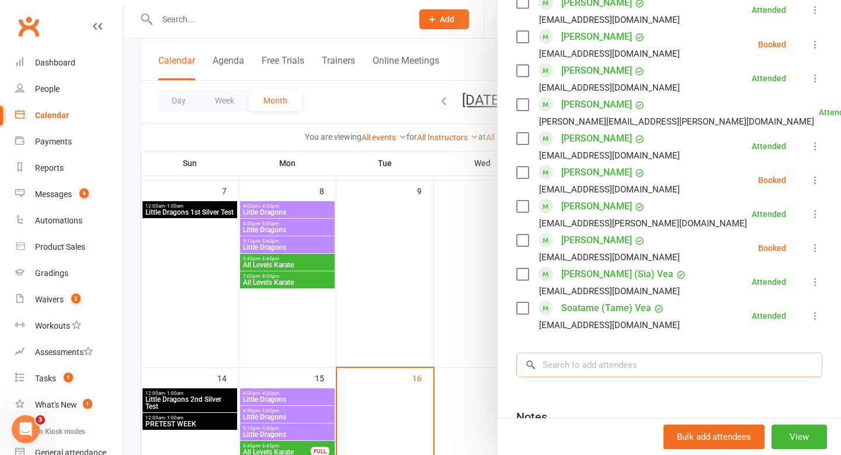
click at [560, 352] on input "search" at bounding box center [670, 364] width 306 height 25
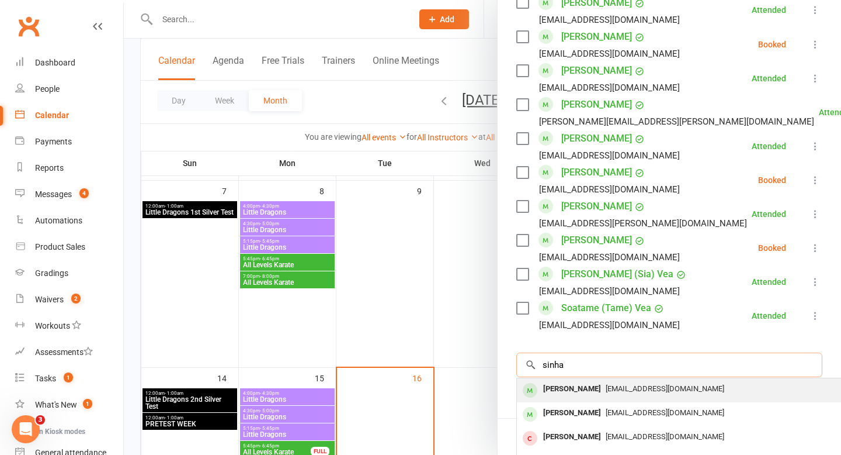
type input "sinha"
click at [541, 380] on div "[PERSON_NAME]" at bounding box center [572, 388] width 67 height 17
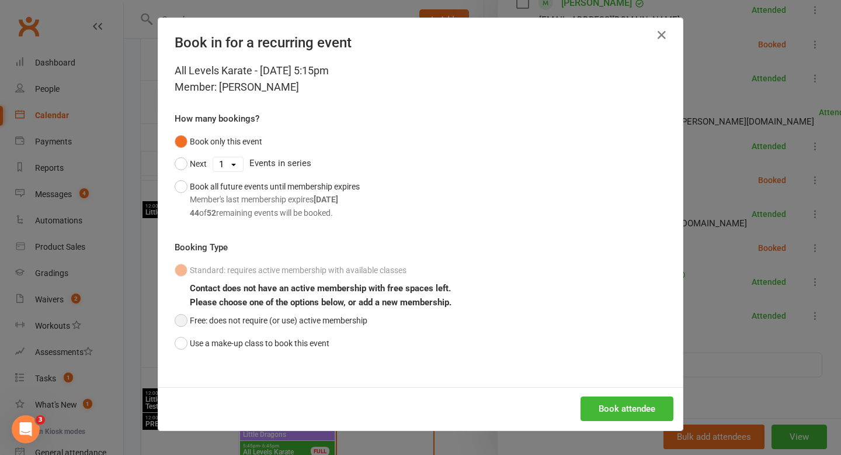
click at [278, 318] on button "Free: does not require (or use) active membership" at bounding box center [271, 320] width 193 height 22
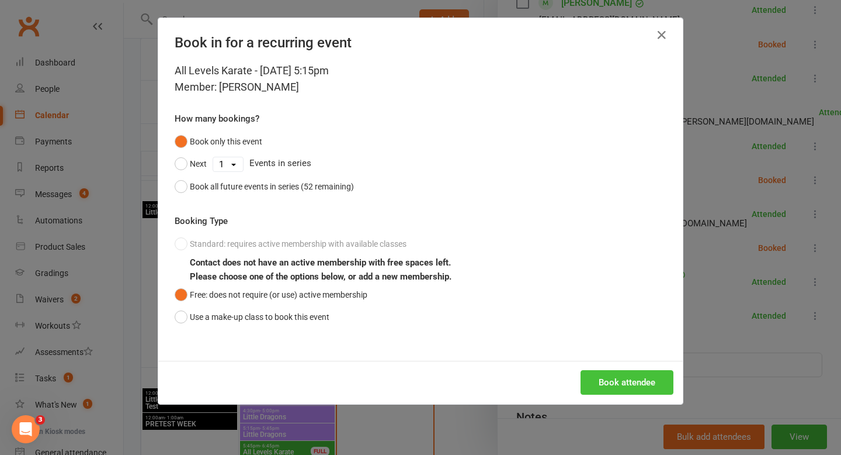
click at [621, 376] on button "Book attendee" at bounding box center [627, 382] width 93 height 25
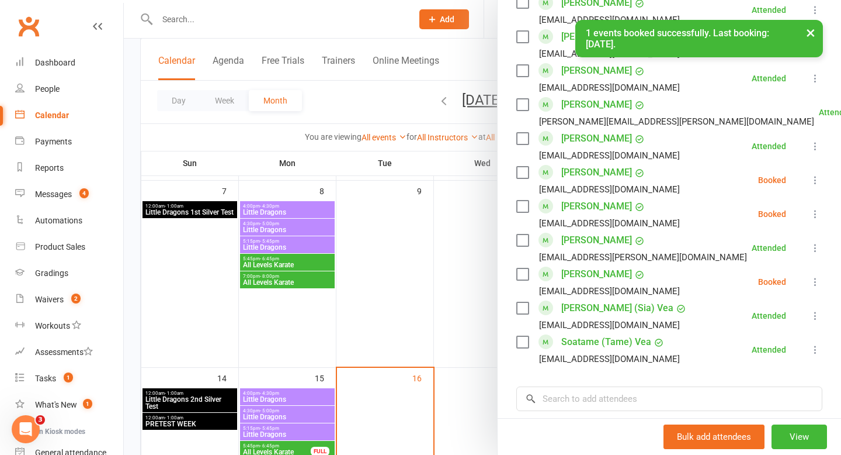
click at [812, 208] on icon at bounding box center [816, 214] width 12 height 12
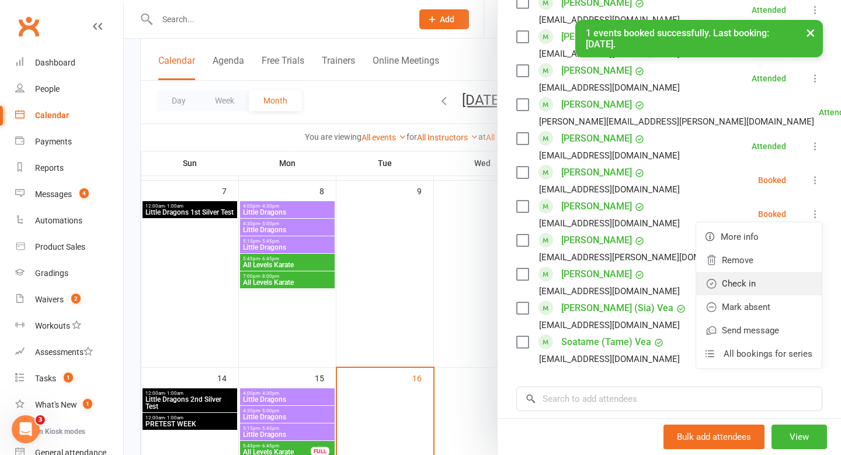
click at [756, 272] on link "Check in" at bounding box center [760, 283] width 126 height 23
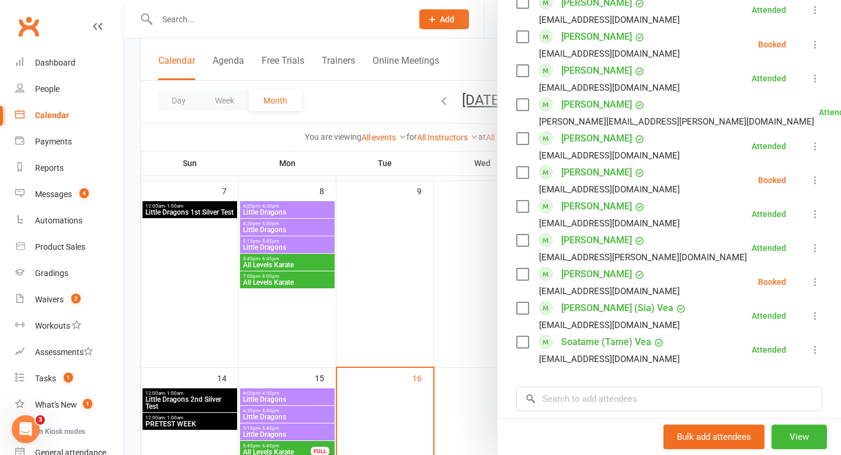
click at [396, 265] on div at bounding box center [483, 227] width 718 height 455
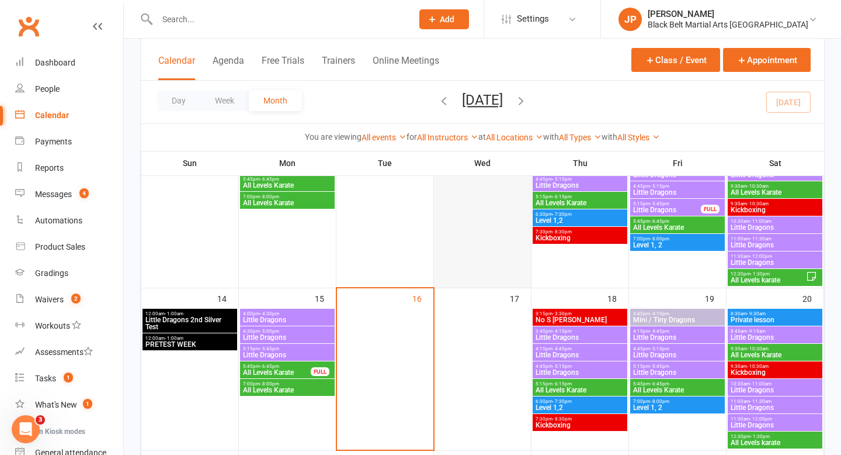
scroll to position [370, 0]
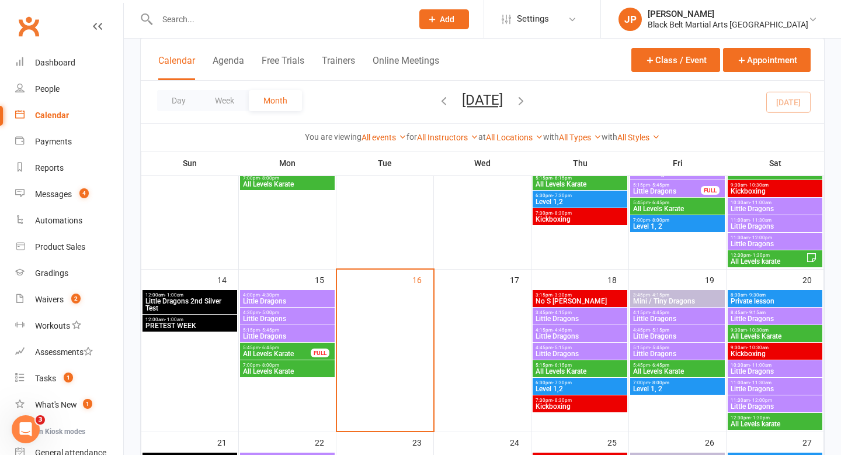
click at [335, 20] on input "text" at bounding box center [279, 19] width 251 height 16
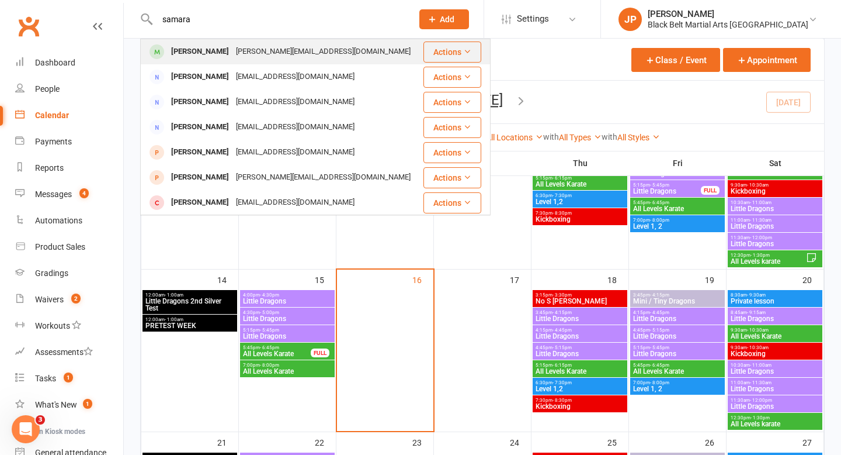
type input "samara"
click at [228, 49] on div "[PERSON_NAME]" at bounding box center [200, 51] width 65 height 17
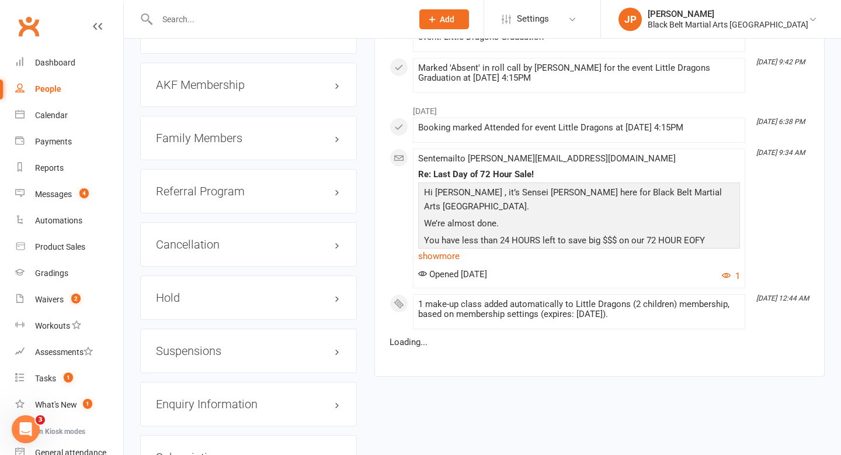
scroll to position [1328, 0]
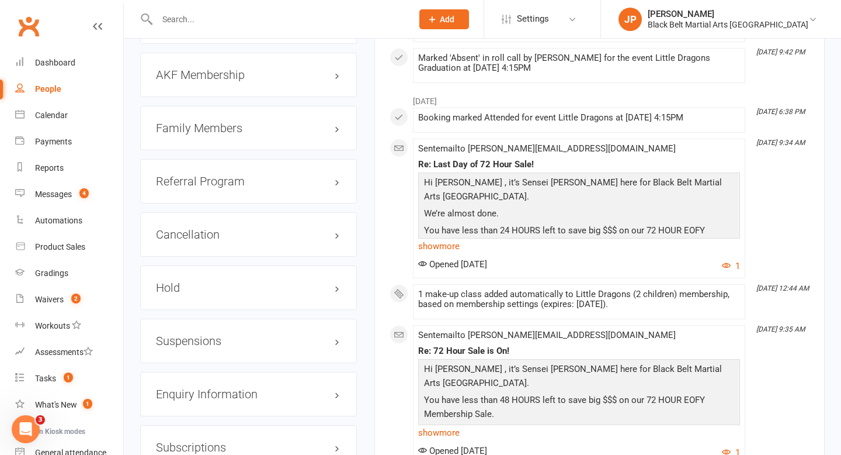
click at [170, 265] on div "Hold edit" at bounding box center [248, 287] width 217 height 44
click at [175, 281] on h3 "Hold edit" at bounding box center [248, 287] width 185 height 13
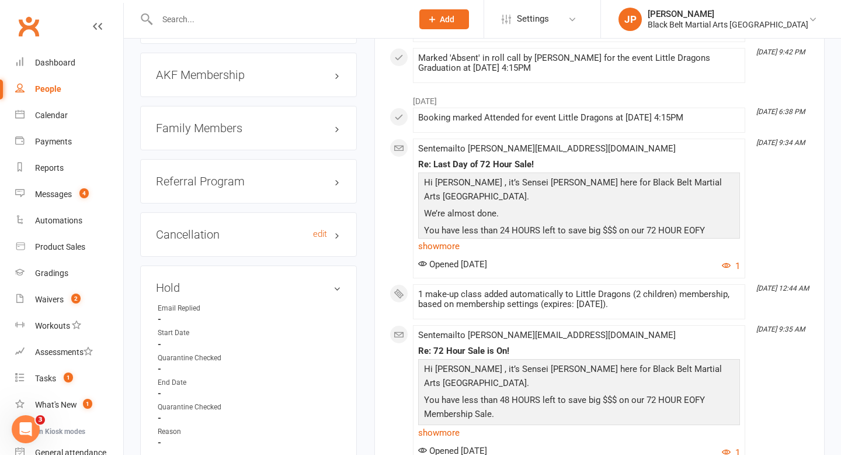
click at [196, 228] on h3 "Cancellation edit" at bounding box center [248, 234] width 185 height 13
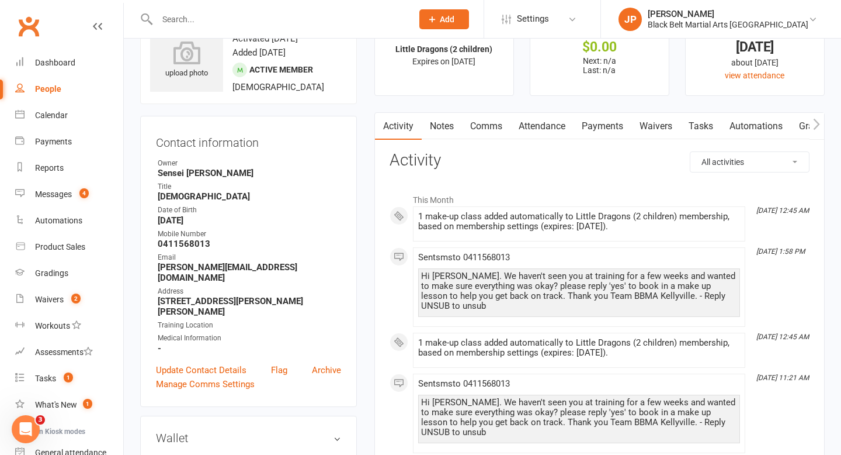
scroll to position [0, 0]
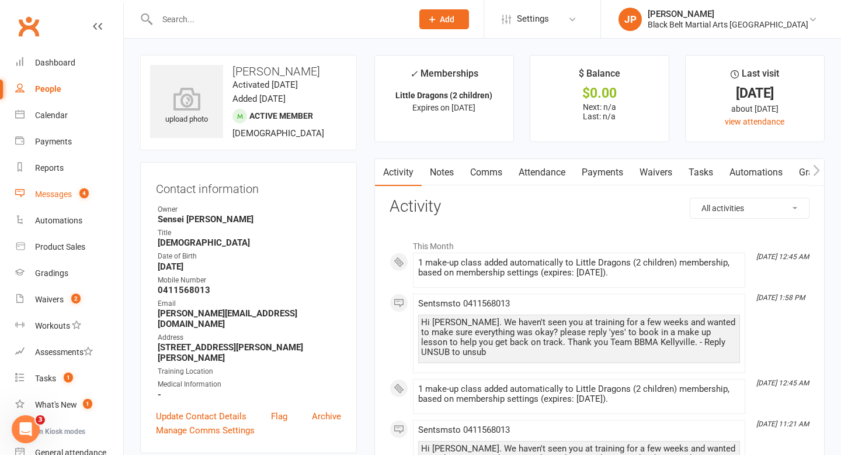
click at [68, 193] on div "Messages" at bounding box center [53, 193] width 37 height 9
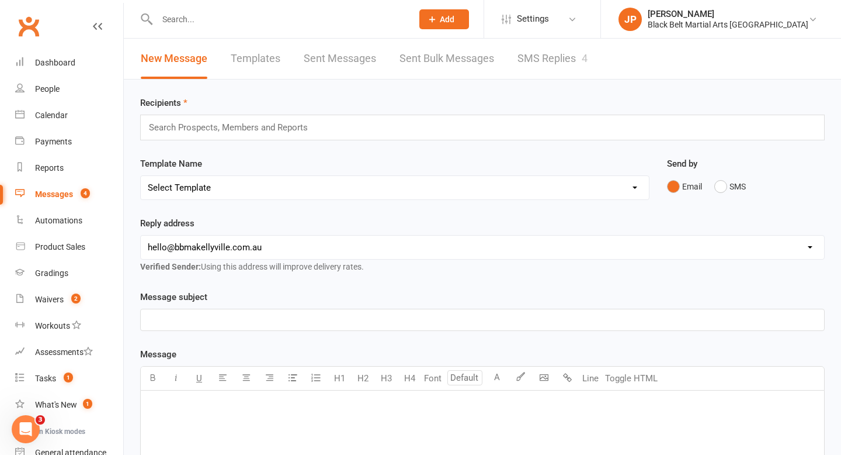
click at [567, 55] on link "SMS Replies 4" at bounding box center [553, 59] width 70 height 40
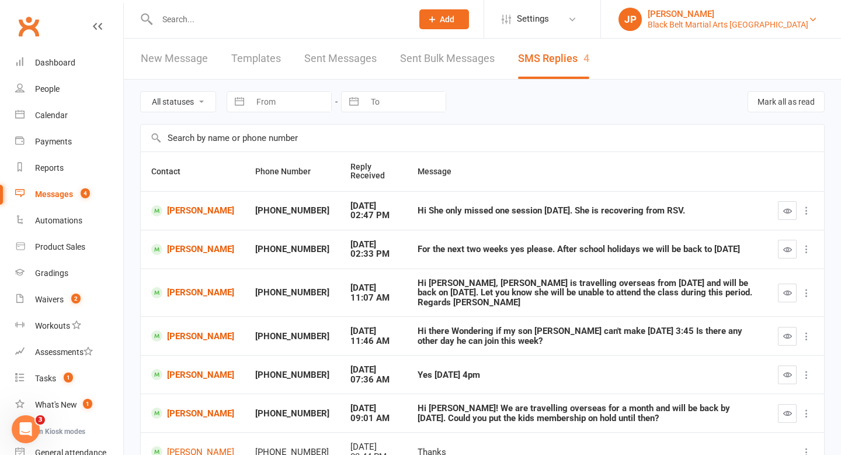
click at [716, 21] on div "Black Belt Martial Arts [GEOGRAPHIC_DATA]" at bounding box center [728, 24] width 161 height 11
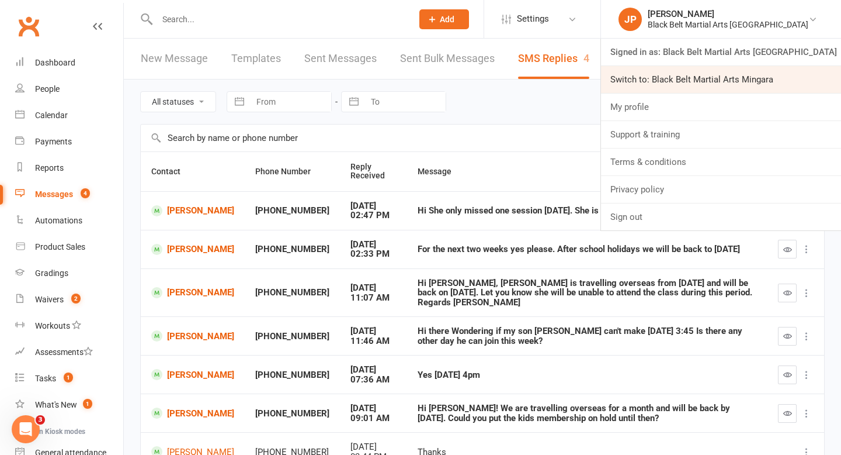
click at [715, 82] on link "Switch to: Black Belt Martial Arts Mingara" at bounding box center [721, 79] width 240 height 27
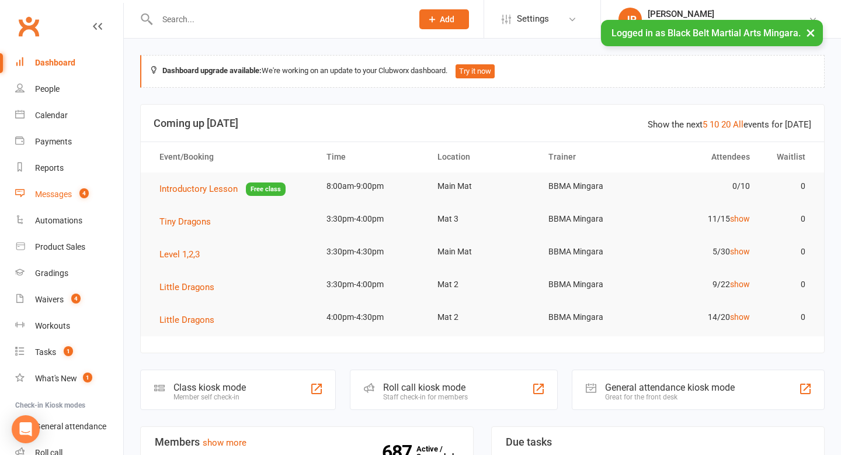
click at [62, 192] on div "Messages" at bounding box center [53, 193] width 37 height 9
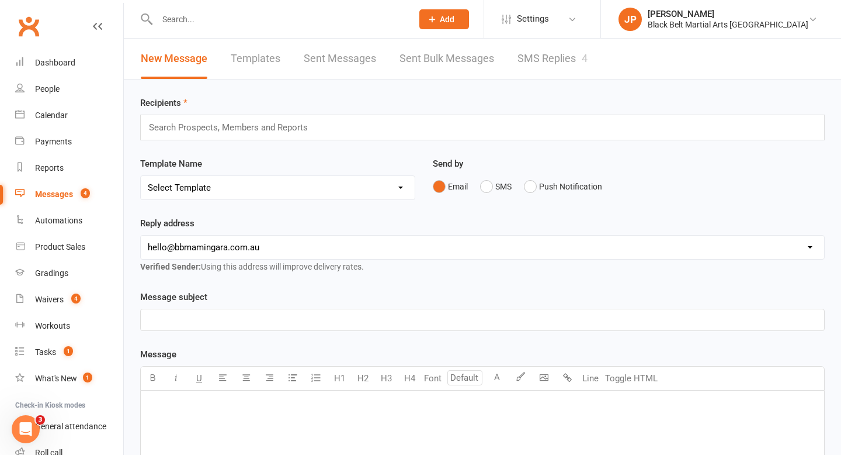
click at [538, 57] on link "SMS Replies 4" at bounding box center [553, 59] width 70 height 40
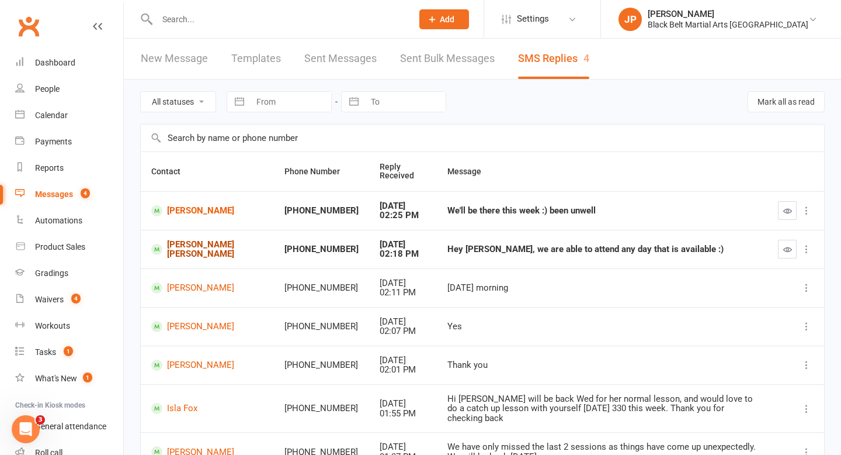
click at [188, 246] on link "[PERSON_NAME] [PERSON_NAME]" at bounding box center [207, 249] width 112 height 19
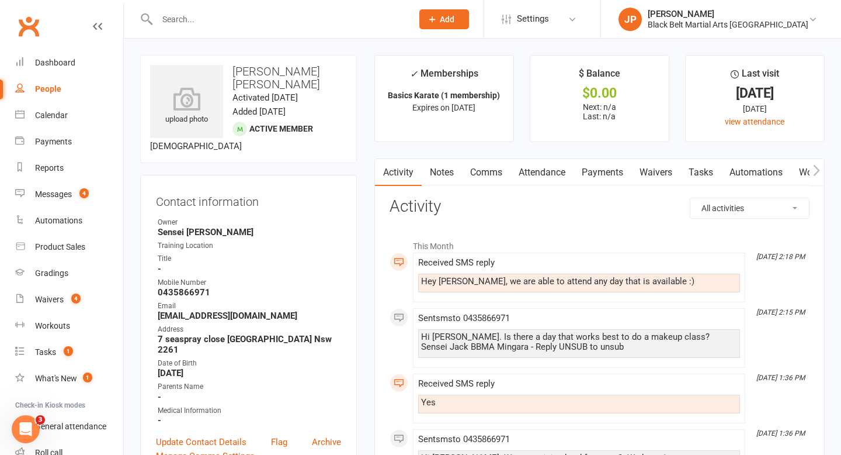
click at [533, 178] on link "Attendance" at bounding box center [542, 172] width 63 height 27
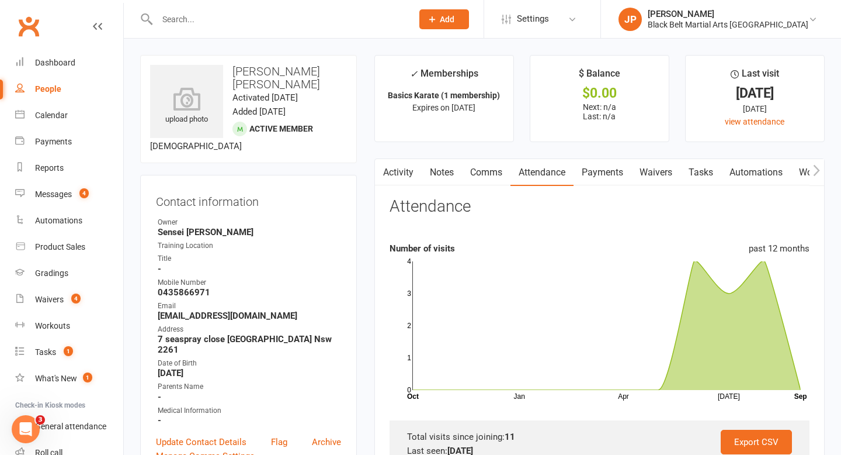
click at [393, 166] on link "Activity" at bounding box center [398, 172] width 47 height 27
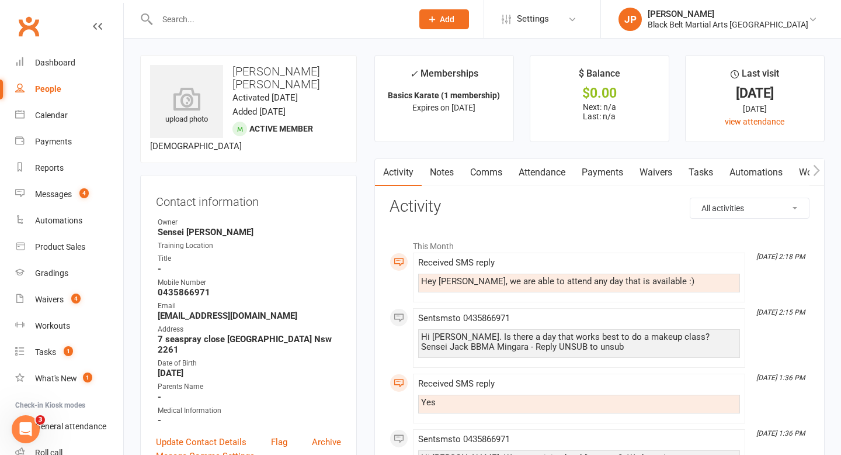
scroll to position [22, 0]
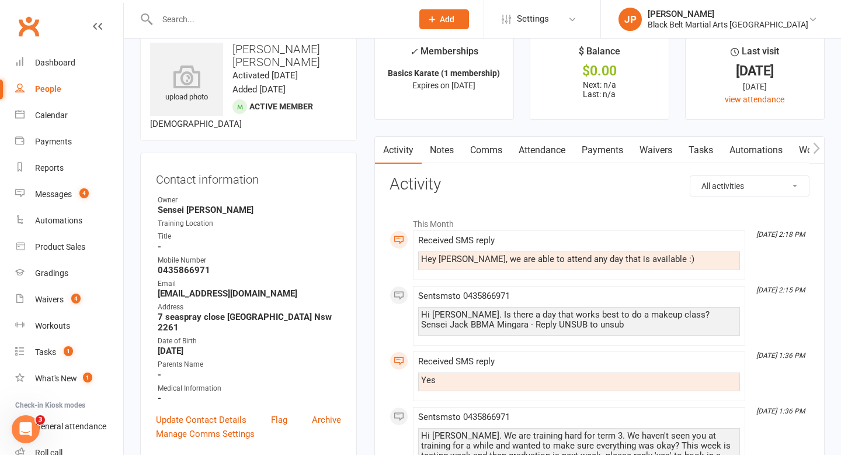
click at [491, 154] on link "Comms" at bounding box center [486, 150] width 48 height 27
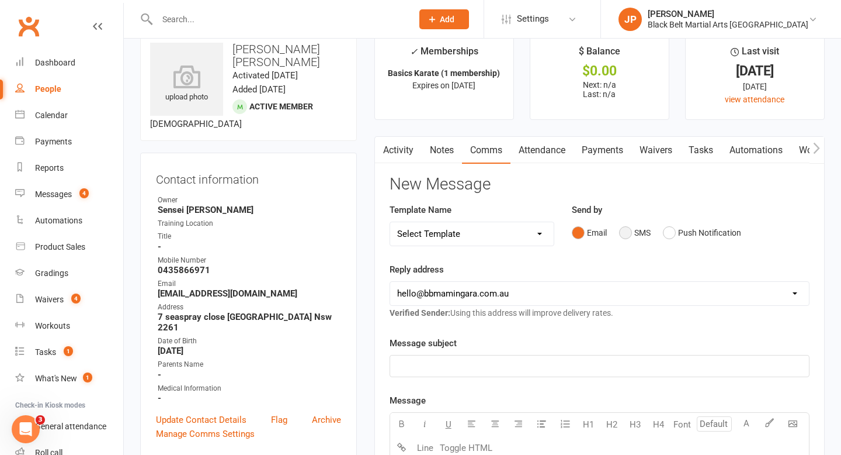
click at [624, 238] on button "SMS" at bounding box center [635, 232] width 32 height 22
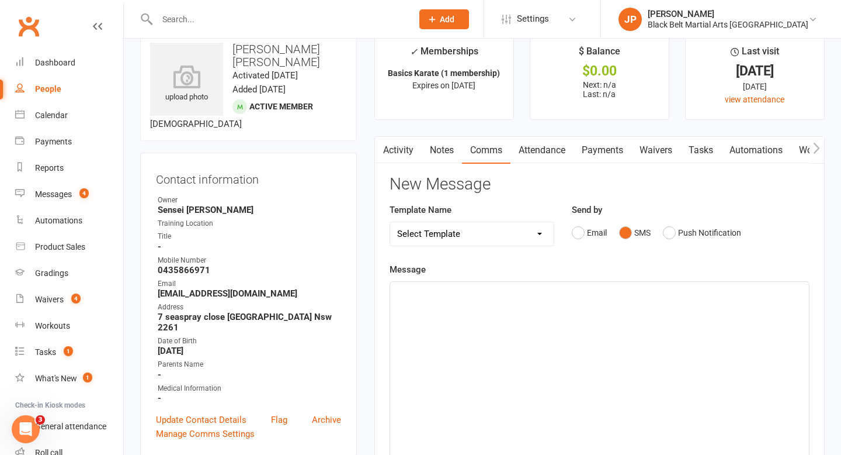
click at [424, 297] on p "﻿" at bounding box center [599, 292] width 405 height 14
click at [407, 292] on span "HI [PERSON_NAME]." at bounding box center [437, 292] width 81 height 11
click at [456, 292] on p "Hi [PERSON_NAME]." at bounding box center [599, 292] width 405 height 14
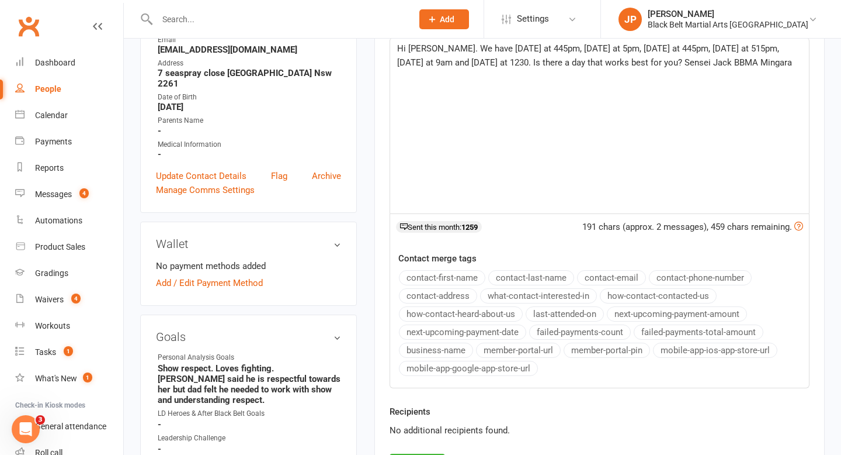
scroll to position [417, 0]
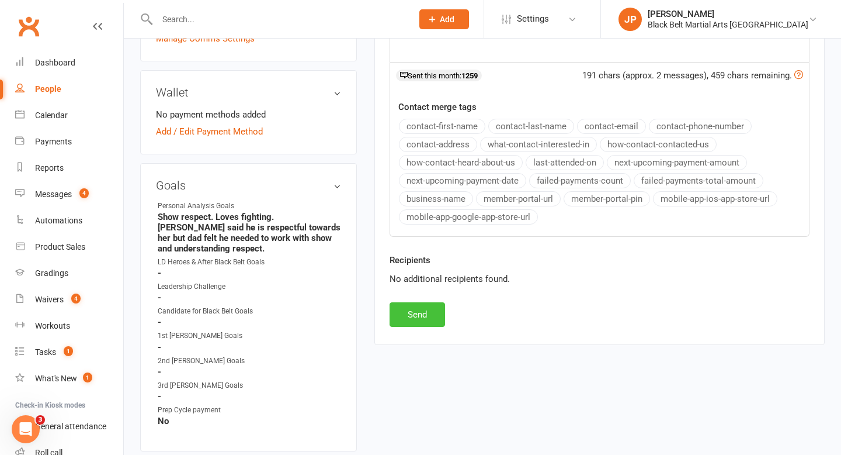
click at [417, 314] on button "Send" at bounding box center [418, 314] width 56 height 25
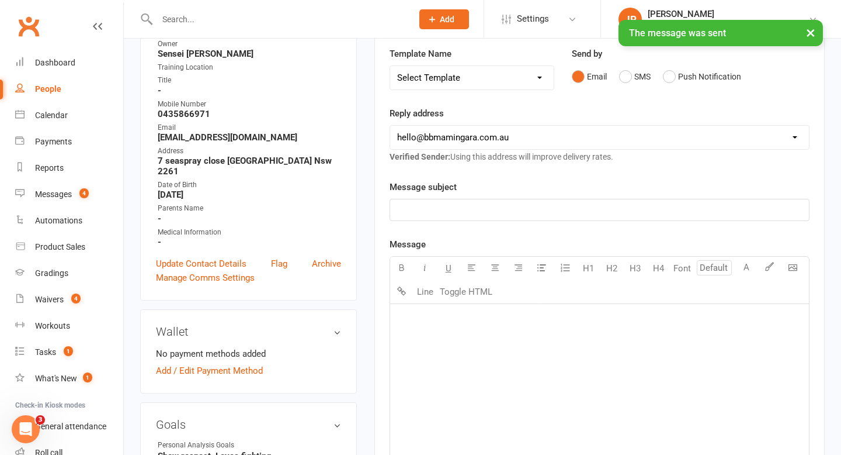
scroll to position [0, 0]
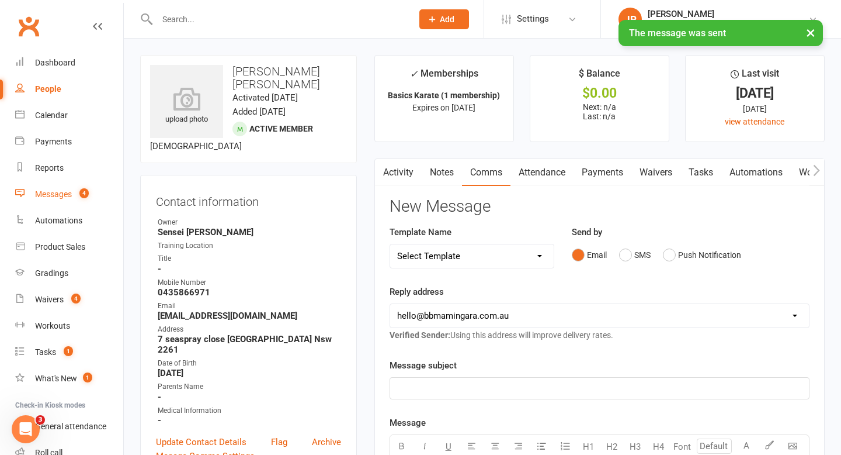
click at [55, 194] on div "Messages" at bounding box center [53, 193] width 37 height 9
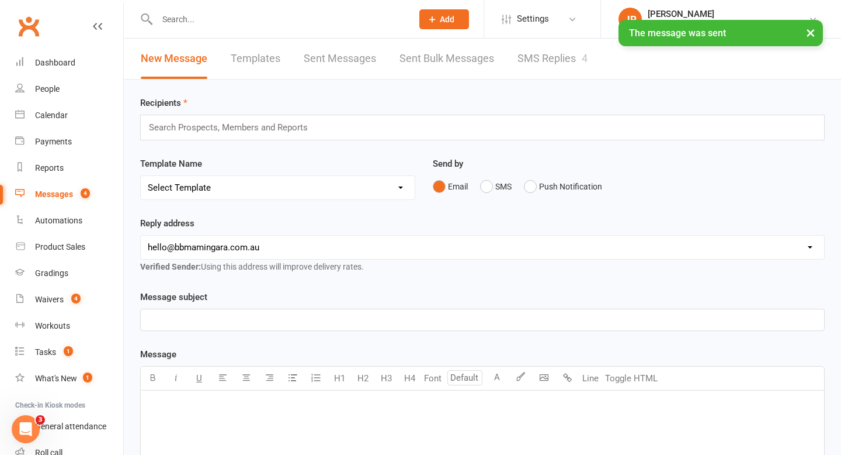
click at [536, 63] on link "SMS Replies 4" at bounding box center [553, 59] width 70 height 40
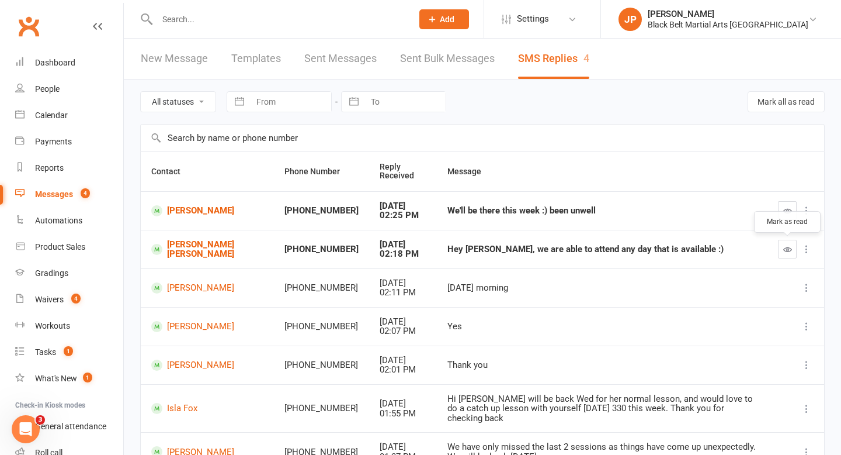
click at [789, 248] on icon "button" at bounding box center [788, 249] width 9 height 9
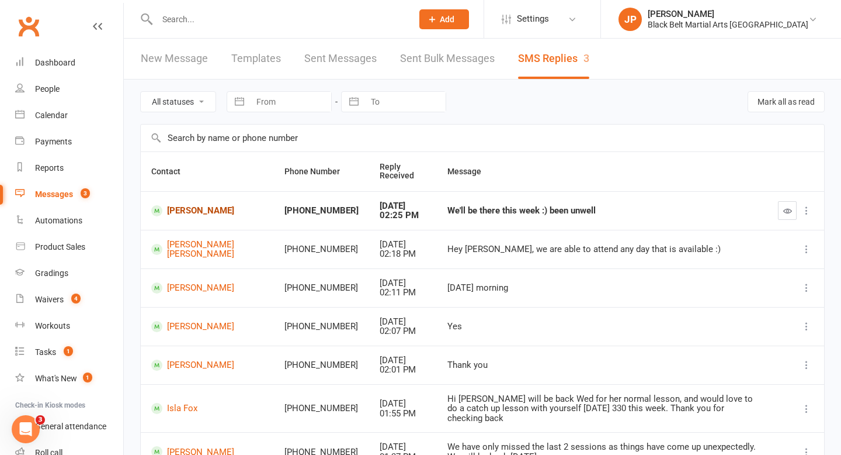
click at [198, 210] on link "[PERSON_NAME]" at bounding box center [207, 210] width 112 height 11
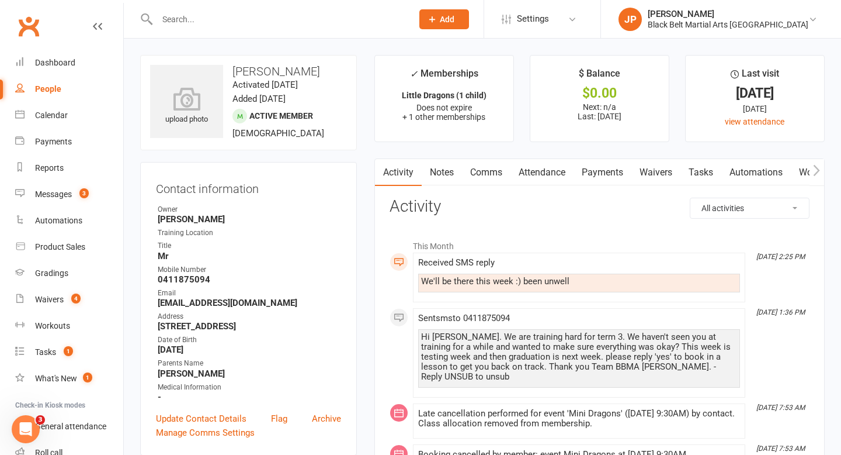
click at [486, 169] on link "Comms" at bounding box center [486, 172] width 48 height 27
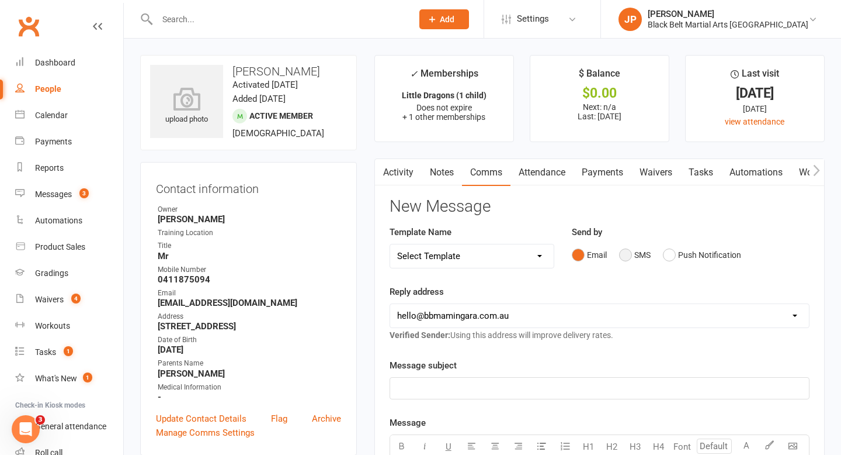
click at [623, 254] on button "SMS" at bounding box center [635, 255] width 32 height 22
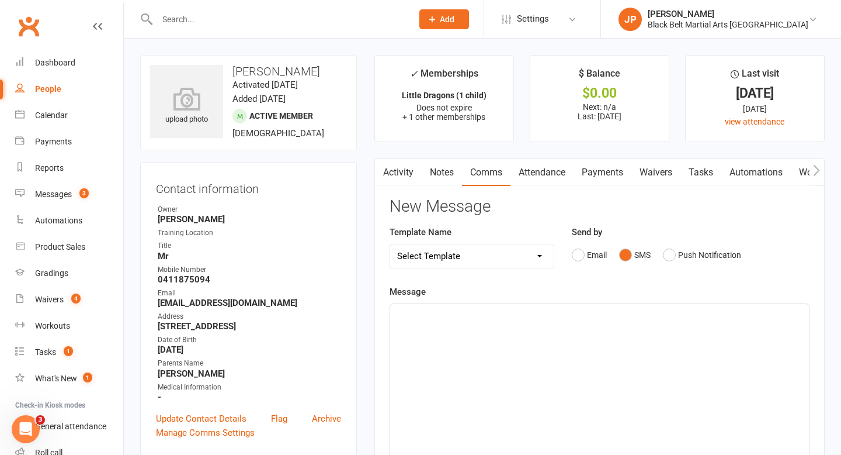
click at [420, 314] on p "﻿" at bounding box center [599, 314] width 405 height 14
click at [674, 315] on span "[PERSON_NAME] is feeling better. See you [DATE]. Sensei Jack BBMA MIngara" at bounding box center [550, 314] width 306 height 11
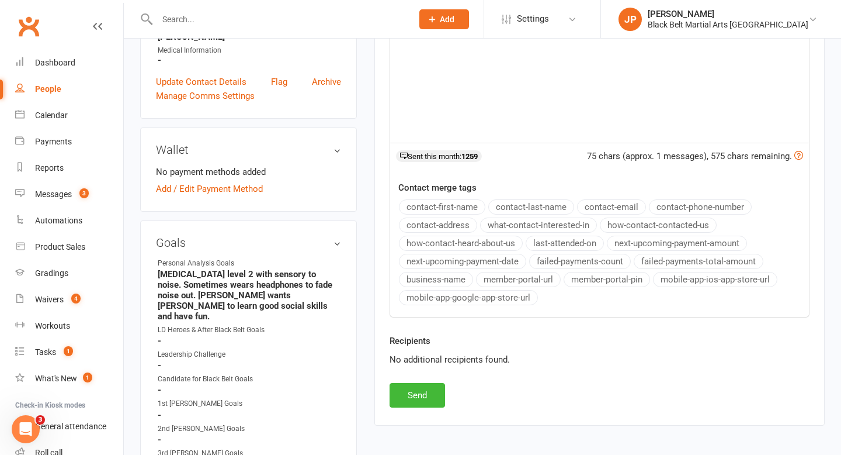
scroll to position [359, 0]
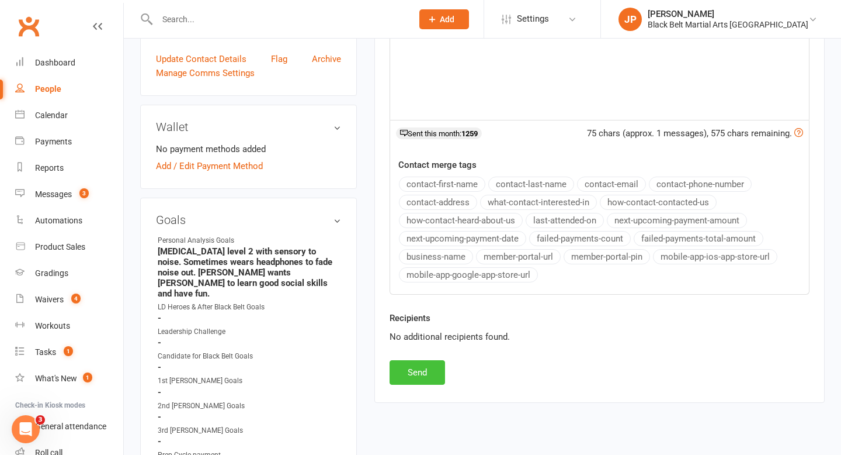
click at [407, 373] on button "Send" at bounding box center [418, 372] width 56 height 25
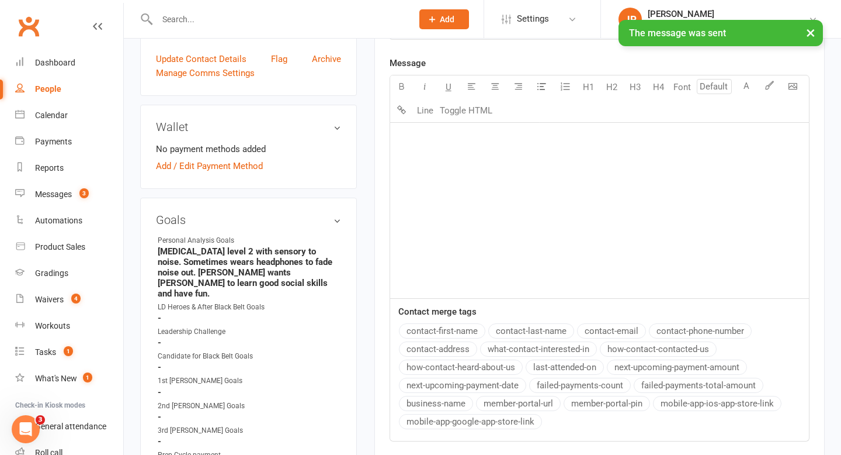
scroll to position [0, 0]
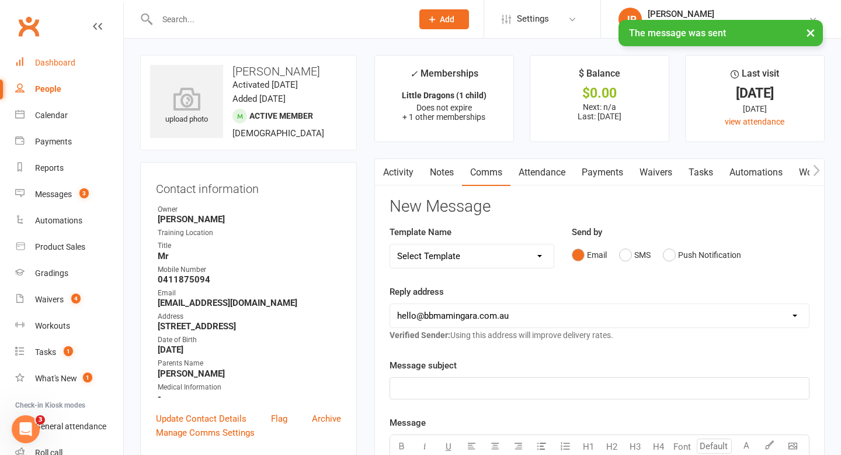
click at [49, 58] on div "Dashboard" at bounding box center [55, 62] width 40 height 9
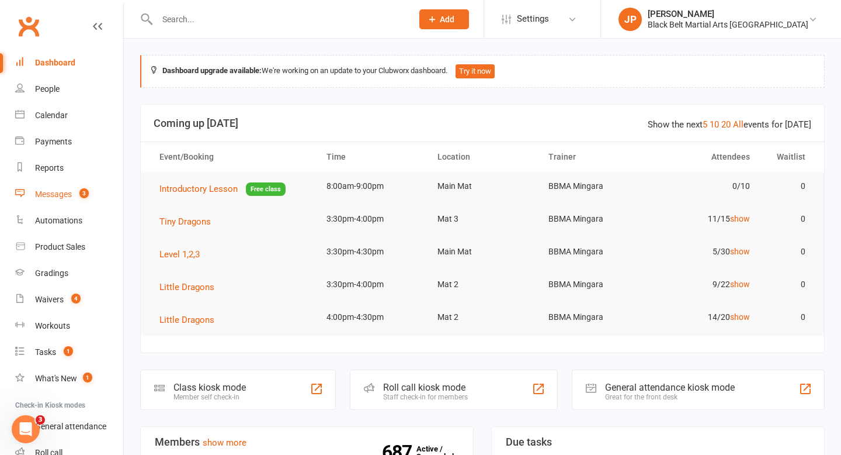
click at [32, 195] on link "Messages 3" at bounding box center [69, 194] width 108 height 26
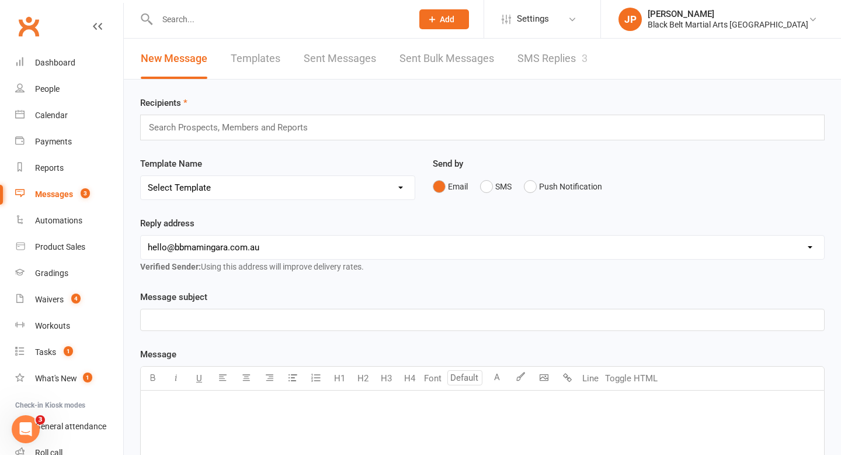
click at [541, 61] on link "SMS Replies 3" at bounding box center [553, 59] width 70 height 40
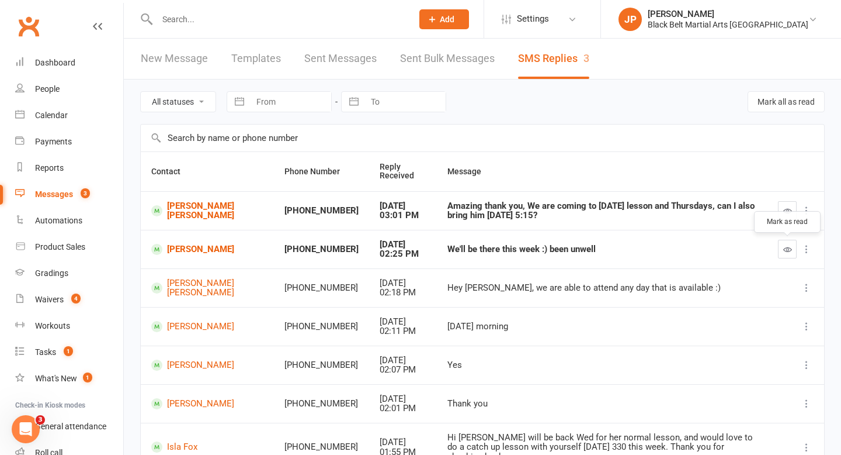
click at [784, 250] on icon "button" at bounding box center [788, 249] width 9 height 9
click at [51, 64] on div "Dashboard" at bounding box center [55, 62] width 40 height 9
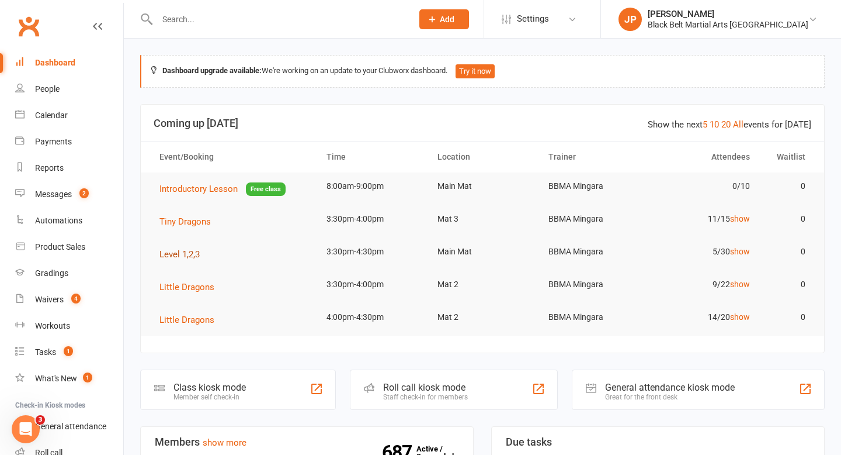
click at [181, 258] on span "Level 1,2,3" at bounding box center [180, 254] width 40 height 11
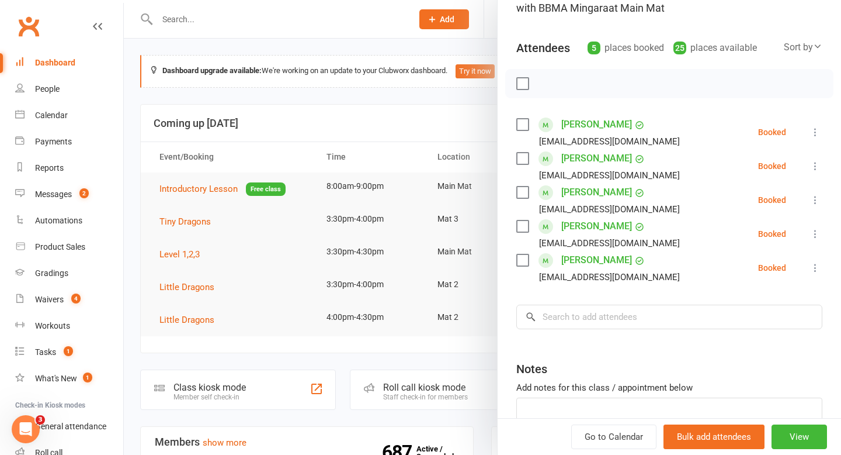
scroll to position [106, 0]
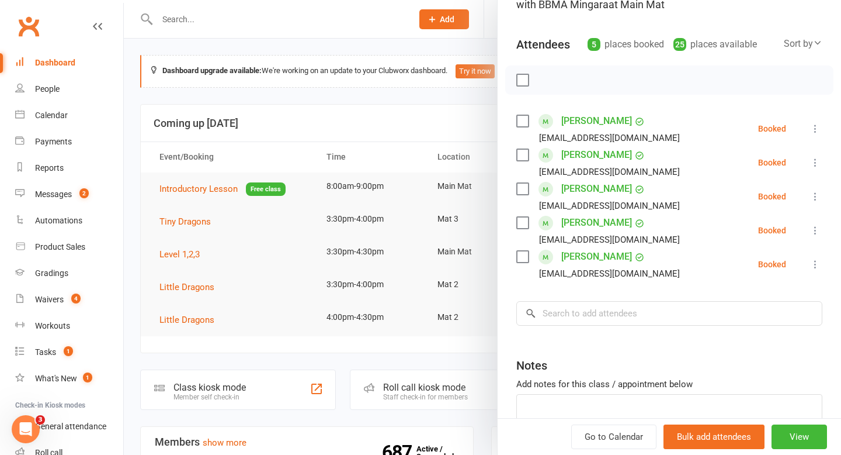
click at [522, 119] on label at bounding box center [523, 121] width 12 height 12
click at [524, 153] on label at bounding box center [523, 155] width 12 height 12
click at [526, 190] on label at bounding box center [523, 189] width 12 height 12
click at [577, 307] on input "search" at bounding box center [670, 313] width 306 height 25
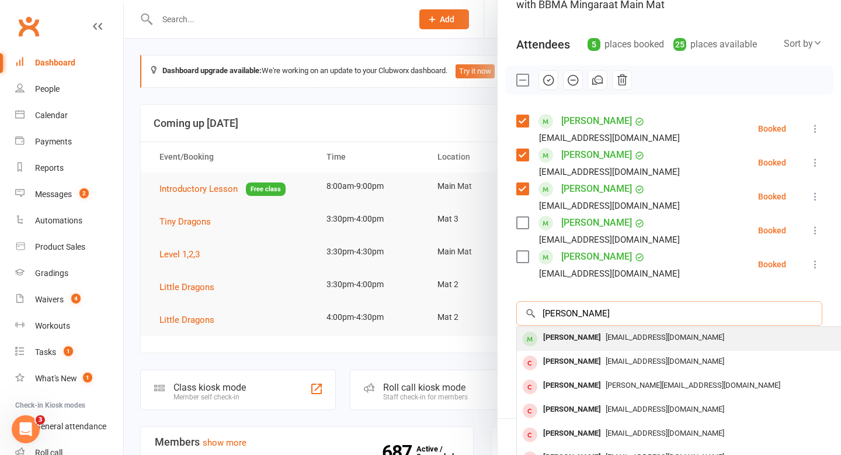
type input "[PERSON_NAME]"
click at [564, 345] on div "[PERSON_NAME]" at bounding box center [572, 337] width 67 height 17
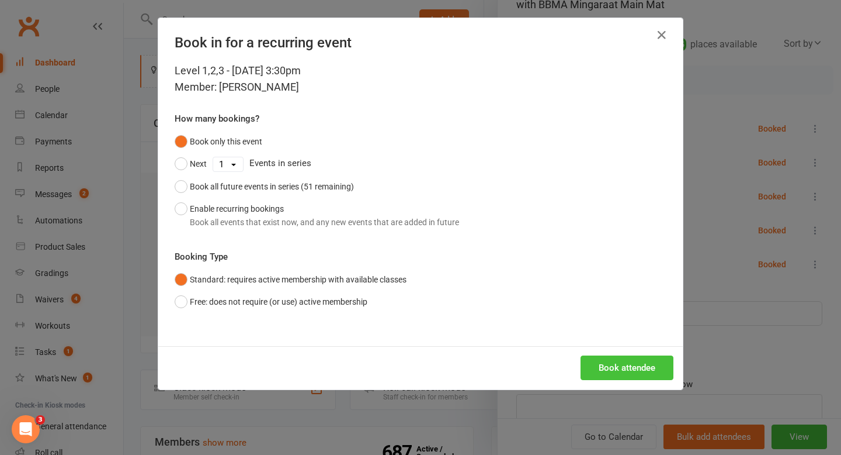
click at [609, 361] on button "Book attendee" at bounding box center [627, 367] width 93 height 25
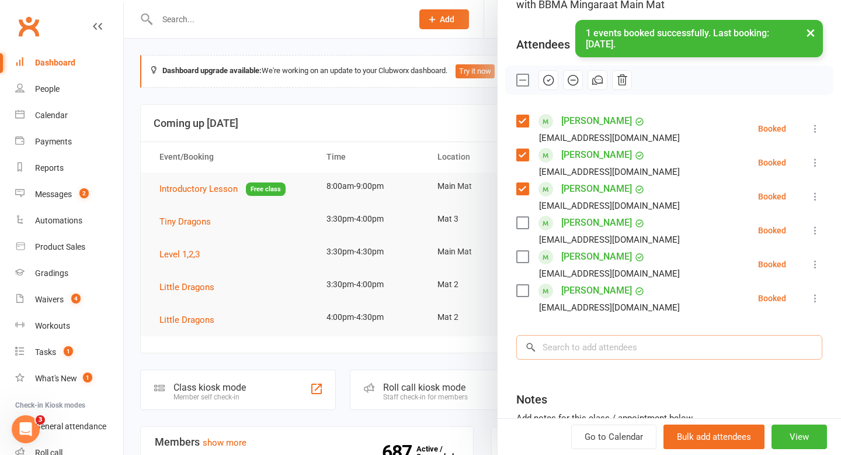
click at [613, 341] on input "search" at bounding box center [670, 347] width 306 height 25
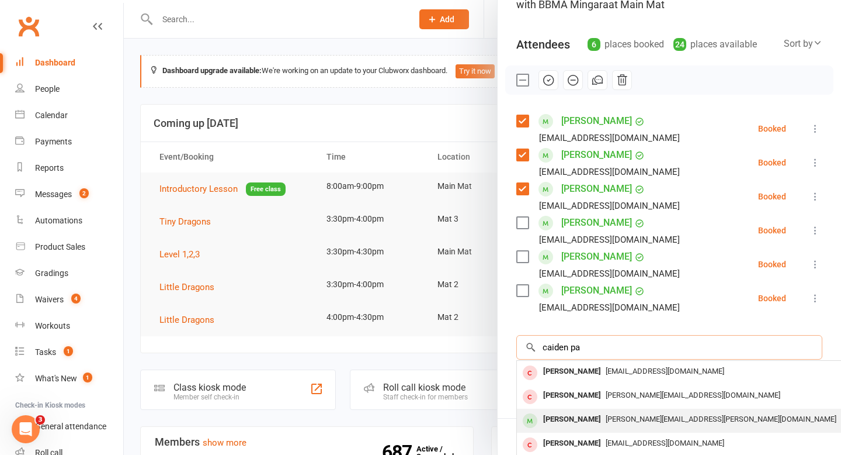
type input "caiden pa"
click at [576, 416] on div "[PERSON_NAME]" at bounding box center [572, 419] width 67 height 17
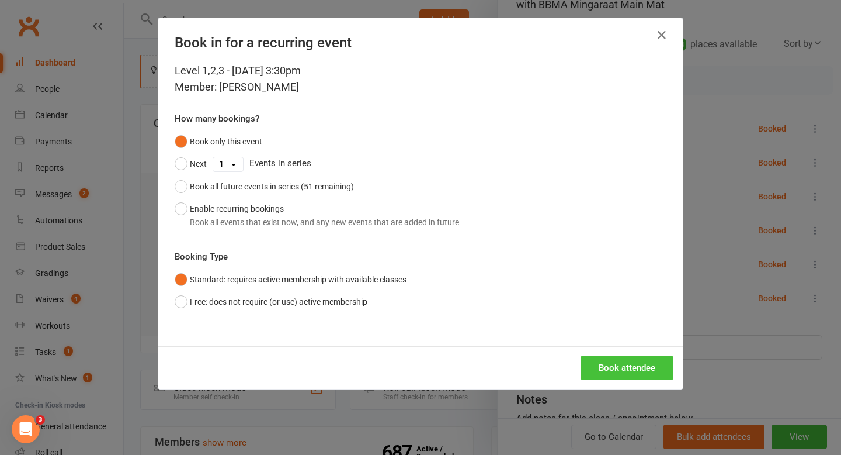
click at [609, 368] on button "Book attendee" at bounding box center [627, 367] width 93 height 25
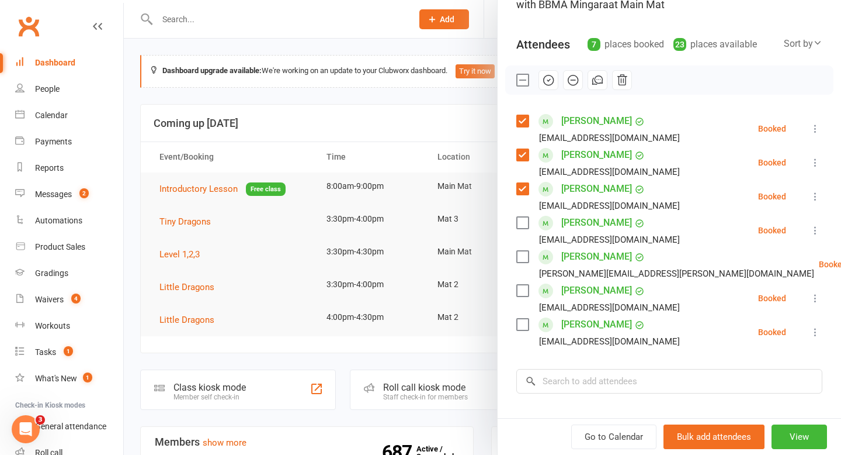
click at [524, 252] on label at bounding box center [523, 257] width 12 height 12
click at [522, 219] on label at bounding box center [523, 223] width 12 height 12
click at [554, 79] on icon "button" at bounding box center [548, 80] width 13 height 13
click at [266, 91] on div at bounding box center [483, 227] width 718 height 455
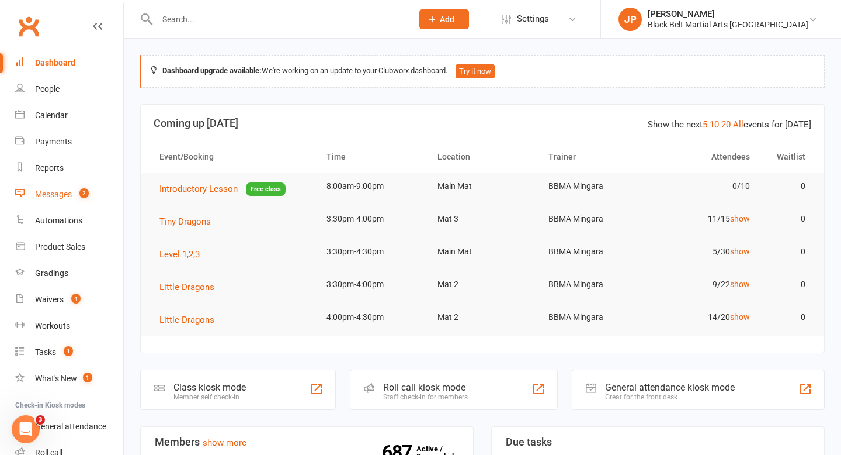
click at [56, 196] on div "Messages" at bounding box center [53, 193] width 37 height 9
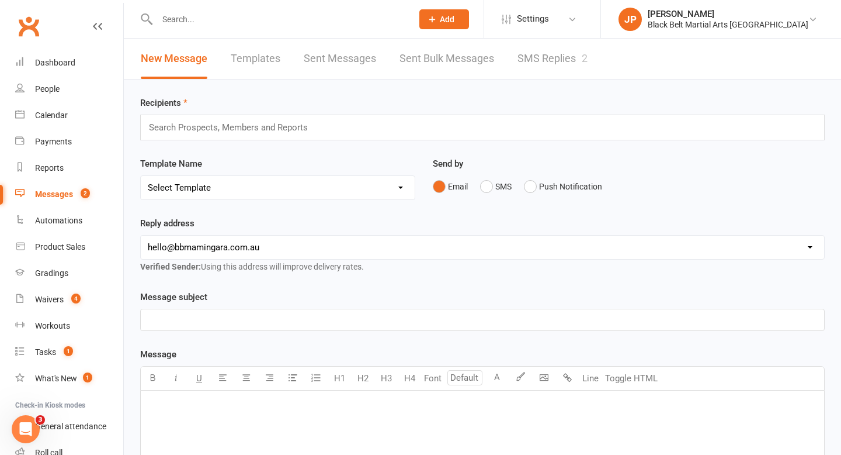
click at [556, 63] on link "SMS Replies 2" at bounding box center [553, 59] width 70 height 40
